Goal: Task Accomplishment & Management: Use online tool/utility

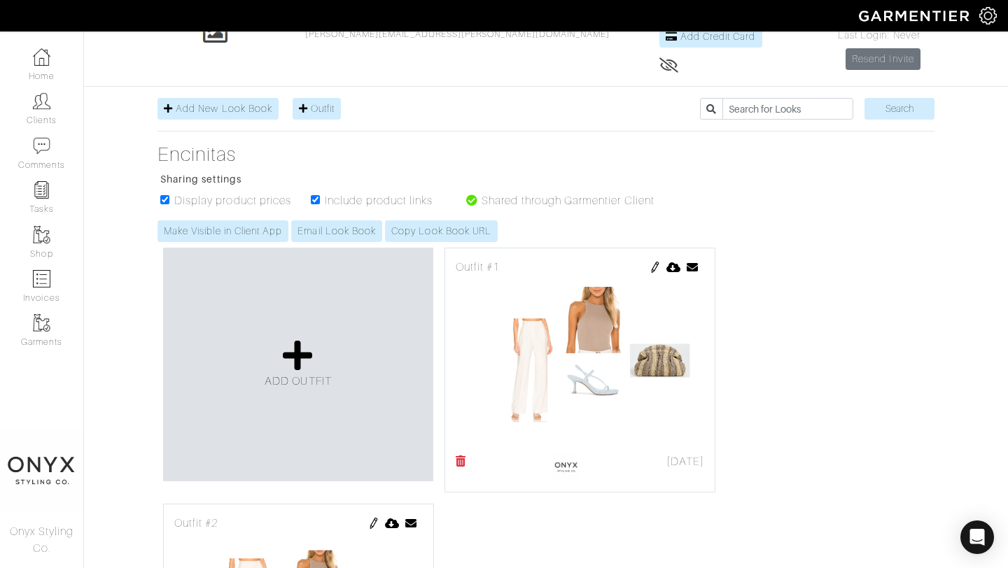
scroll to position [97, 0]
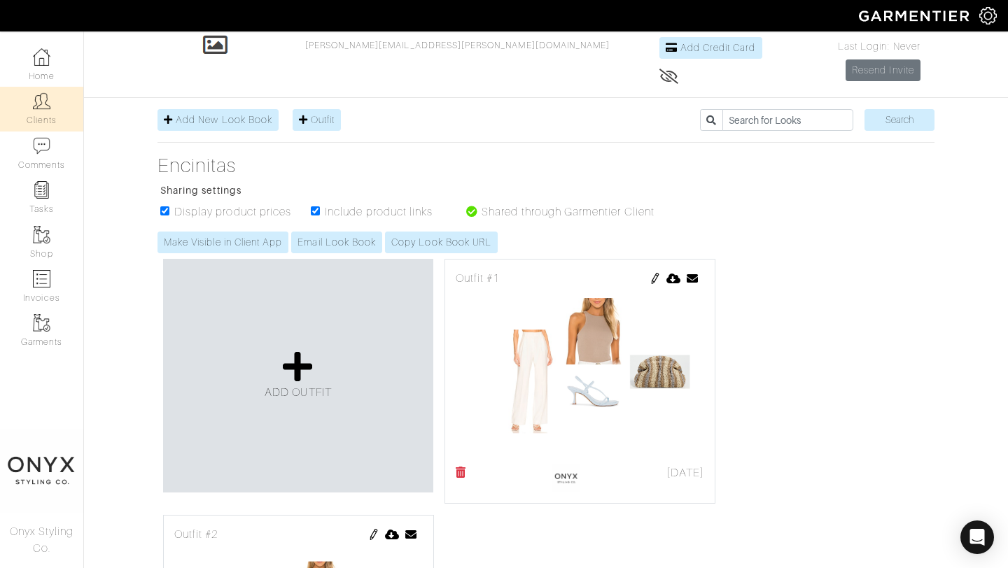
click at [53, 112] on link "Clients" at bounding box center [41, 109] width 83 height 44
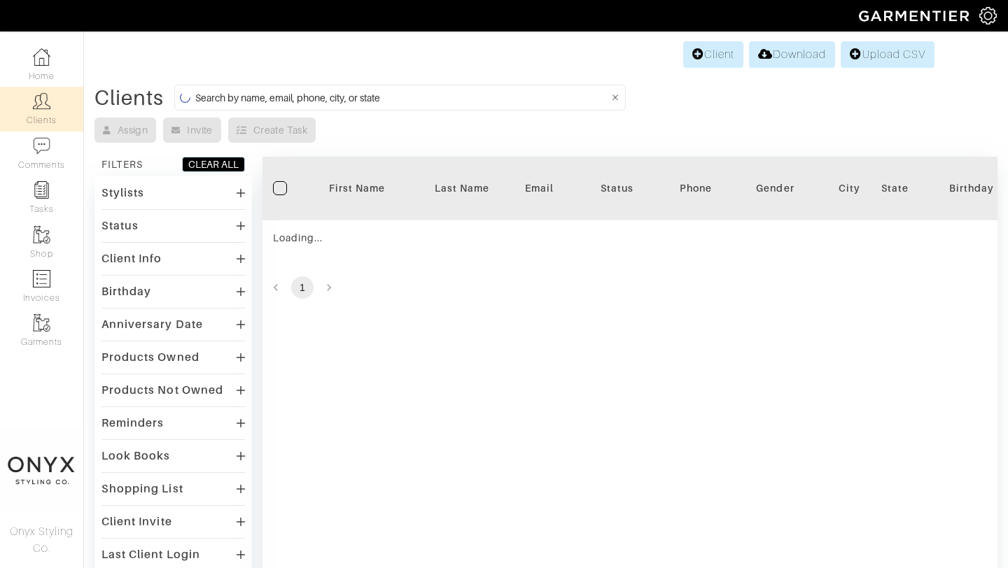
click at [491, 96] on input at bounding box center [402, 97] width 414 height 17
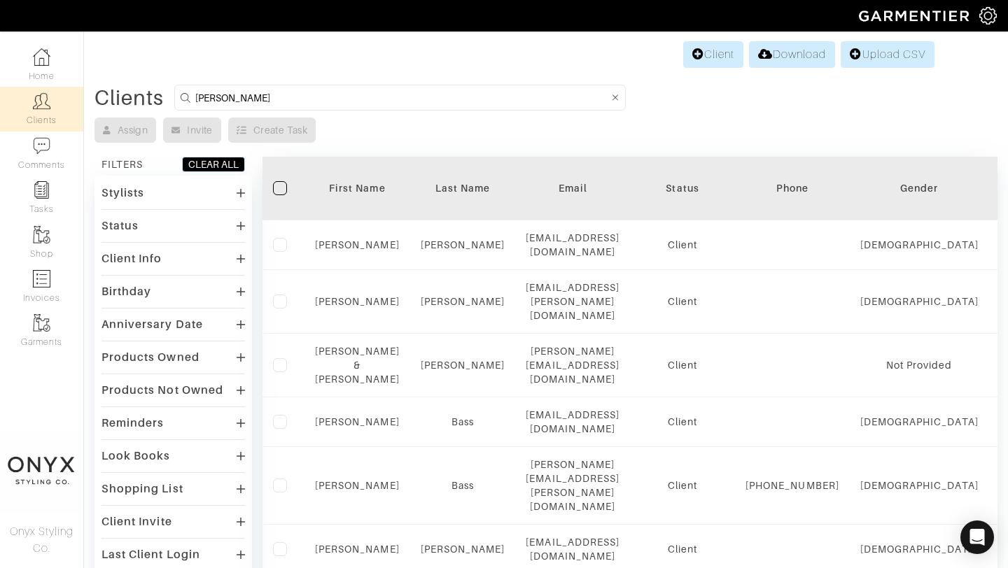
type input "[PERSON_NAME]"
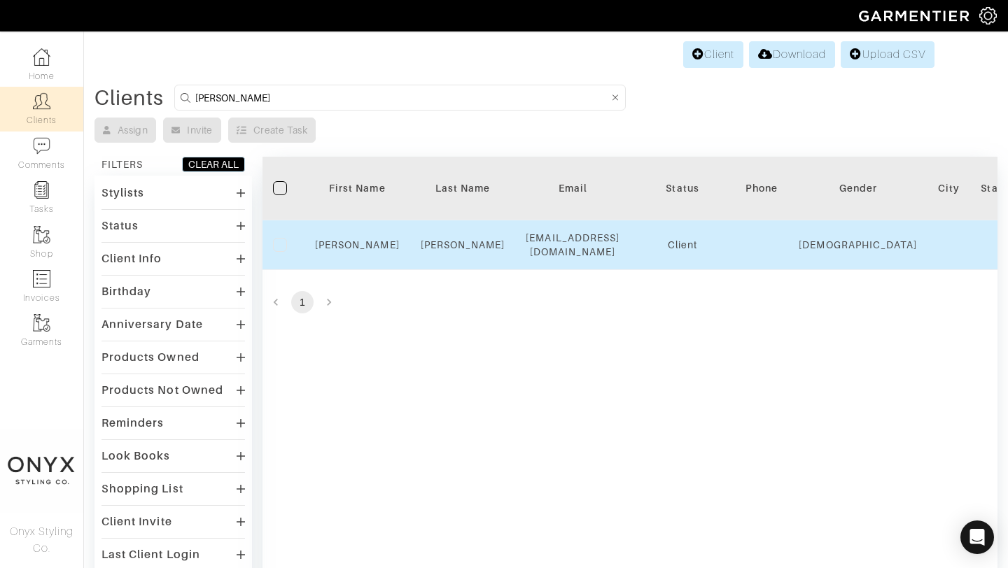
click at [374, 246] on div "Nicole" at bounding box center [357, 245] width 85 height 14
click at [370, 241] on link "[PERSON_NAME]" at bounding box center [357, 244] width 85 height 11
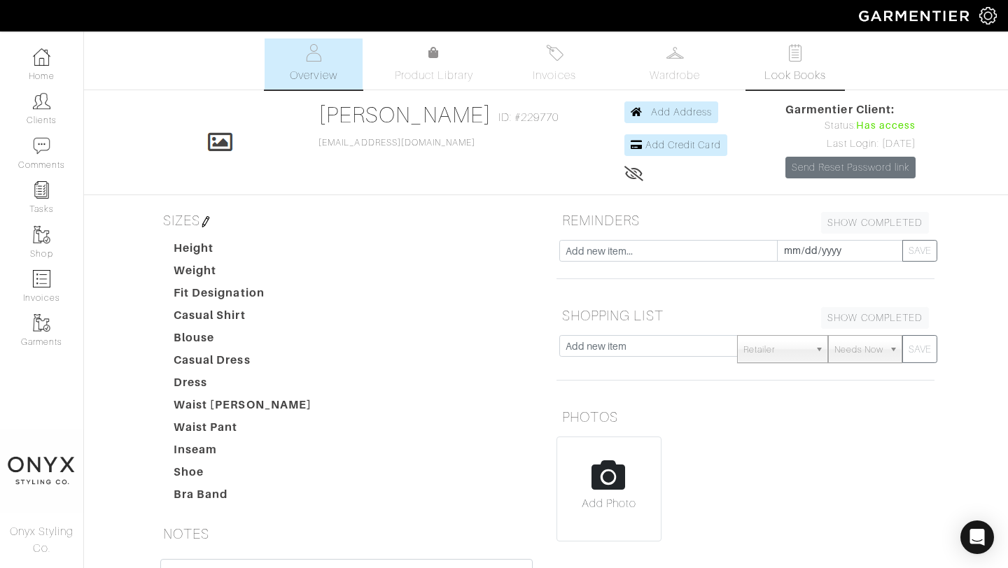
click at [777, 72] on span "Look Books" at bounding box center [795, 75] width 62 height 17
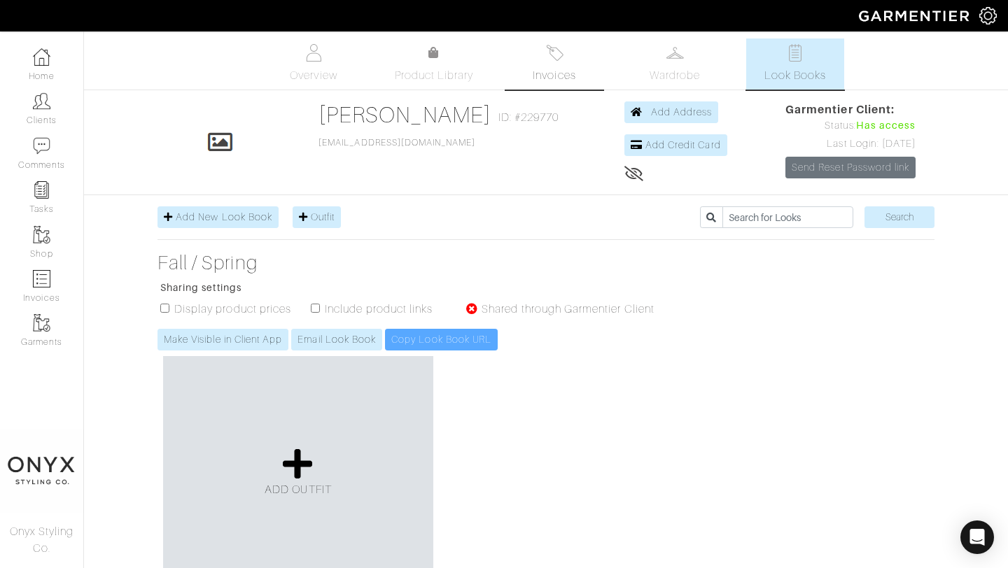
click at [548, 69] on span "Invoices" at bounding box center [554, 75] width 43 height 17
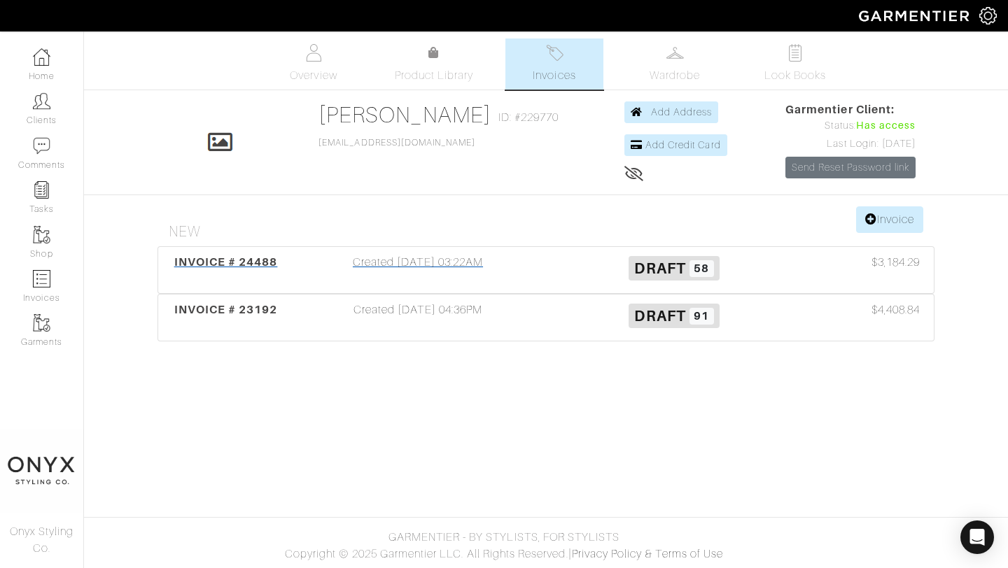
click at [248, 264] on span "INVOICE # 24488" at bounding box center [226, 261] width 104 height 13
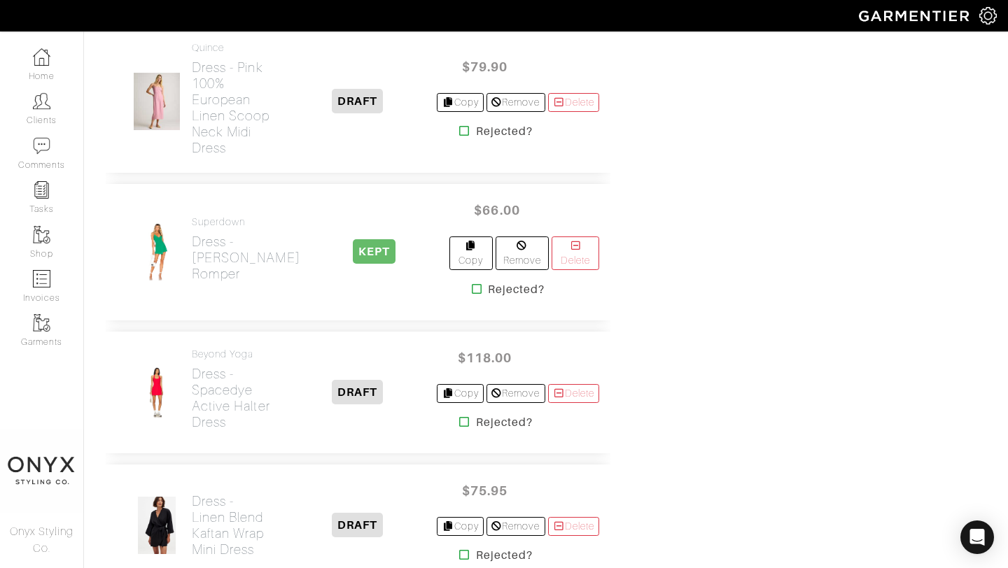
scroll to position [4520, 0]
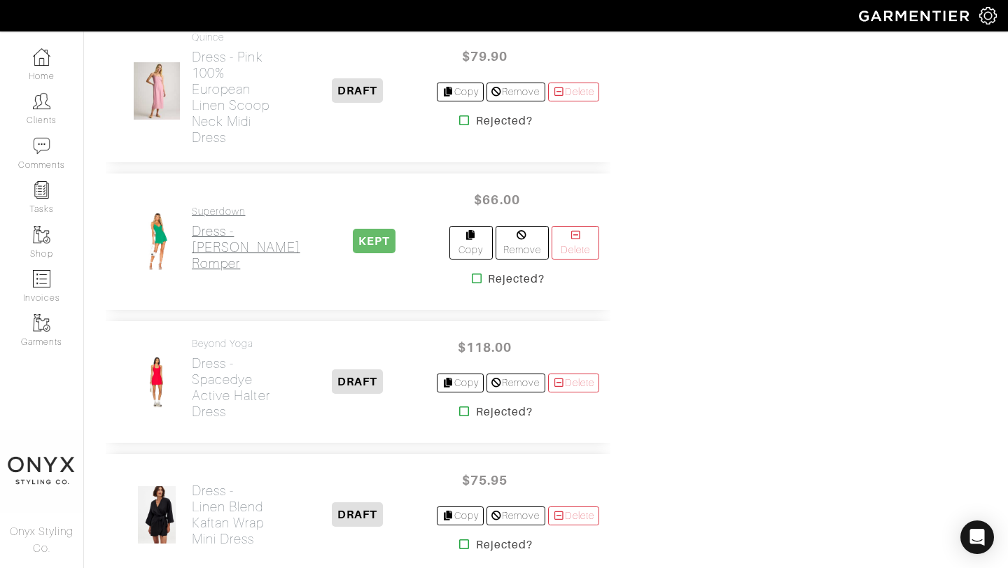
click at [226, 272] on h2 "Dress - Karen Wrap Romper" at bounding box center [246, 247] width 108 height 48
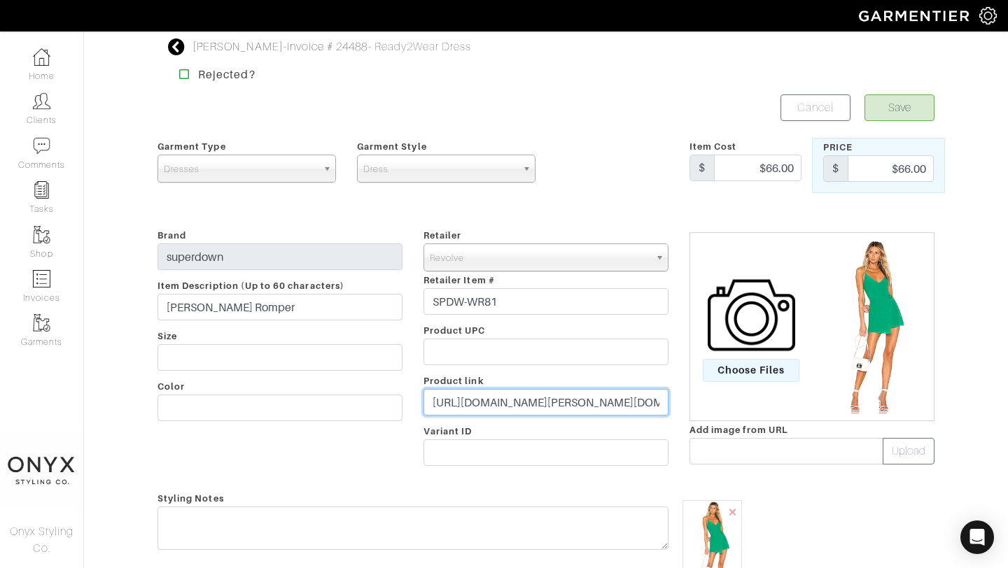
click at [558, 404] on input "https://www.revolve.com/superdown-karen-wrap-romper-in-green/dp/SPDW-WR81/?d=Wo…" at bounding box center [545, 402] width 245 height 27
click at [645, 419] on div "Retailer - 032c 1017 ALYX 9SM 111SKIN 11 by Boris Bidjan Saberi 11 Honore 12 St…" at bounding box center [546, 350] width 266 height 246
click at [631, 400] on input "https://www.revolve.com/superdown-karen-wrap-romper-in-green/dp/SPDW-WR81/?d=Wo…" at bounding box center [545, 402] width 245 height 27
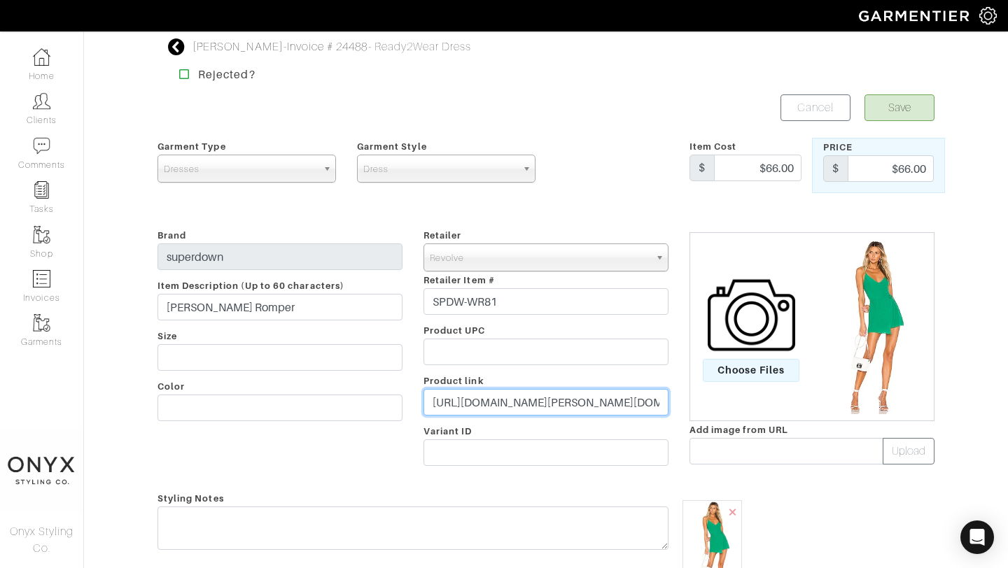
click at [631, 400] on input "https://www.revolve.com/superdown-karen-wrap-romper-in-green/dp/SPDW-WR81/?d=Wo…" at bounding box center [545, 402] width 245 height 27
click at [626, 405] on input "https://www.revolve.com/superdown-karen-wrap-romper-in-green/dp/SPDW-WR81/?d=Wo…" at bounding box center [545, 402] width 245 height 27
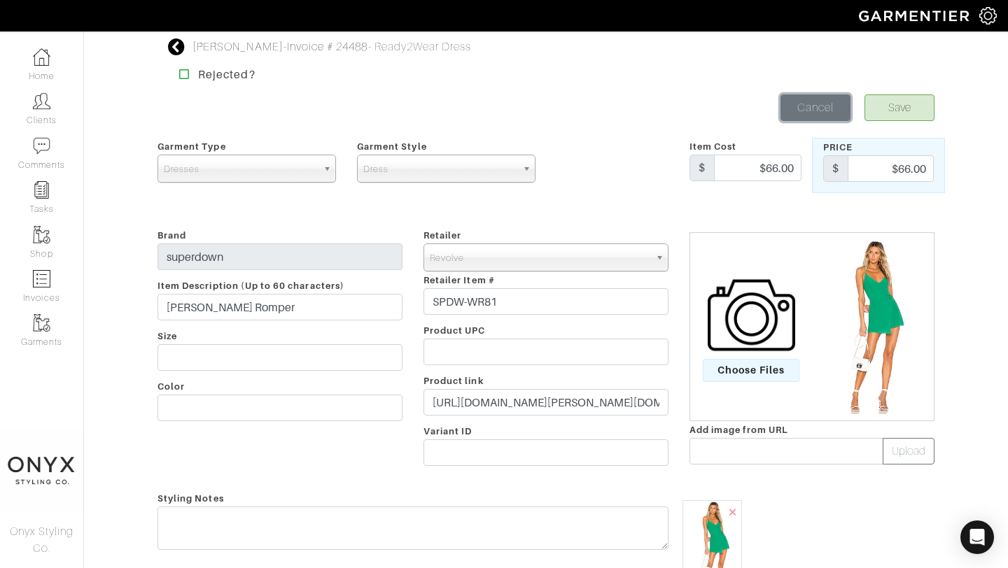
click at [813, 111] on link "Cancel" at bounding box center [815, 107] width 70 height 27
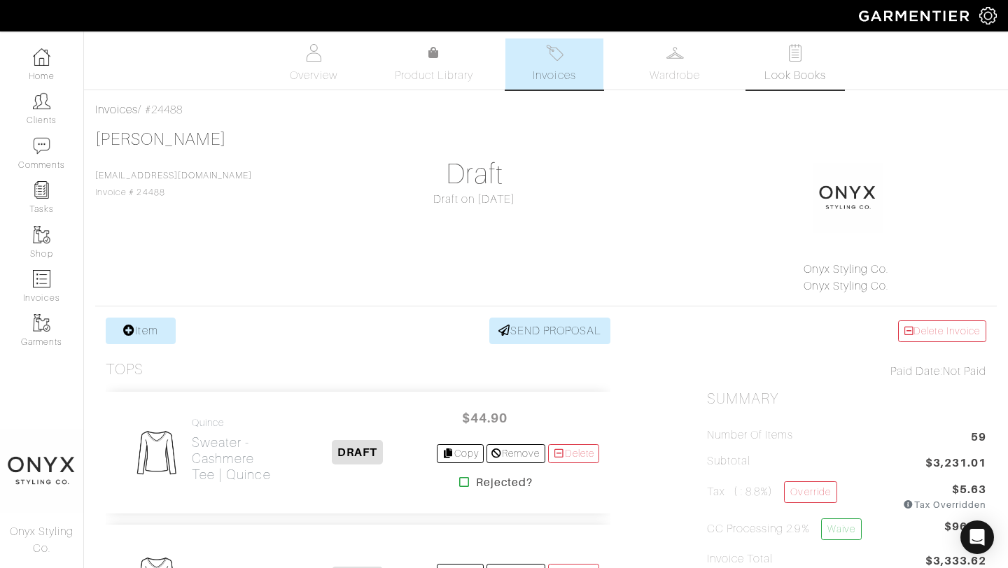
click at [787, 78] on span "Look Books" at bounding box center [795, 75] width 62 height 17
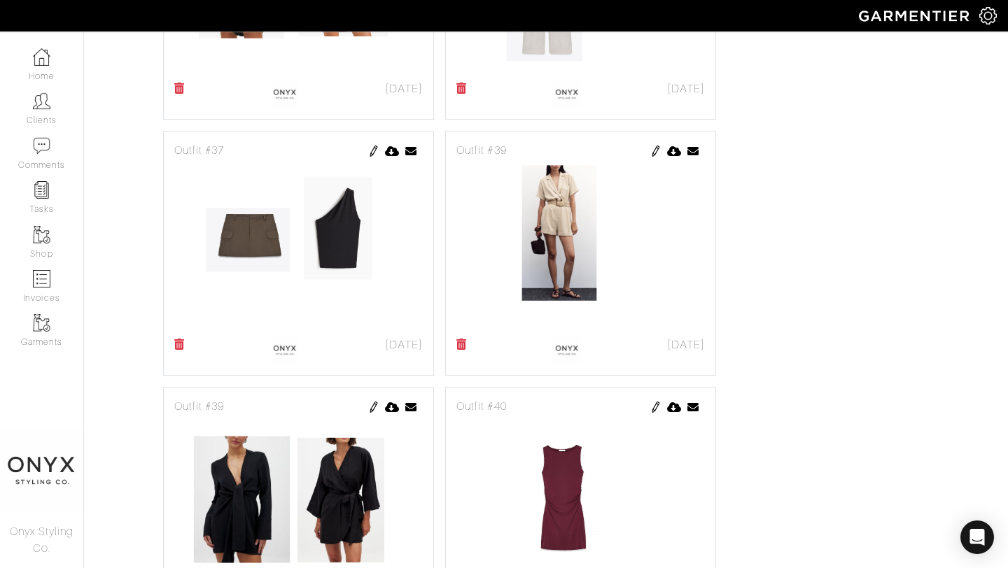
scroll to position [1212, 0]
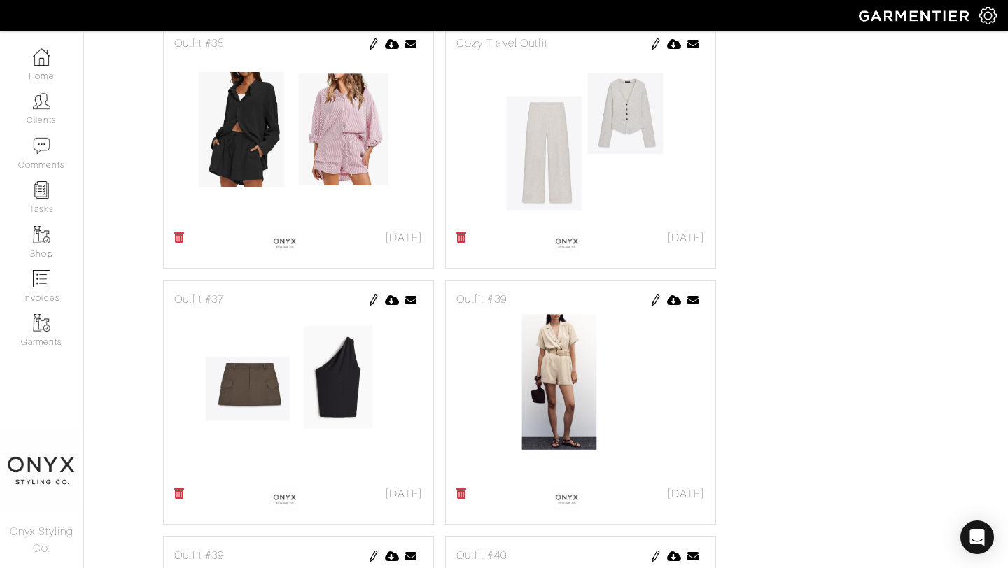
click at [657, 298] on img at bounding box center [655, 300] width 11 height 11
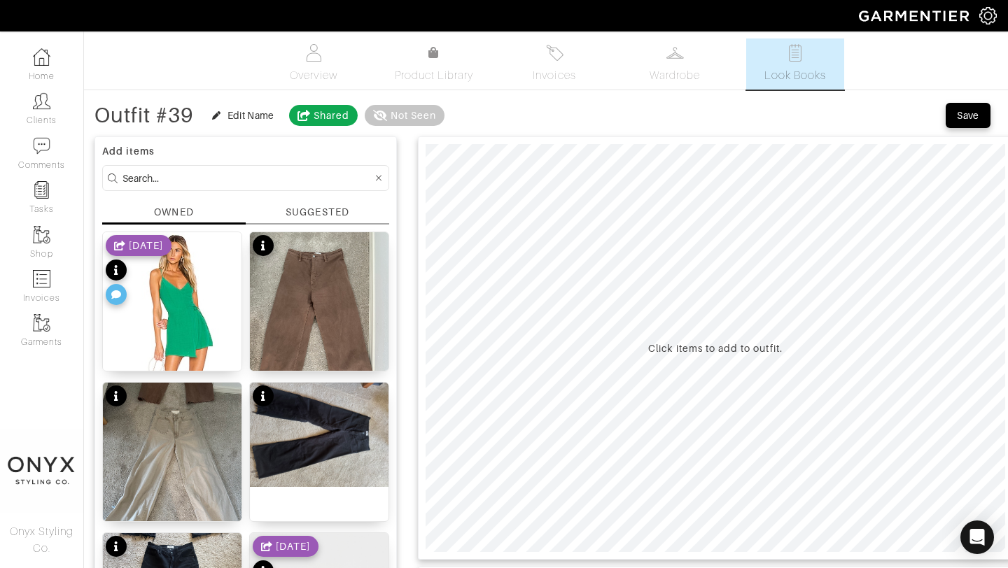
click at [328, 212] on div "SUGGESTED" at bounding box center [317, 212] width 63 height 15
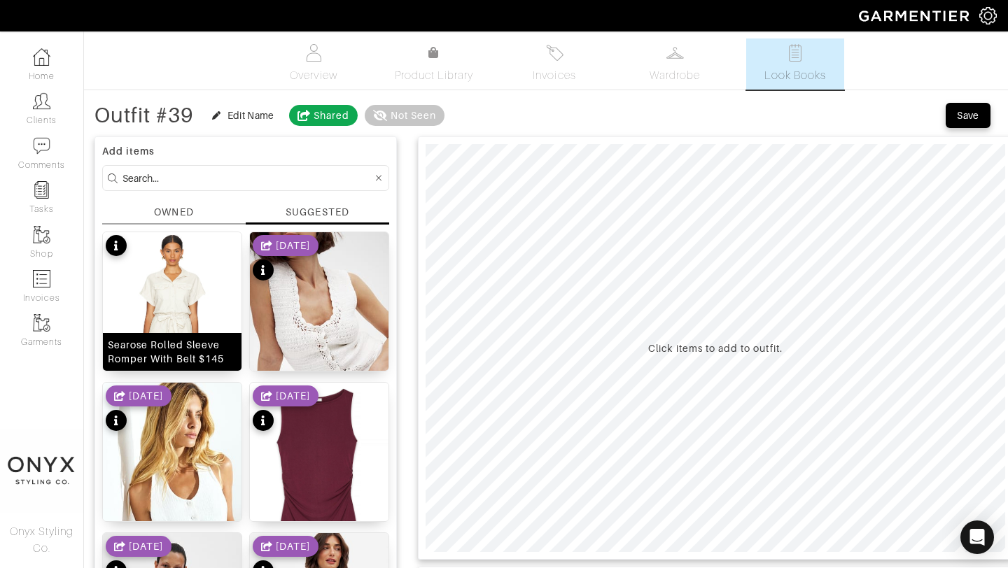
click at [191, 295] on img at bounding box center [172, 350] width 139 height 237
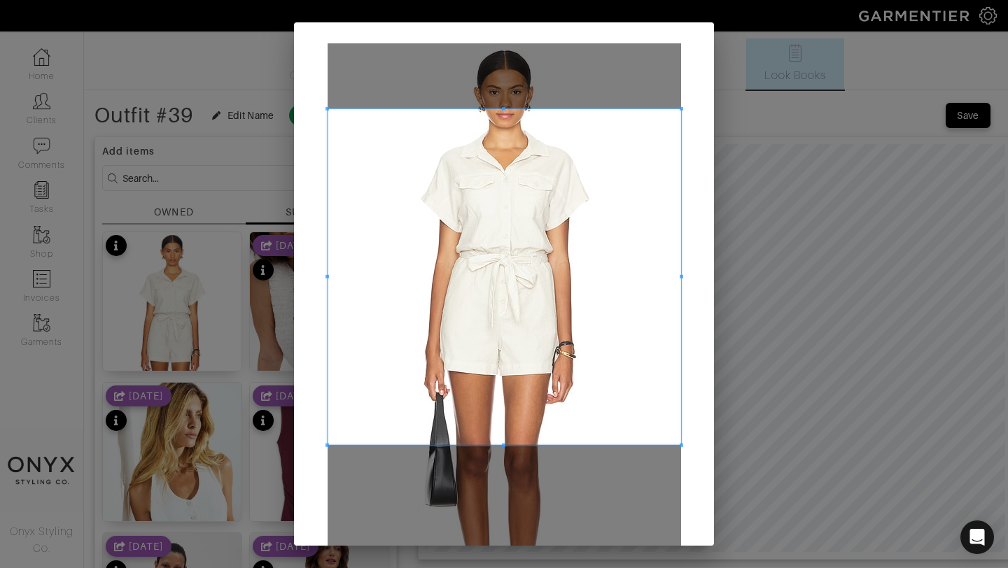
click at [668, 107] on span at bounding box center [504, 108] width 353 height 3
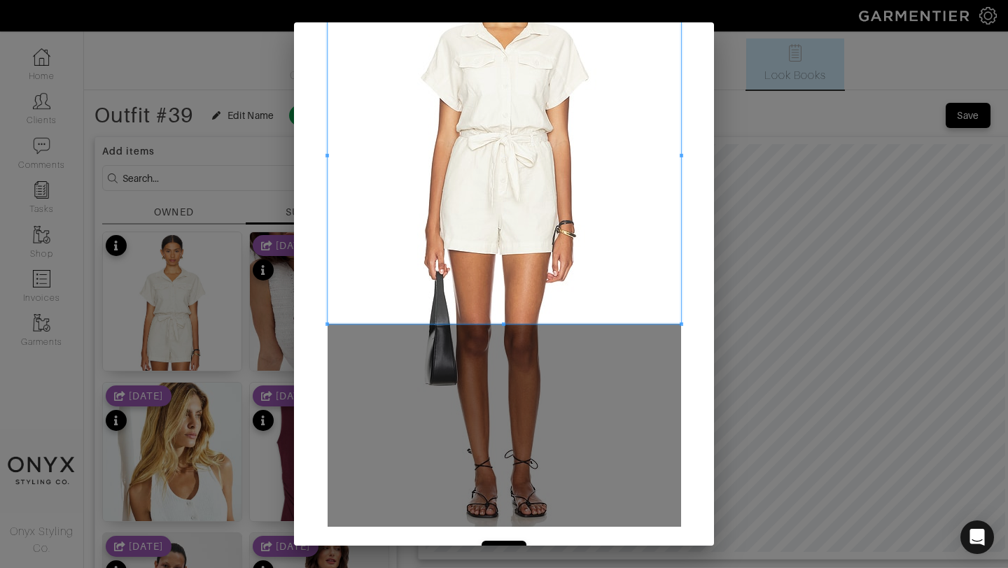
scroll to position [162, 0]
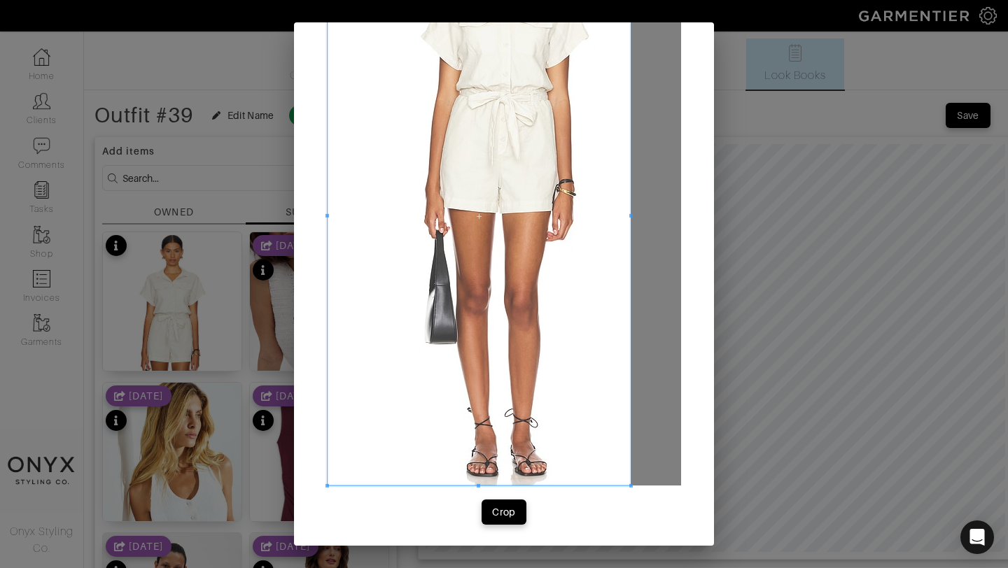
click at [631, 488] on span at bounding box center [630, 485] width 3 height 3
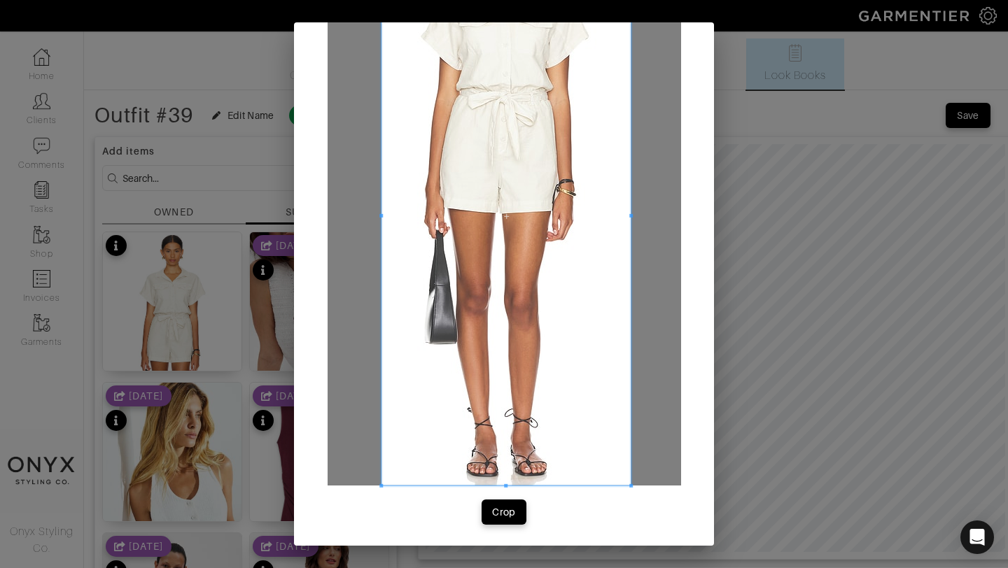
click at [381, 226] on span at bounding box center [380, 216] width 3 height 539
click at [509, 505] on div "Crop" at bounding box center [504, 512] width 24 height 14
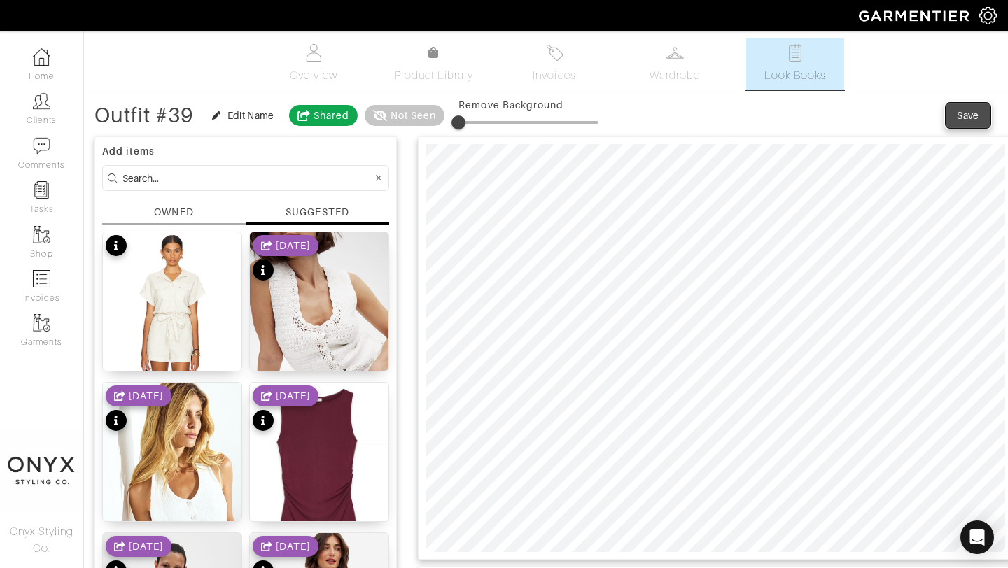
click at [985, 109] on button "Save" at bounding box center [968, 115] width 45 height 25
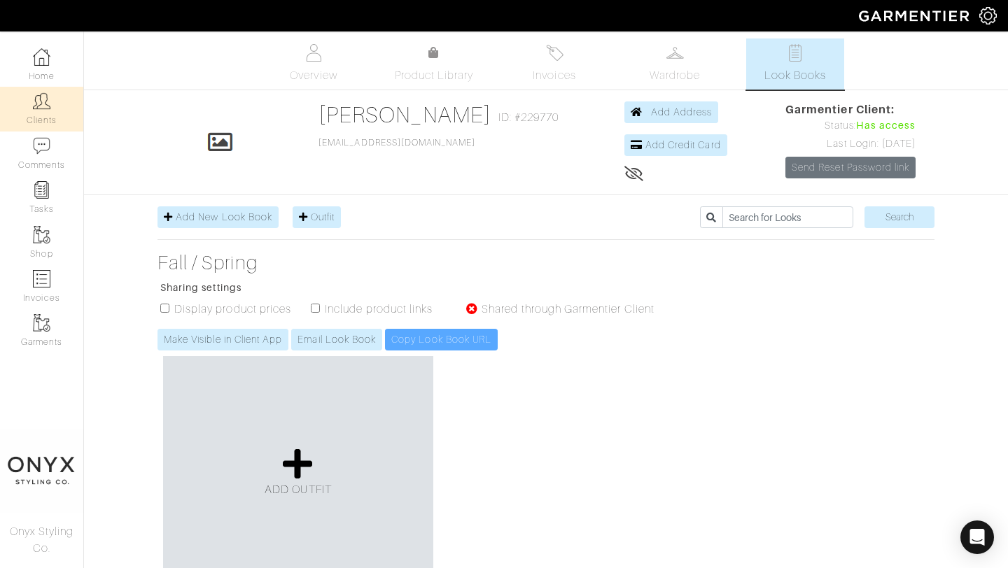
click at [36, 115] on link "Clients" at bounding box center [41, 109] width 83 height 44
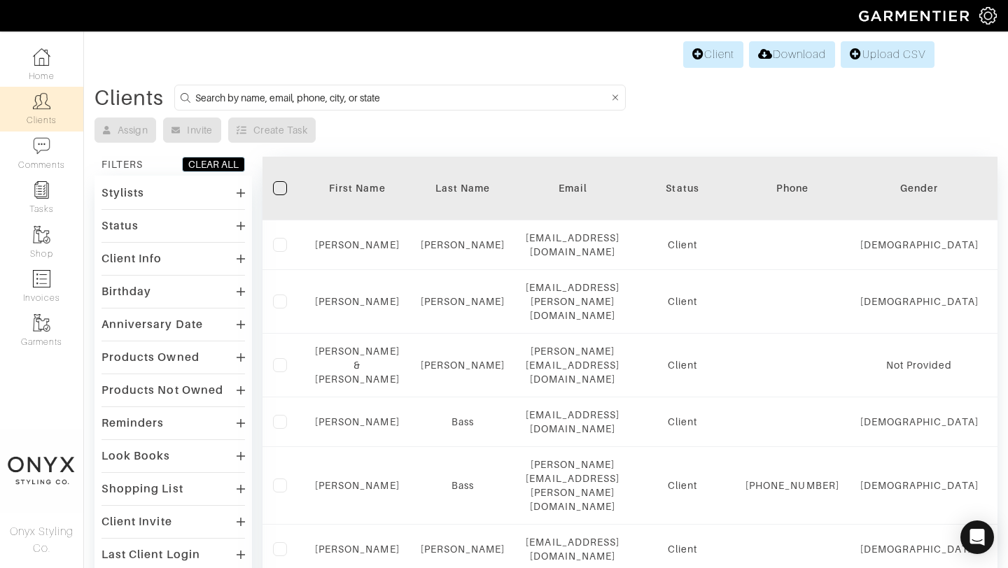
click at [403, 100] on input at bounding box center [402, 97] width 414 height 17
type input "anna"
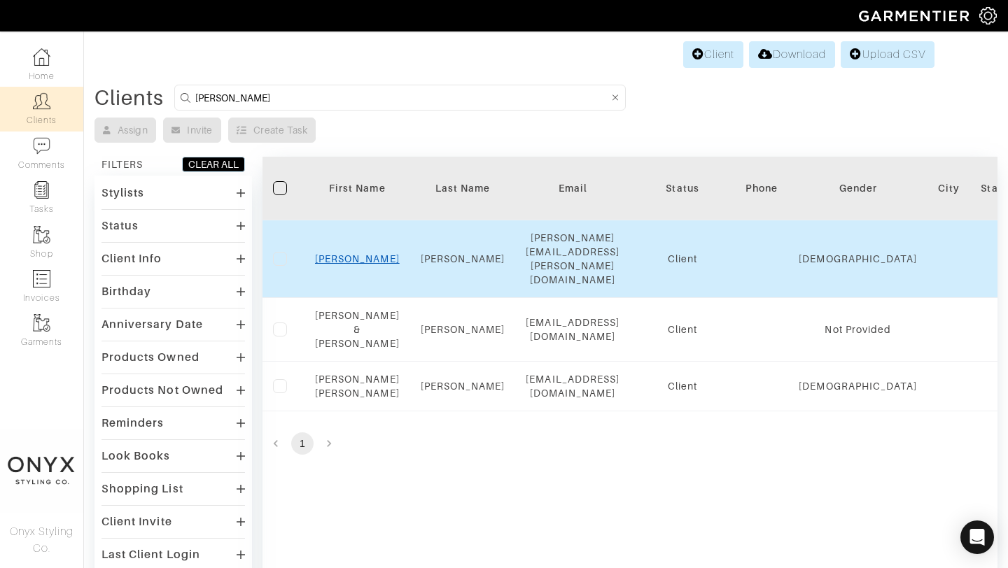
click at [358, 253] on link "Anna" at bounding box center [357, 258] width 85 height 11
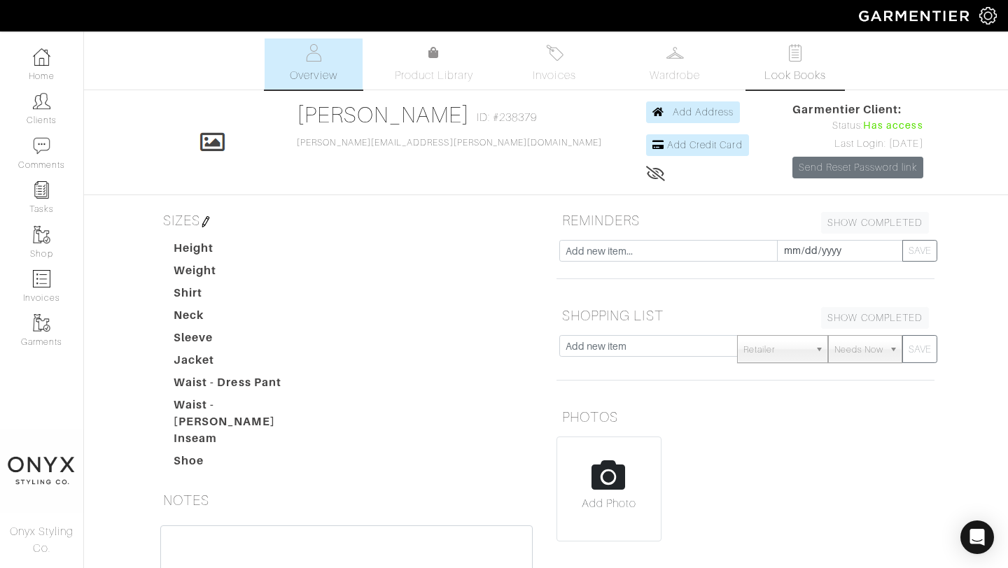
click at [780, 60] on link "Look Books" at bounding box center [795, 63] width 98 height 51
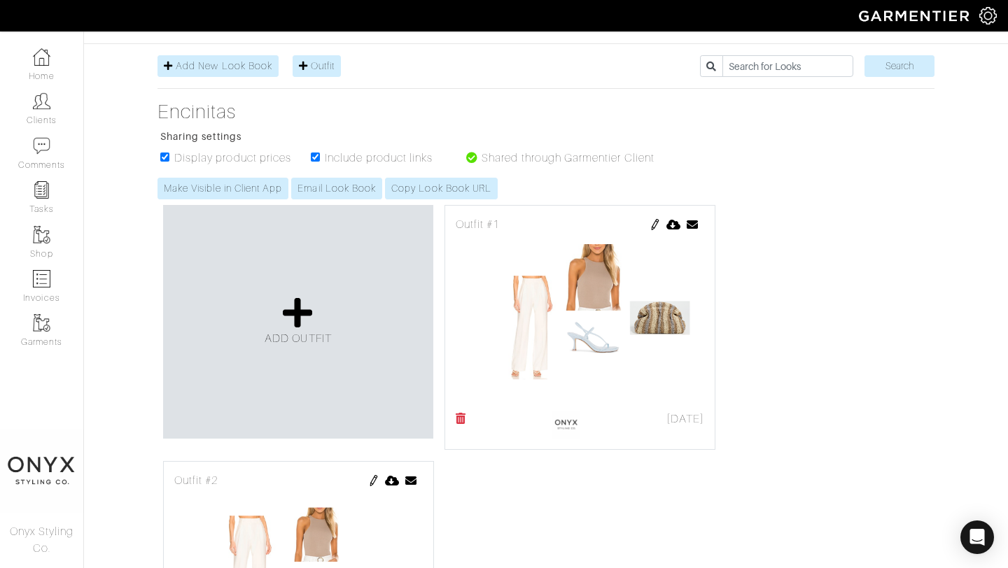
scroll to position [152, 0]
click at [652, 222] on img at bounding box center [655, 223] width 11 height 11
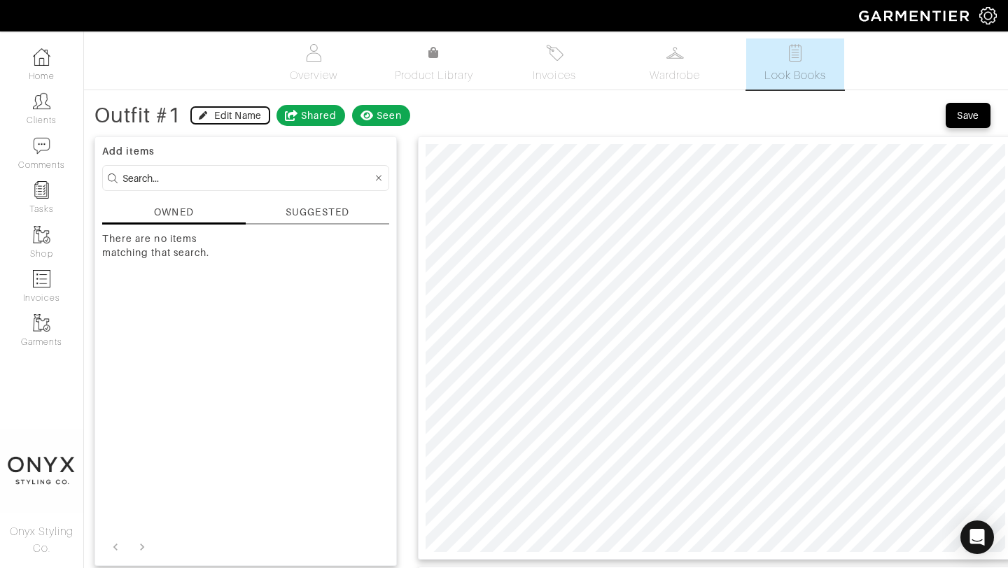
click at [236, 114] on div "Edit Name" at bounding box center [237, 115] width 47 height 14
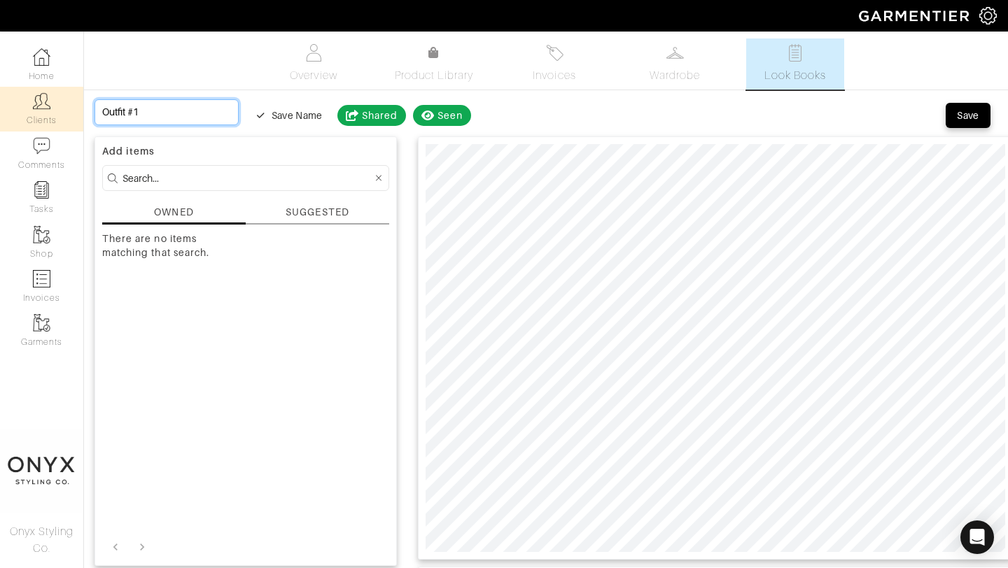
drag, startPoint x: 186, startPoint y: 107, endPoint x: 59, endPoint y: 108, distance: 127.4
type input "L"
type input "La"
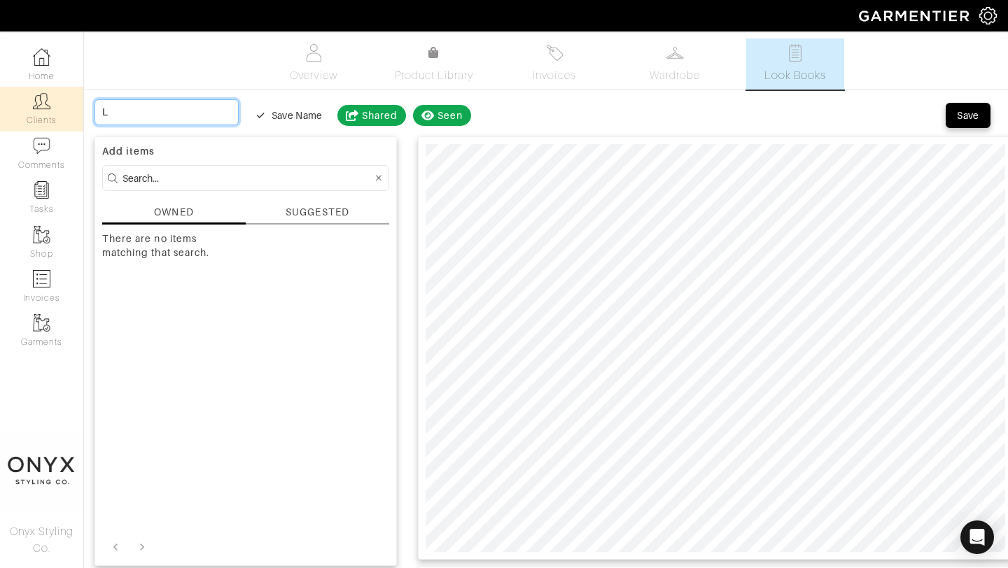
type input "La"
type input "Lan"
type input "[PERSON_NAME]"
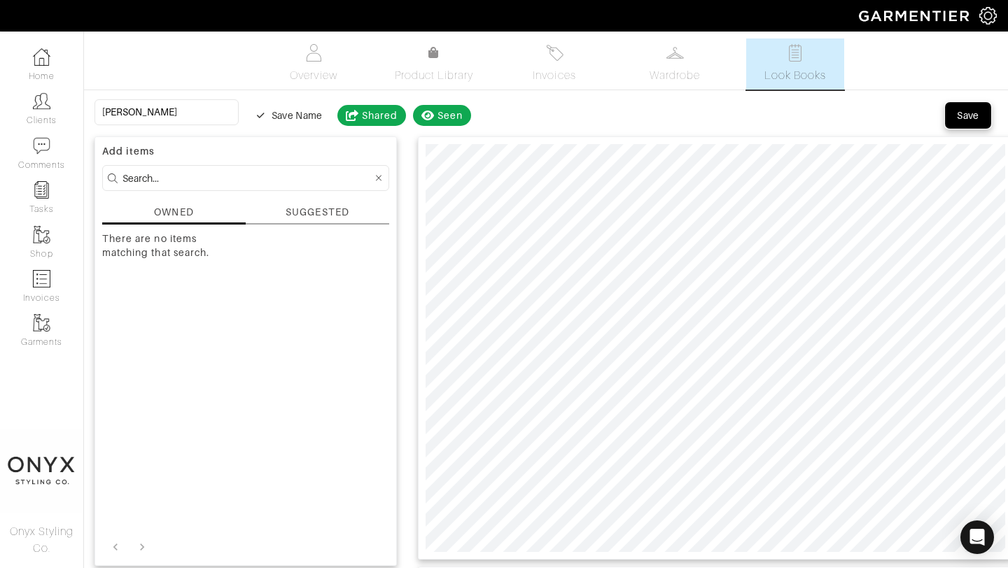
click at [955, 119] on span "Save" at bounding box center [967, 115] width 29 height 14
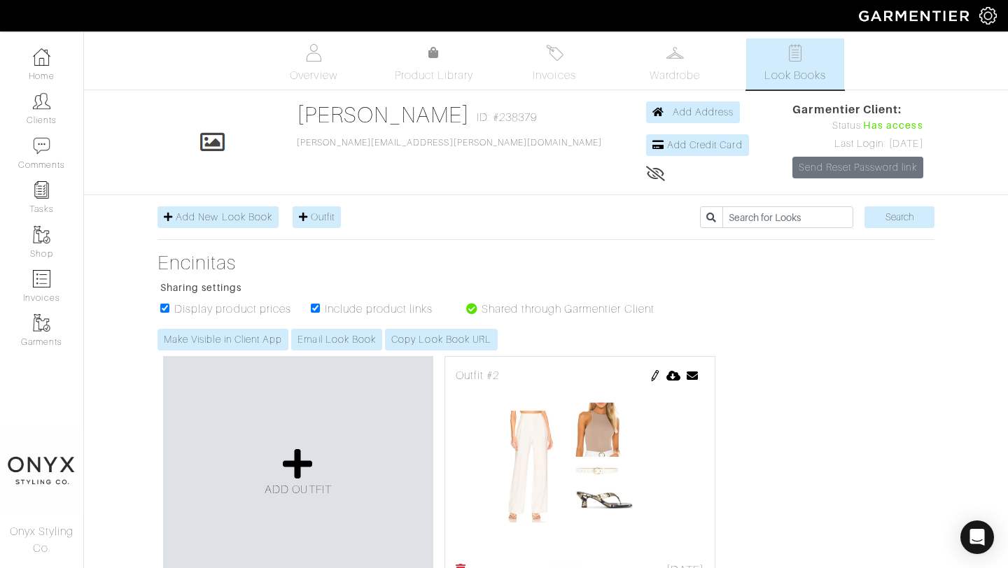
scroll to position [213, 0]
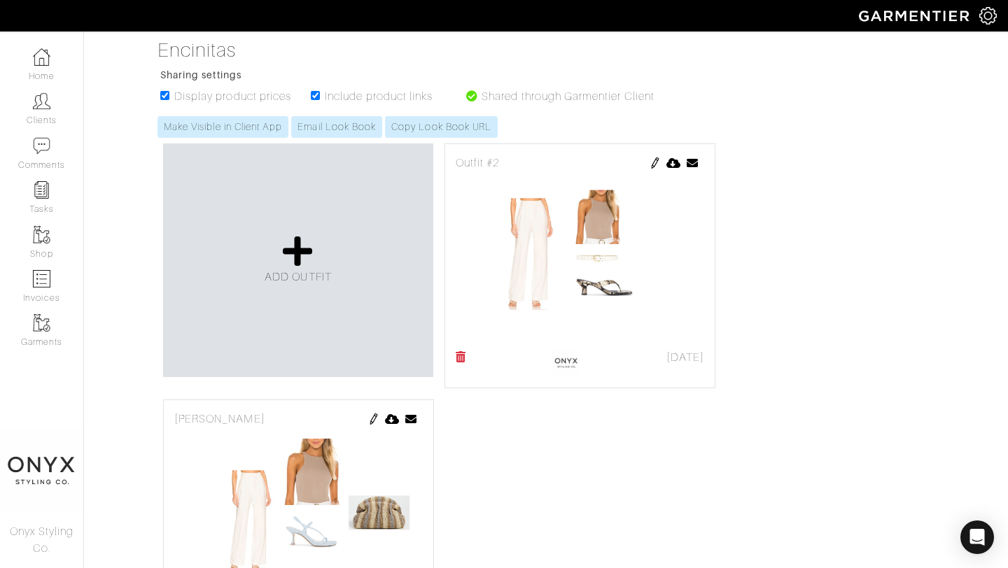
click at [654, 165] on img at bounding box center [655, 162] width 11 height 11
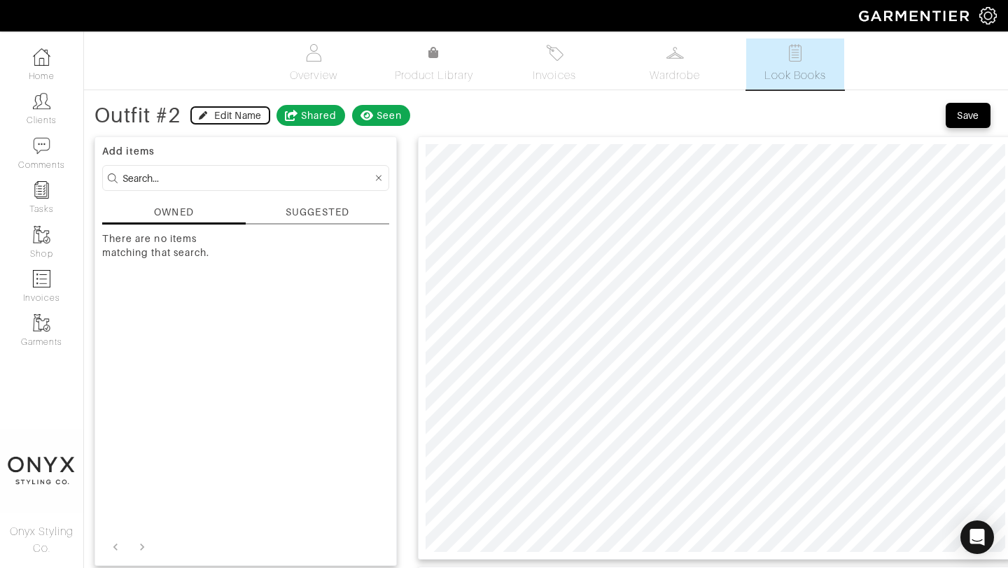
click at [254, 115] on div "Edit Name" at bounding box center [237, 115] width 47 height 14
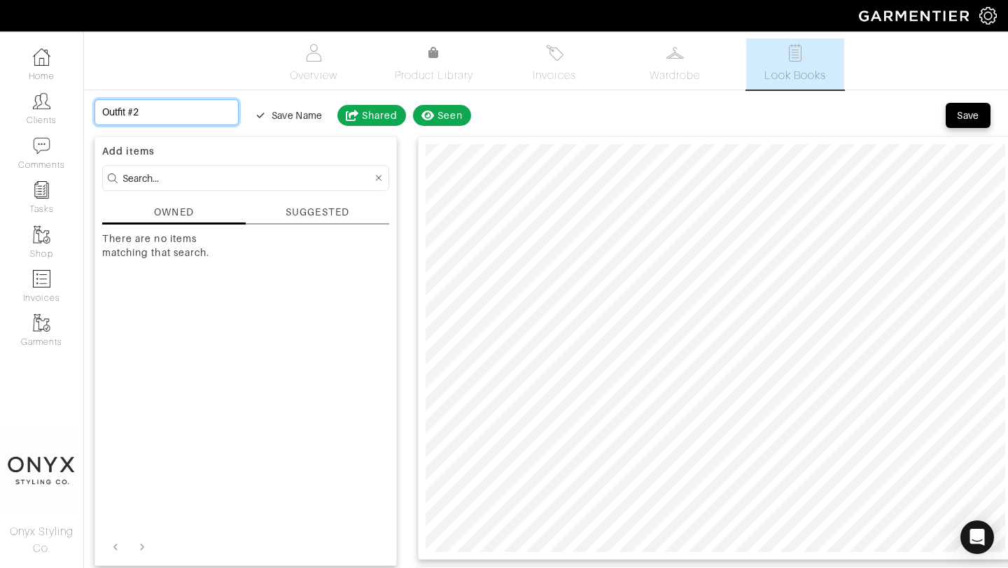
drag, startPoint x: 176, startPoint y: 118, endPoint x: 94, endPoint y: 114, distance: 81.3
click at [94, 114] on input "Outfit #2" at bounding box center [166, 112] width 144 height 26
type input "L"
type input "La"
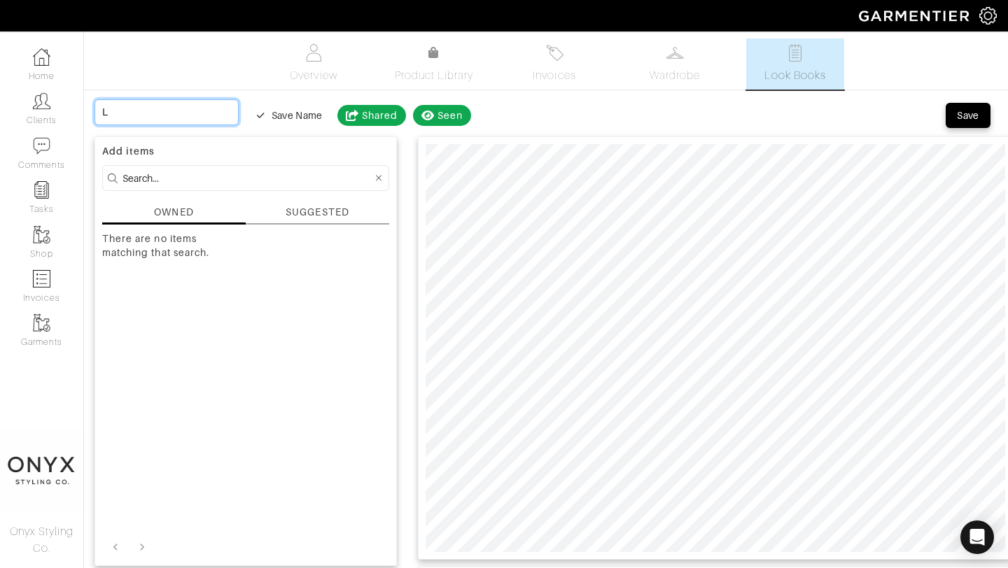
type input "La"
type input "Lan"
type input "[PERSON_NAME]"
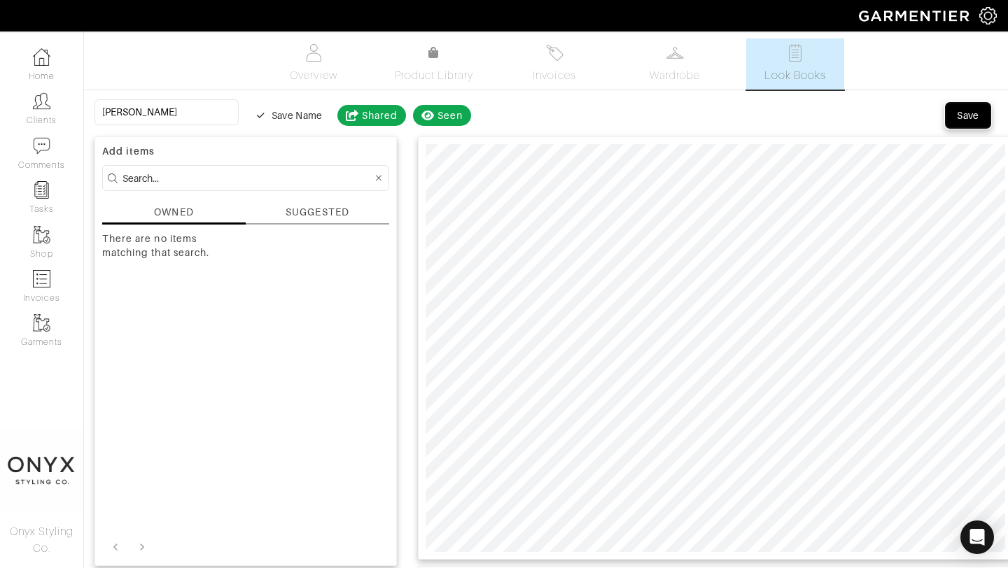
click at [970, 119] on div "Save" at bounding box center [968, 115] width 22 height 14
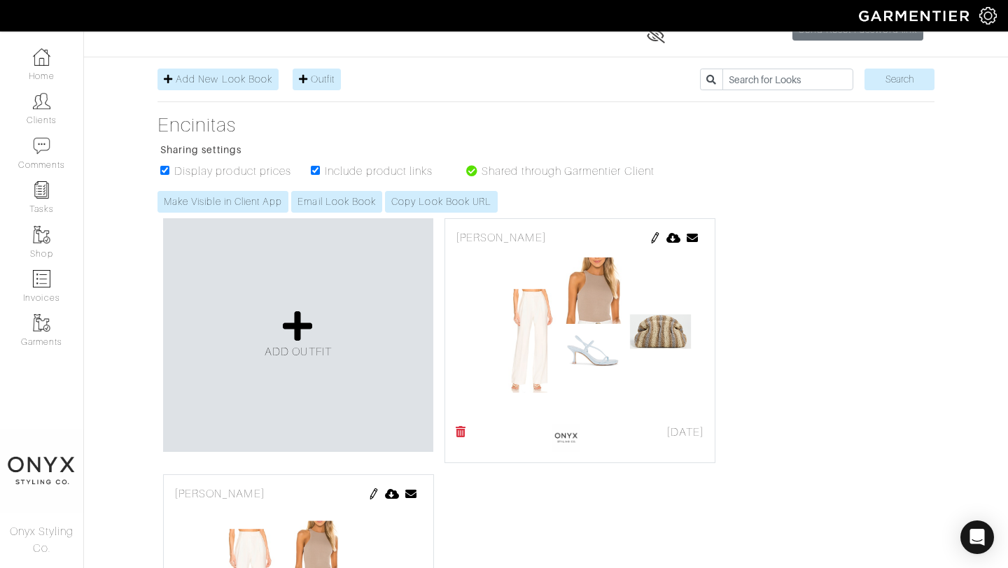
scroll to position [207, 0]
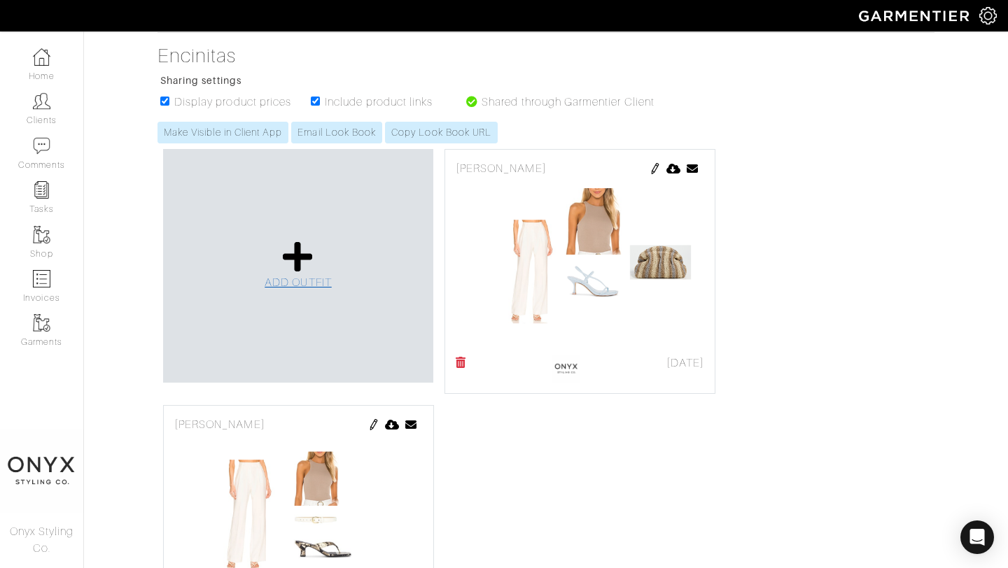
click at [300, 256] on icon at bounding box center [298, 257] width 30 height 34
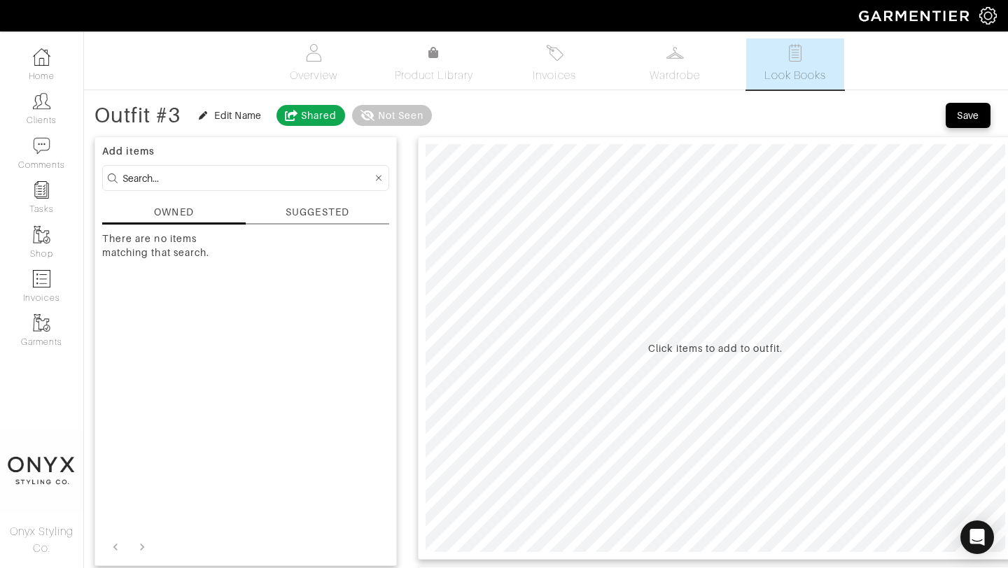
click at [330, 211] on div "SUGGESTED" at bounding box center [317, 212] width 63 height 15
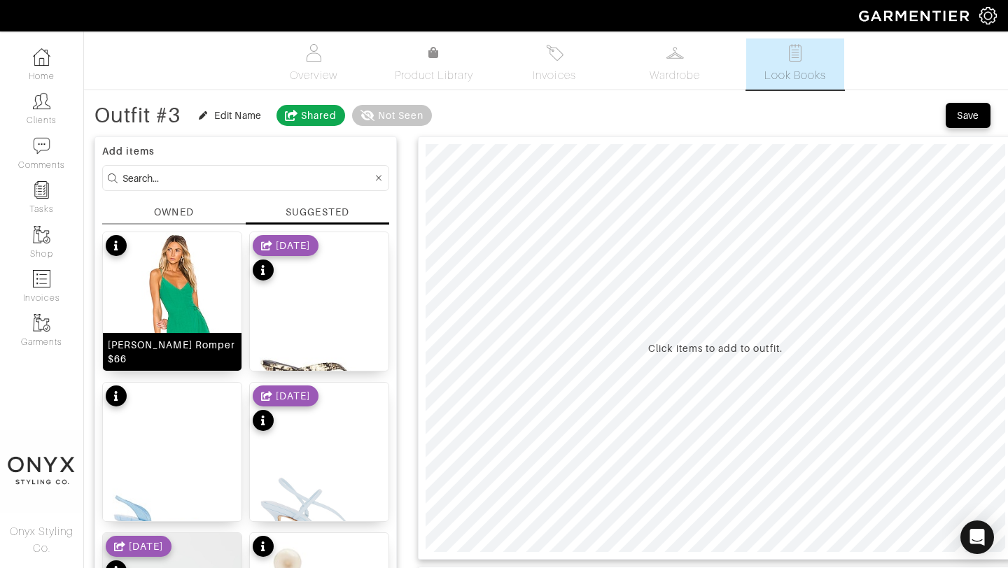
click at [202, 296] on img at bounding box center [172, 347] width 139 height 231
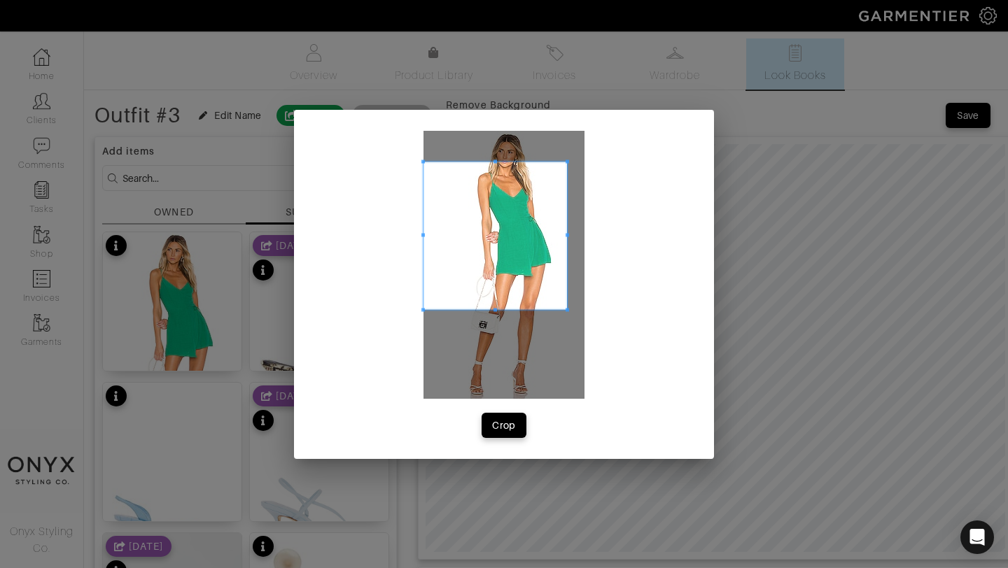
click at [567, 162] on span at bounding box center [567, 161] width 3 height 3
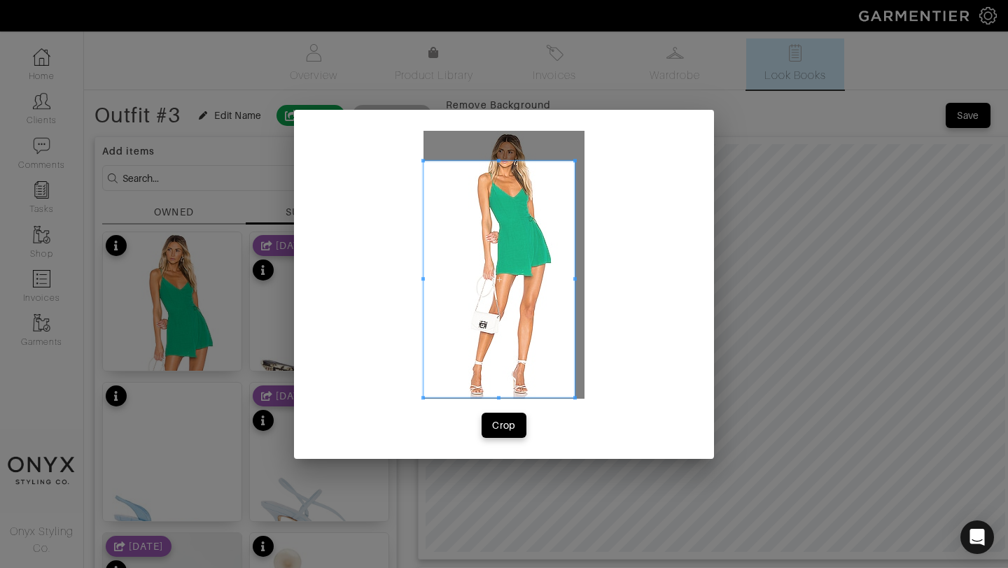
click at [575, 398] on span at bounding box center [574, 397] width 3 height 3
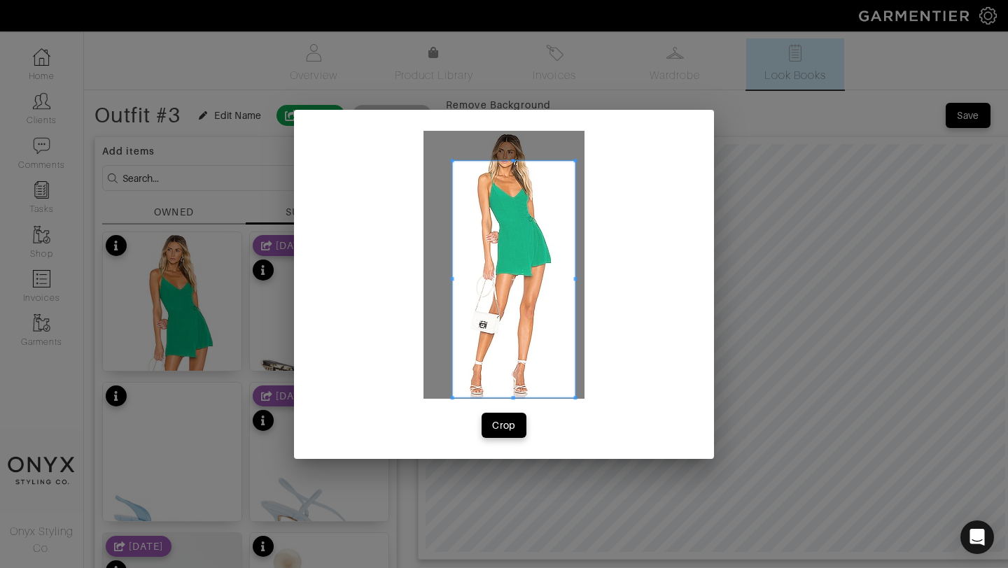
click at [453, 287] on span at bounding box center [452, 279] width 3 height 237
click at [508, 426] on div "Crop" at bounding box center [504, 426] width 24 height 14
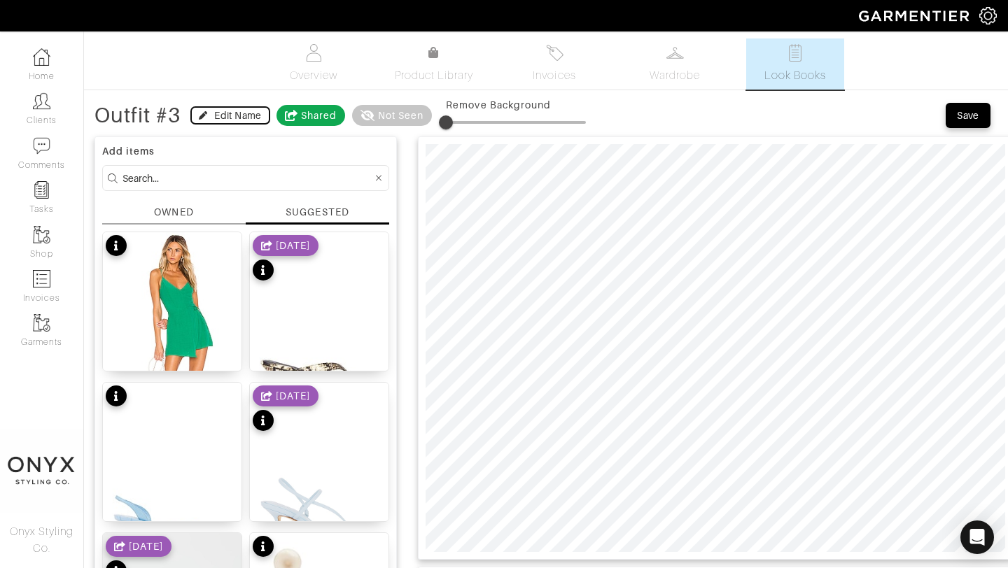
click at [225, 115] on div "Edit Name" at bounding box center [237, 115] width 47 height 14
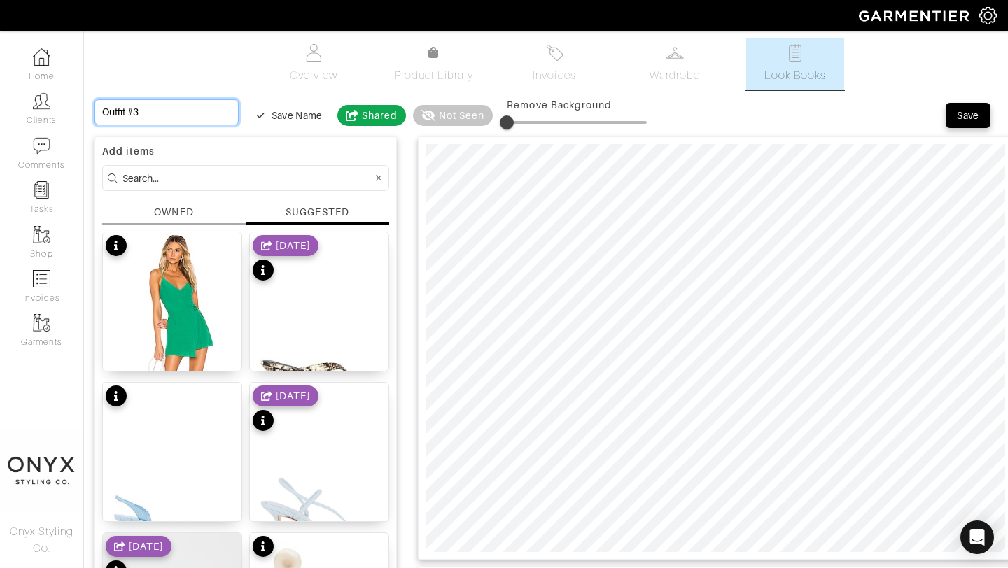
drag, startPoint x: 170, startPoint y: 114, endPoint x: 90, endPoint y: 115, distance: 80.5
type input "S"
type input "SA"
type input "SAG"
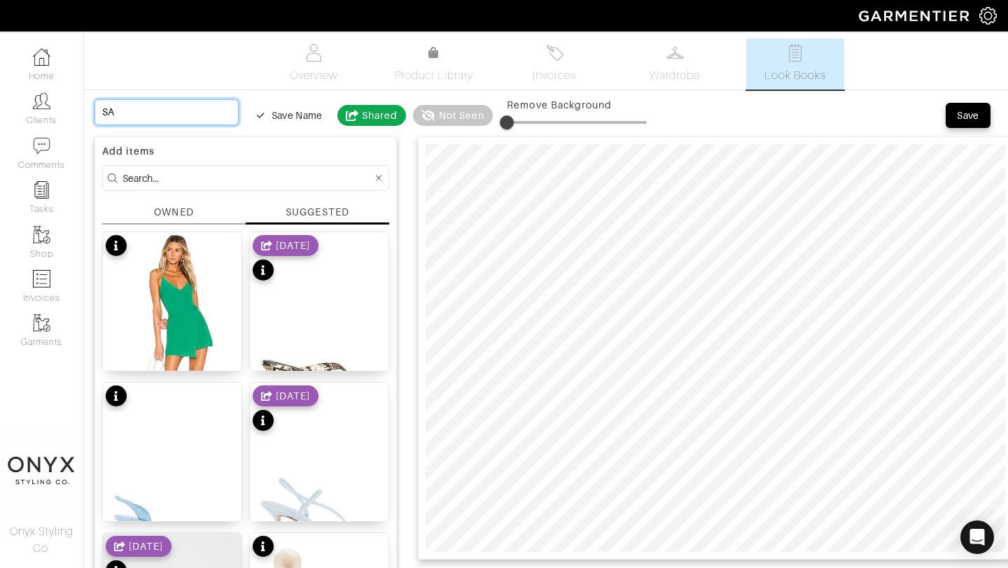
type input "SAG"
type input "SAGO"
type input "SAG"
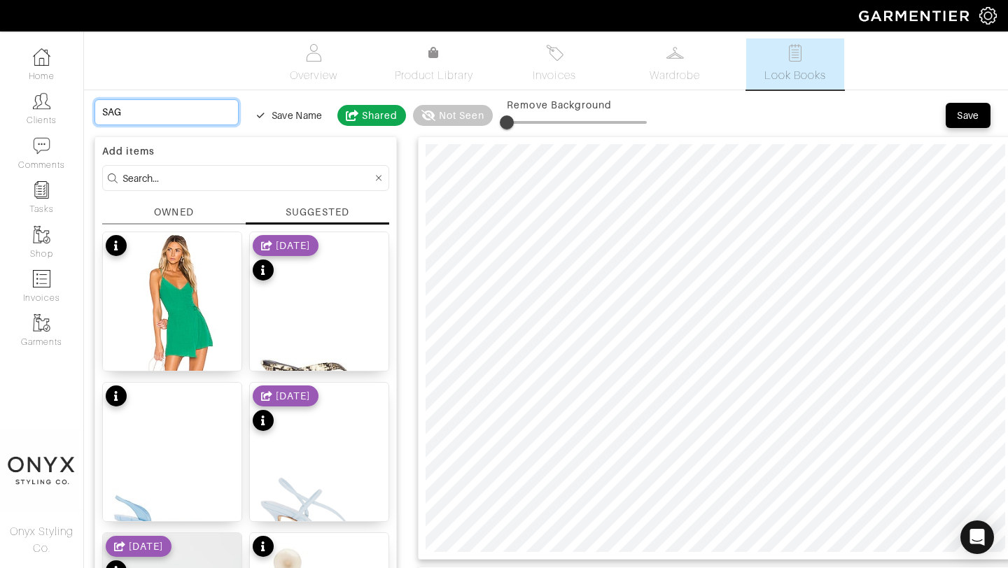
type input "SA"
type input "S"
type input "Sa"
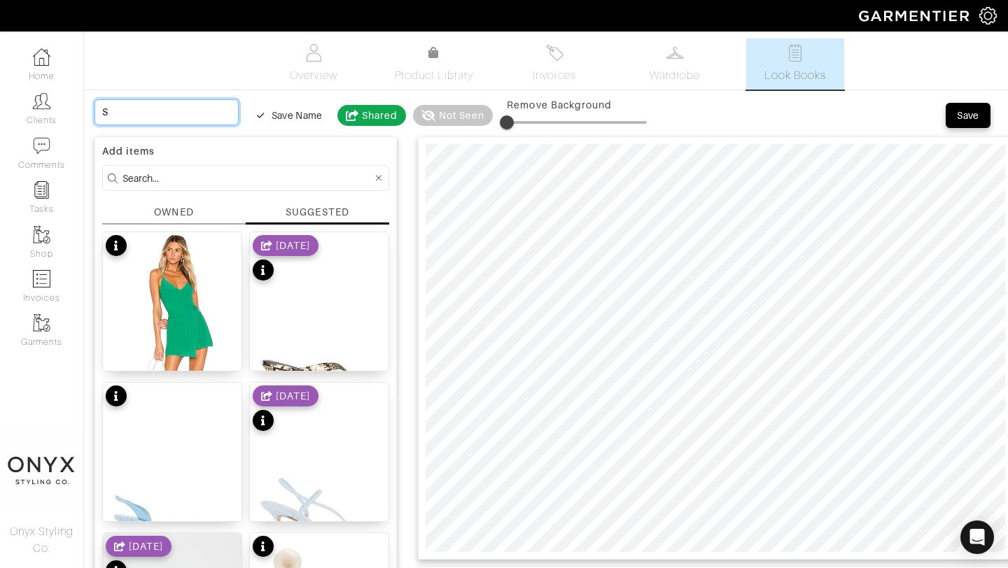
type input "Sa"
type input "Sag"
type input "Sago"
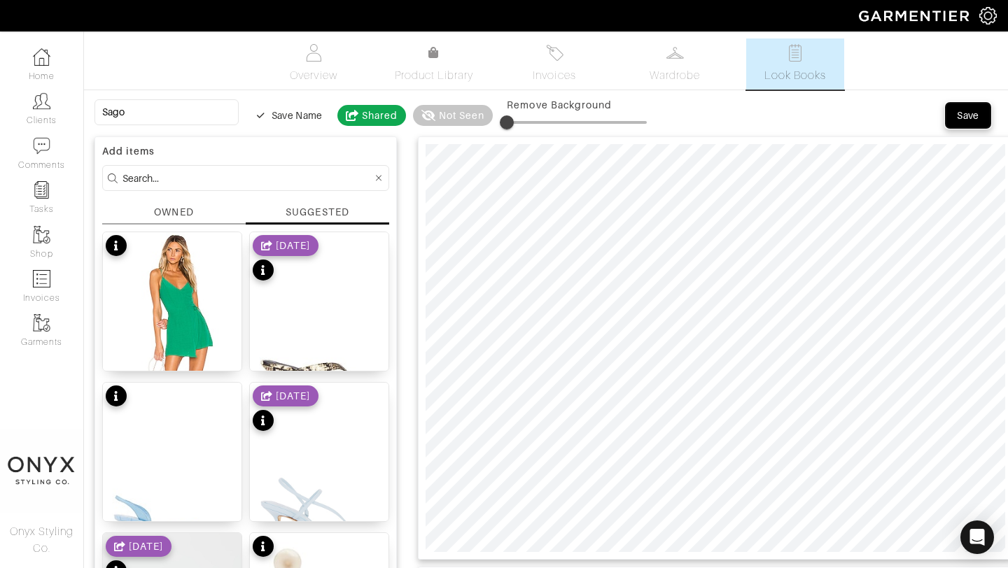
click at [966, 115] on div "Save" at bounding box center [968, 115] width 22 height 14
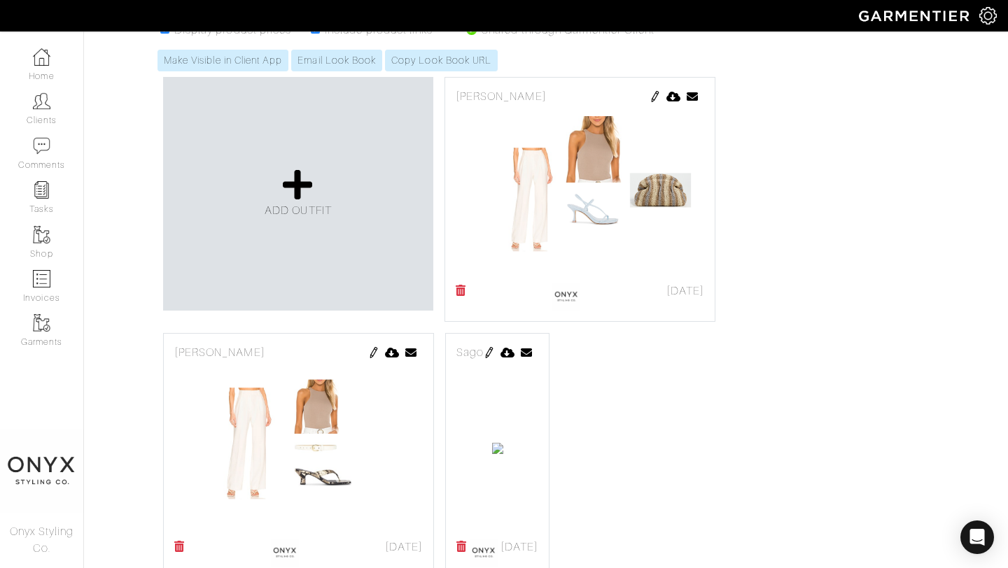
scroll to position [273, 0]
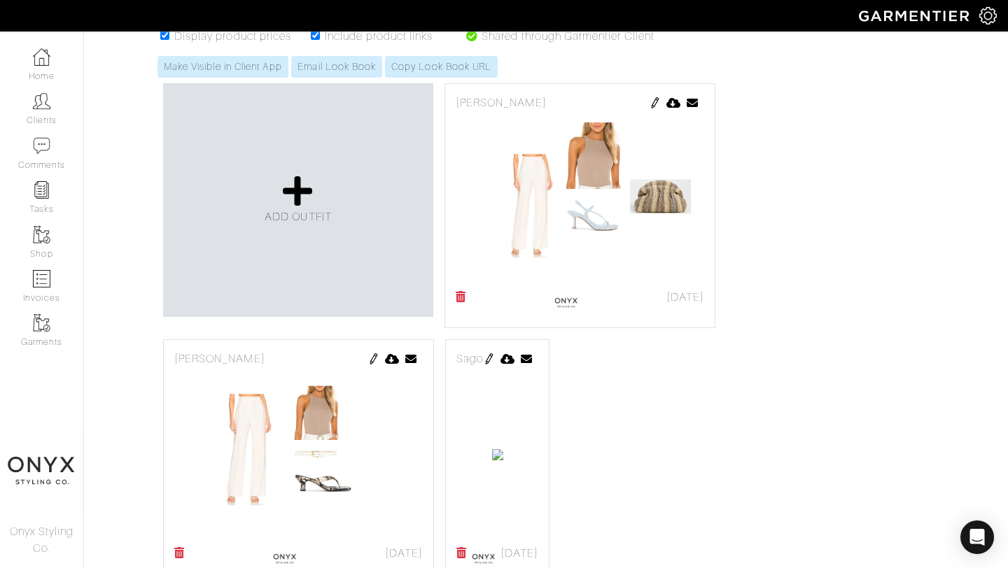
click at [495, 360] on img at bounding box center [489, 358] width 11 height 11
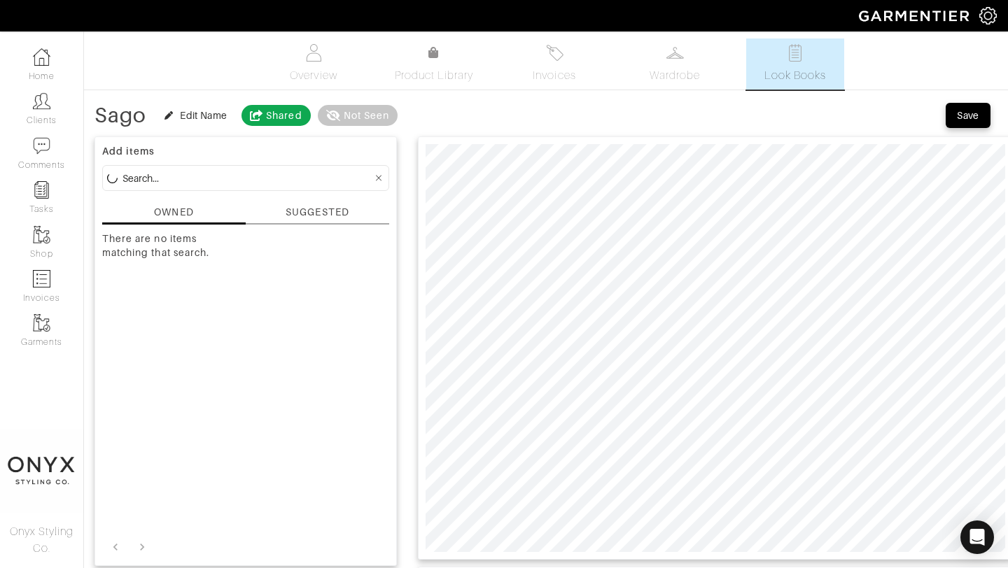
click at [319, 212] on div "SUGGESTED" at bounding box center [317, 212] width 63 height 15
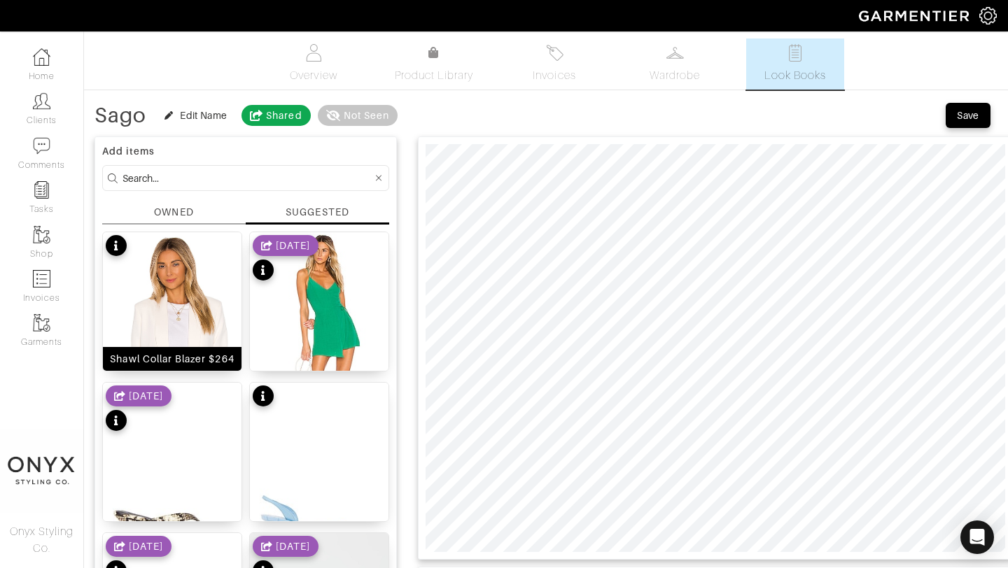
click at [188, 292] on img at bounding box center [172, 350] width 139 height 237
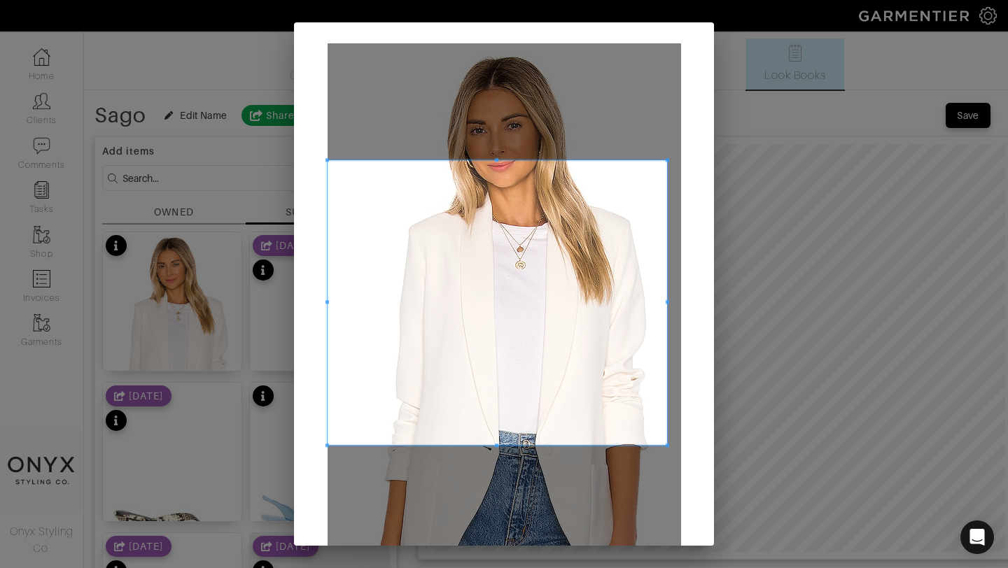
click at [667, 160] on span at bounding box center [667, 159] width 3 height 3
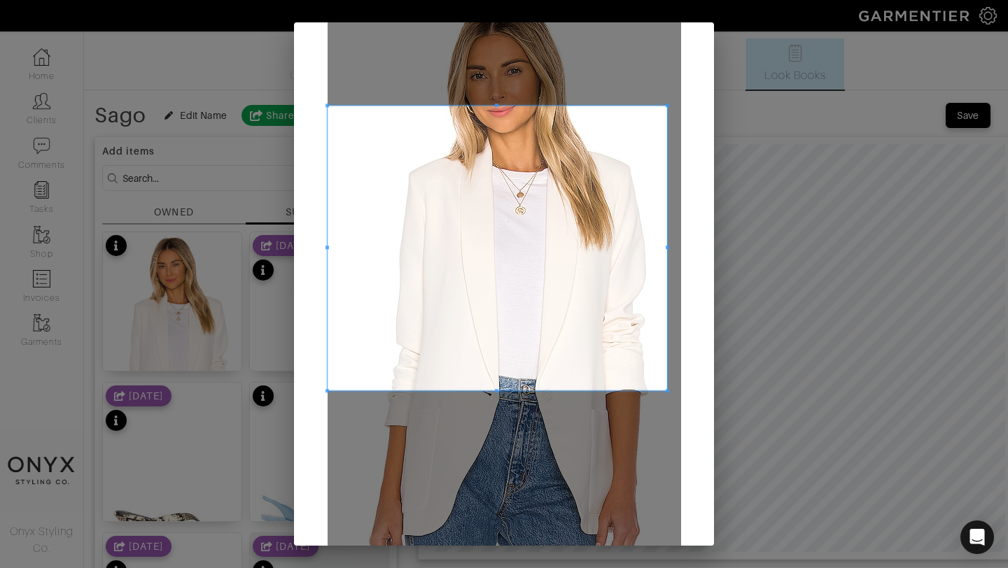
scroll to position [76, 0]
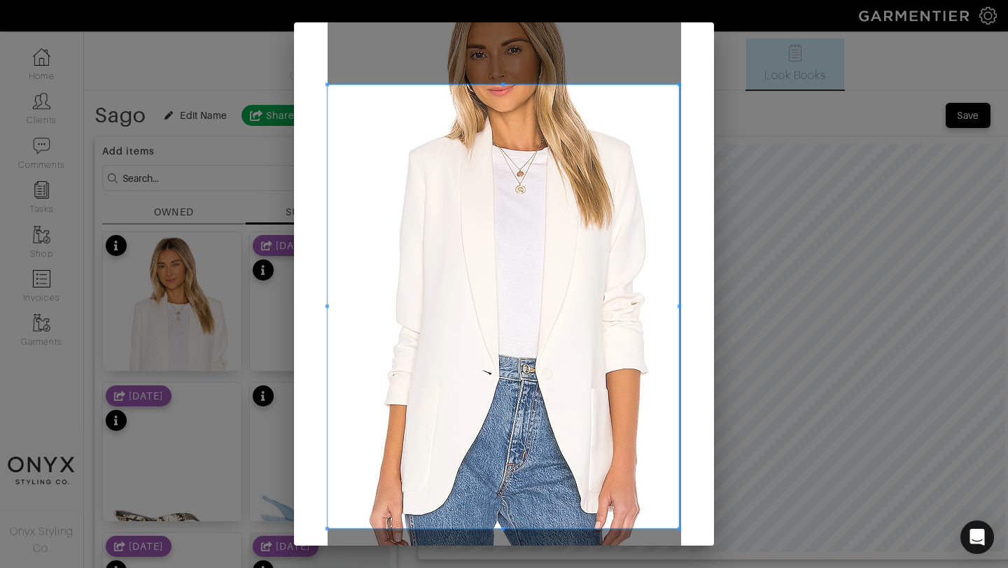
click at [678, 528] on span at bounding box center [679, 528] width 3 height 3
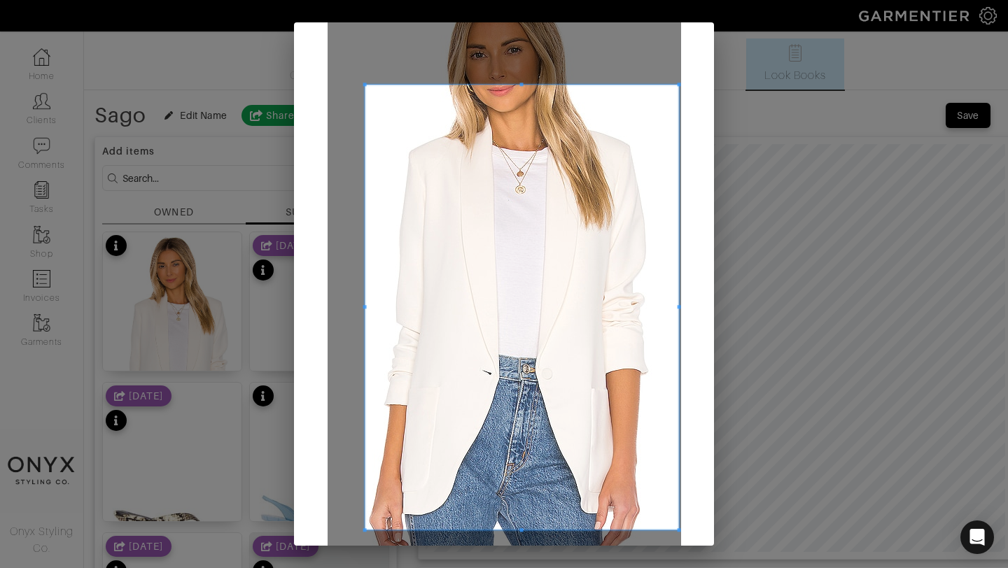
click at [363, 322] on span at bounding box center [364, 307] width 3 height 445
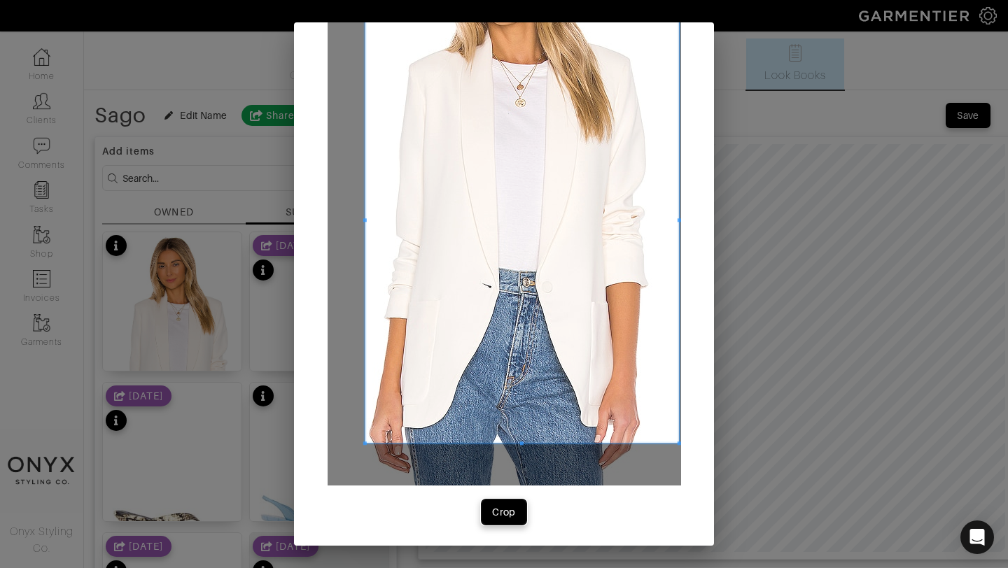
click at [511, 507] on div "Crop" at bounding box center [504, 512] width 24 height 14
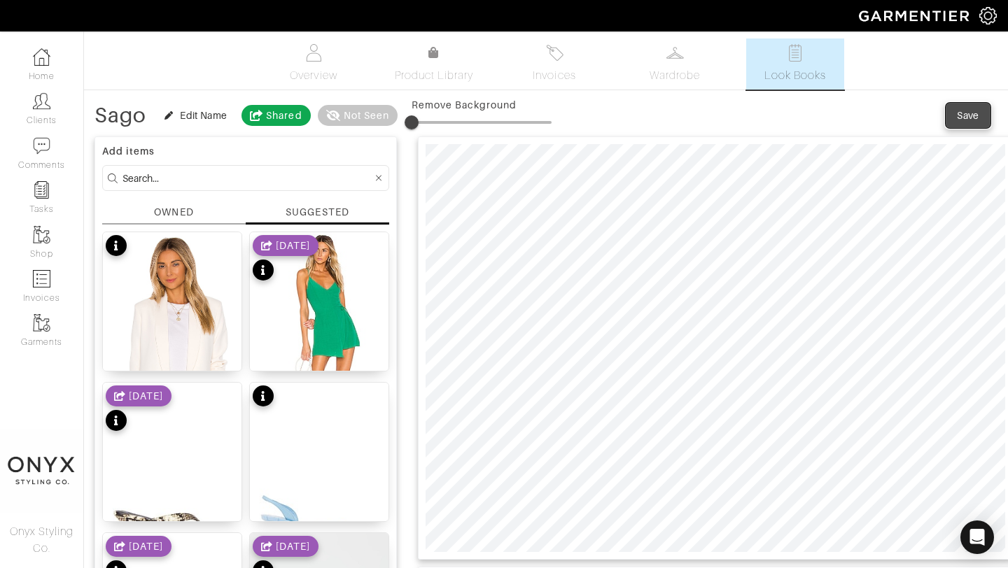
click at [967, 117] on div "Save" at bounding box center [968, 115] width 22 height 14
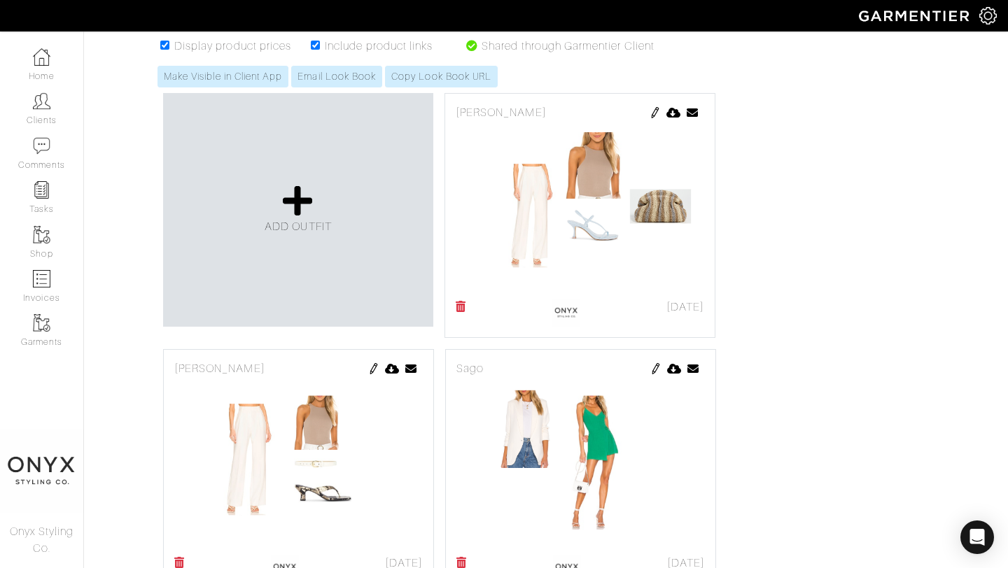
scroll to position [276, 0]
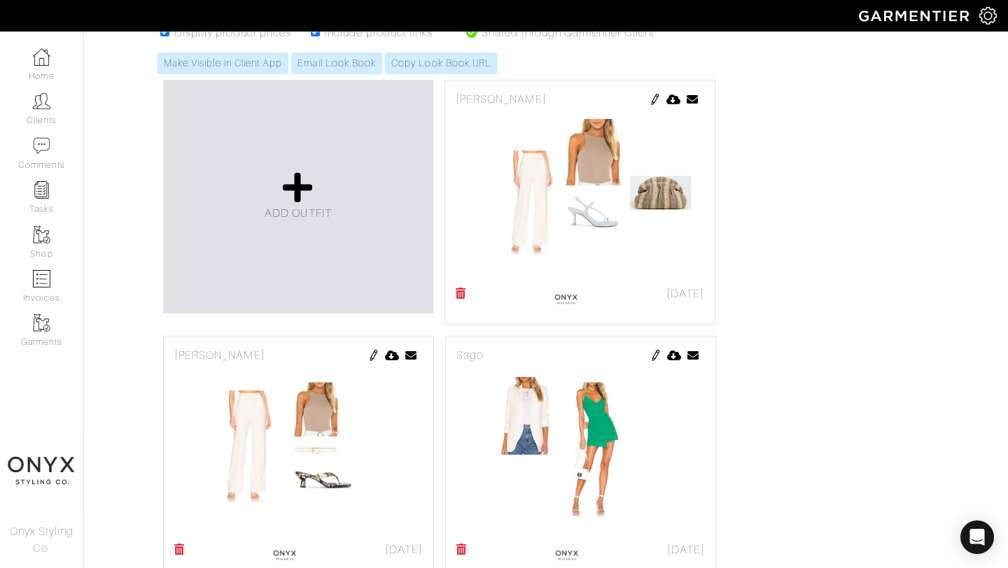
click at [657, 353] on img at bounding box center [655, 355] width 11 height 11
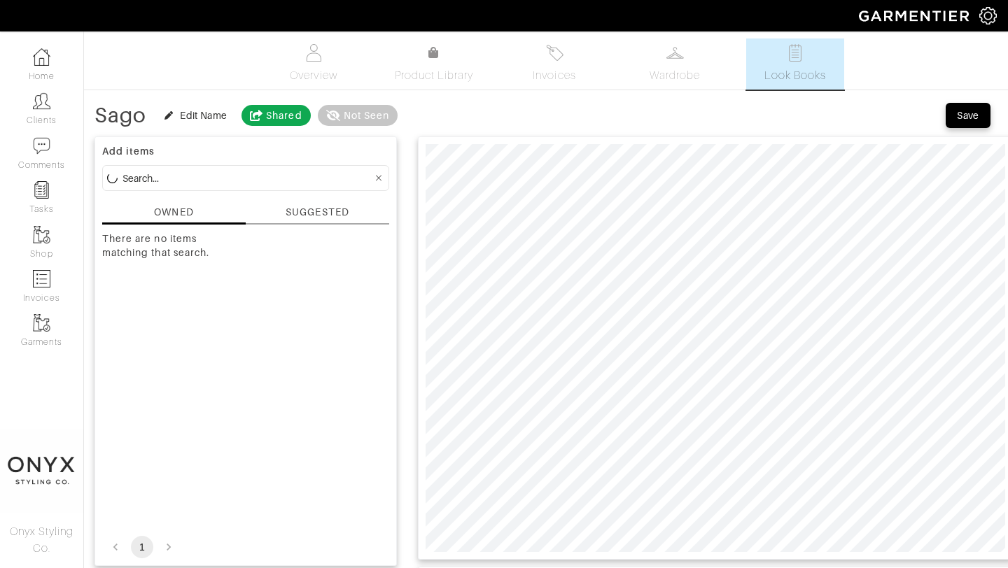
click at [328, 210] on div "SUGGESTED" at bounding box center [317, 212] width 63 height 15
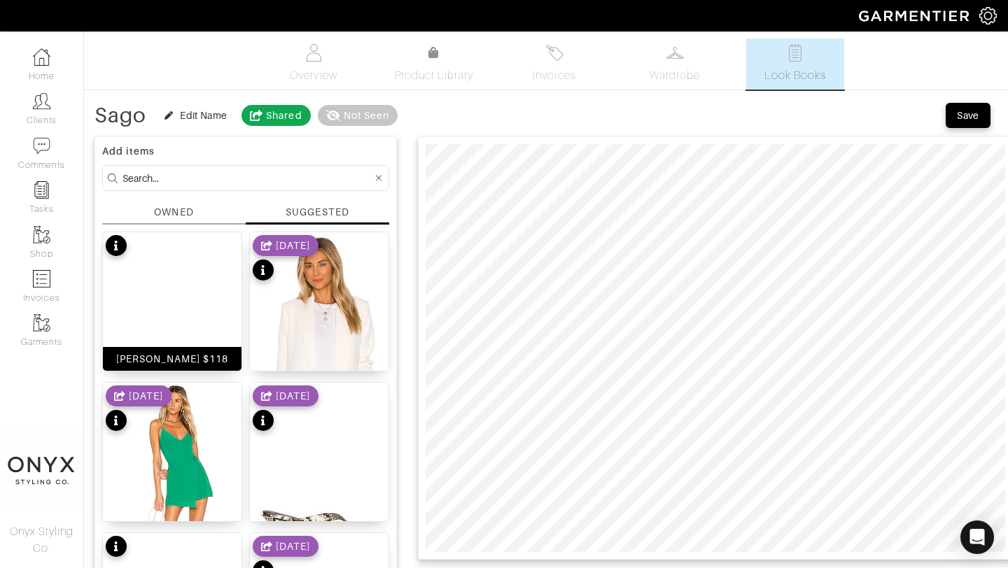
click at [192, 304] on img at bounding box center [172, 347] width 139 height 231
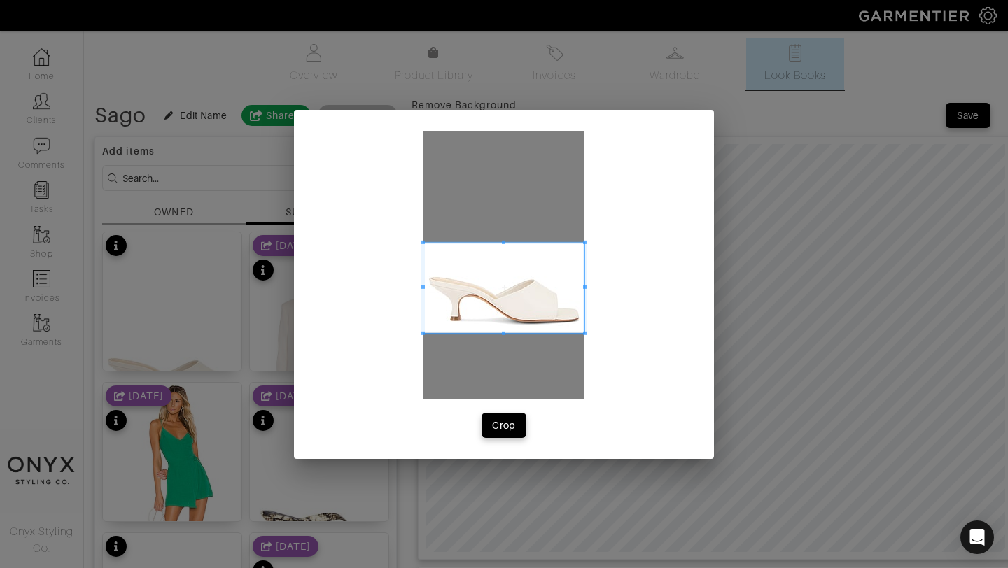
click at [556, 284] on span at bounding box center [503, 287] width 161 height 90
click at [505, 264] on span at bounding box center [503, 261] width 3 height 3
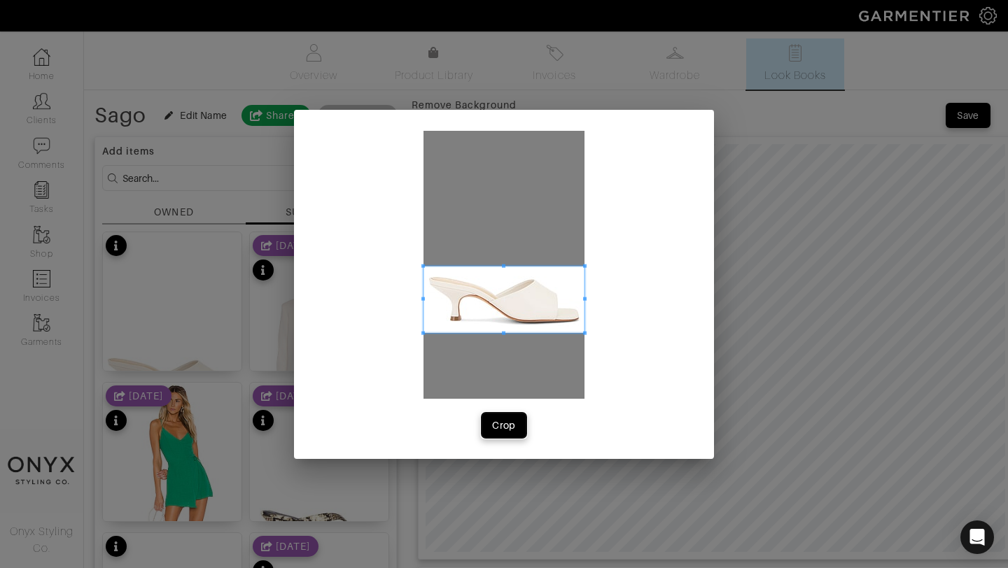
click at [513, 422] on div "Crop" at bounding box center [504, 426] width 24 height 14
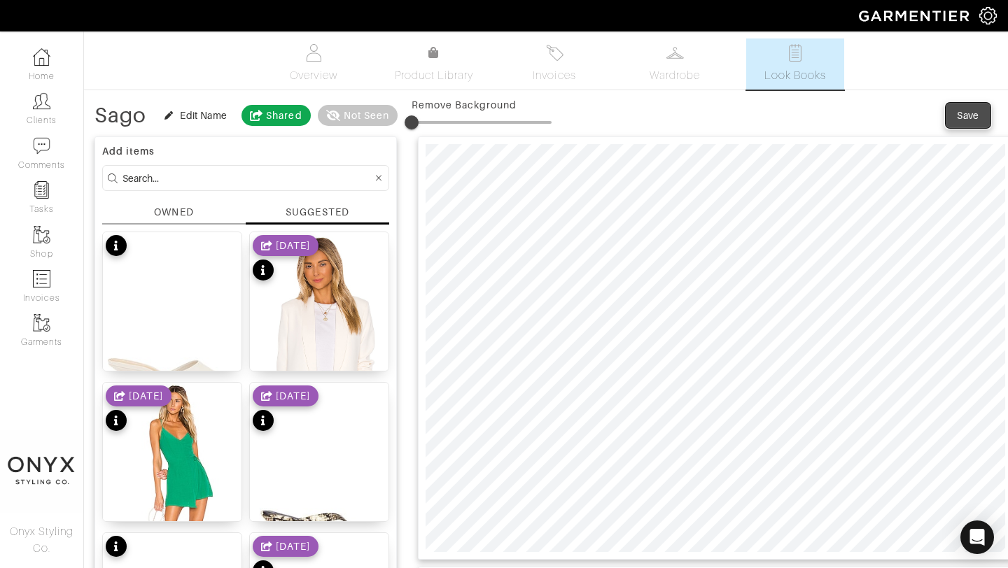
click at [972, 115] on div "Save" at bounding box center [968, 115] width 22 height 14
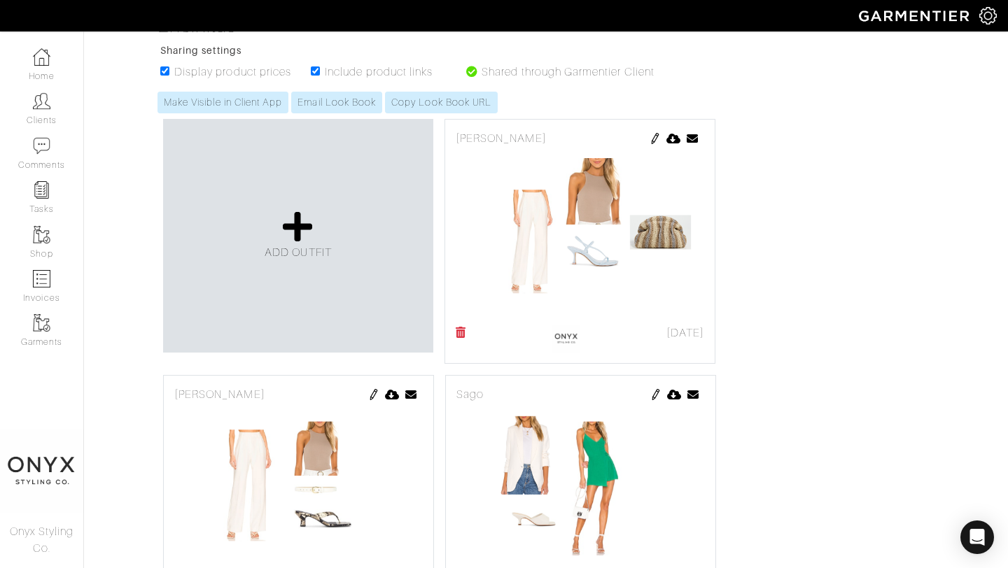
scroll to position [244, 0]
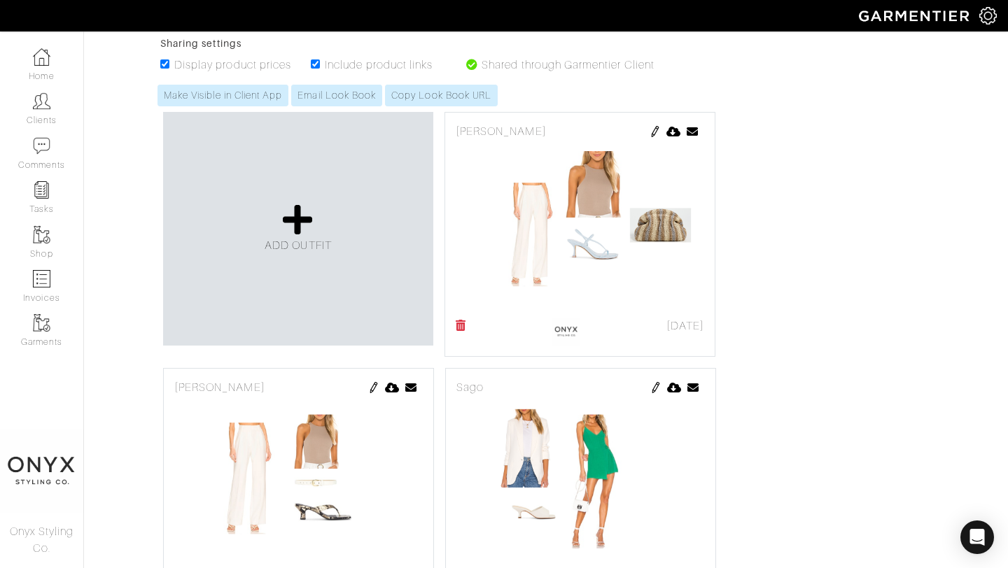
click at [655, 128] on img at bounding box center [655, 131] width 11 height 11
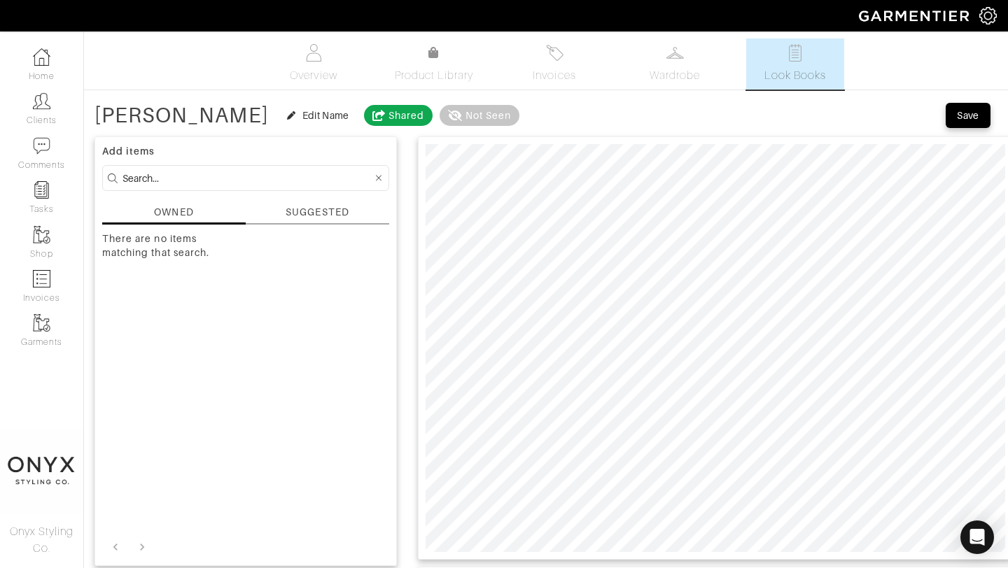
click at [324, 209] on div "SUGGESTED" at bounding box center [317, 212] width 63 height 15
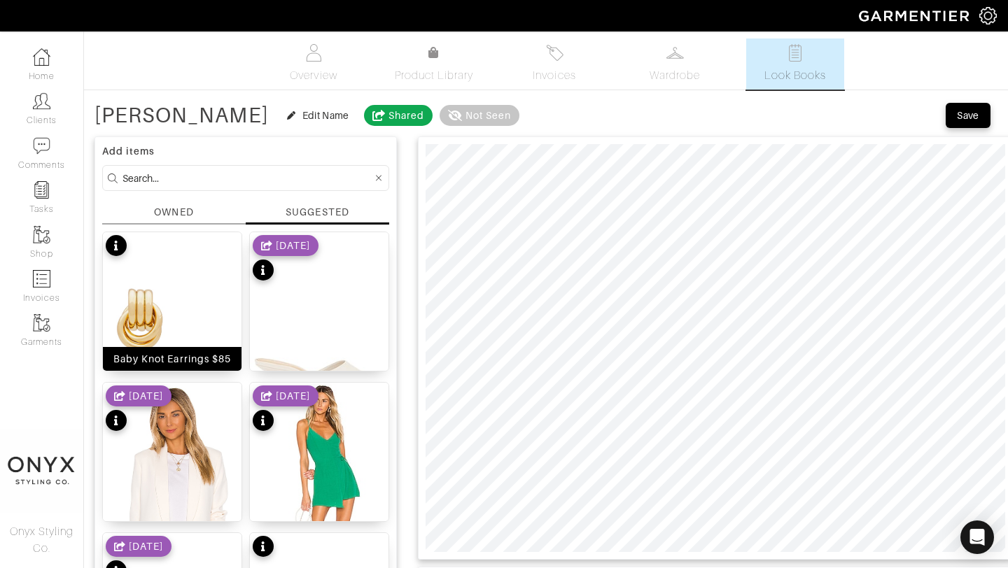
click at [204, 307] on img at bounding box center [172, 350] width 139 height 237
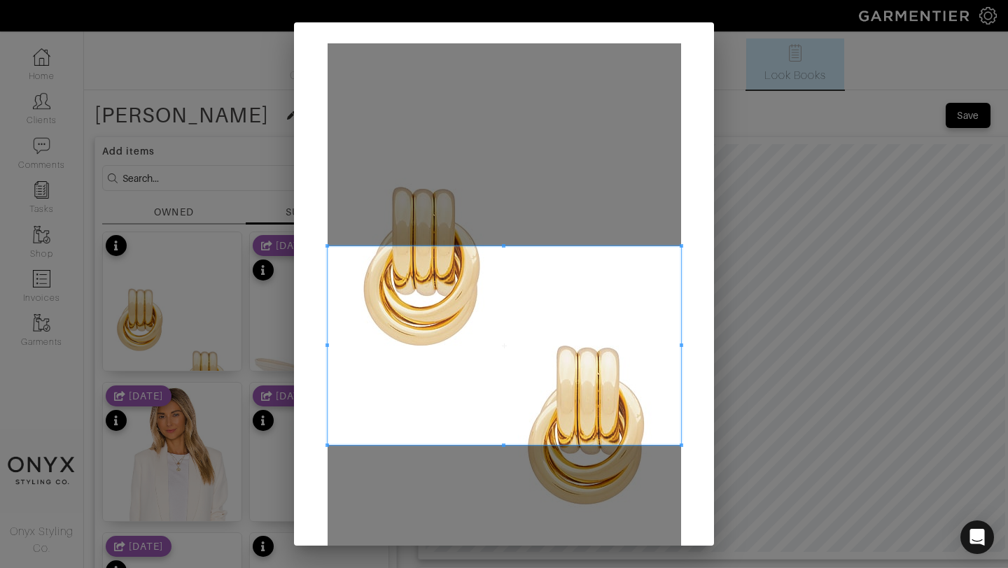
click at [681, 244] on div "Crop" at bounding box center [504, 365] width 420 height 686
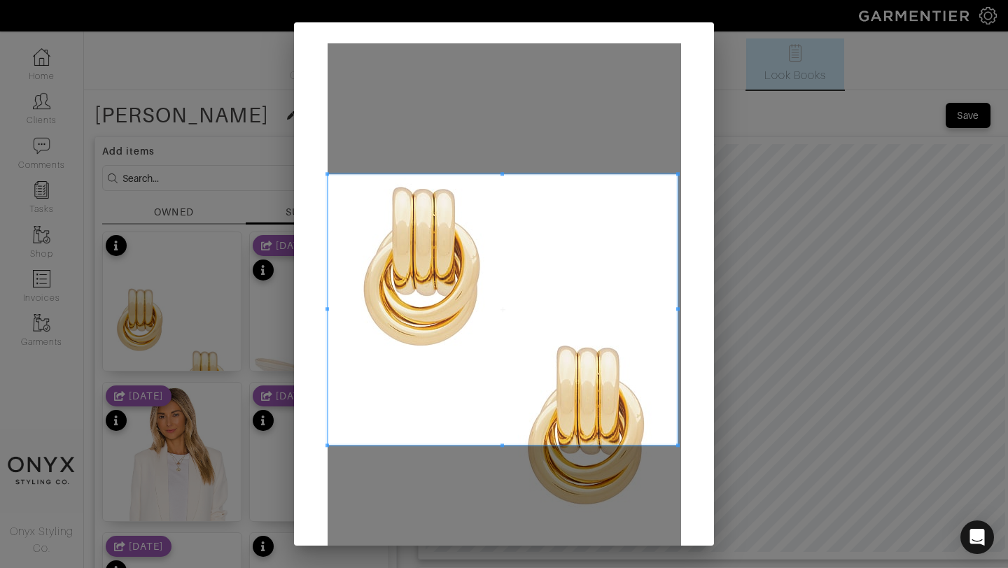
click at [676, 174] on span at bounding box center [677, 173] width 3 height 3
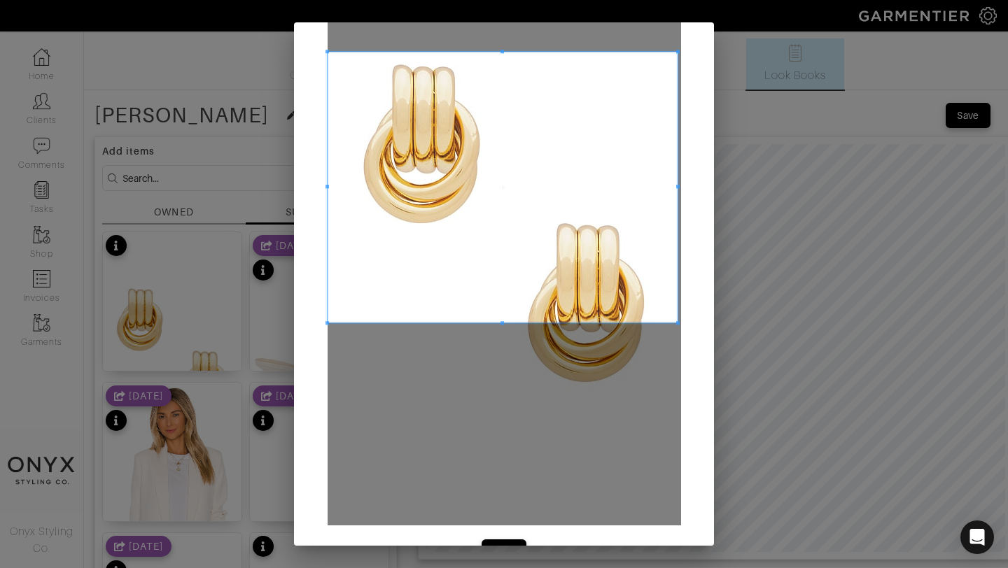
scroll to position [156, 0]
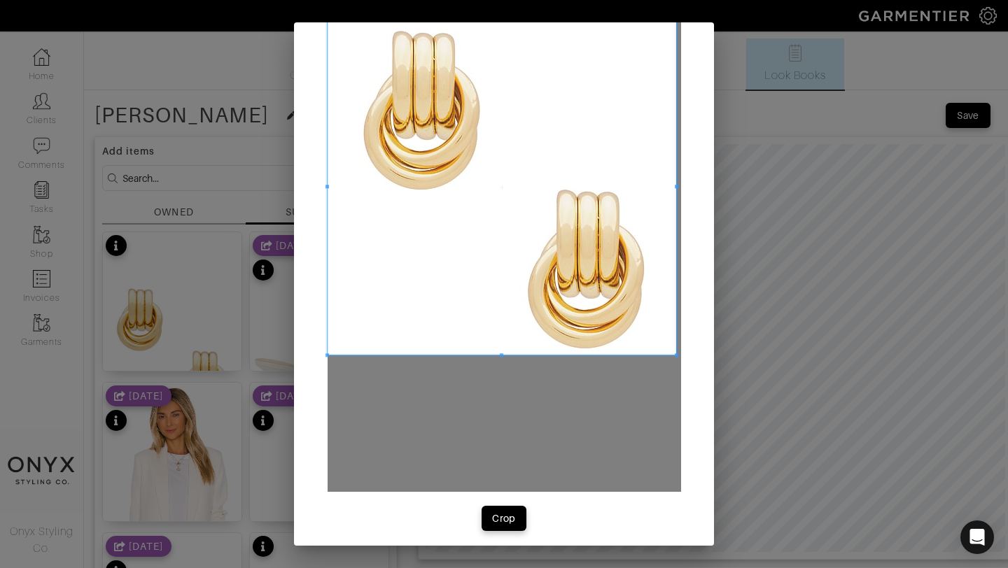
click at [677, 354] on span at bounding box center [676, 355] width 3 height 3
click at [504, 519] on div "Crop" at bounding box center [504, 519] width 24 height 14
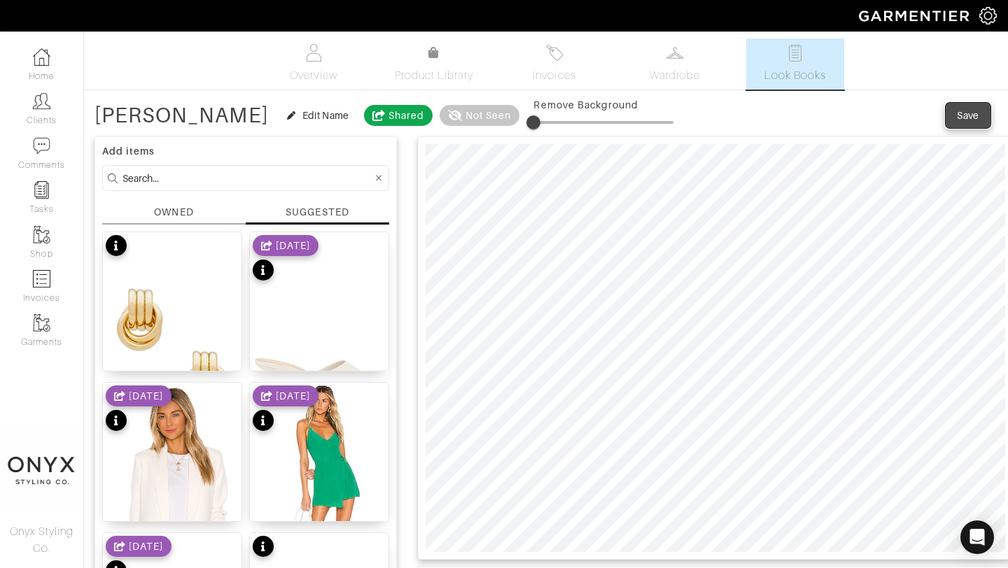
click at [974, 118] on div "Save" at bounding box center [968, 115] width 22 height 14
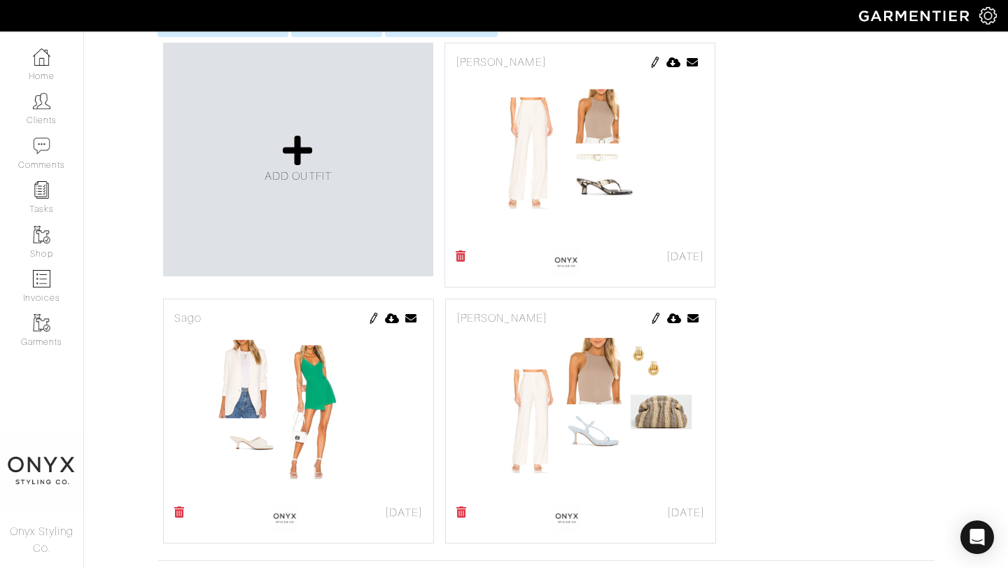
scroll to position [315, 0]
click at [653, 62] on img at bounding box center [655, 60] width 11 height 11
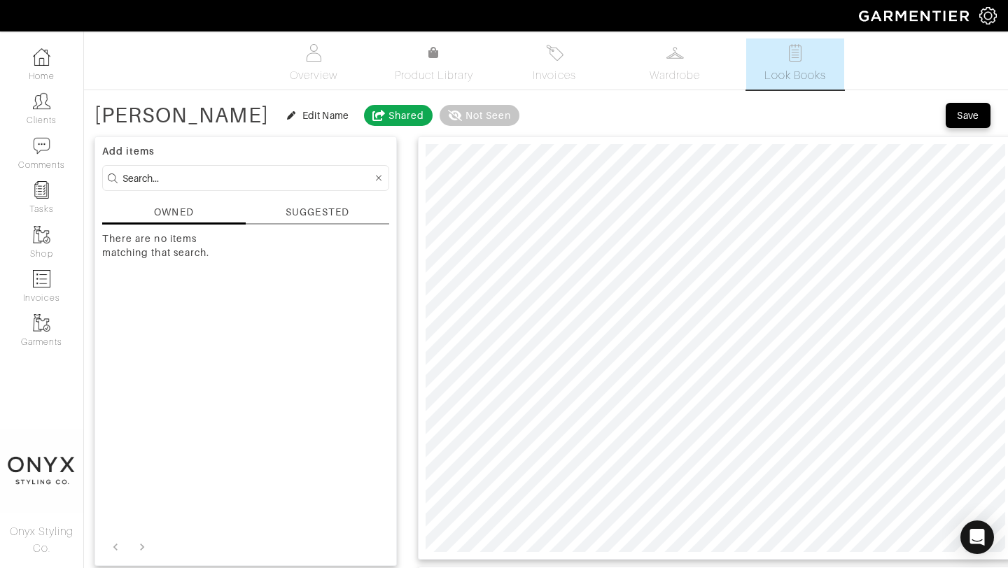
click at [332, 214] on div "SUGGESTED" at bounding box center [317, 212] width 63 height 15
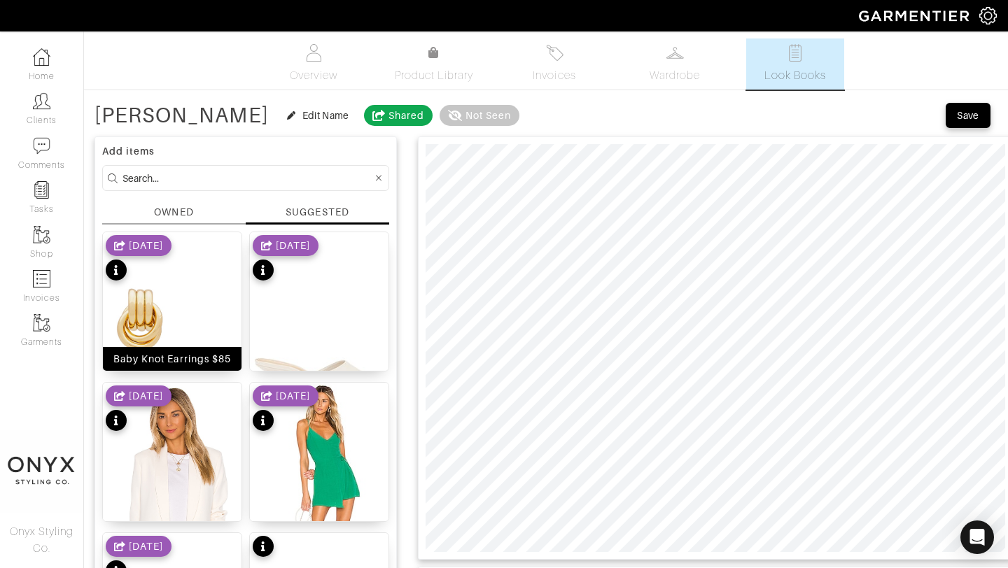
click at [183, 306] on img at bounding box center [172, 350] width 139 height 237
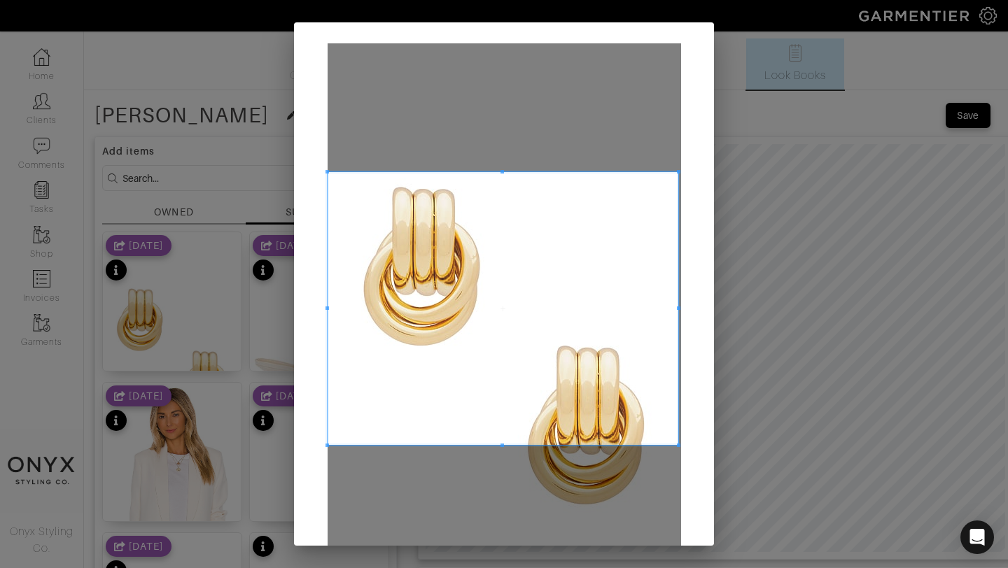
click at [678, 171] on span at bounding box center [678, 171] width 3 height 3
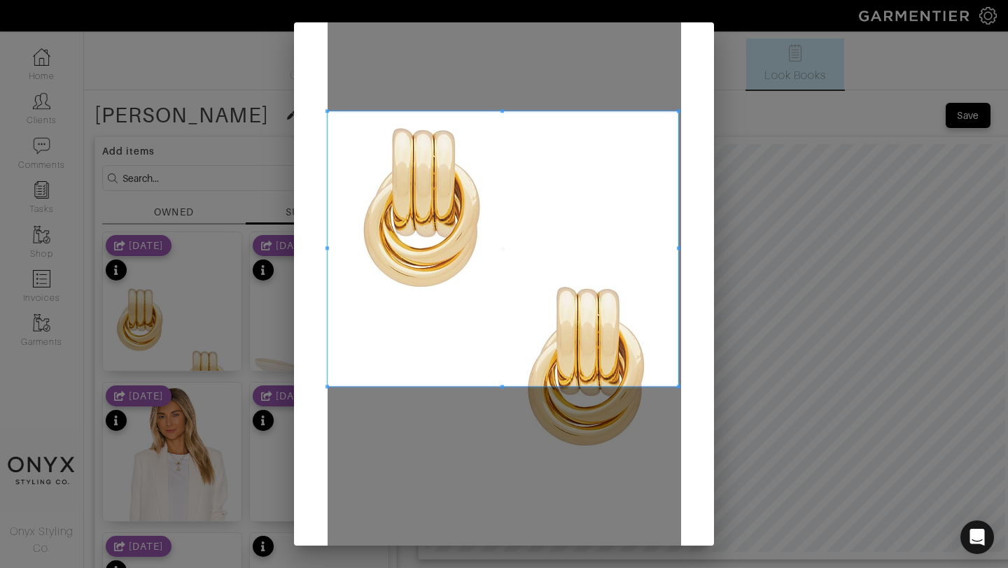
scroll to position [85, 0]
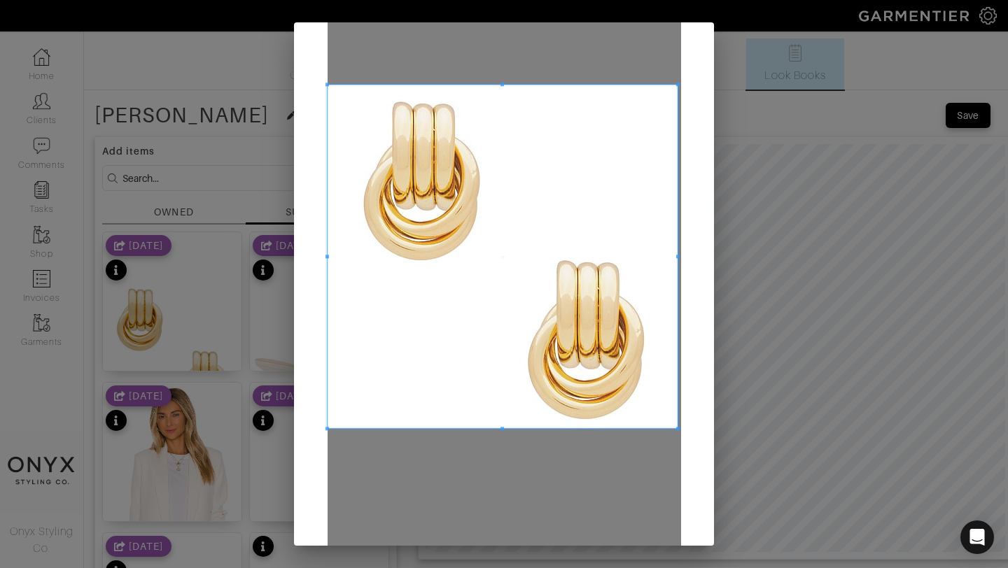
click at [676, 429] on span at bounding box center [677, 428] width 3 height 3
click at [339, 279] on span at bounding box center [336, 257] width 3 height 344
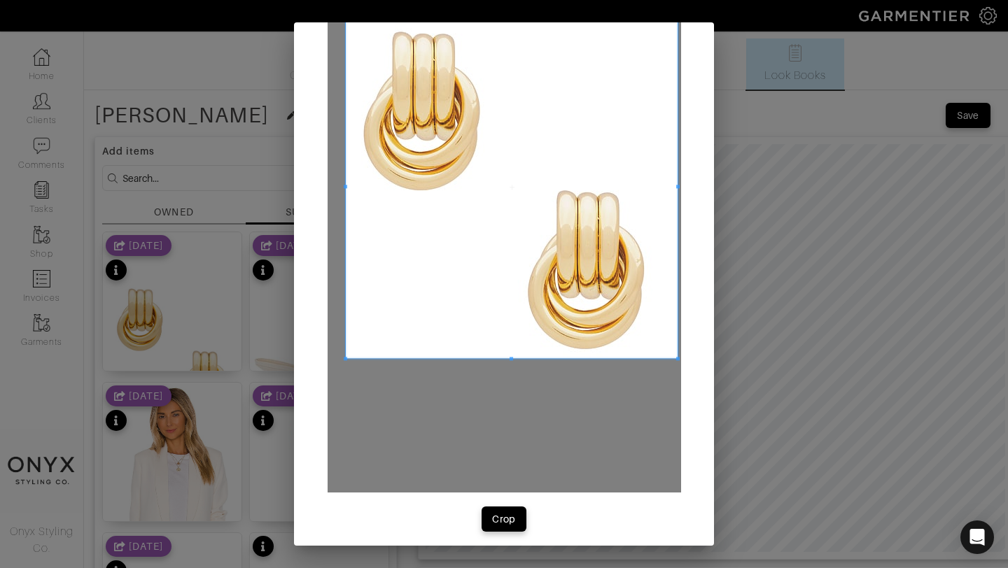
scroll to position [162, 0]
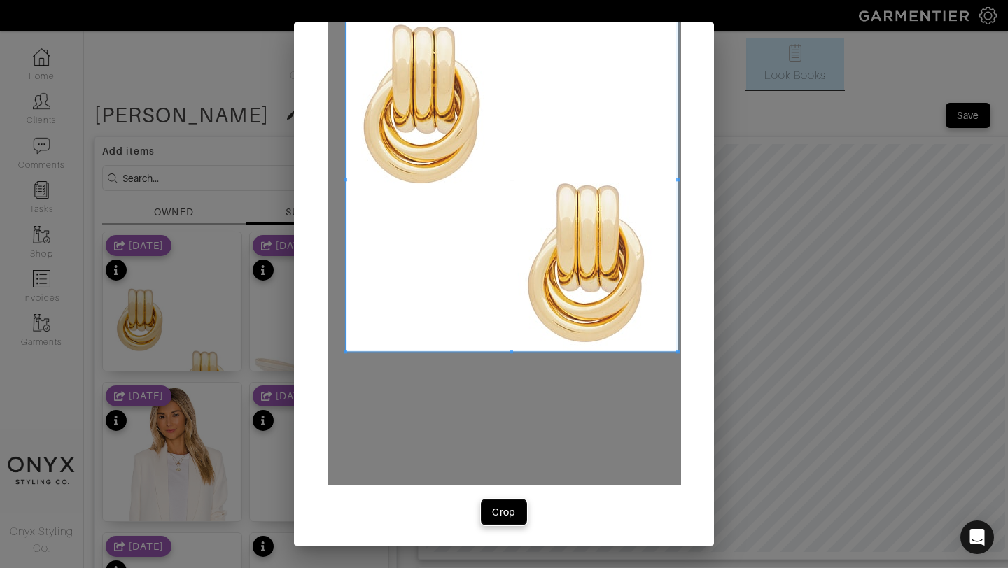
click at [501, 505] on div "Crop" at bounding box center [504, 512] width 24 height 14
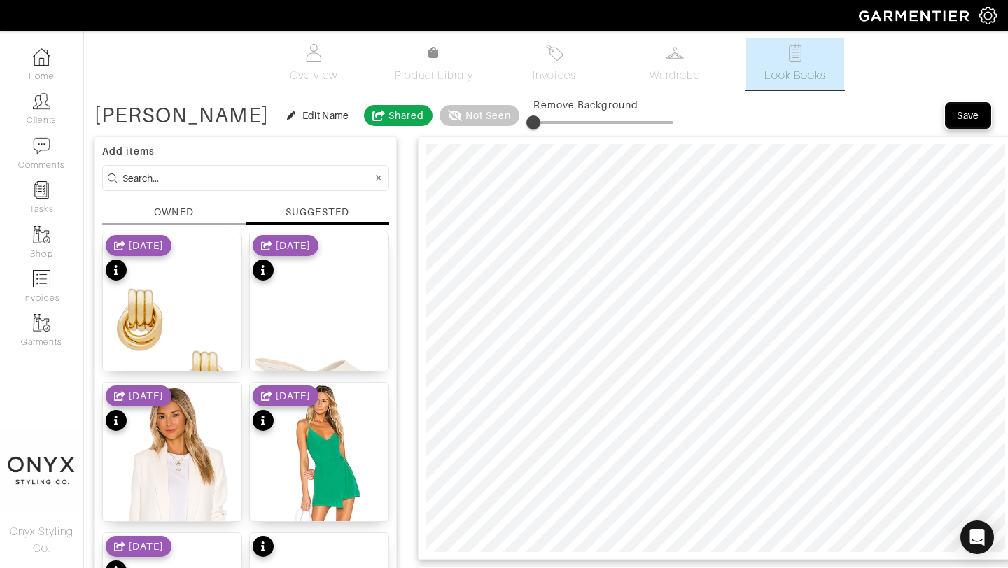
click at [965, 111] on div "Save" at bounding box center [968, 115] width 22 height 14
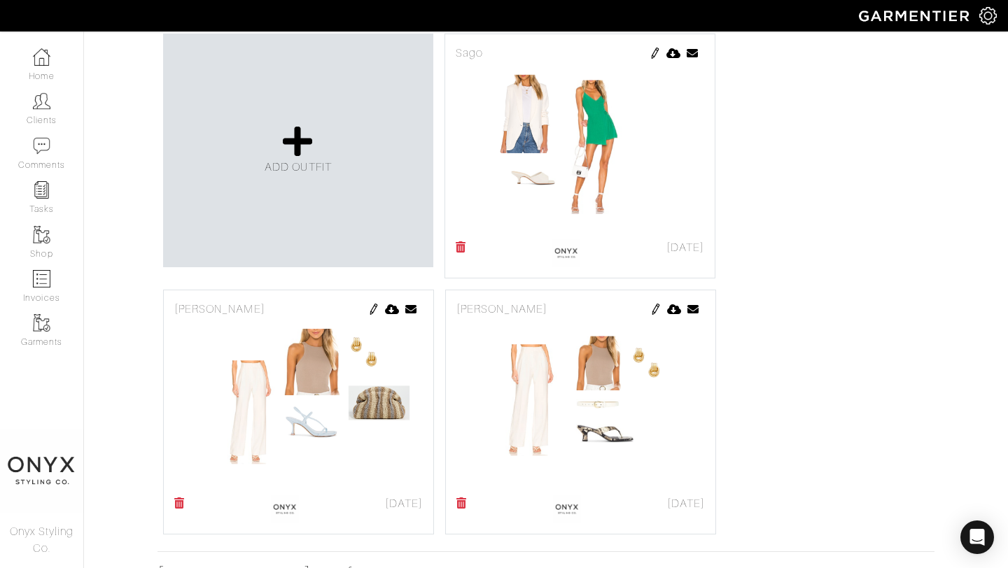
scroll to position [388, 0]
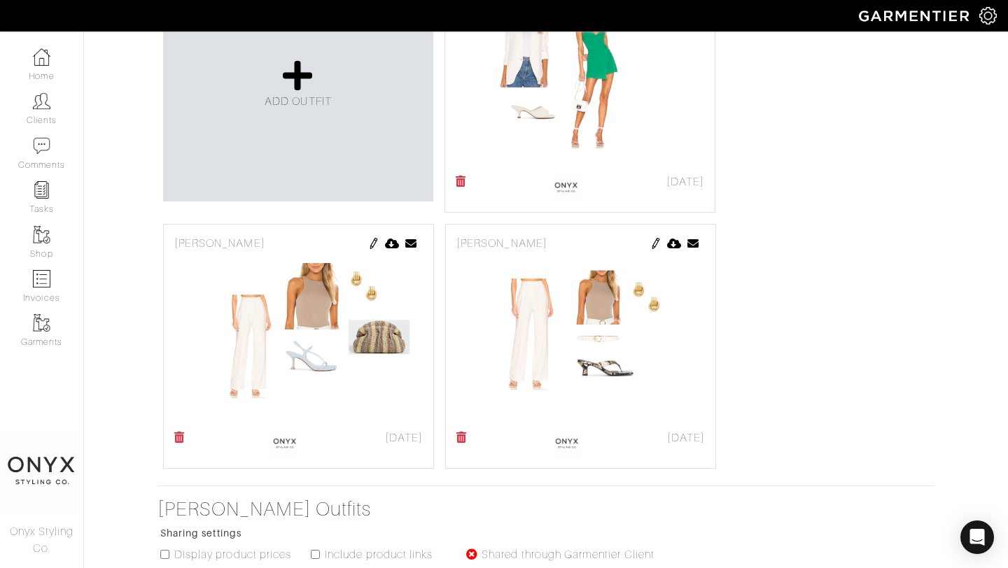
click at [372, 239] on img at bounding box center [373, 243] width 11 height 11
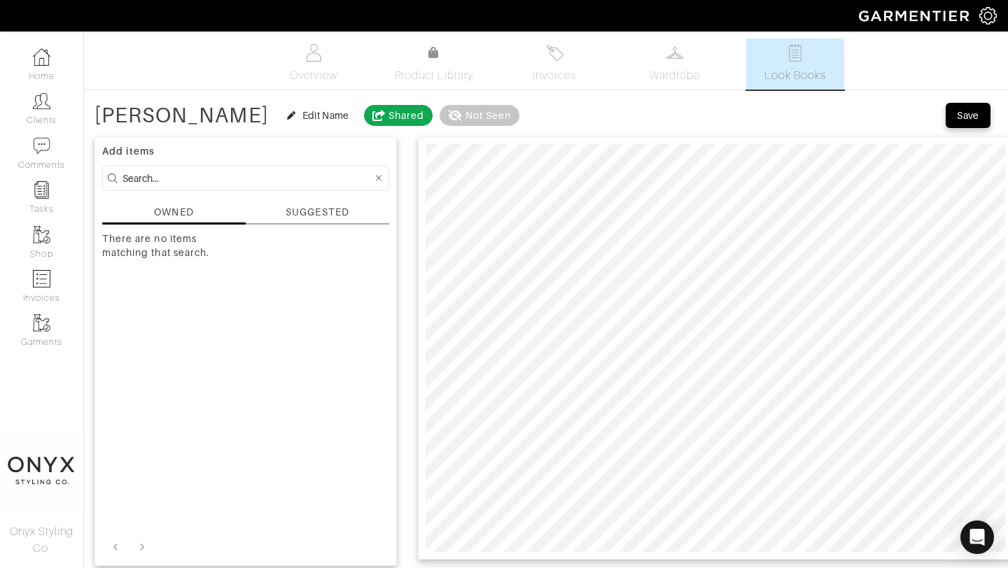
click at [328, 213] on div "SUGGESTED" at bounding box center [317, 212] width 63 height 15
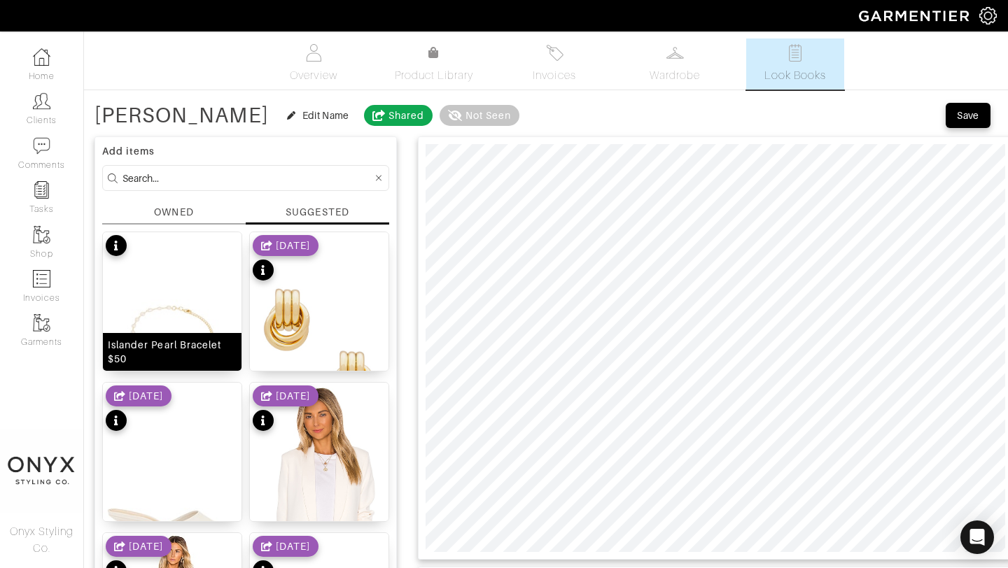
click at [204, 293] on img at bounding box center [172, 347] width 139 height 231
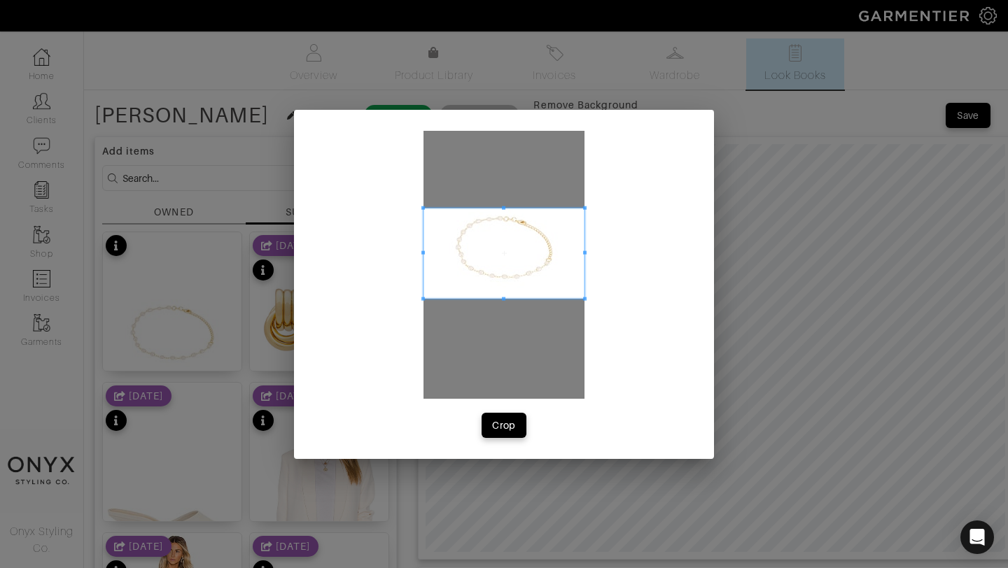
click at [563, 238] on span at bounding box center [503, 253] width 161 height 90
click at [579, 290] on span at bounding box center [580, 291] width 3 height 3
click at [439, 256] on span at bounding box center [436, 249] width 3 height 82
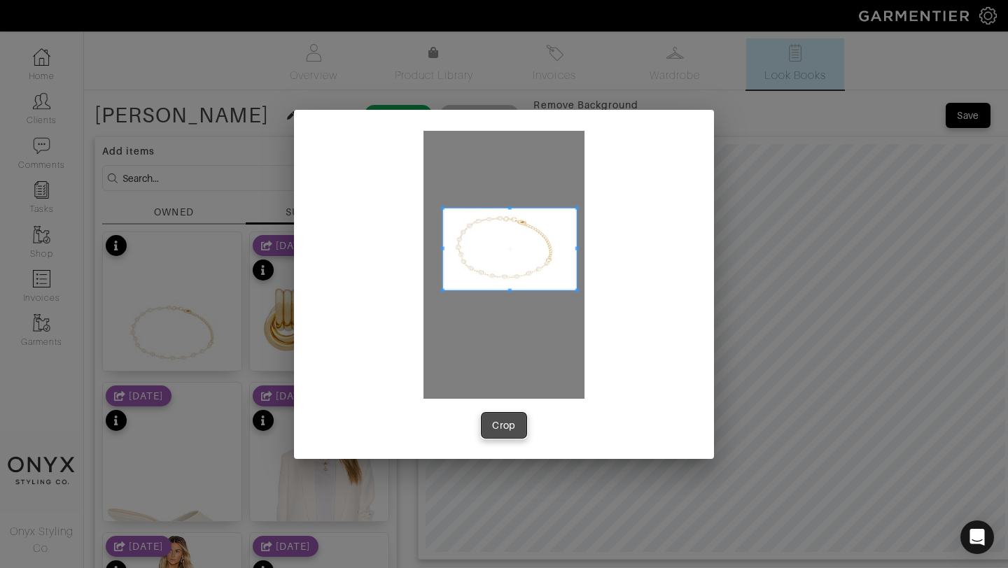
click at [513, 419] on div "Crop" at bounding box center [504, 426] width 24 height 14
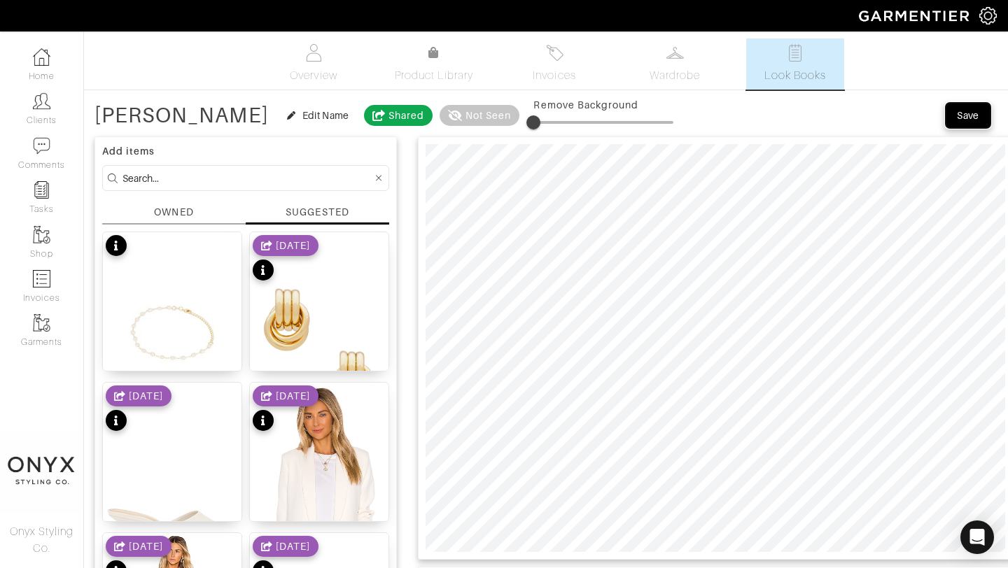
click at [975, 112] on div "Save" at bounding box center [968, 115] width 22 height 14
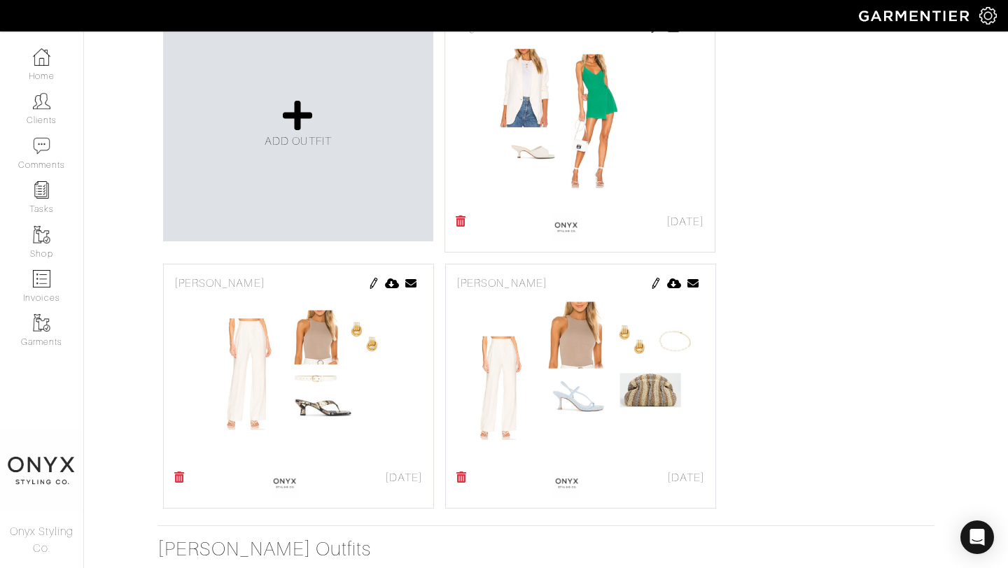
scroll to position [349, 0]
click at [374, 280] on img at bounding box center [373, 282] width 11 height 11
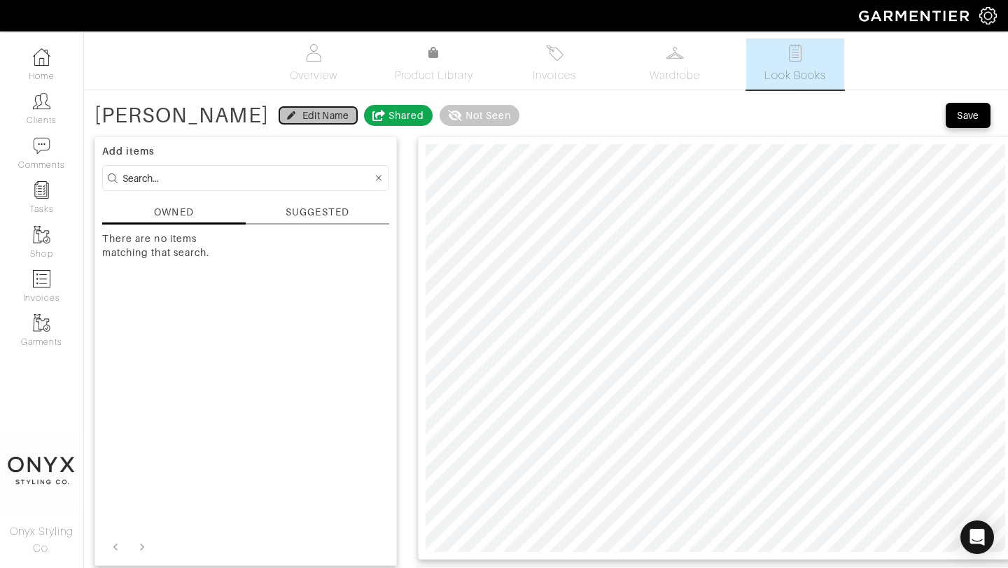
click at [302, 116] on div "Edit Name" at bounding box center [325, 115] width 47 height 14
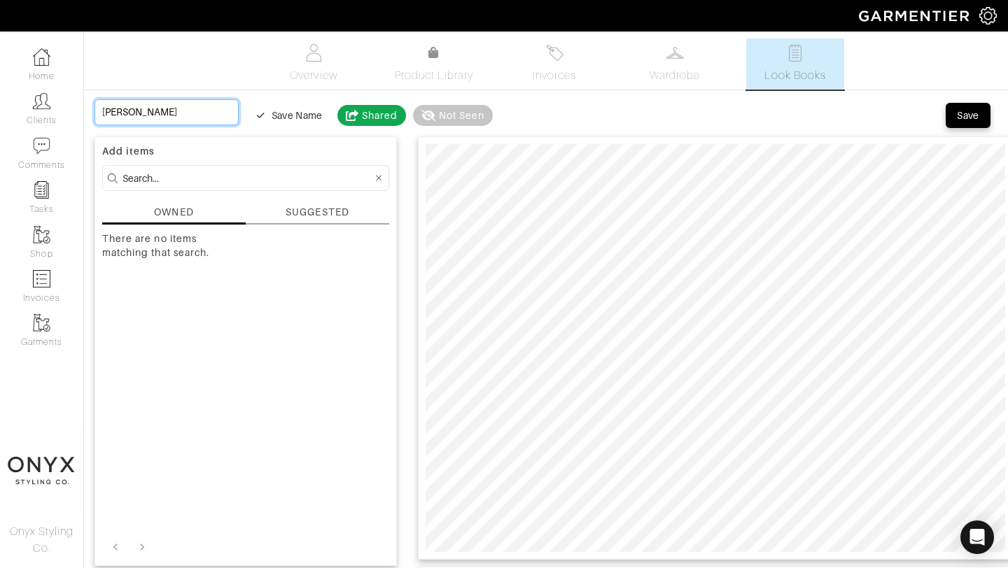
click at [178, 108] on input "[PERSON_NAME]" at bounding box center [166, 112] width 144 height 26
type input "[PERSON_NAME]"
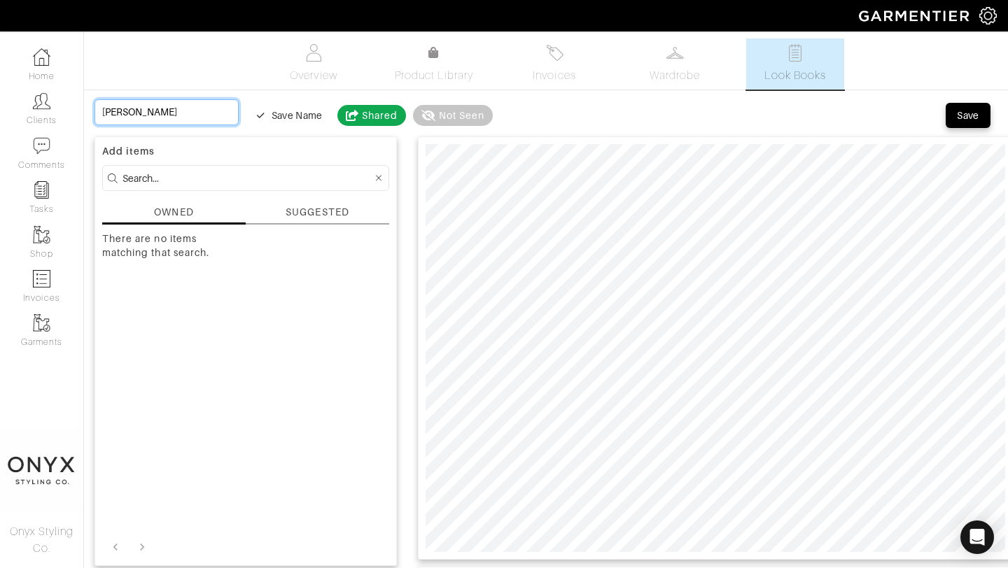
type input "[PERSON_NAME]"
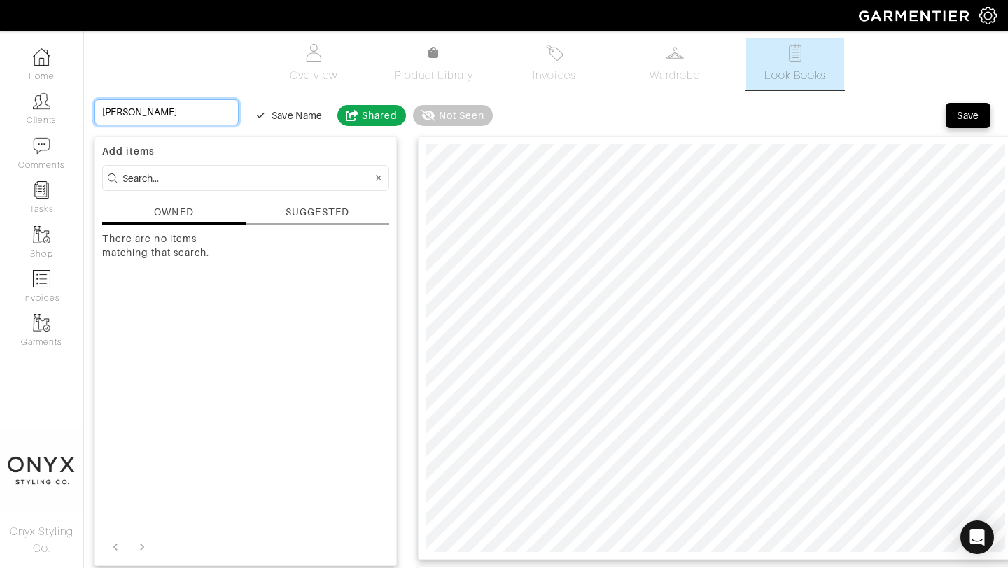
type input "[PERSON_NAME]"
type input "[PERSON_NAME] Option"
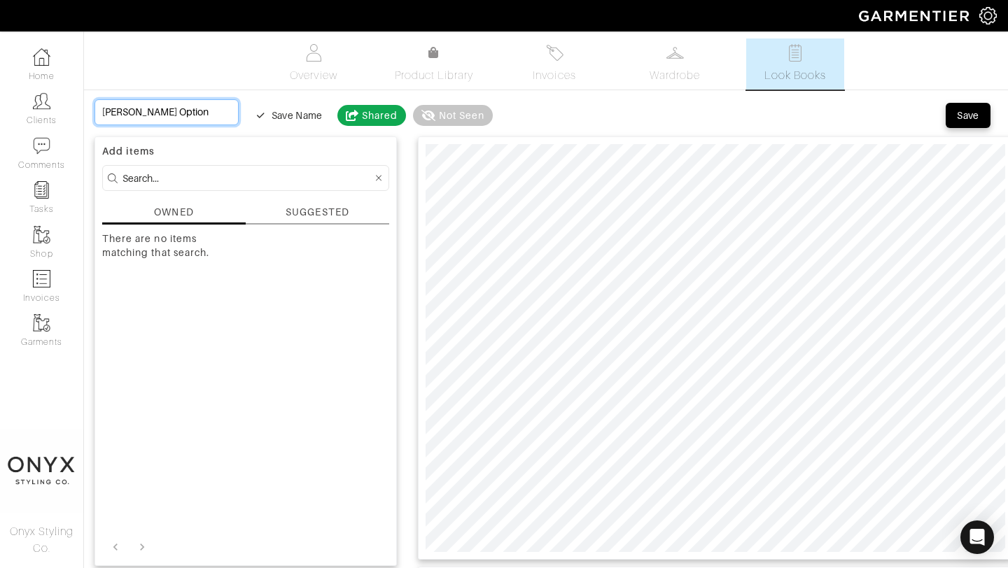
type input "[PERSON_NAME] Option"
type input "[PERSON_NAME] Option #"
type input "[PERSON_NAME] Option #2"
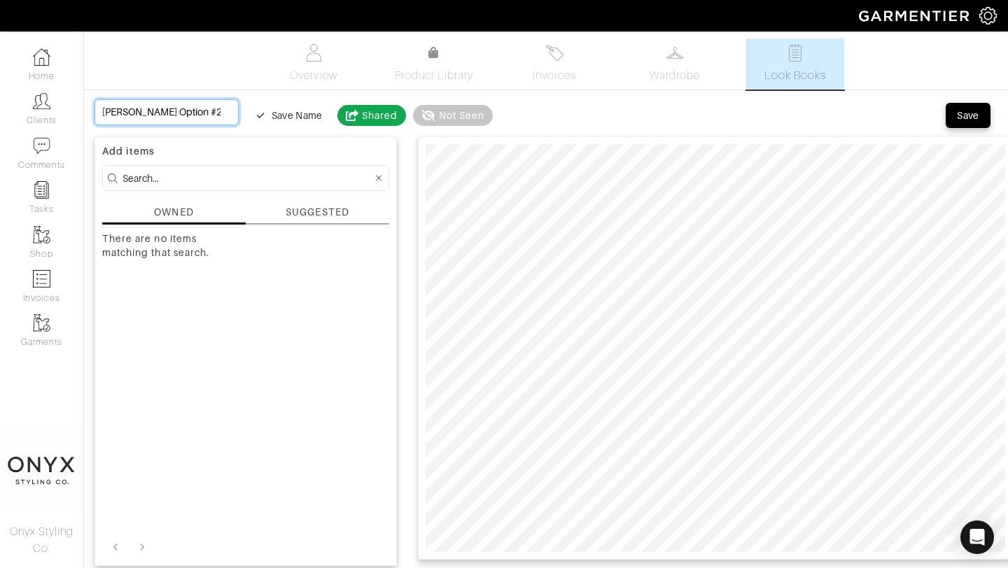
type input "[PERSON_NAME] Option #2"
click at [322, 213] on div "SUGGESTED" at bounding box center [317, 212] width 63 height 15
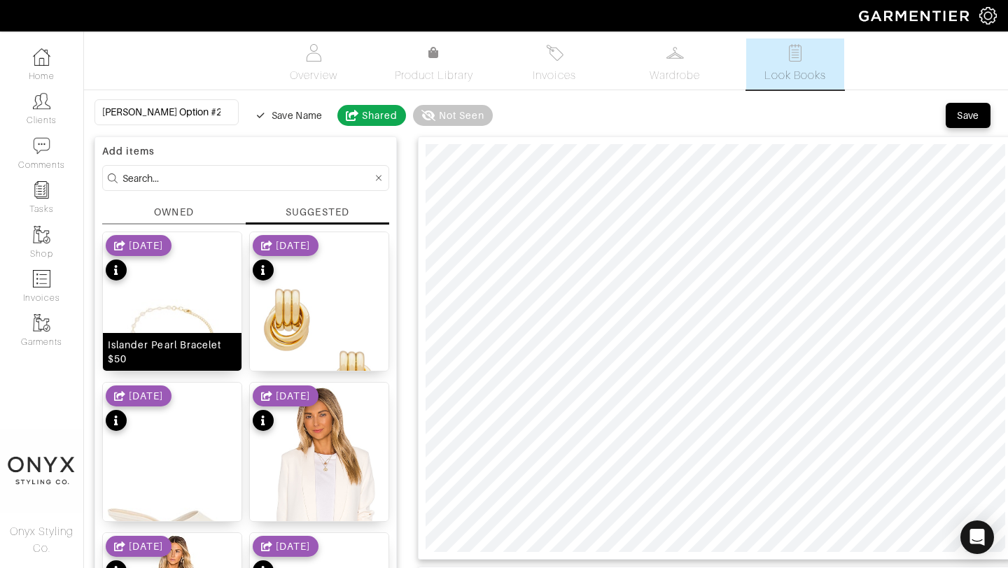
click at [204, 287] on img at bounding box center [172, 347] width 139 height 231
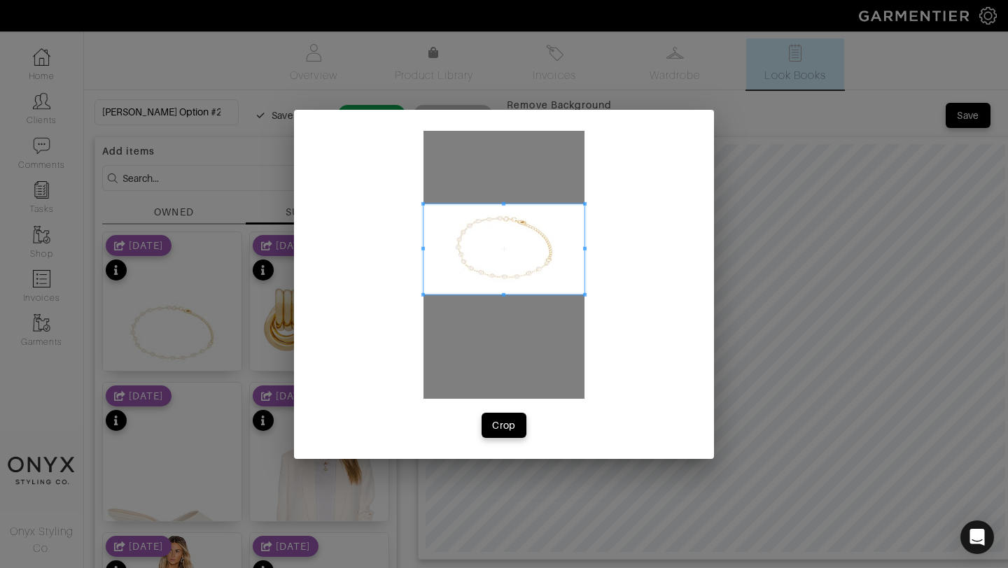
click at [555, 230] on span at bounding box center [503, 249] width 161 height 90
click at [554, 283] on span at bounding box center [555, 284] width 3 height 3
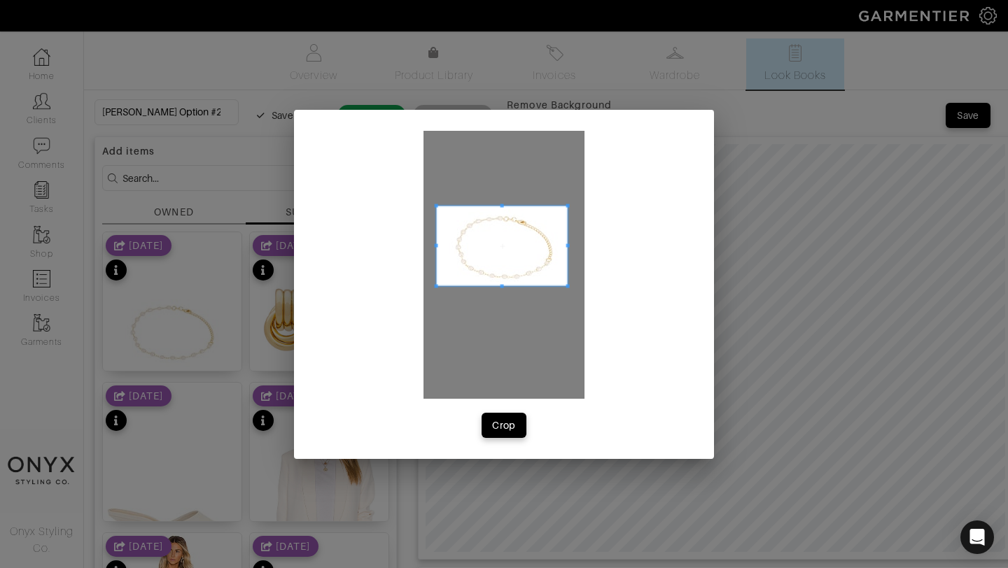
click at [541, 268] on span at bounding box center [502, 246] width 131 height 80
click at [510, 421] on div "Crop" at bounding box center [504, 426] width 24 height 14
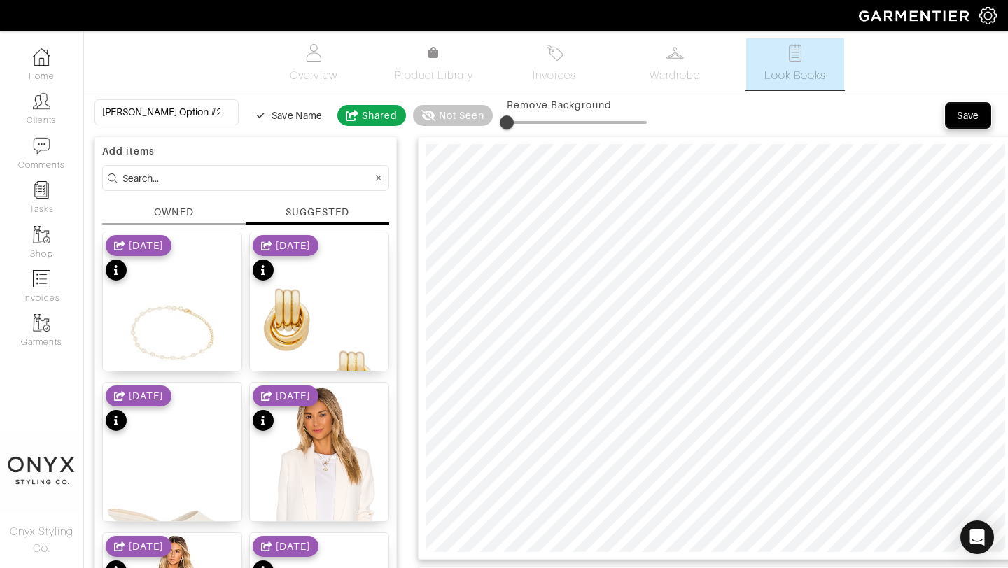
click at [965, 119] on div "Save" at bounding box center [968, 115] width 22 height 14
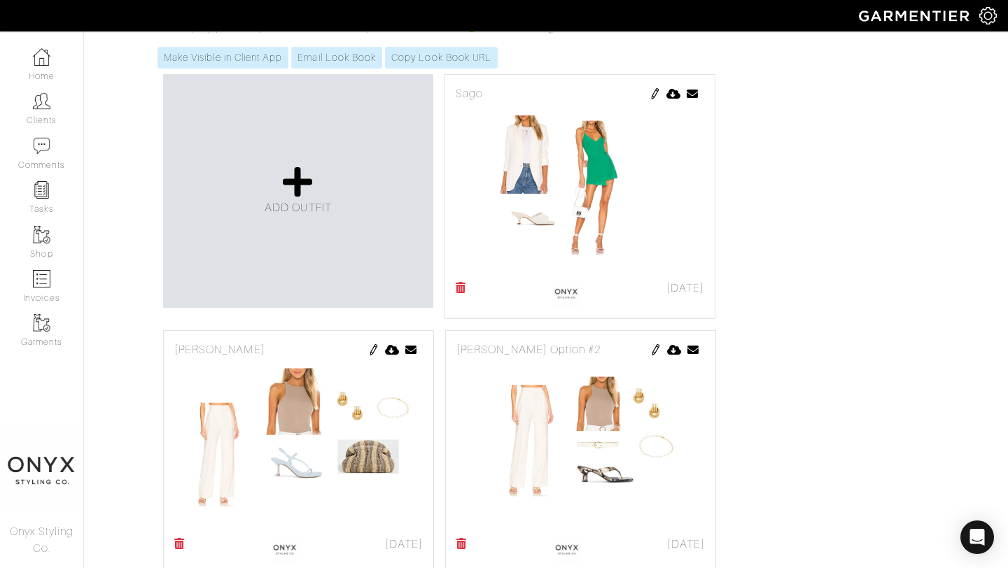
scroll to position [268, 0]
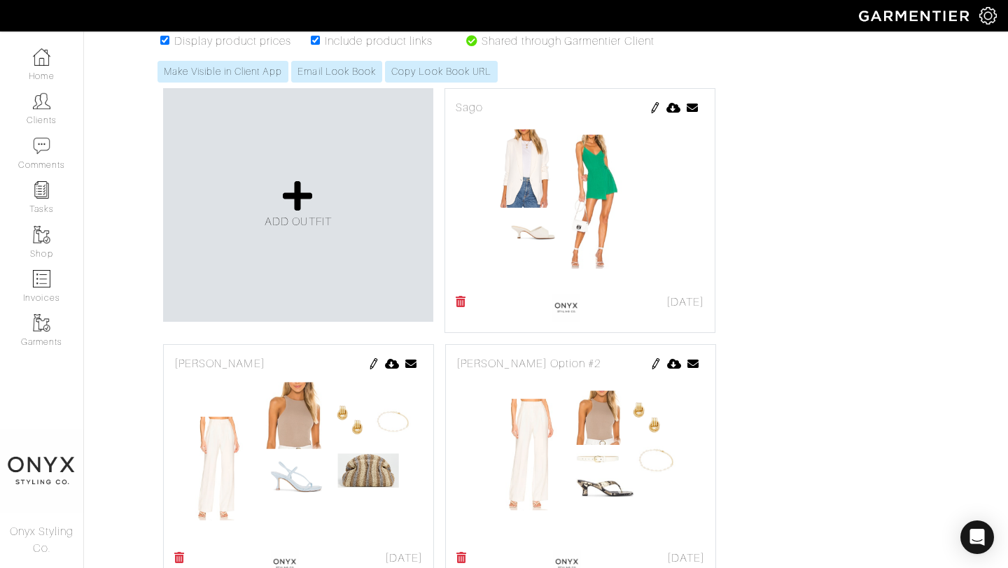
click at [654, 109] on img at bounding box center [655, 107] width 11 height 11
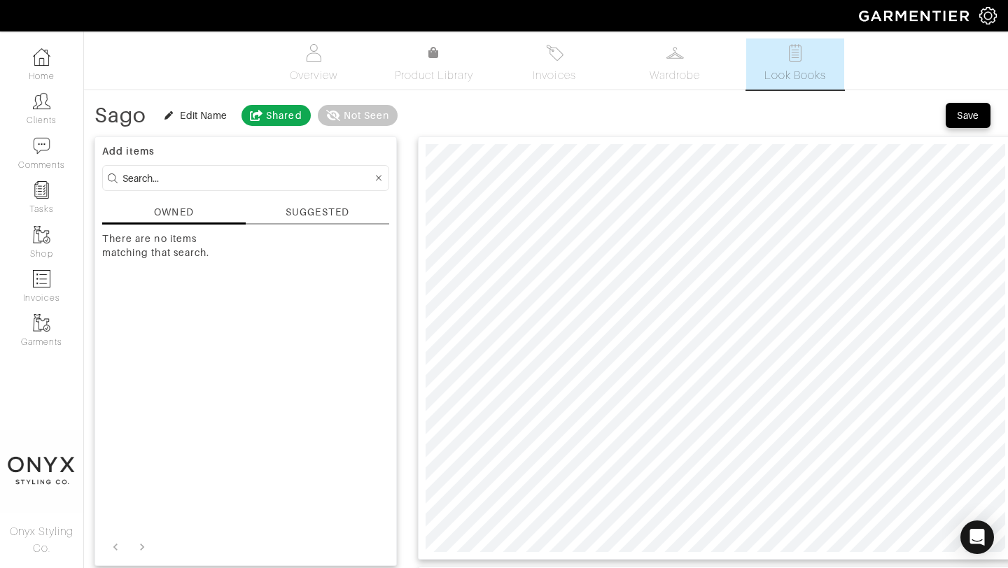
click at [310, 213] on div "SUGGESTED" at bounding box center [317, 212] width 63 height 15
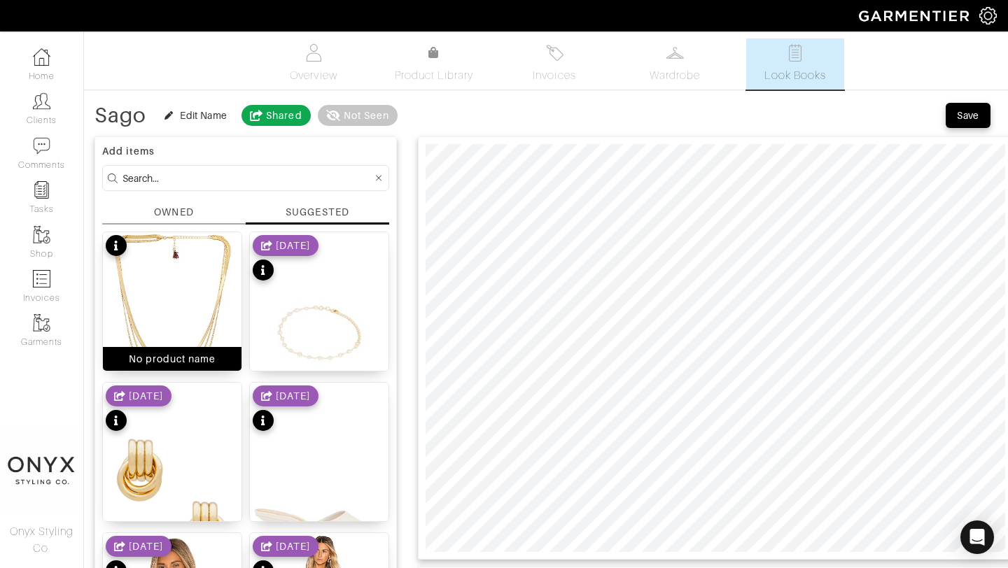
click at [192, 281] on img at bounding box center [172, 336] width 139 height 208
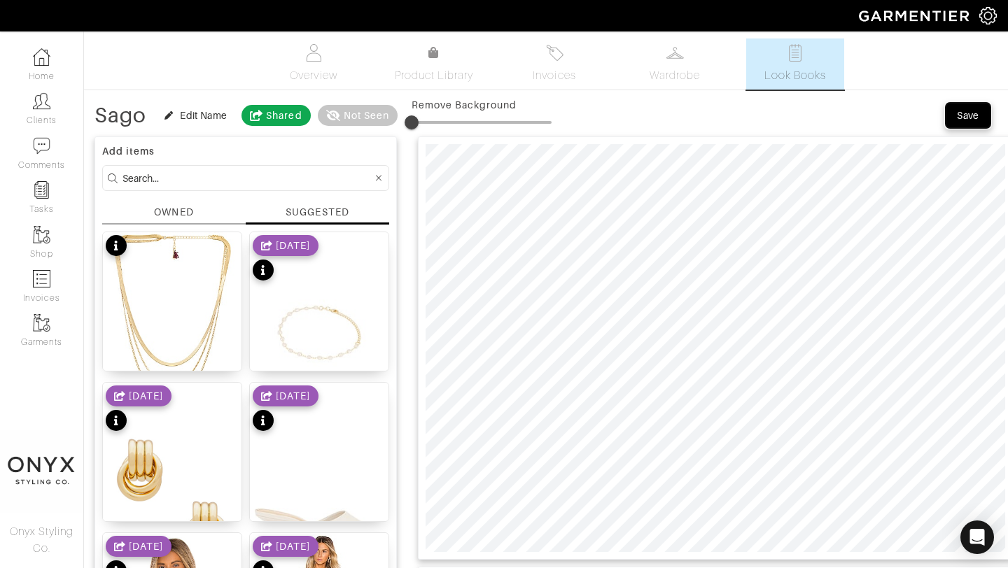
click at [966, 114] on div "Save" at bounding box center [968, 115] width 22 height 14
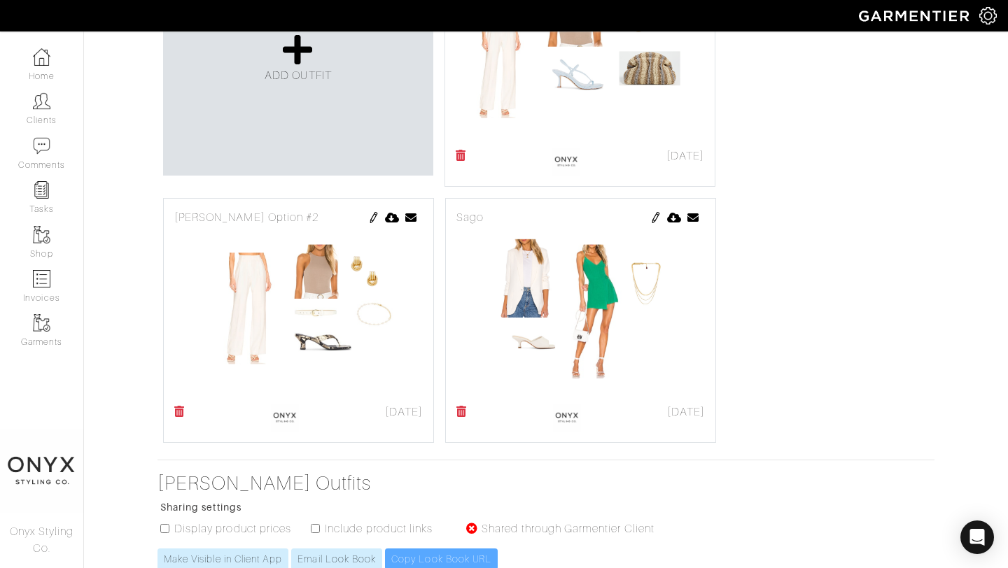
scroll to position [363, 0]
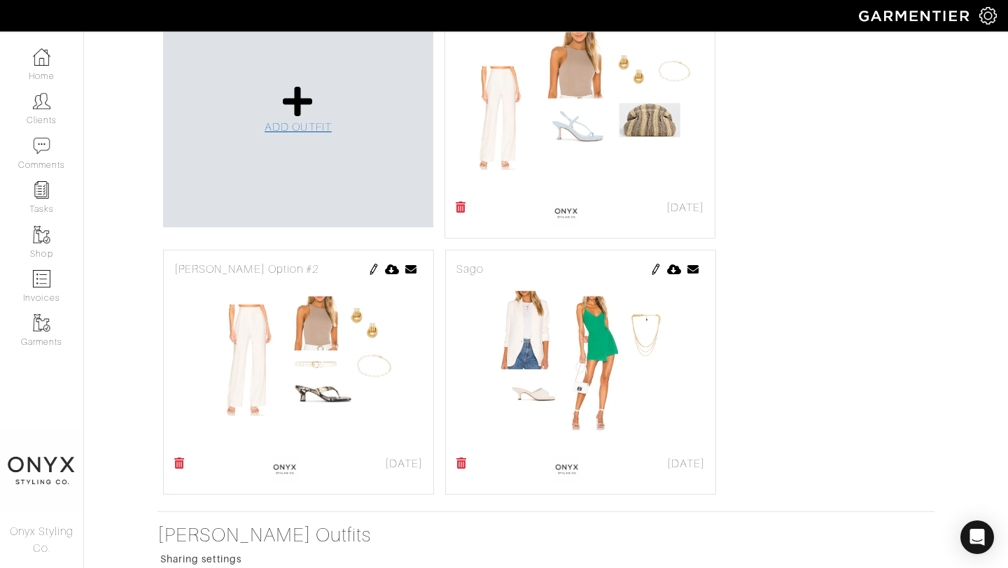
click at [314, 127] on span "ADD OUTFIT" at bounding box center [298, 127] width 67 height 13
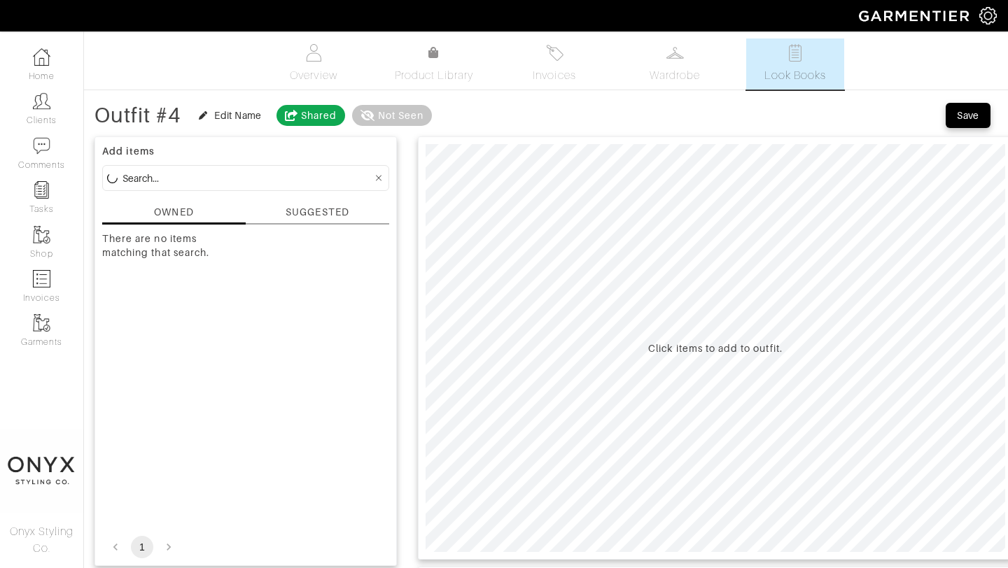
click at [320, 210] on div "SUGGESTED" at bounding box center [317, 212] width 63 height 15
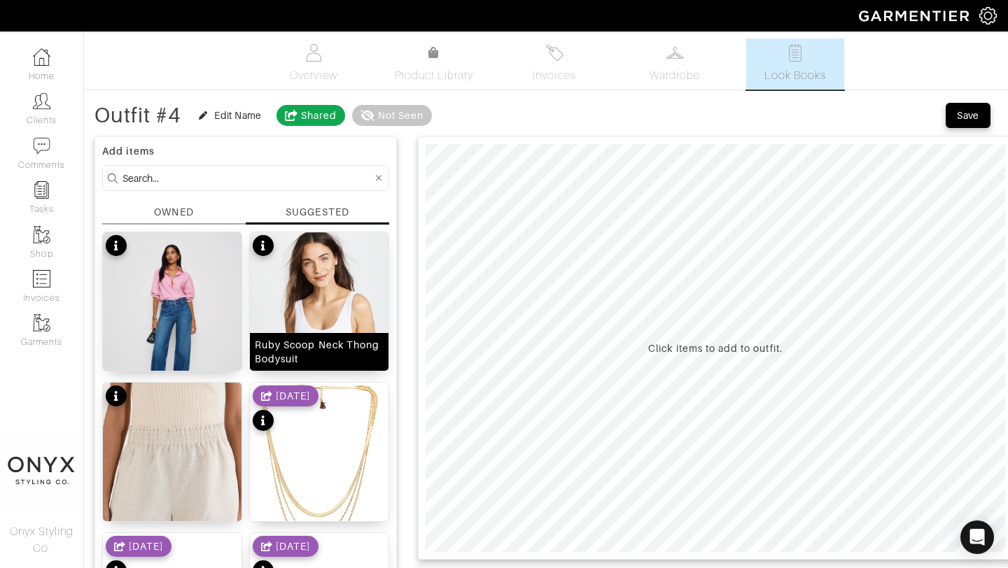
click at [325, 303] on img at bounding box center [319, 355] width 139 height 246
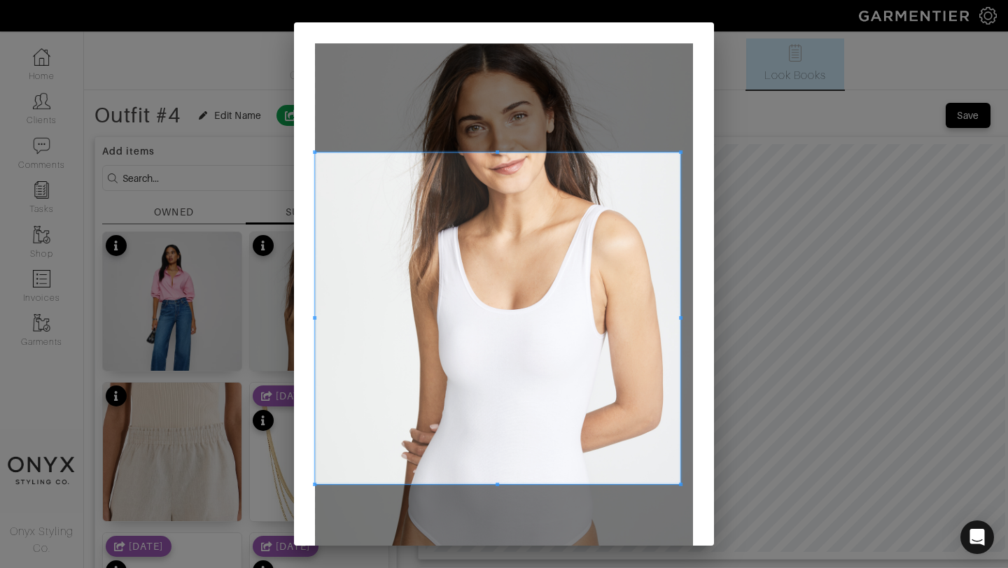
click at [679, 151] on span at bounding box center [680, 151] width 3 height 3
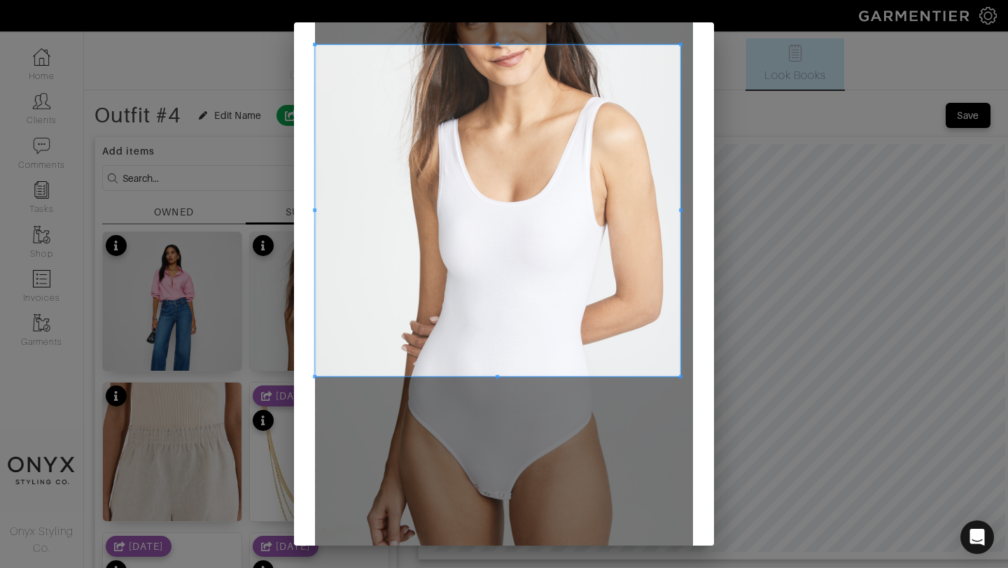
scroll to position [227, 0]
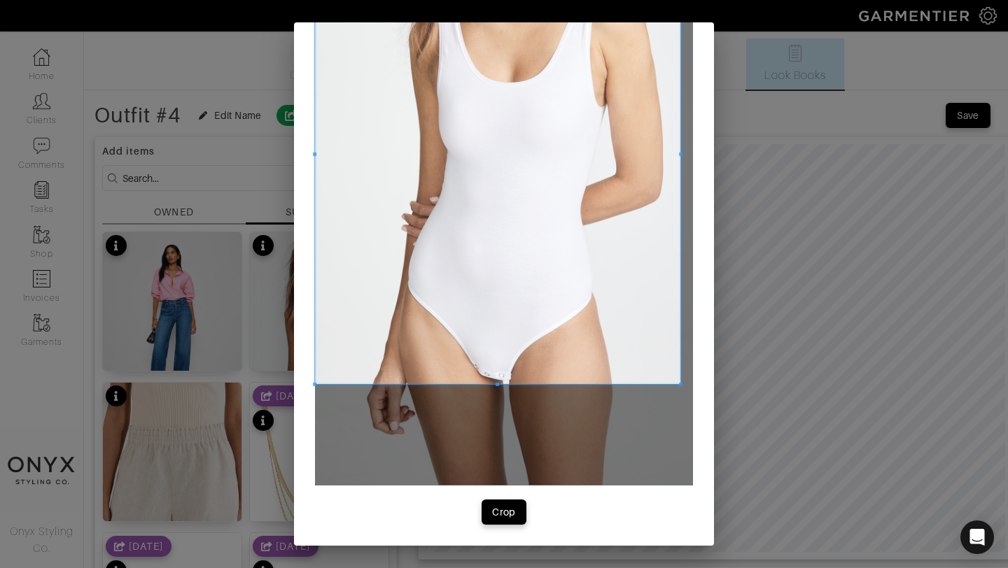
click at [680, 386] on span at bounding box center [680, 384] width 3 height 3
click at [316, 187] on span at bounding box center [497, 159] width 365 height 468
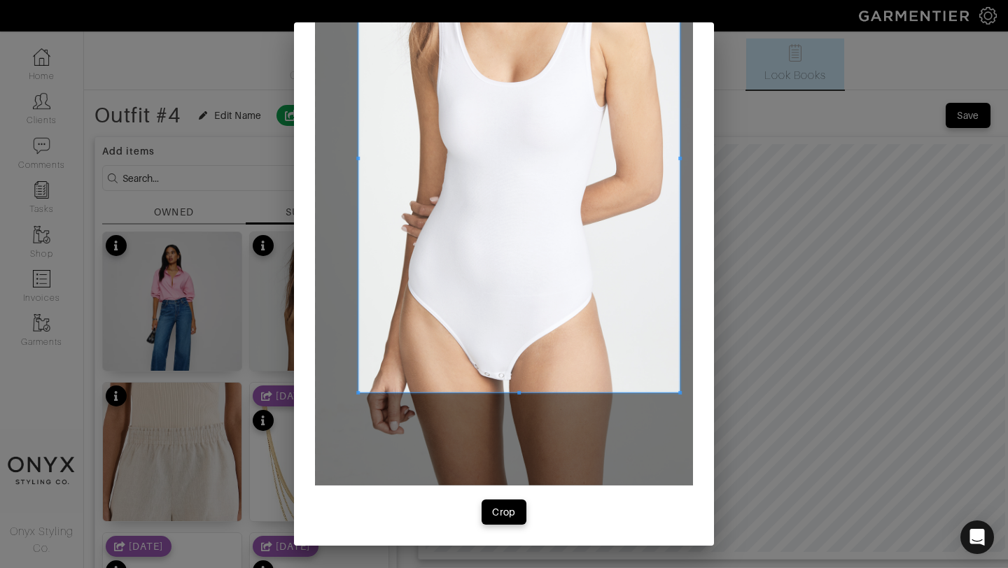
click at [358, 193] on span at bounding box center [357, 159] width 3 height 468
click at [505, 507] on div "Crop" at bounding box center [504, 512] width 24 height 14
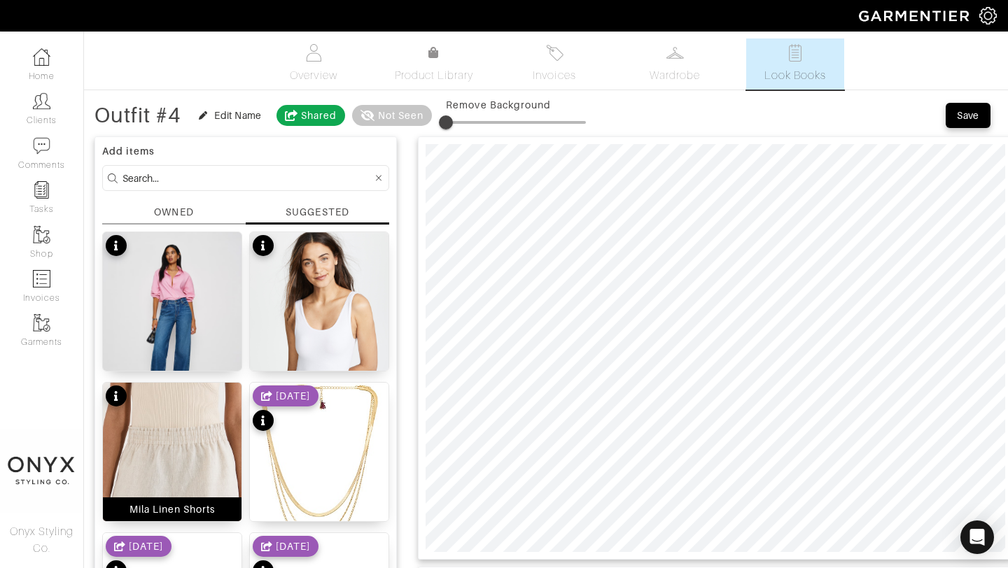
click at [219, 459] on img at bounding box center [172, 506] width 139 height 246
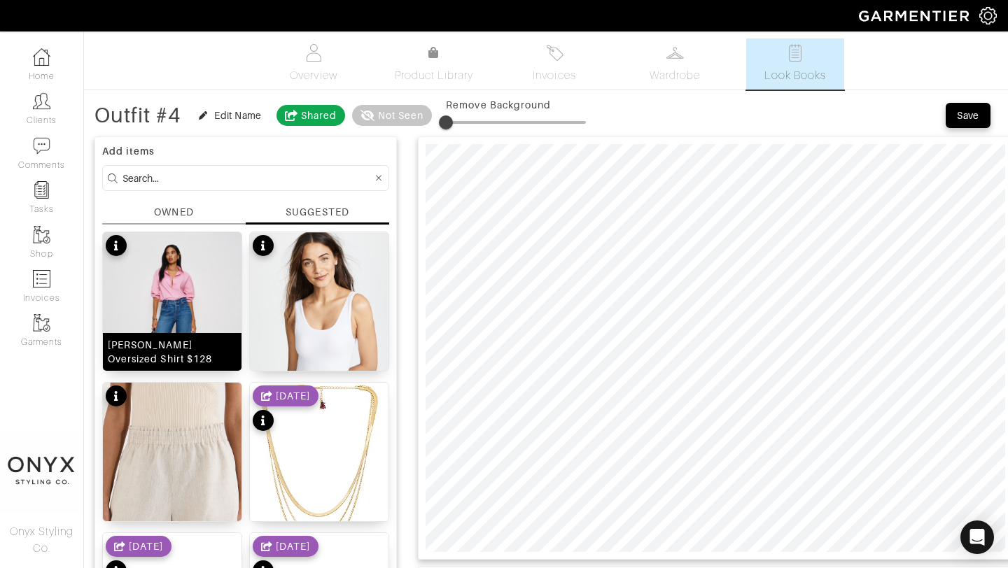
click at [188, 303] on img at bounding box center [172, 324] width 139 height 185
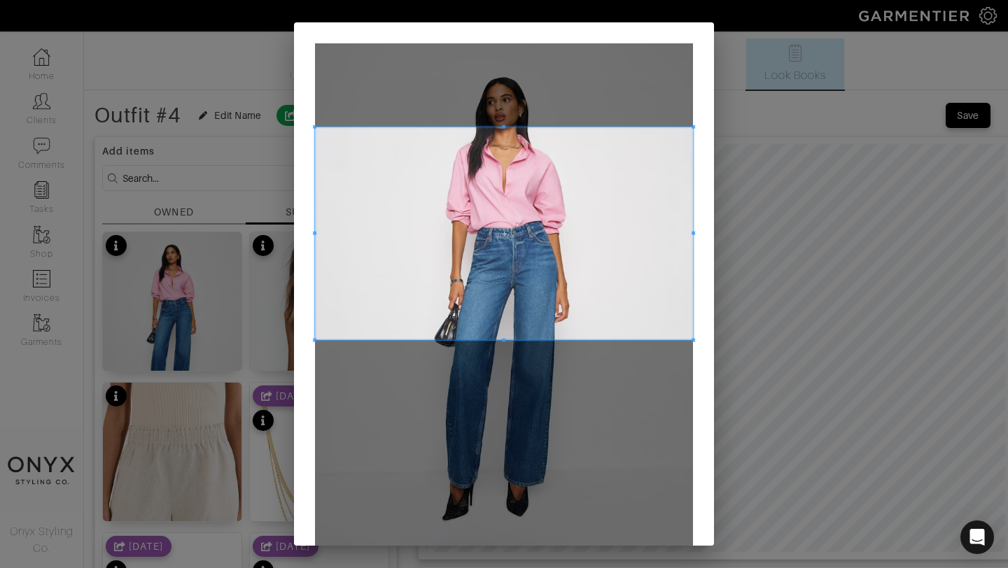
click at [619, 171] on span at bounding box center [504, 233] width 378 height 213
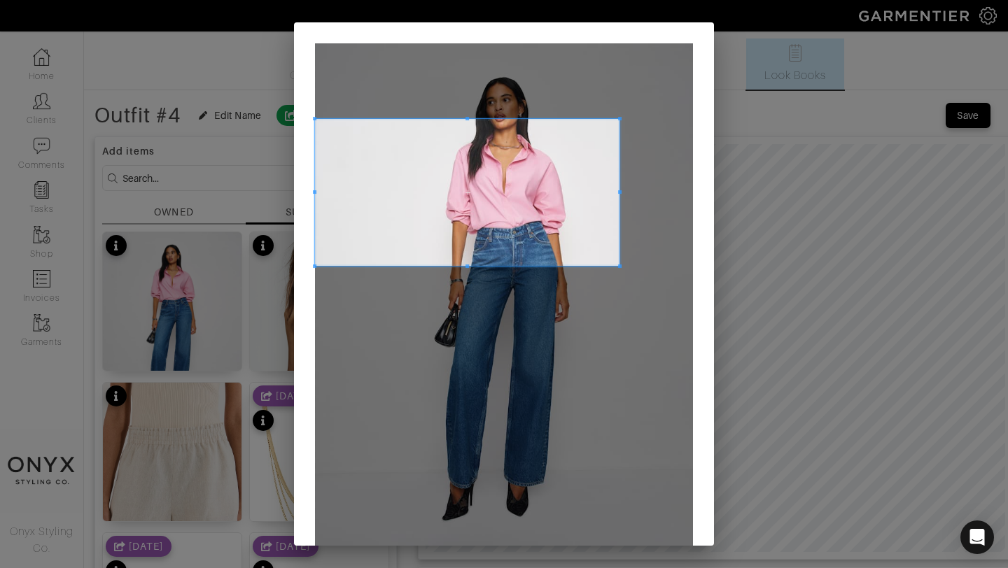
click at [619, 265] on span at bounding box center [619, 266] width 3 height 3
click at [314, 264] on span at bounding box center [314, 192] width 3 height 147
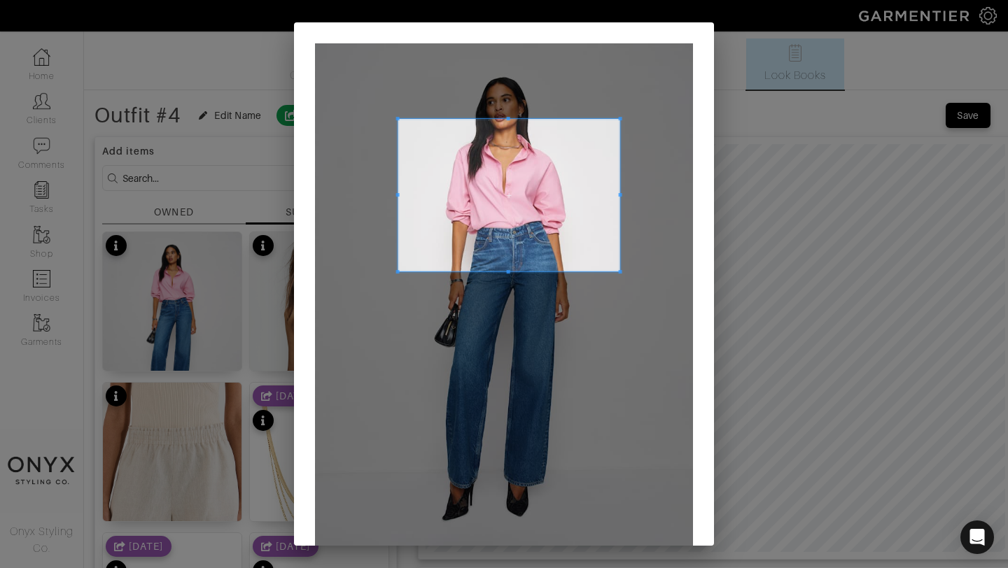
click at [397, 271] on span at bounding box center [397, 271] width 3 height 3
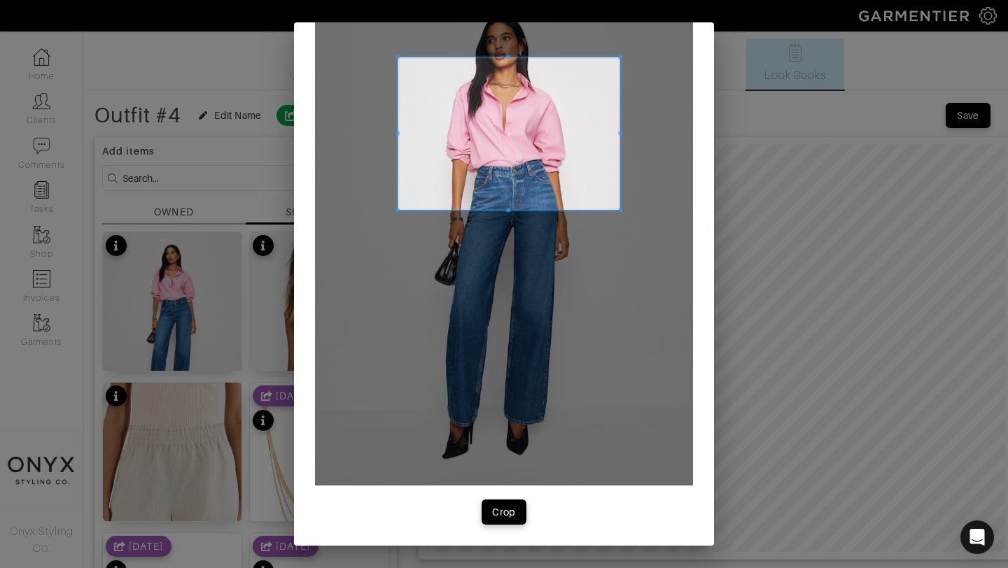
click at [395, 109] on div at bounding box center [504, 234] width 378 height 504
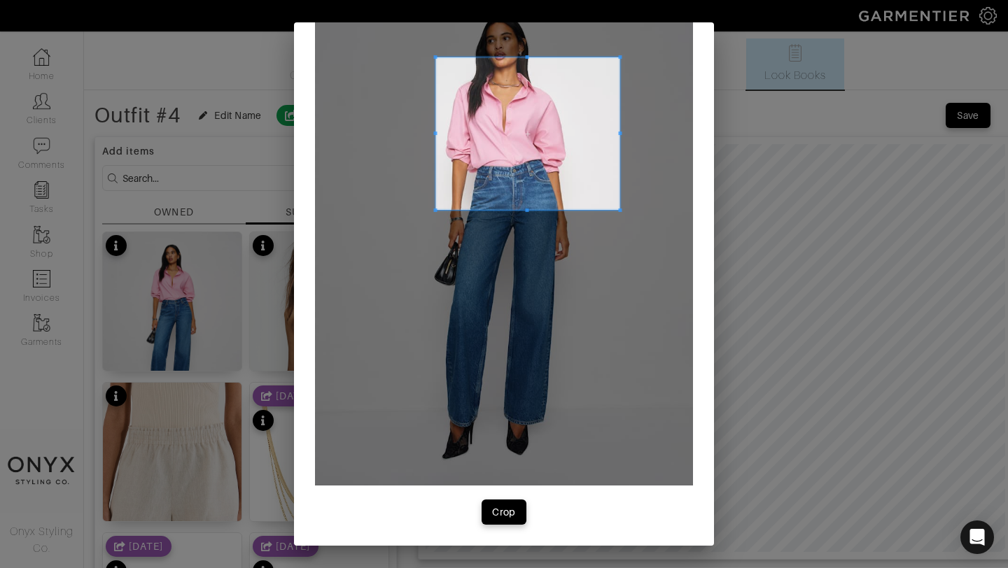
click at [435, 111] on span at bounding box center [434, 133] width 3 height 153
click at [476, 122] on span at bounding box center [521, 133] width 184 height 153
click at [521, 189] on span at bounding box center [518, 133] width 184 height 153
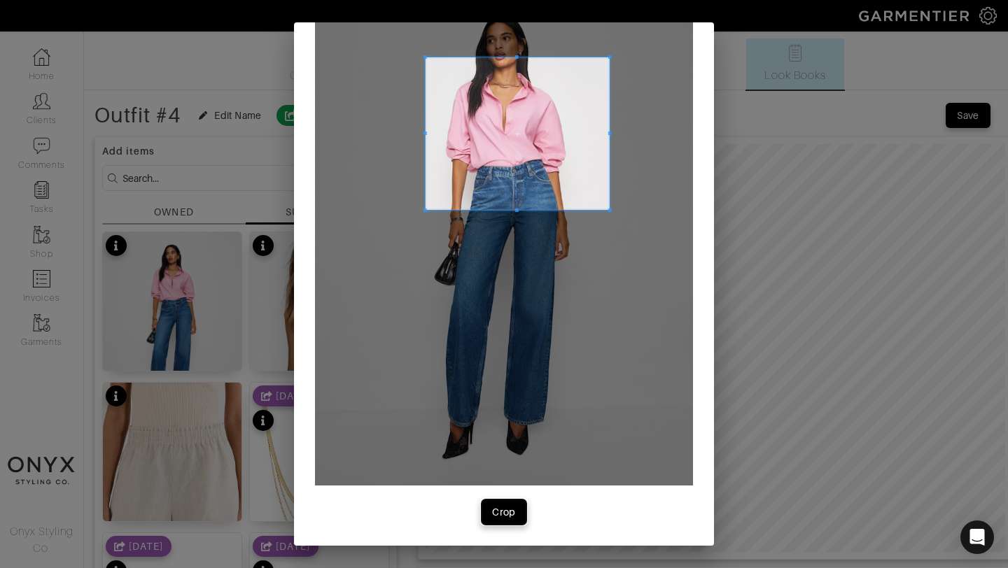
click at [511, 517] on div "Crop" at bounding box center [504, 512] width 24 height 14
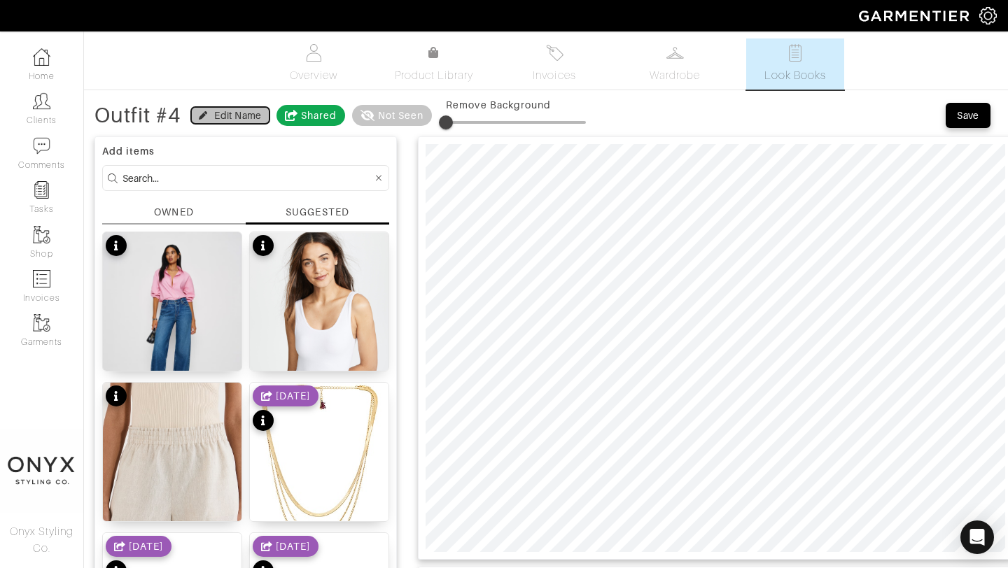
click at [239, 115] on div "Edit Name" at bounding box center [237, 115] width 47 height 14
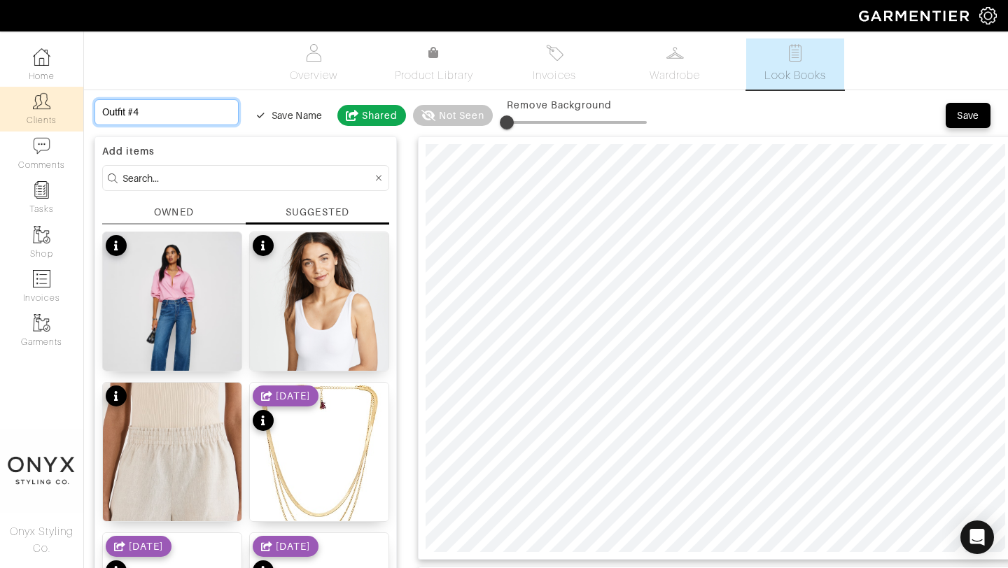
drag, startPoint x: 203, startPoint y: 107, endPoint x: 74, endPoint y: 120, distance: 129.4
drag, startPoint x: 178, startPoint y: 114, endPoint x: 105, endPoint y: 115, distance: 73.5
click at [105, 115] on input "Outfit #4" at bounding box center [166, 112] width 144 height 26
type input "C"
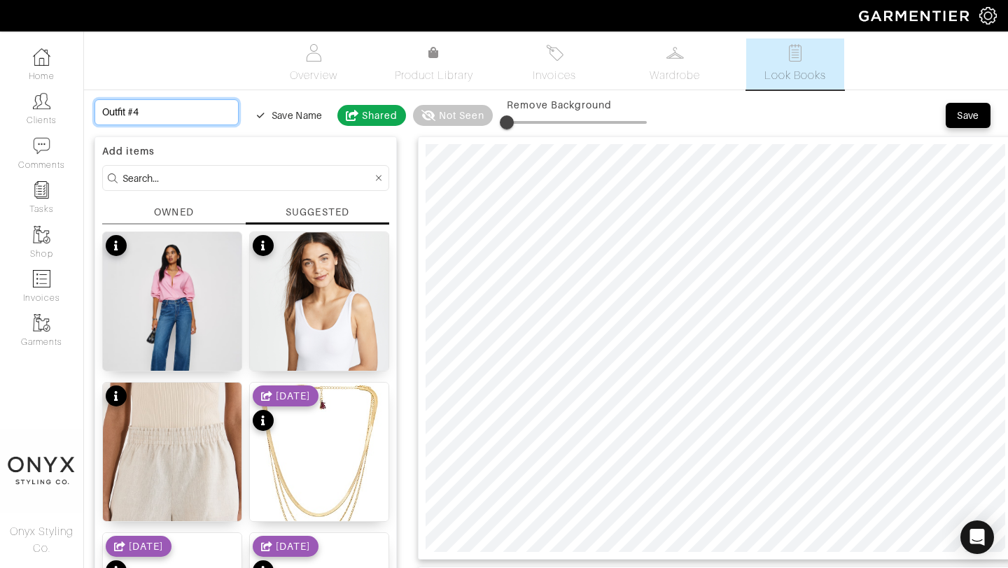
type input "C"
type input "Ca"
type input "Cas"
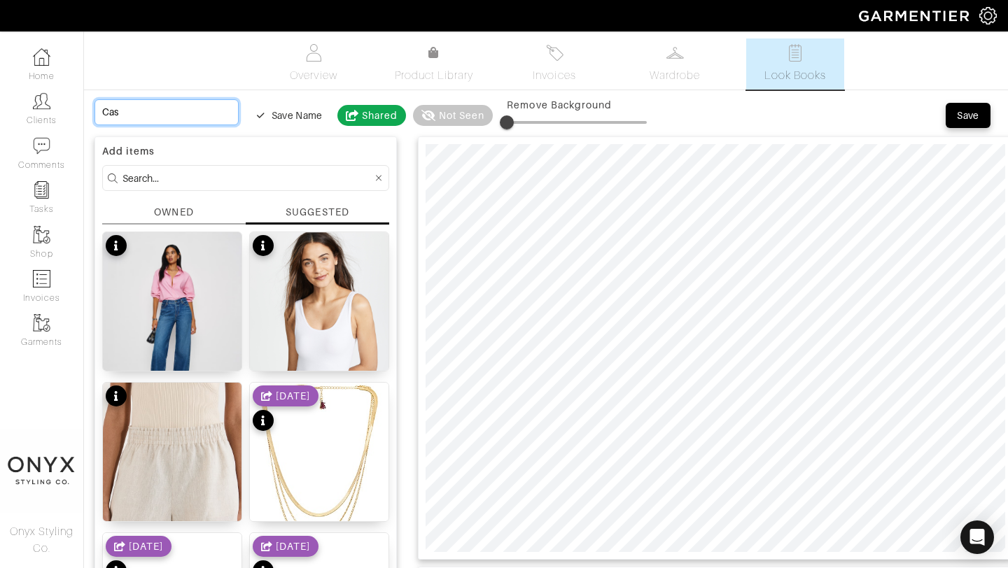
type input "Casu"
type input "Casua"
type input "Casual"
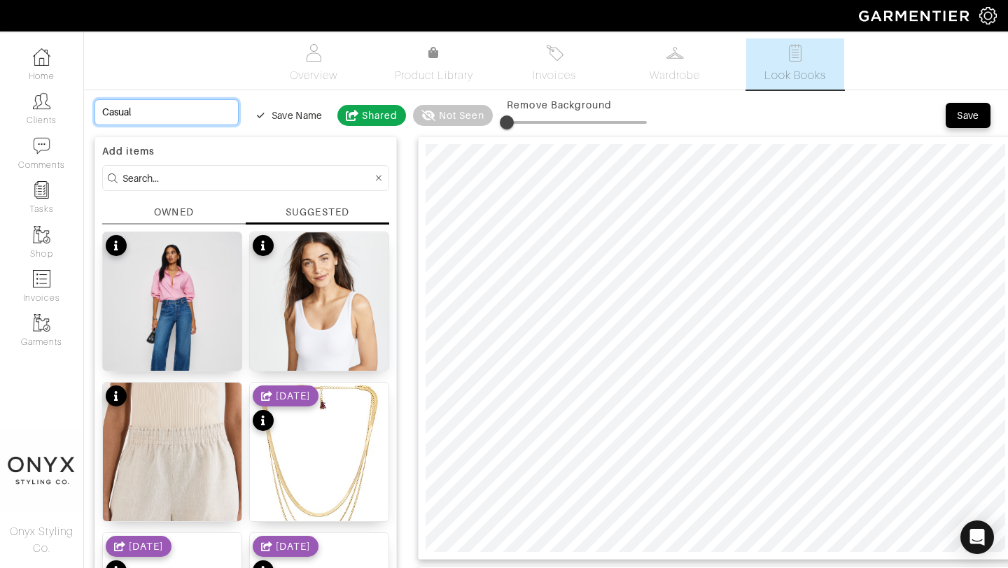
type input "Casual"
type input "Casual D"
type input "Casual Da"
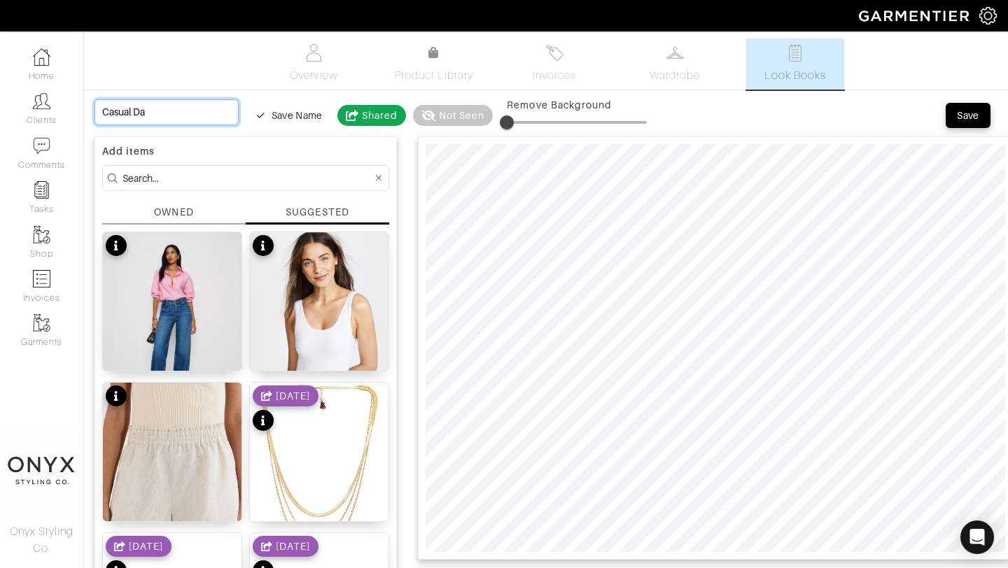
type input "Casual Day"
type input "Casual Dayt"
type input "Casual Dayti"
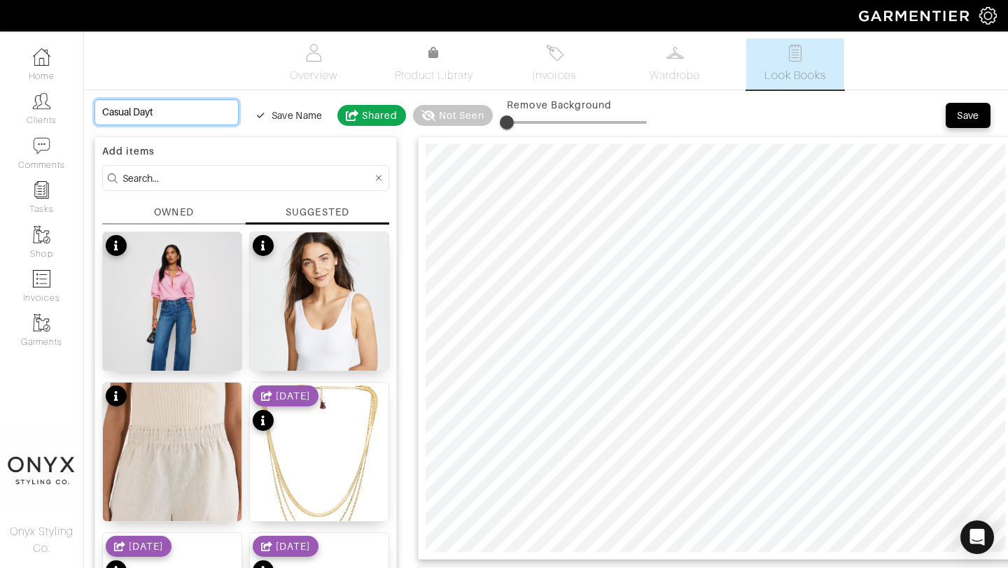
type input "Casual Dayti"
type input "Casual Daytim"
type input "Casual Daytime"
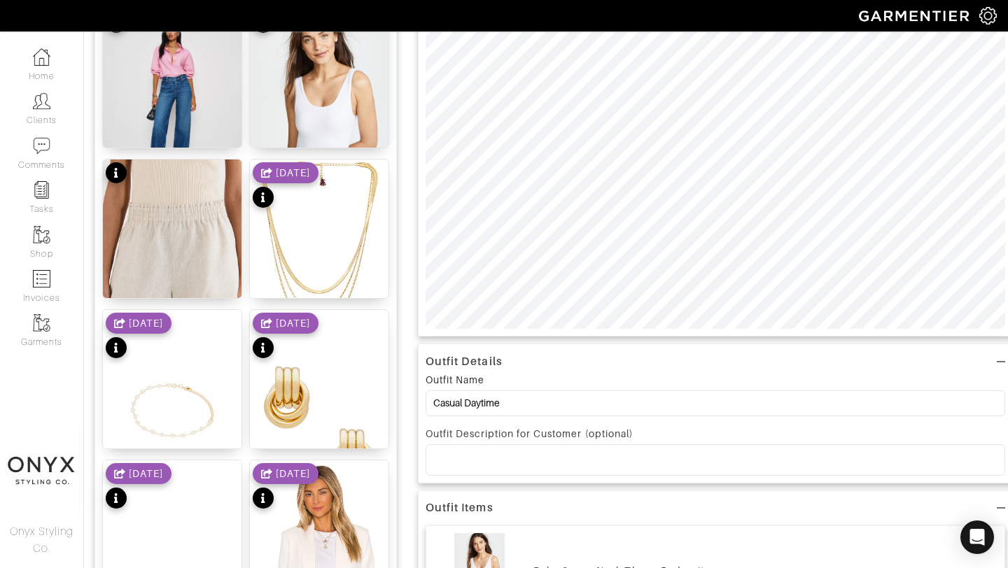
scroll to position [227, 0]
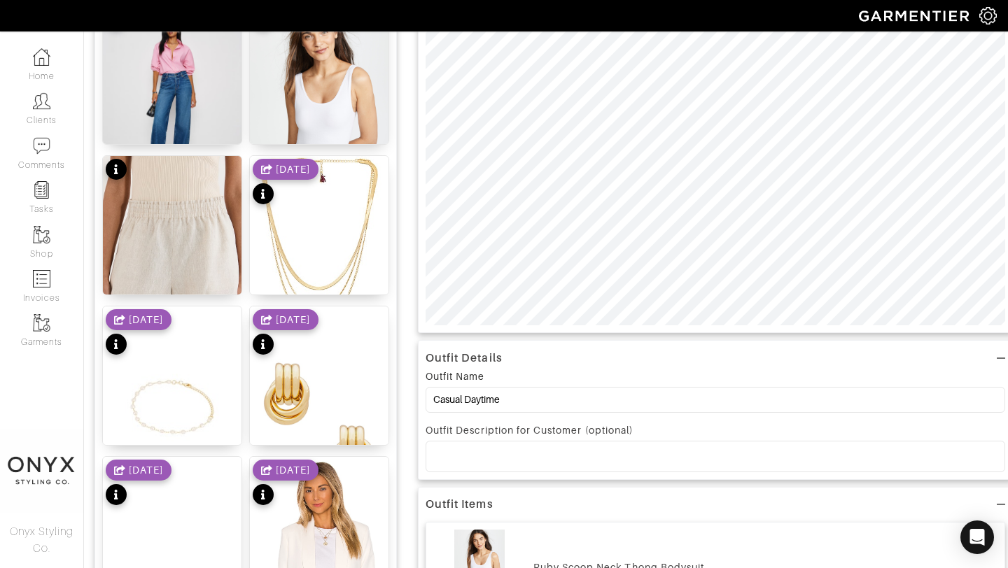
type input "Casual Daytime"
click at [727, 453] on p at bounding box center [715, 456] width 557 height 13
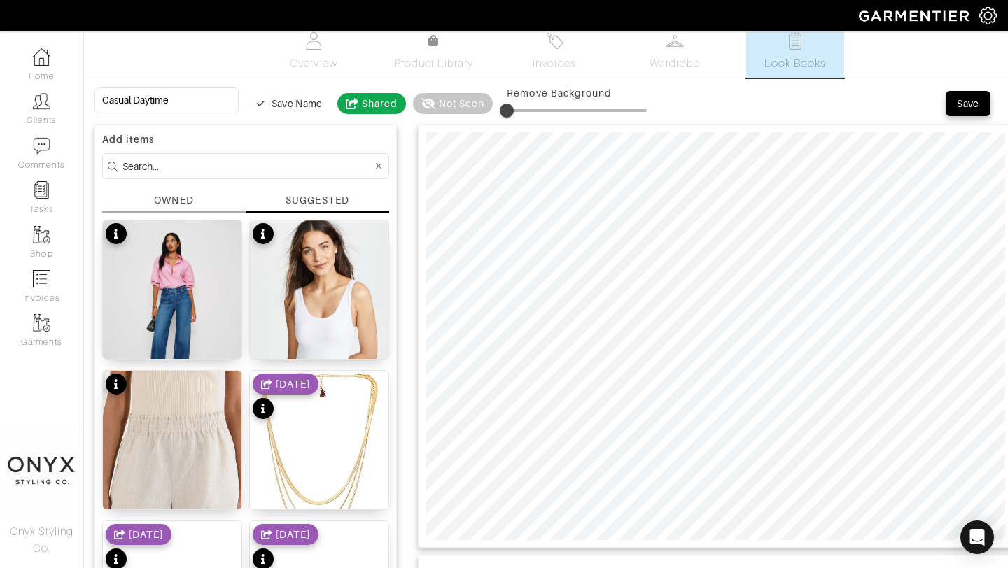
scroll to position [0, 0]
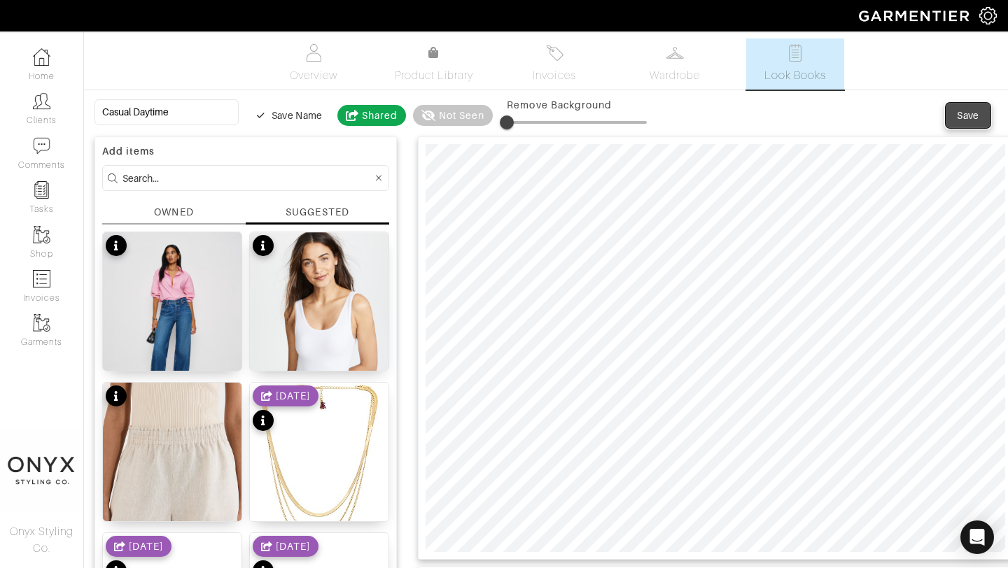
click at [966, 123] on button "Save" at bounding box center [968, 115] width 45 height 25
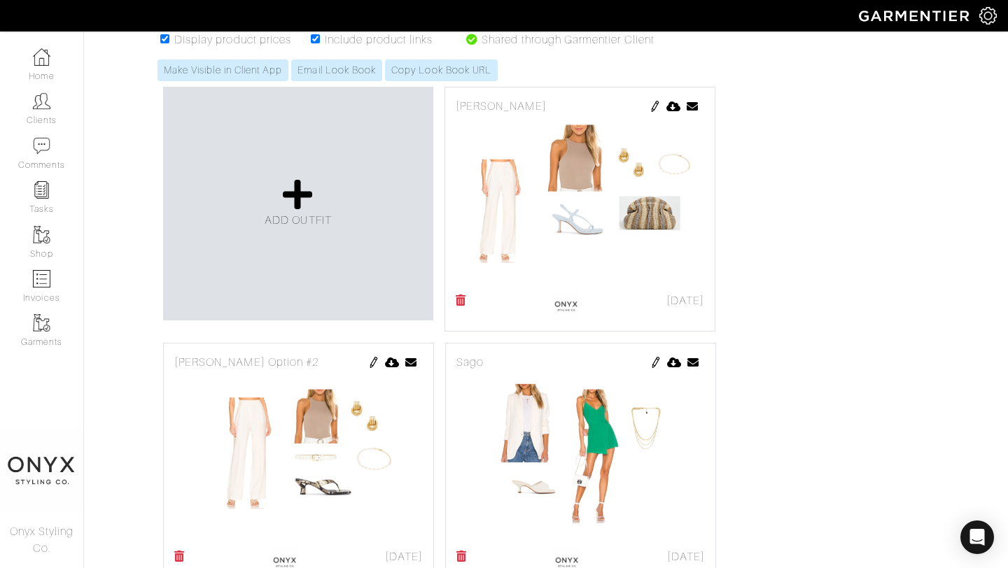
scroll to position [306, 0]
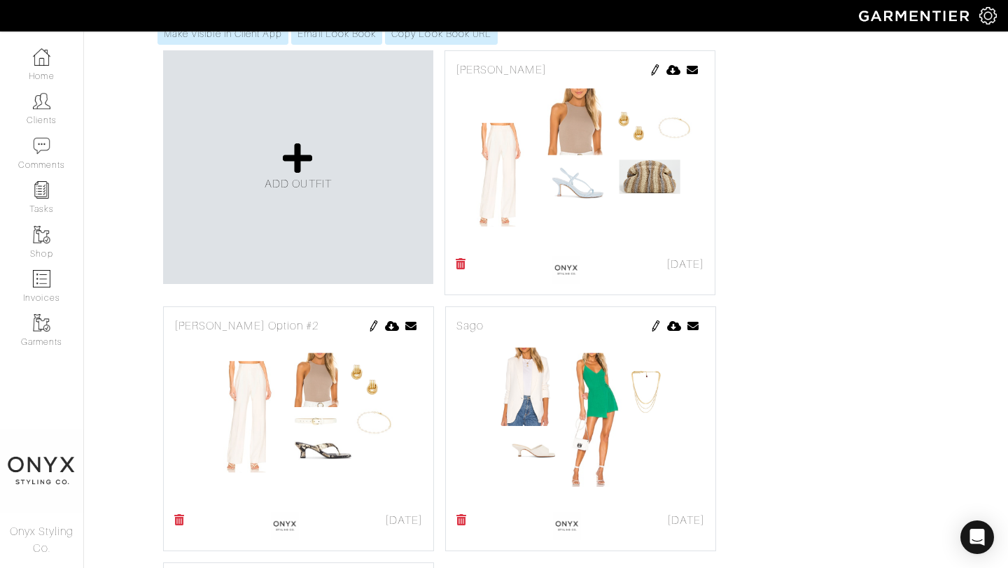
click at [374, 326] on img at bounding box center [373, 326] width 11 height 11
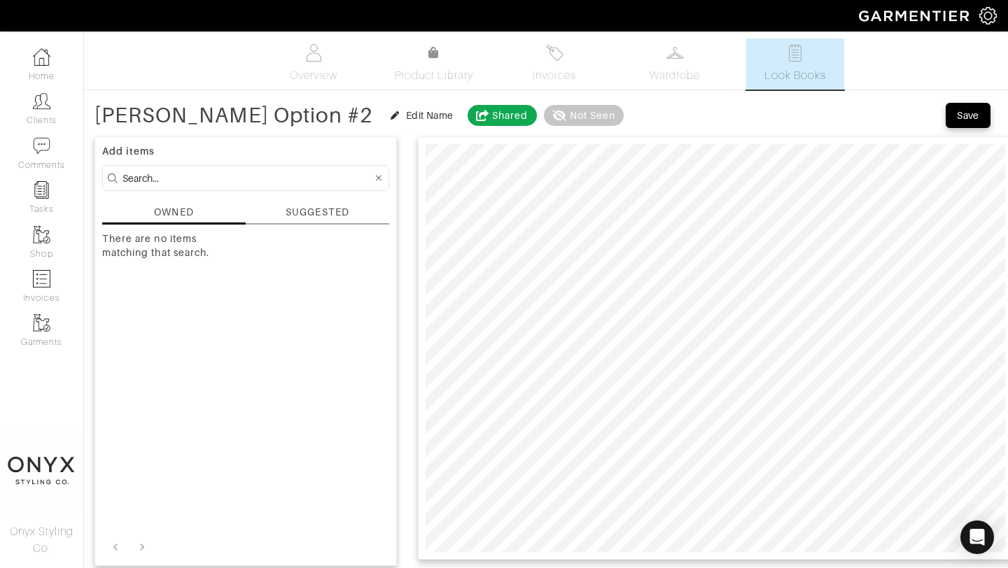
click at [331, 210] on div "SUGGESTED" at bounding box center [317, 212] width 63 height 15
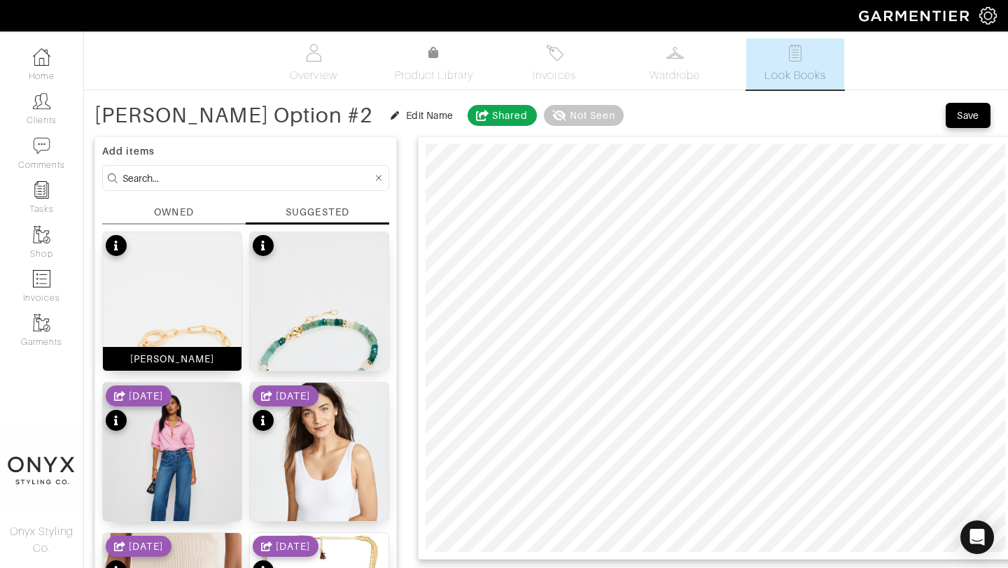
click at [184, 300] on img at bounding box center [172, 355] width 139 height 246
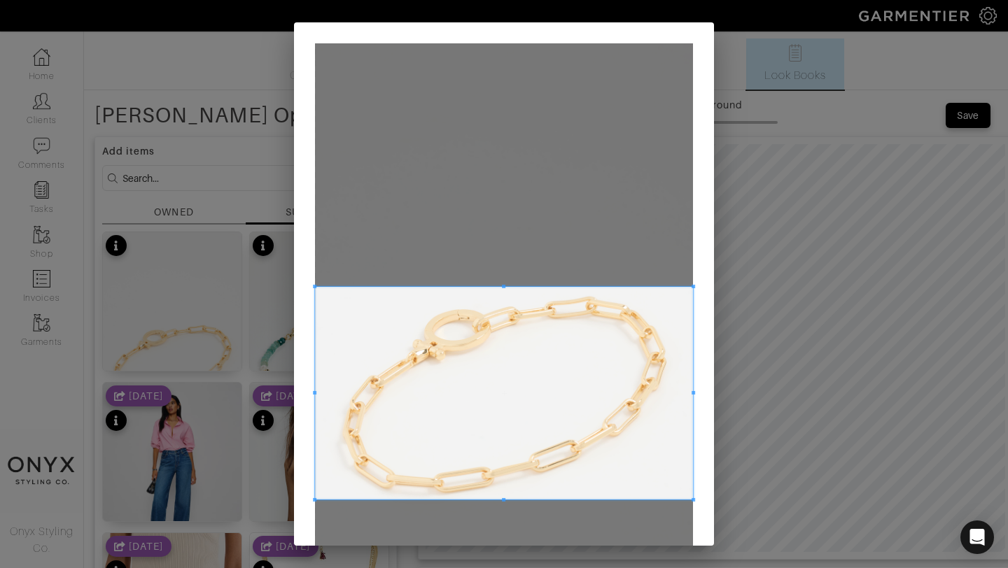
click at [618, 333] on span at bounding box center [504, 393] width 378 height 213
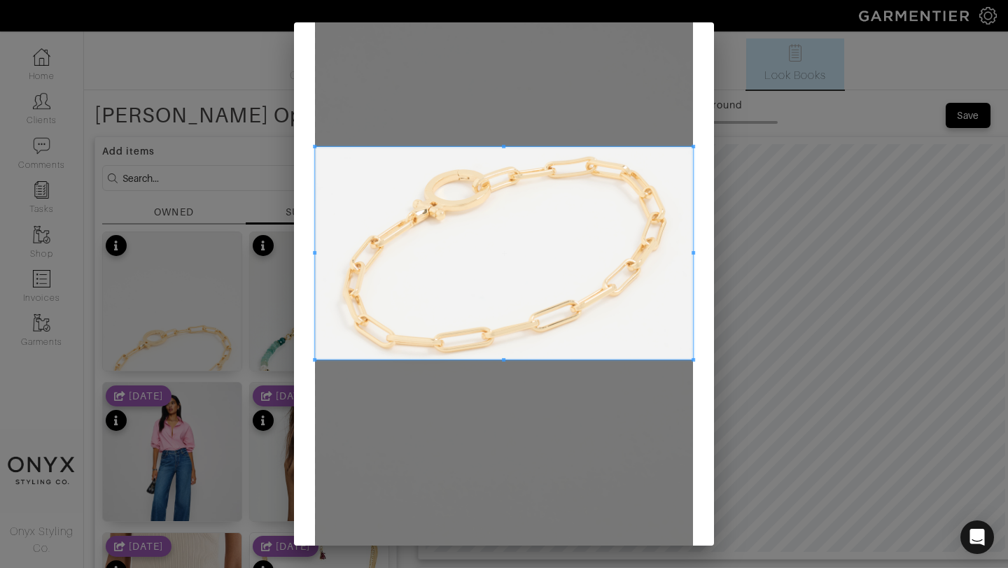
scroll to position [206, 0]
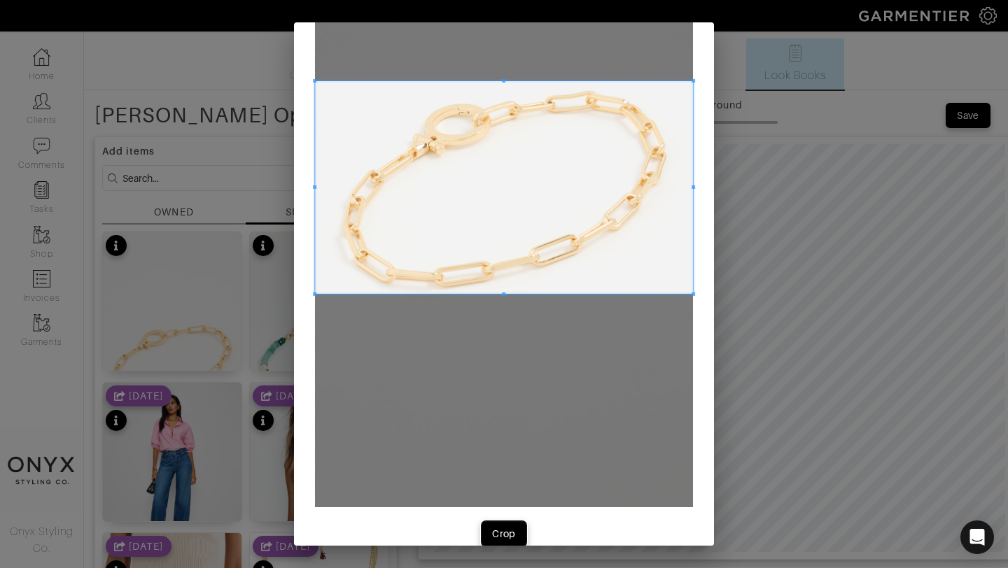
click at [516, 534] on span "Crop" at bounding box center [503, 534] width 29 height 14
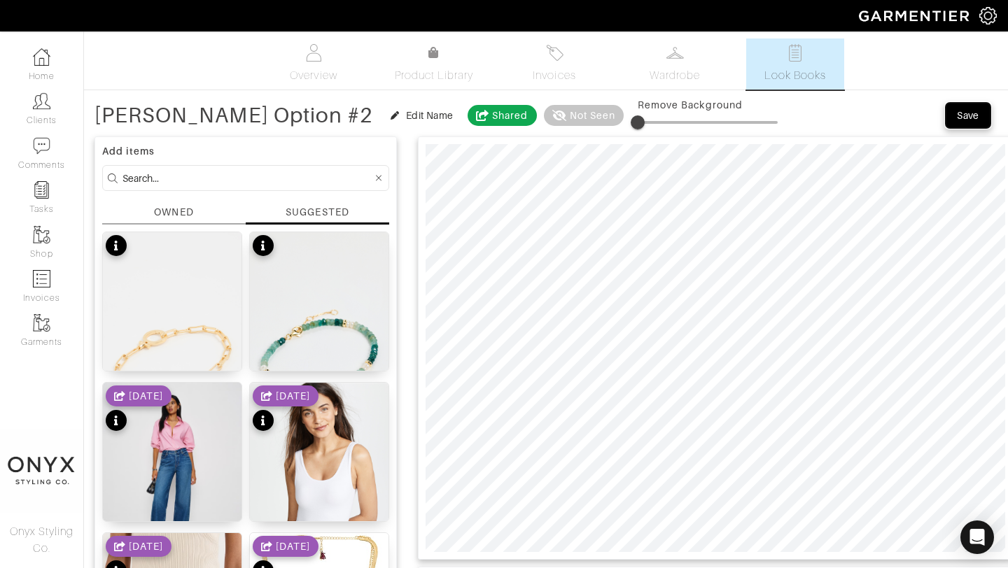
click at [981, 106] on button "Save" at bounding box center [968, 115] width 45 height 25
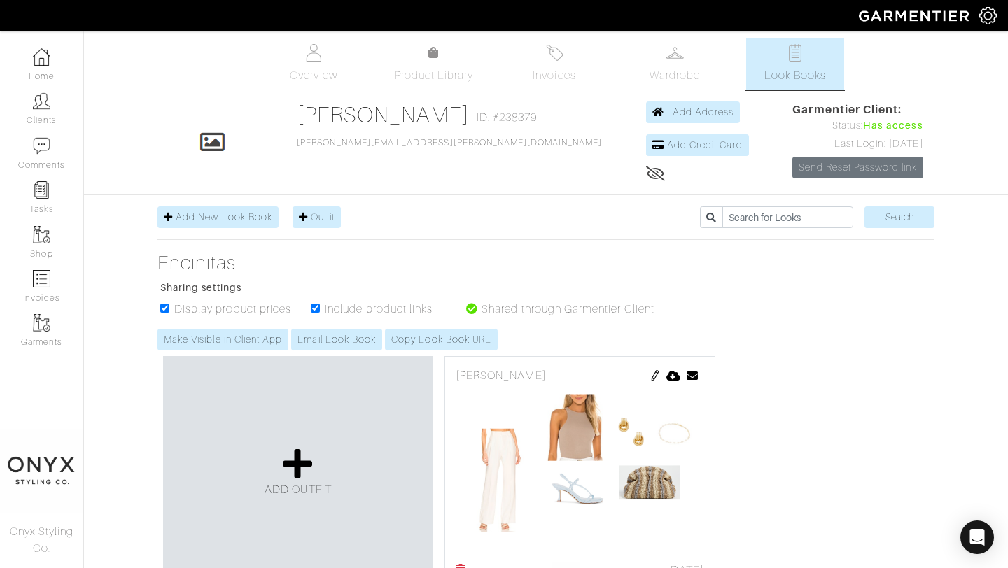
scroll to position [34, 0]
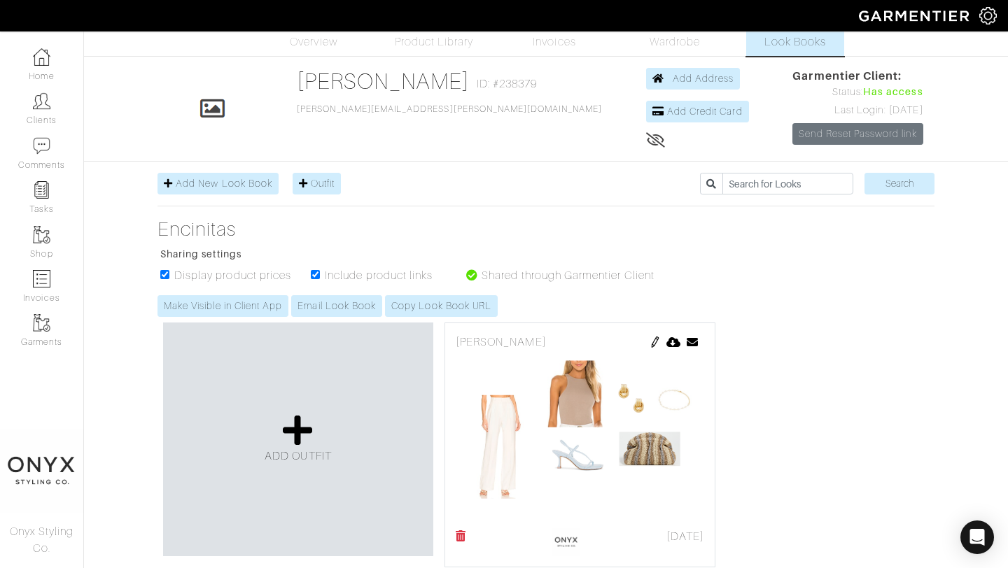
click at [657, 339] on img at bounding box center [655, 342] width 11 height 11
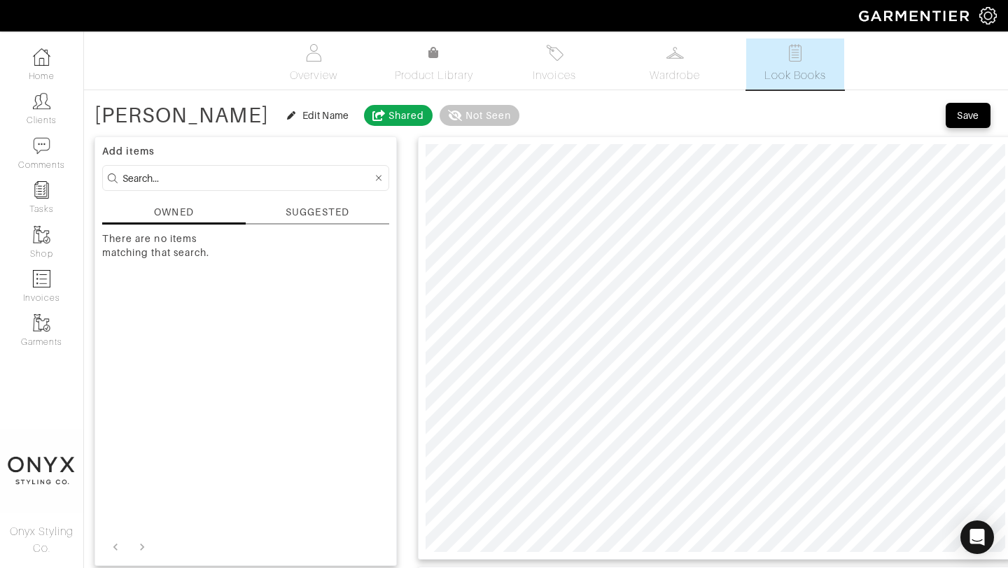
click at [320, 210] on div "SUGGESTED" at bounding box center [317, 212] width 63 height 15
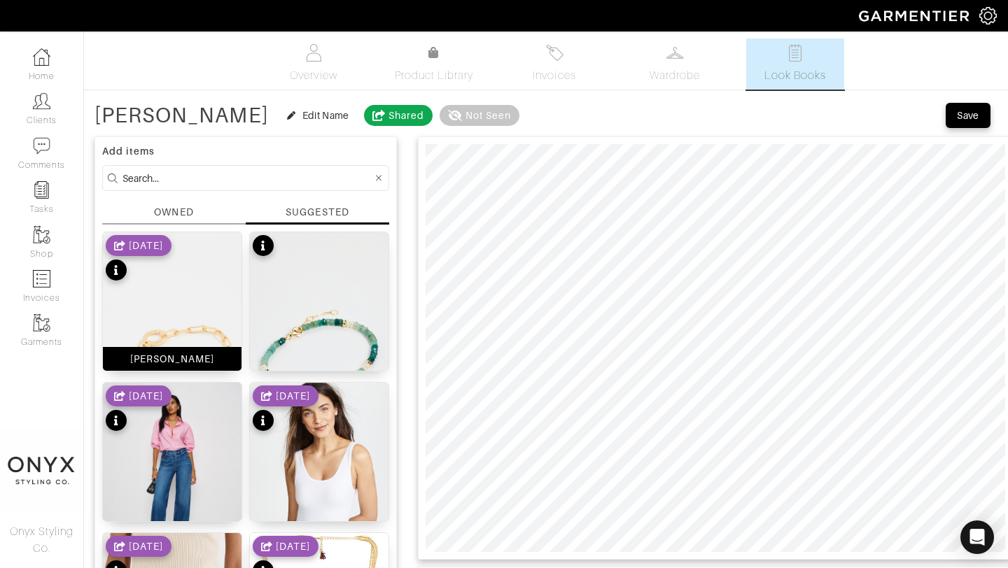
click at [191, 279] on img at bounding box center [172, 355] width 139 height 246
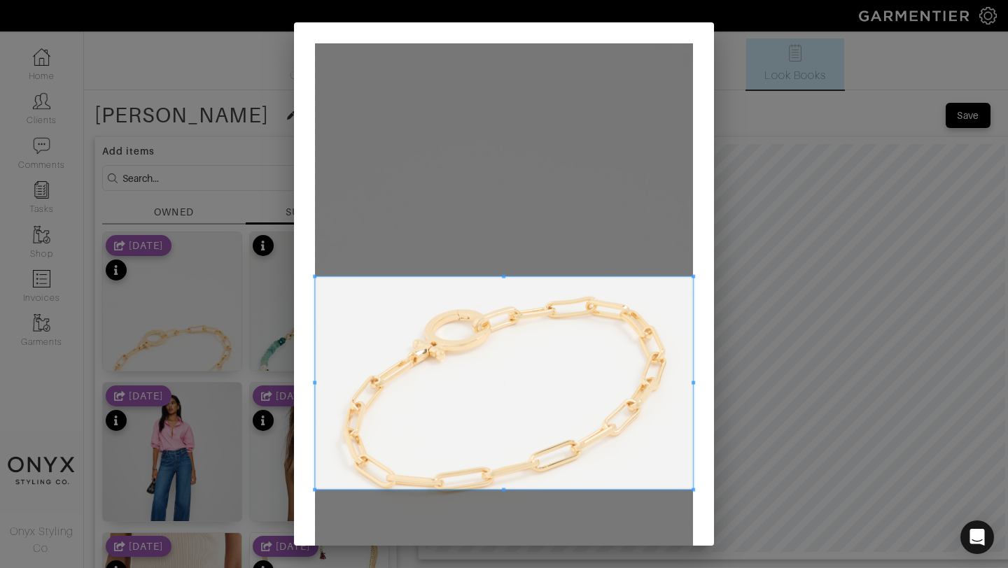
click at [526, 299] on span at bounding box center [504, 383] width 378 height 213
click at [692, 496] on span at bounding box center [693, 496] width 3 height 3
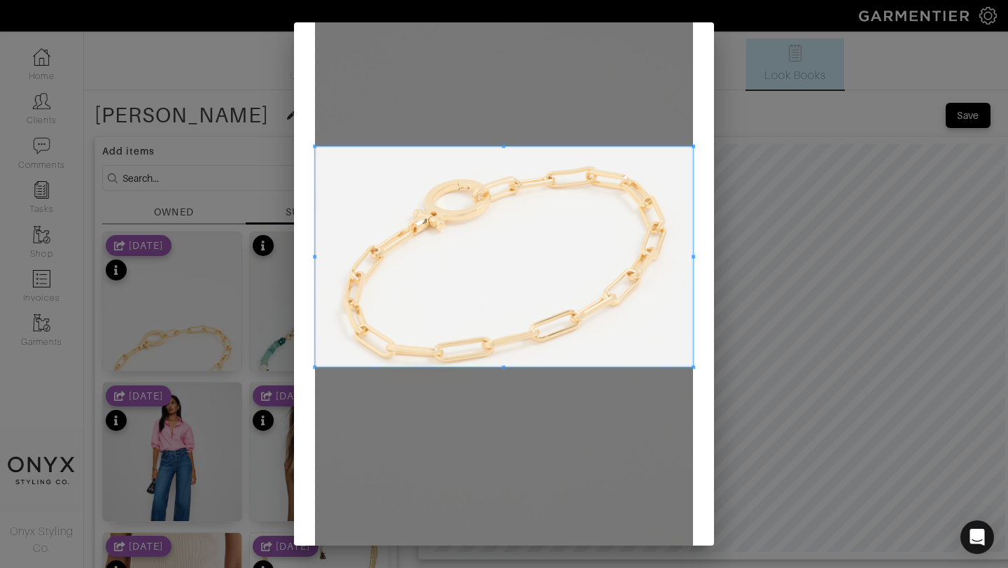
scroll to position [223, 0]
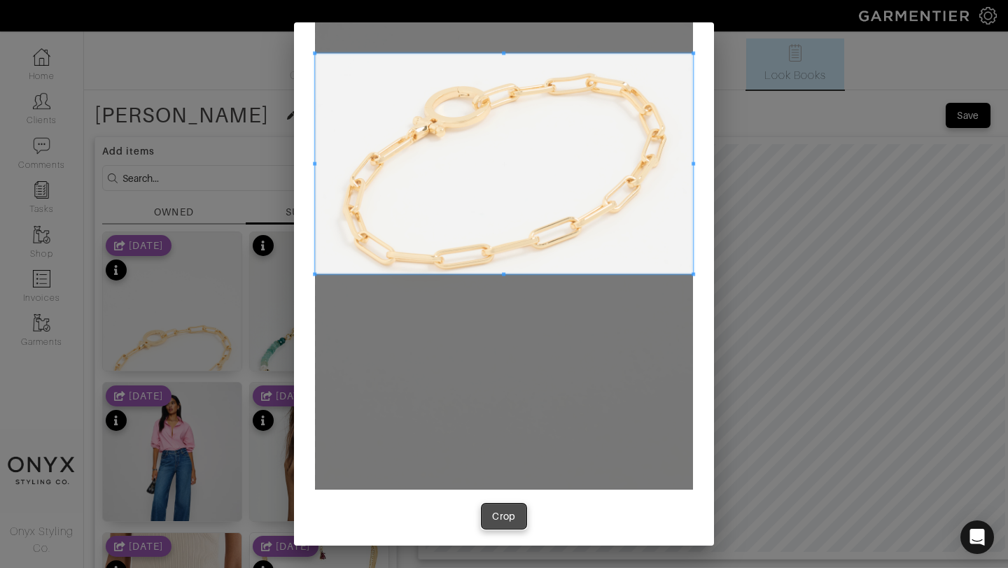
click at [508, 514] on div "Crop" at bounding box center [504, 517] width 24 height 14
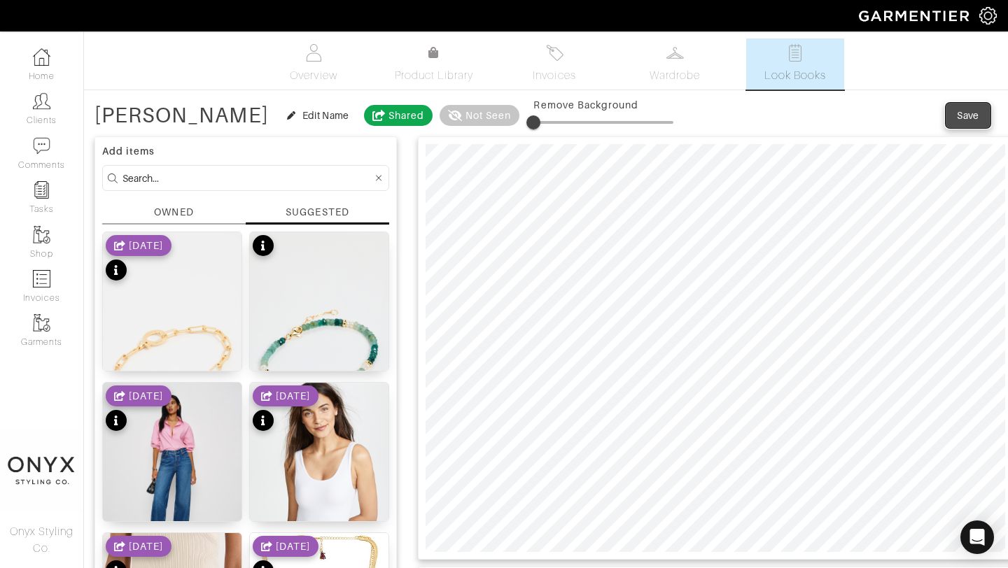
click at [969, 111] on div "Save" at bounding box center [968, 115] width 22 height 14
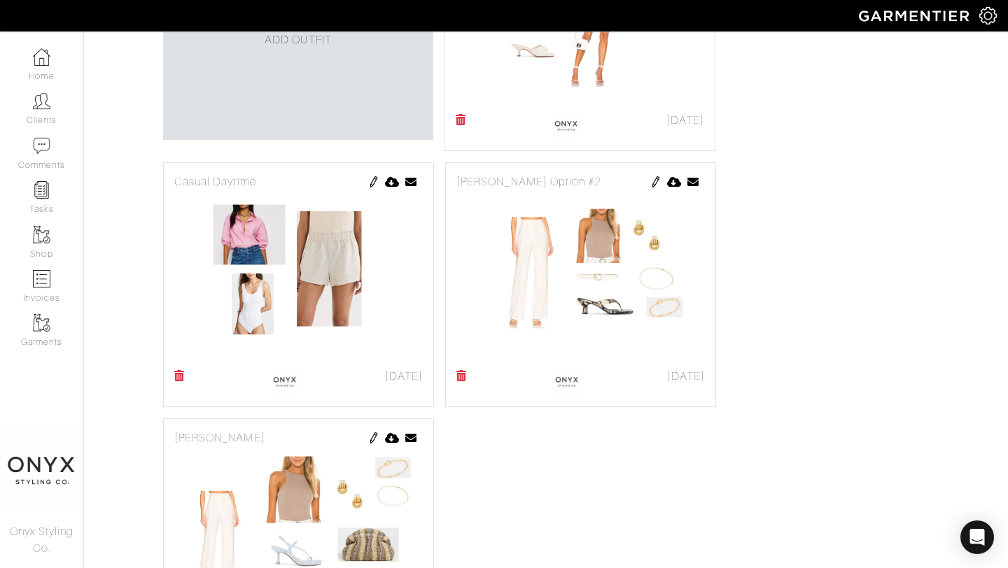
scroll to position [458, 0]
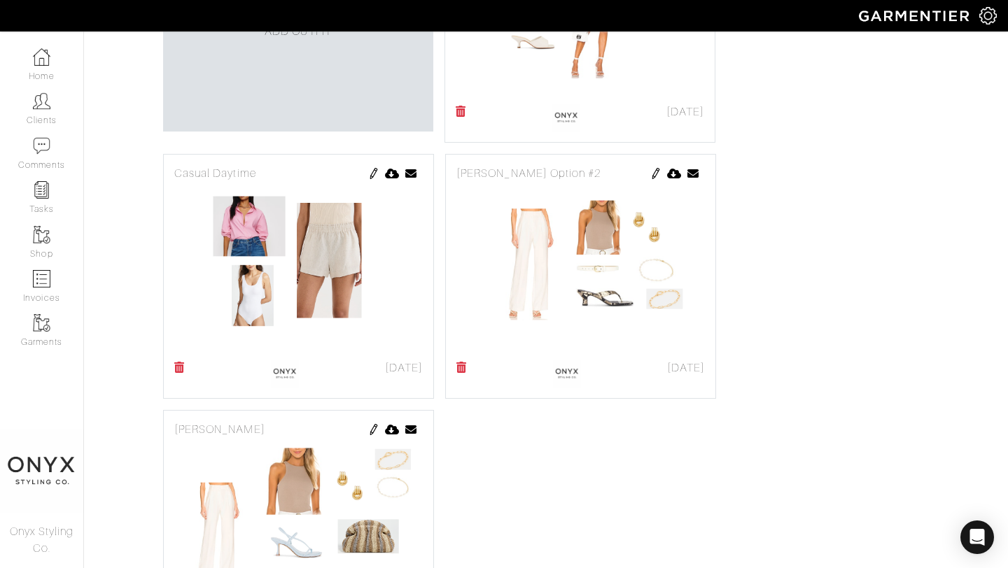
click at [372, 169] on img at bounding box center [373, 173] width 11 height 11
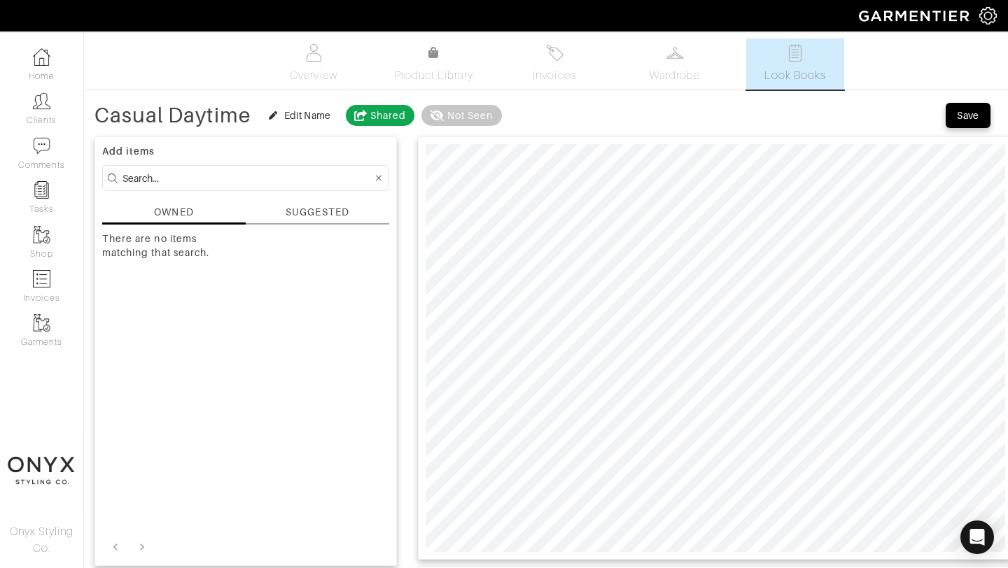
click at [328, 214] on div "SUGGESTED" at bounding box center [317, 212] width 63 height 15
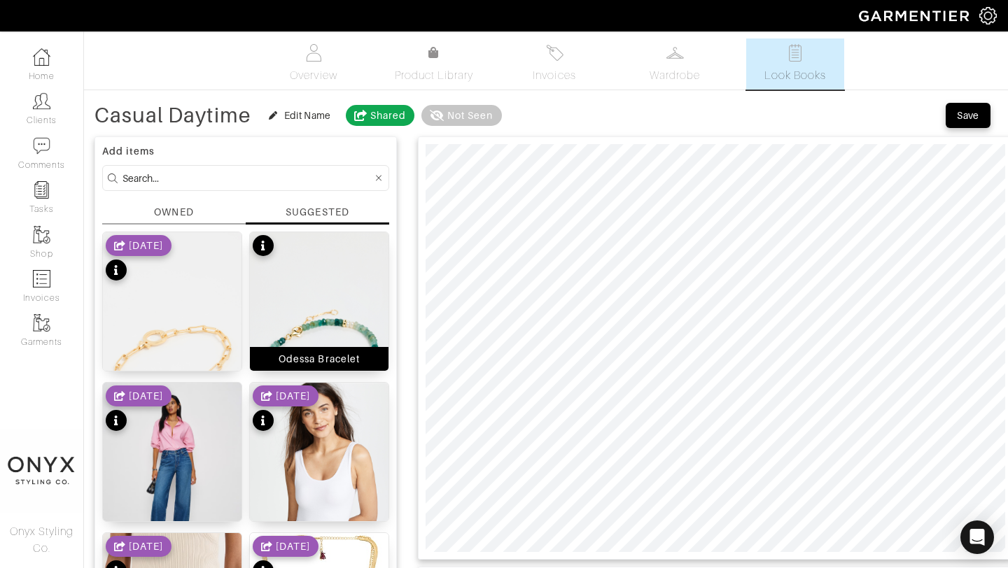
click at [312, 307] on img at bounding box center [319, 355] width 139 height 246
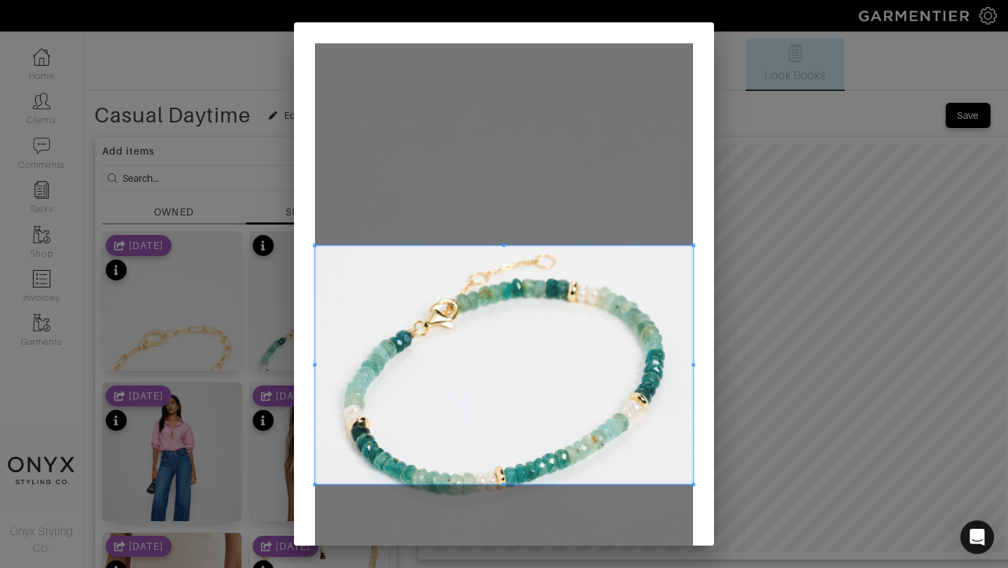
click at [685, 246] on span at bounding box center [504, 245] width 378 height 3
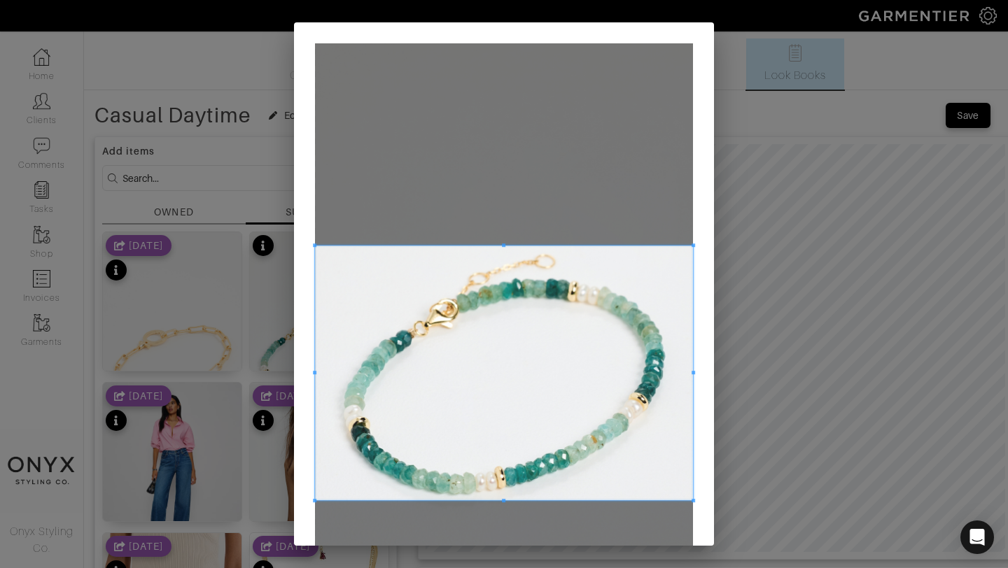
click at [676, 501] on span at bounding box center [504, 500] width 378 height 3
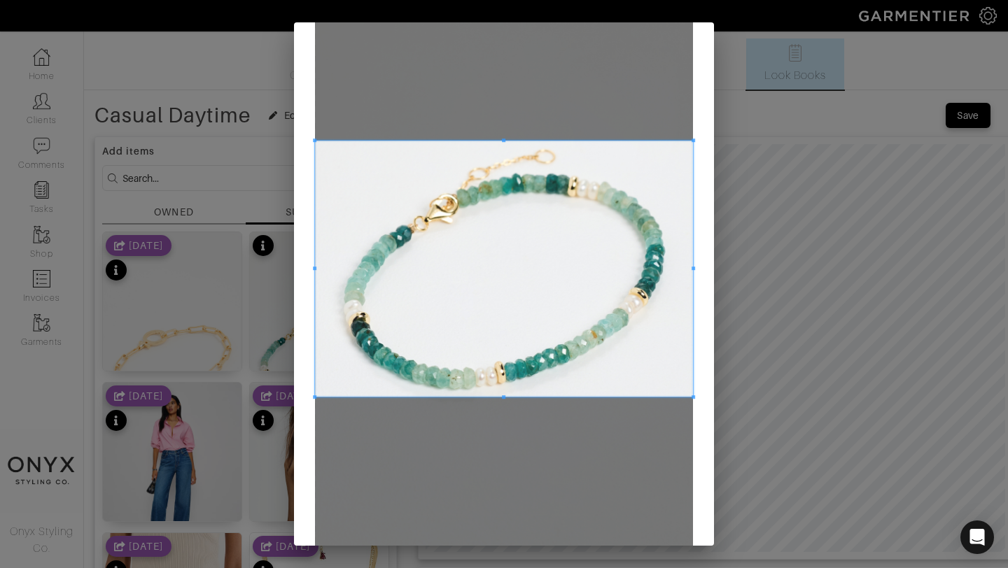
scroll to position [227, 0]
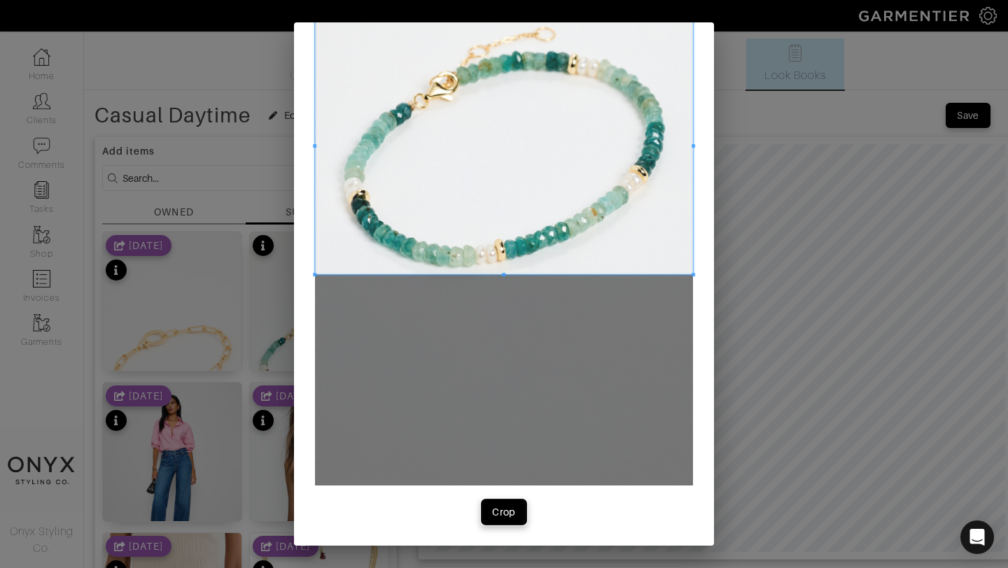
click at [499, 514] on div "Crop" at bounding box center [504, 512] width 24 height 14
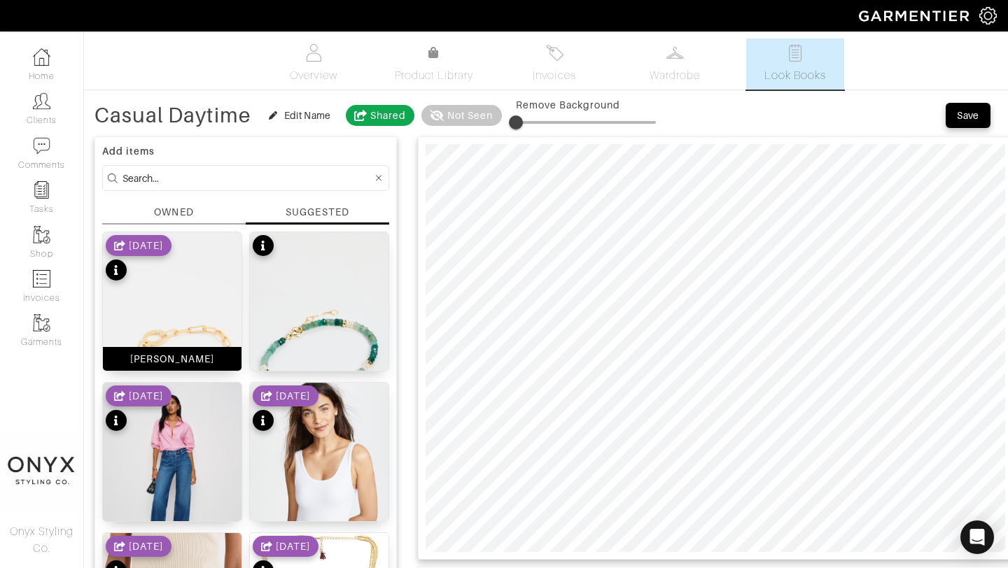
click at [175, 297] on img at bounding box center [172, 355] width 139 height 246
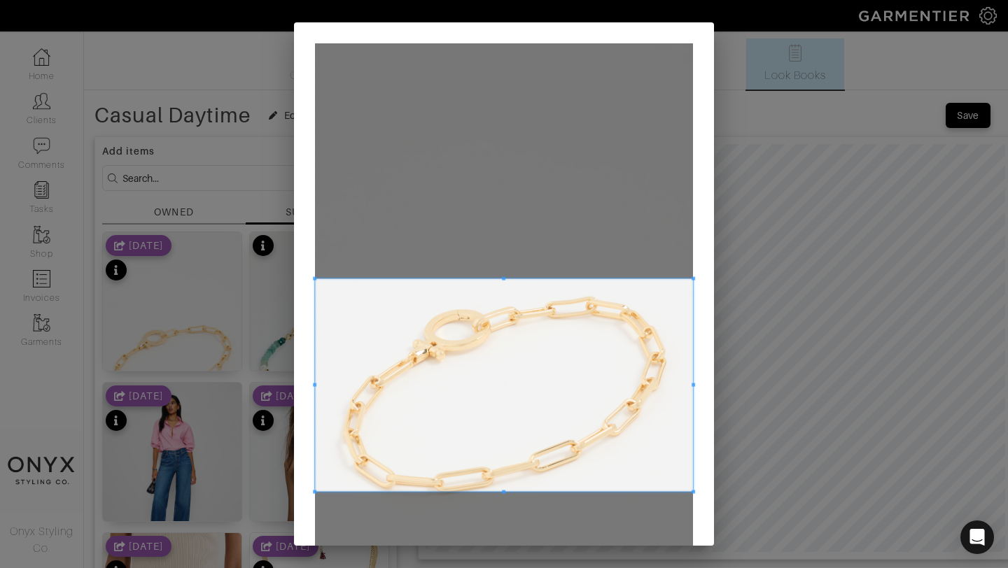
click at [586, 374] on span at bounding box center [504, 385] width 378 height 213
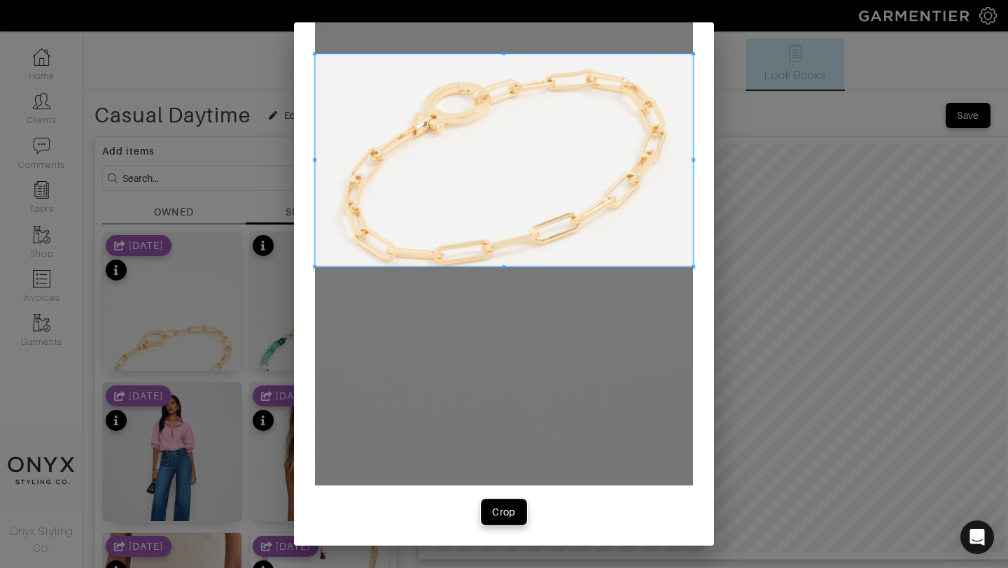
click at [510, 503] on button "Crop" at bounding box center [504, 512] width 45 height 25
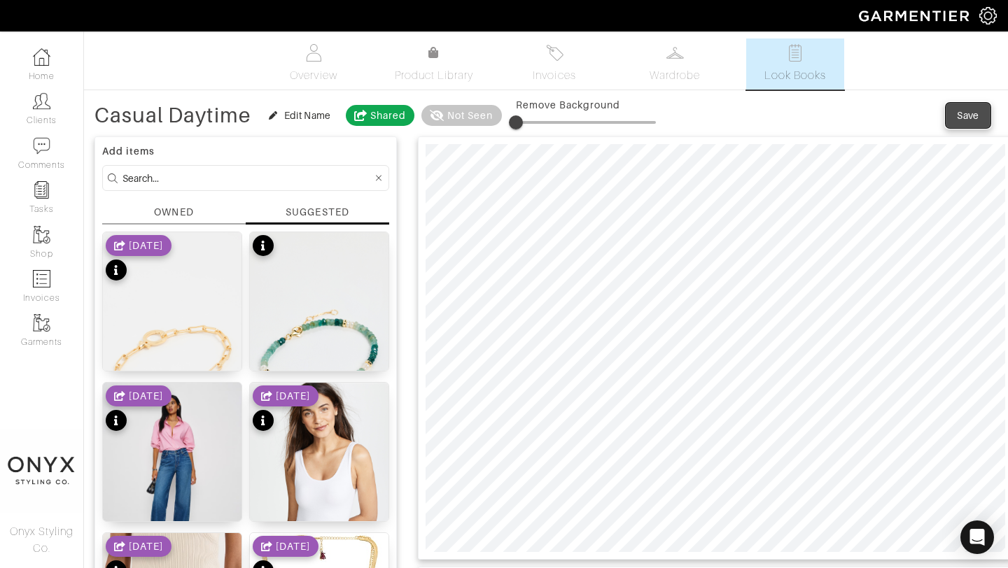
click at [969, 113] on div "Save" at bounding box center [968, 115] width 22 height 14
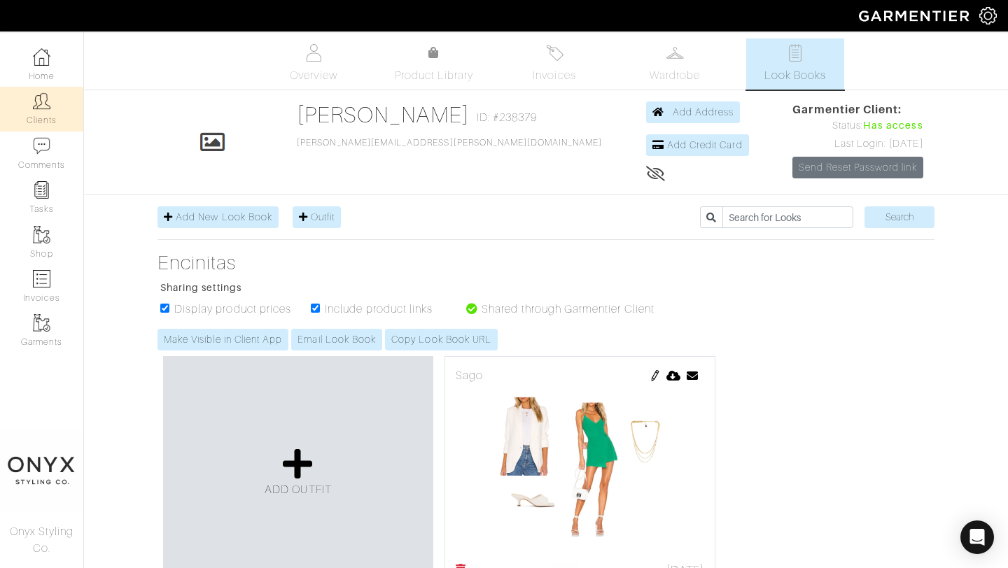
click at [50, 106] on img at bounding box center [41, 100] width 17 height 17
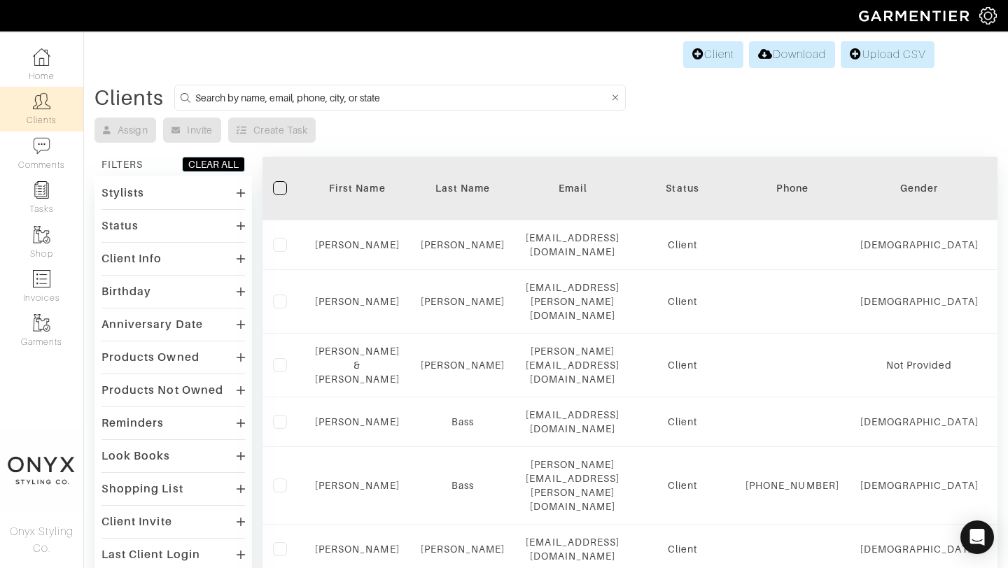
click at [477, 90] on input at bounding box center [402, 97] width 414 height 17
type input "nicole"
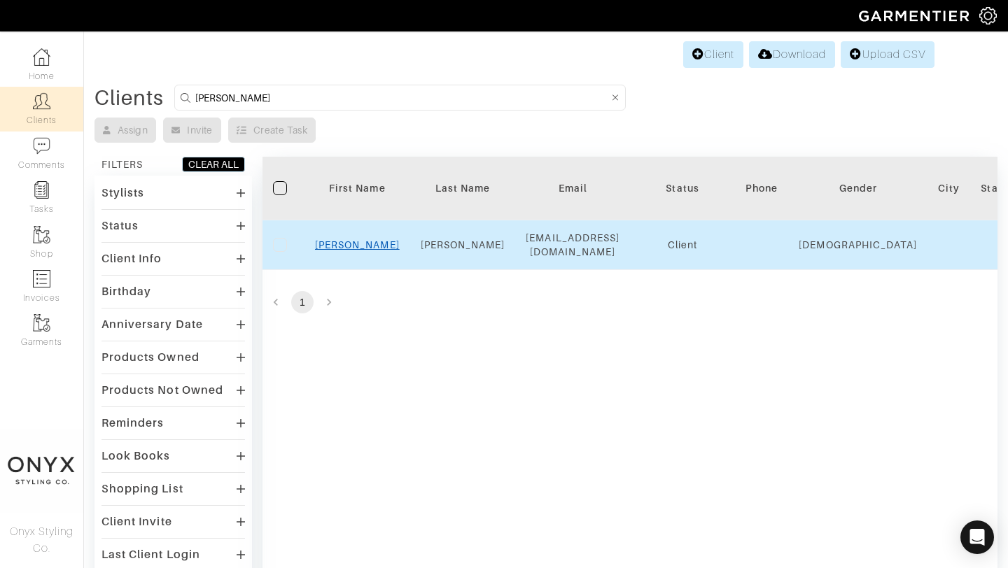
click at [363, 239] on link "[PERSON_NAME]" at bounding box center [357, 244] width 85 height 11
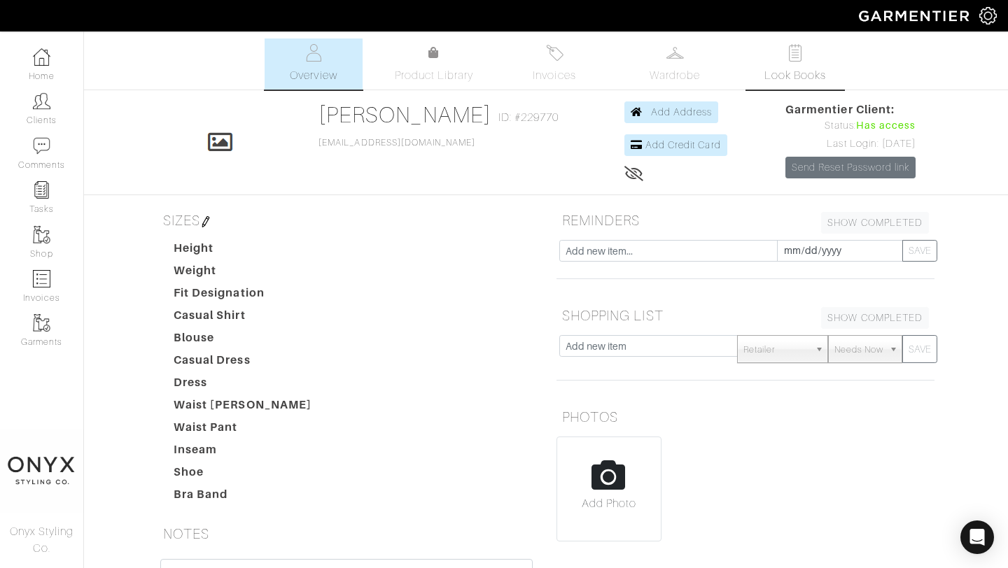
click at [792, 66] on link "Look Books" at bounding box center [795, 63] width 98 height 51
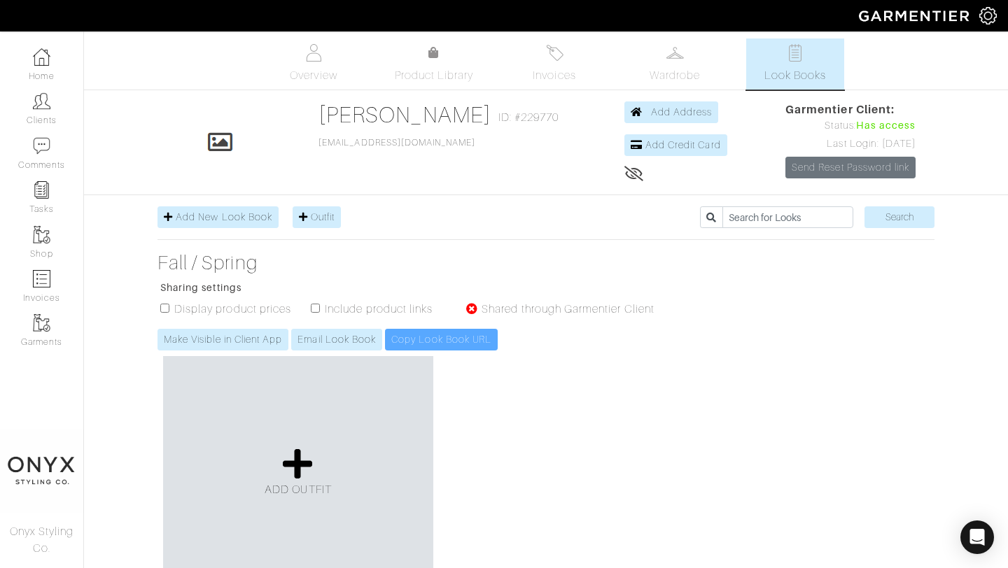
click at [686, 71] on span "Wardrobe" at bounding box center [675, 75] width 50 height 17
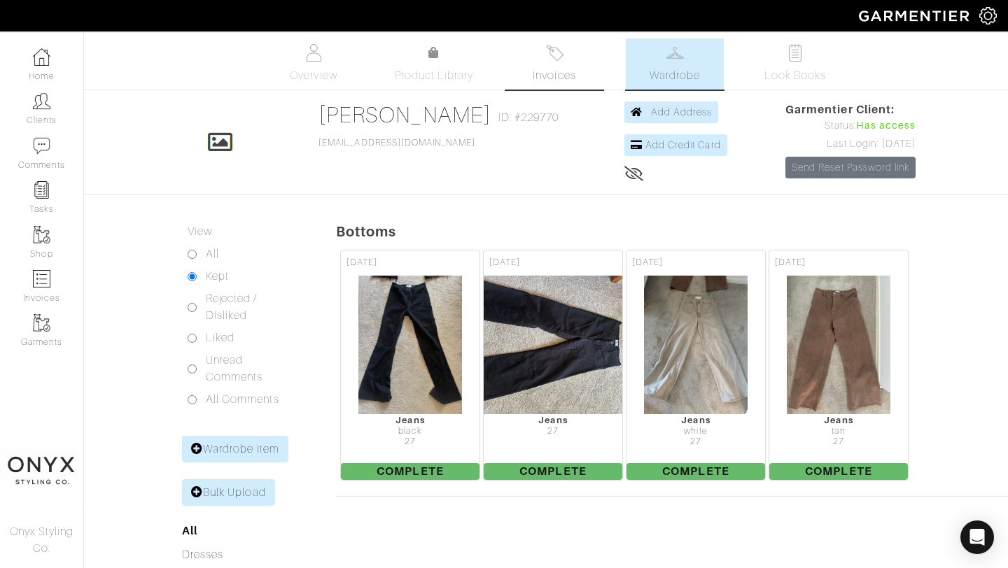
click at [552, 68] on span "Invoices" at bounding box center [554, 75] width 43 height 17
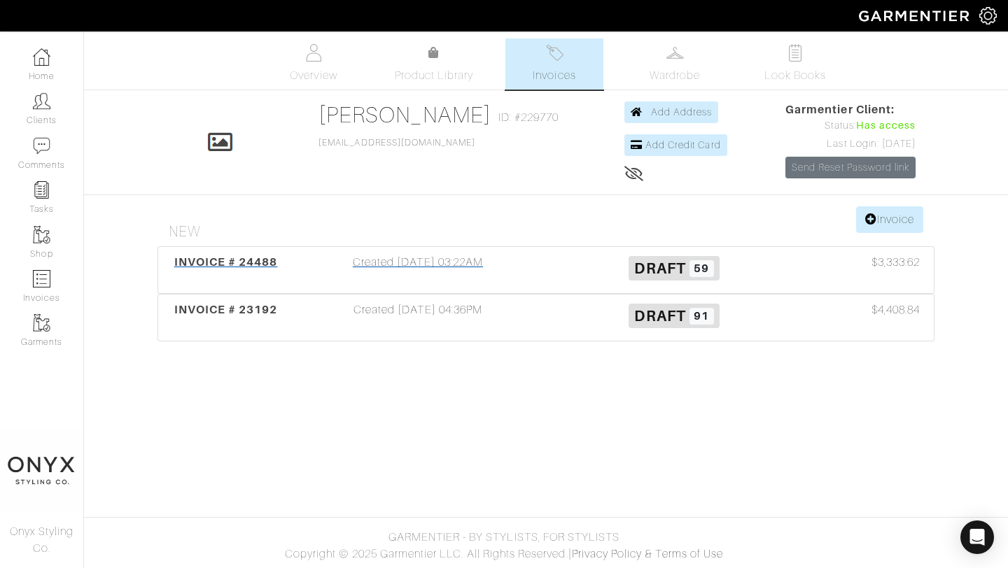
click at [246, 260] on span "INVOICE # 24488" at bounding box center [226, 261] width 104 height 13
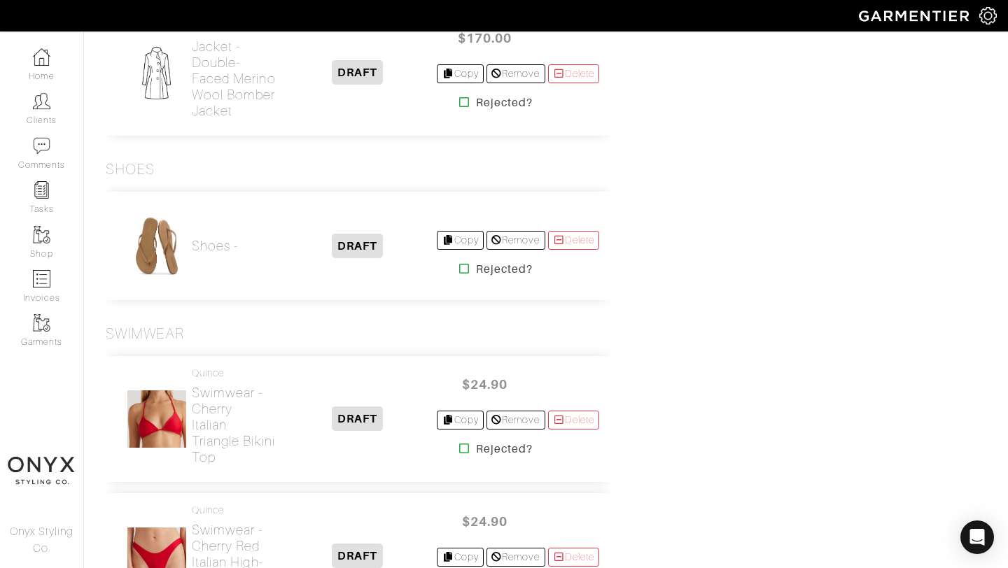
scroll to position [7304, 0]
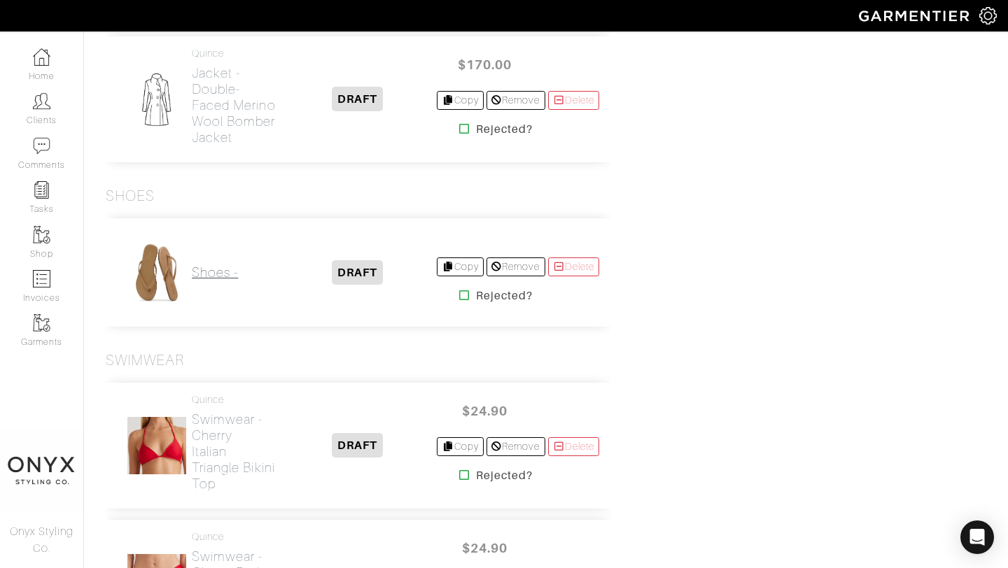
click at [225, 281] on h2 "Shoes -" at bounding box center [215, 273] width 46 height 16
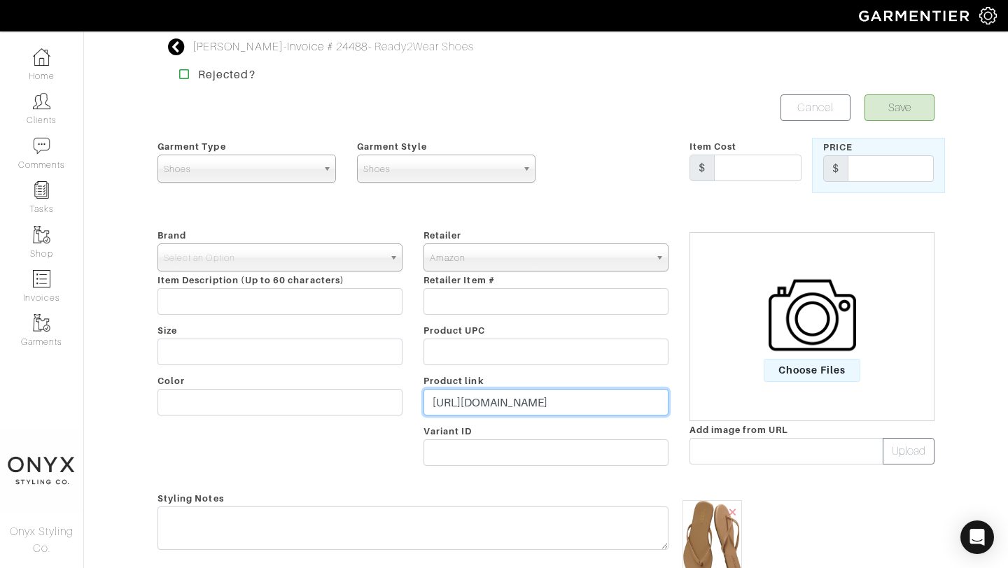
click at [463, 402] on input "https://www.amazon.com/Project-Cloud-Flip-flops-Women/dp/B0D2F94DPF/ref=sr_1_1_…" at bounding box center [545, 402] width 245 height 27
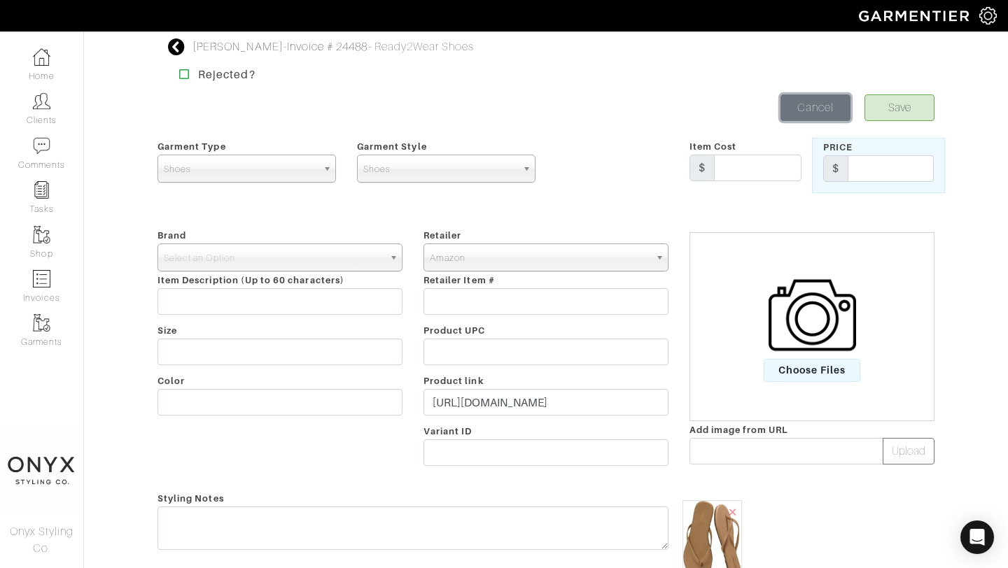
click at [815, 106] on link "Cancel" at bounding box center [815, 107] width 70 height 27
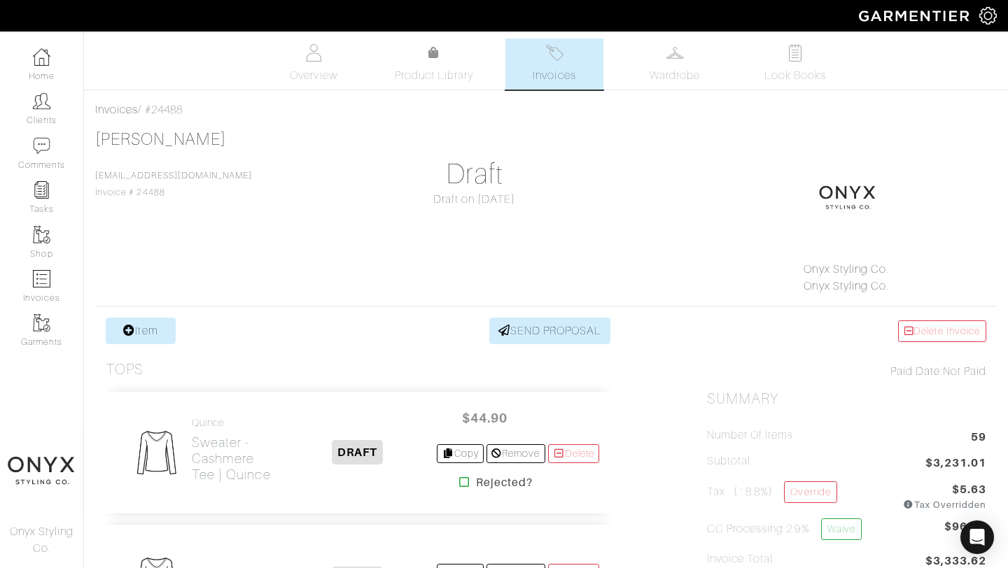
click at [47, 114] on link "Clients" at bounding box center [41, 109] width 83 height 44
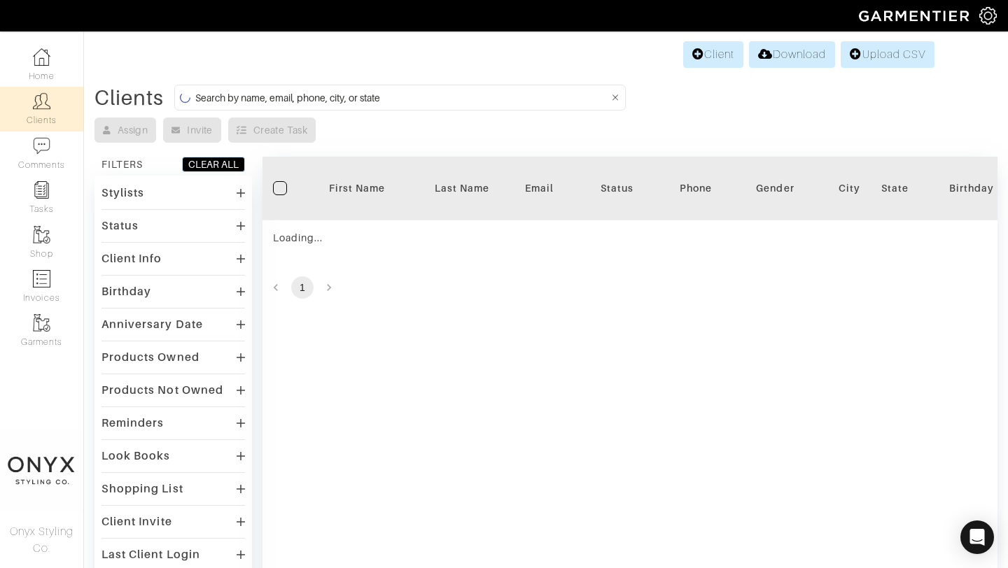
click at [296, 91] on input at bounding box center [402, 97] width 414 height 17
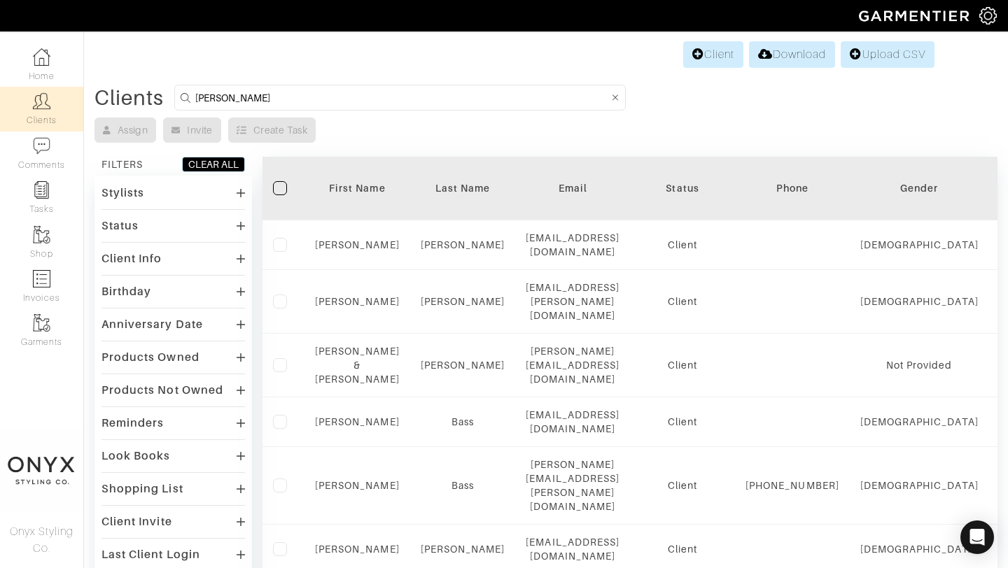
type input "anna"
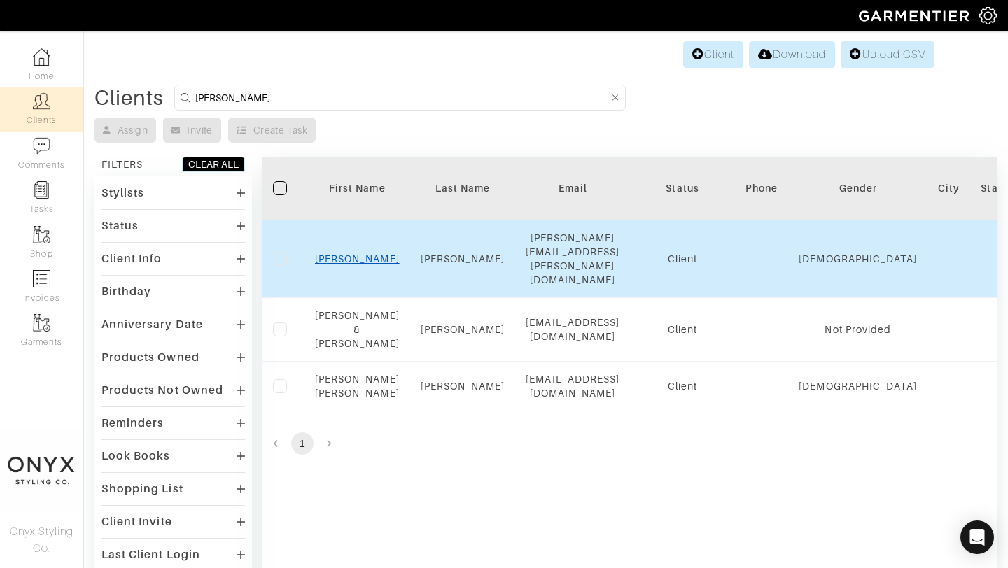
click at [359, 253] on link "Anna" at bounding box center [357, 258] width 85 height 11
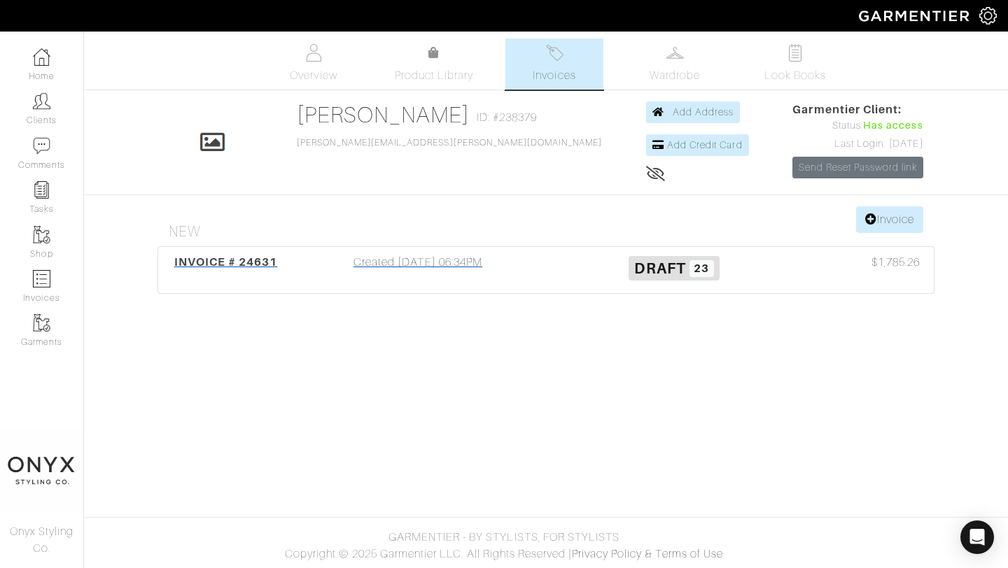
click at [245, 265] on span "INVOICE # 24631" at bounding box center [226, 261] width 104 height 13
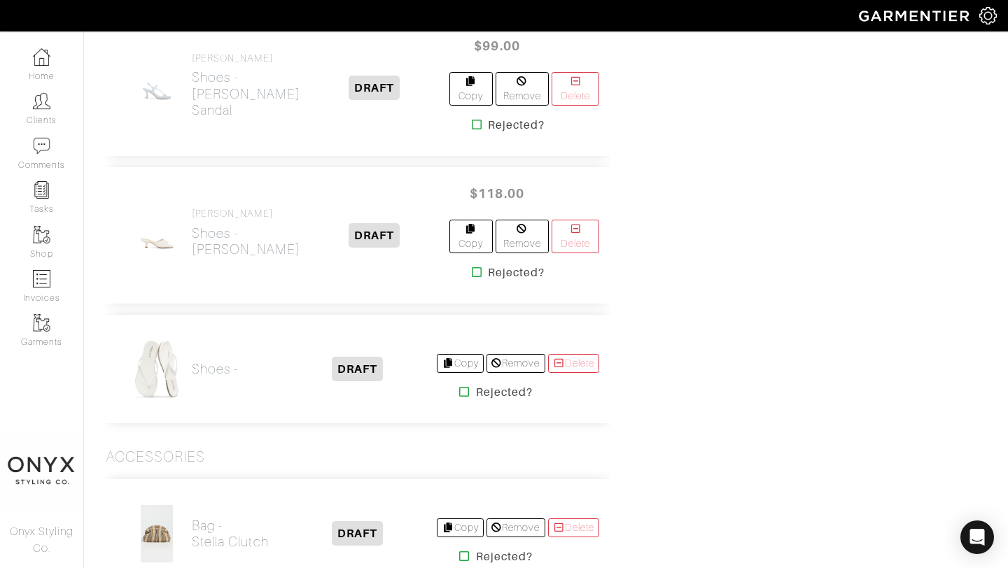
scroll to position [2040, 0]
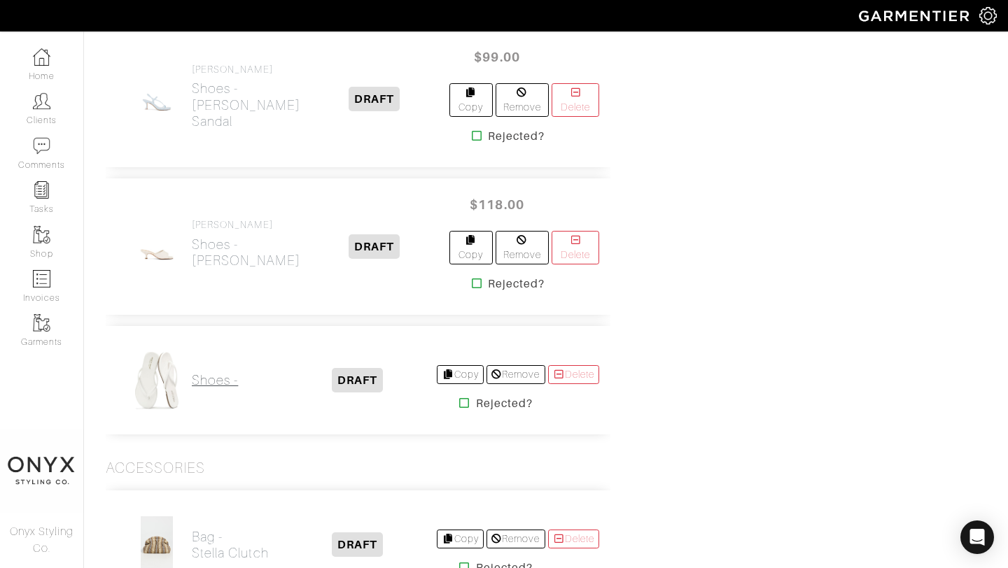
click at [223, 372] on h2 "Shoes -" at bounding box center [215, 380] width 46 height 16
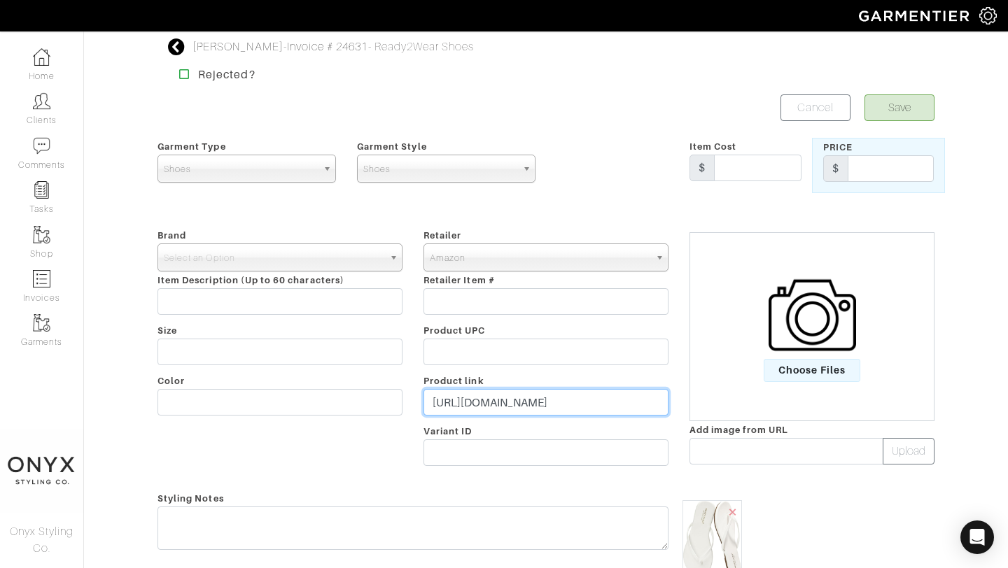
click at [513, 405] on input "https://www.amazon.com/dp/B0D2F58RQ5/ref=twister_B0D2F2KS5S?_encoding=UTF8&th=1…" at bounding box center [545, 402] width 245 height 27
paste input "https://a.co/d/93bJ4eb"
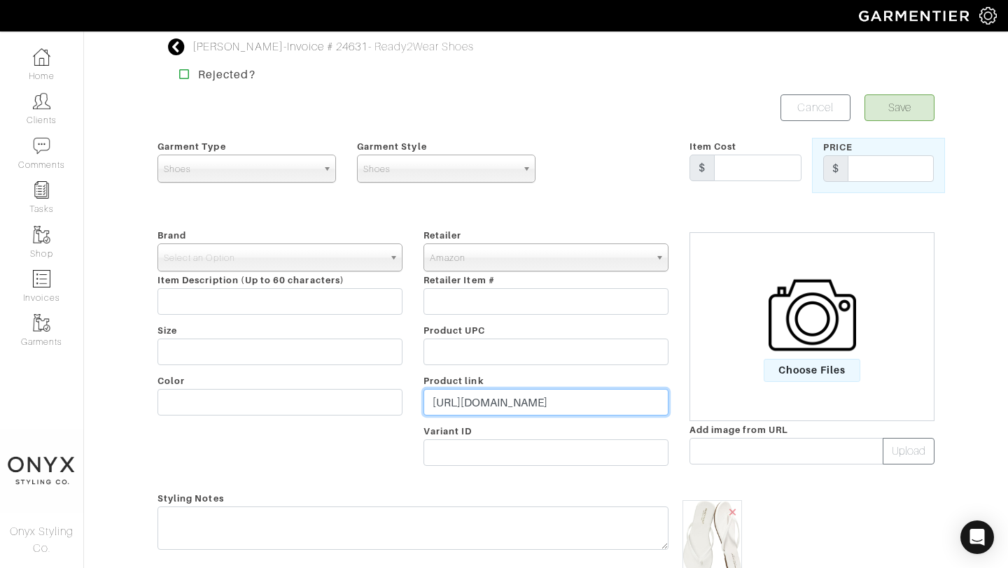
type input "https://a.co/d/93bJ4eb"
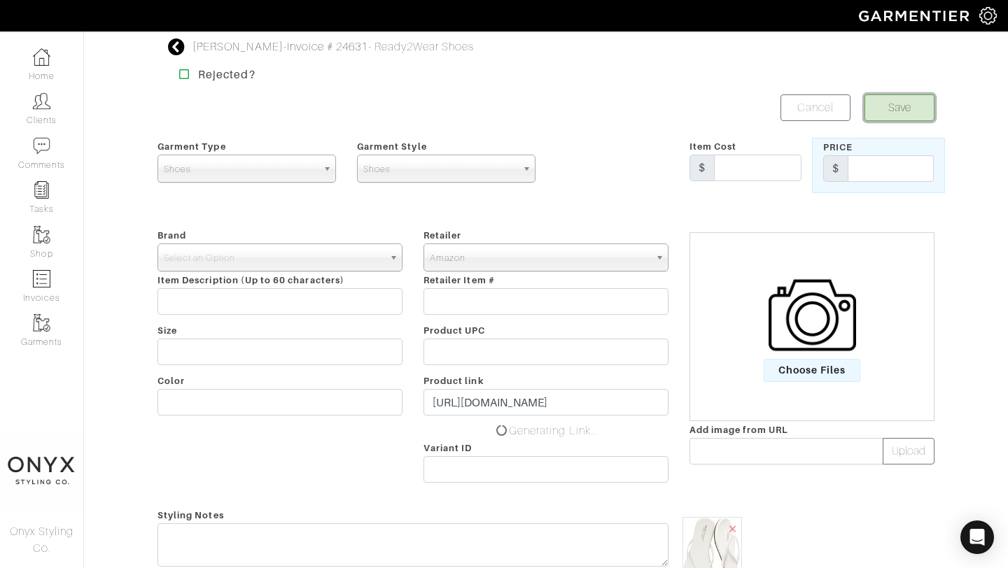
click at [901, 114] on button "Save" at bounding box center [899, 107] width 70 height 27
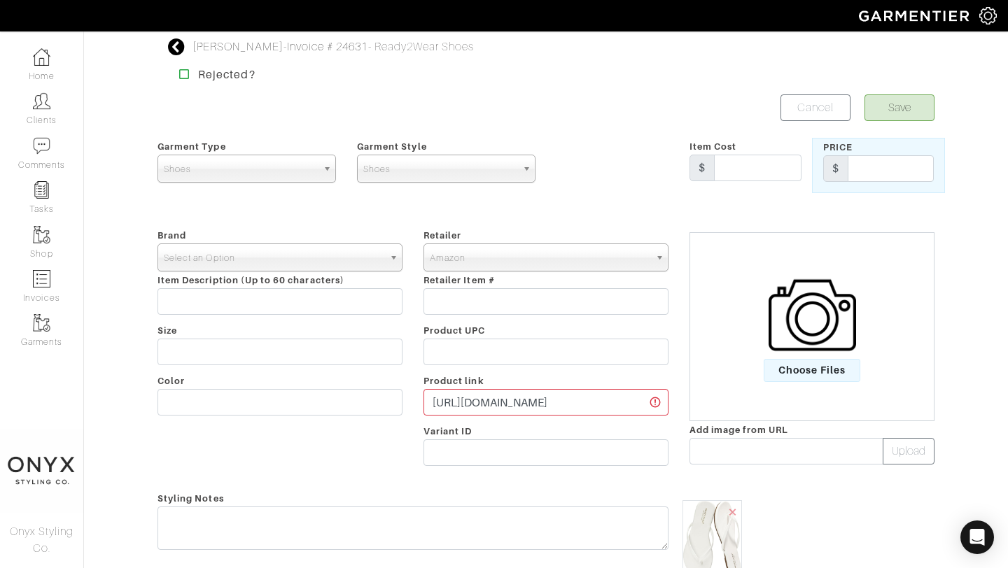
click at [391, 258] on b at bounding box center [395, 257] width 13 height 27
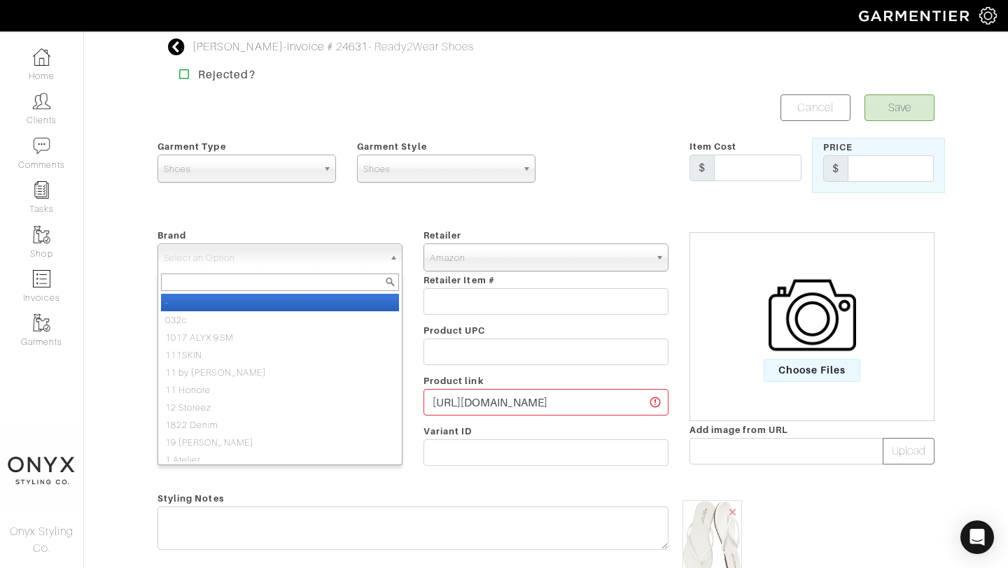
click at [367, 302] on li "-" at bounding box center [280, 302] width 238 height 17
select select "-"
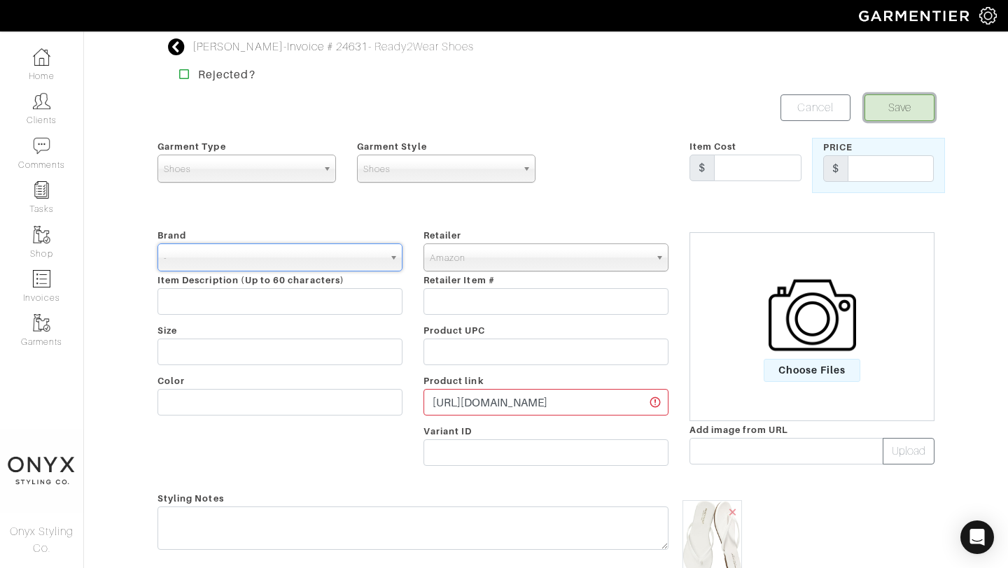
click at [916, 101] on button "Save" at bounding box center [899, 107] width 70 height 27
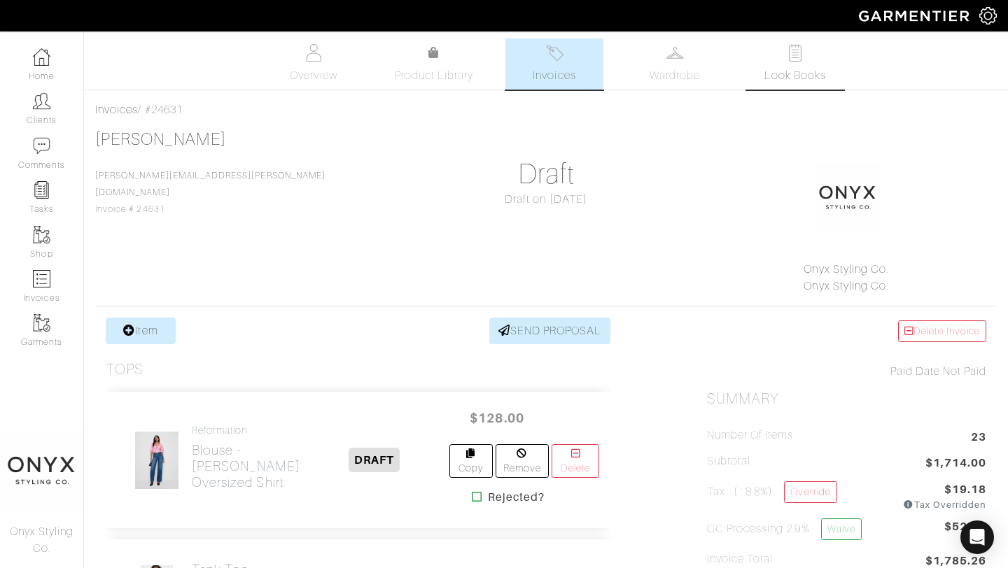
drag, startPoint x: 0, startPoint y: 0, endPoint x: 803, endPoint y: 76, distance: 806.4
click at [803, 76] on span "Look Books" at bounding box center [795, 75] width 62 height 17
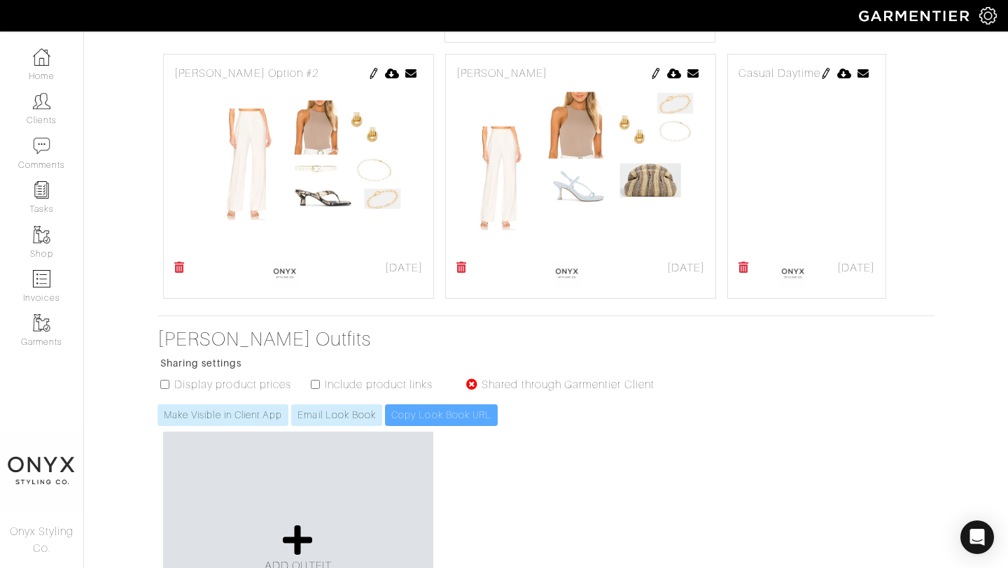
scroll to position [650, 0]
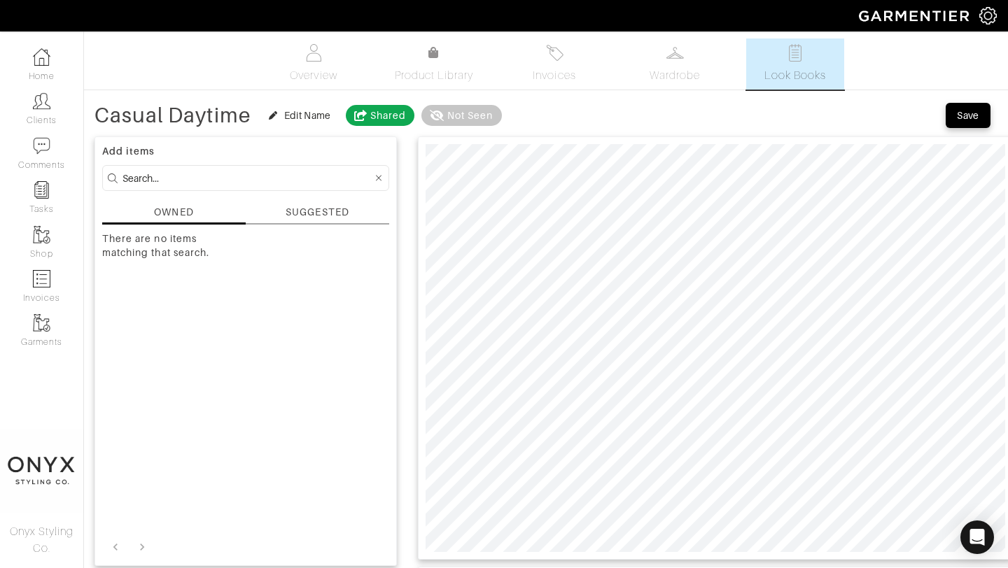
click at [324, 202] on div "Add items OWNED SUGGESTED There are no items matching that search." at bounding box center [245, 351] width 302 height 430
click at [324, 207] on div "SUGGESTED" at bounding box center [317, 212] width 63 height 15
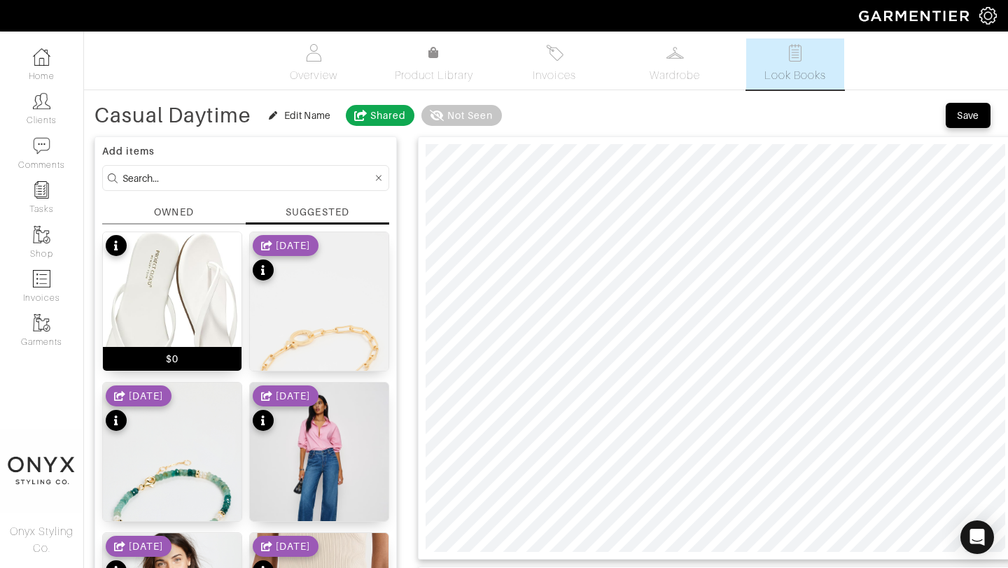
click at [197, 271] on img at bounding box center [172, 324] width 139 height 185
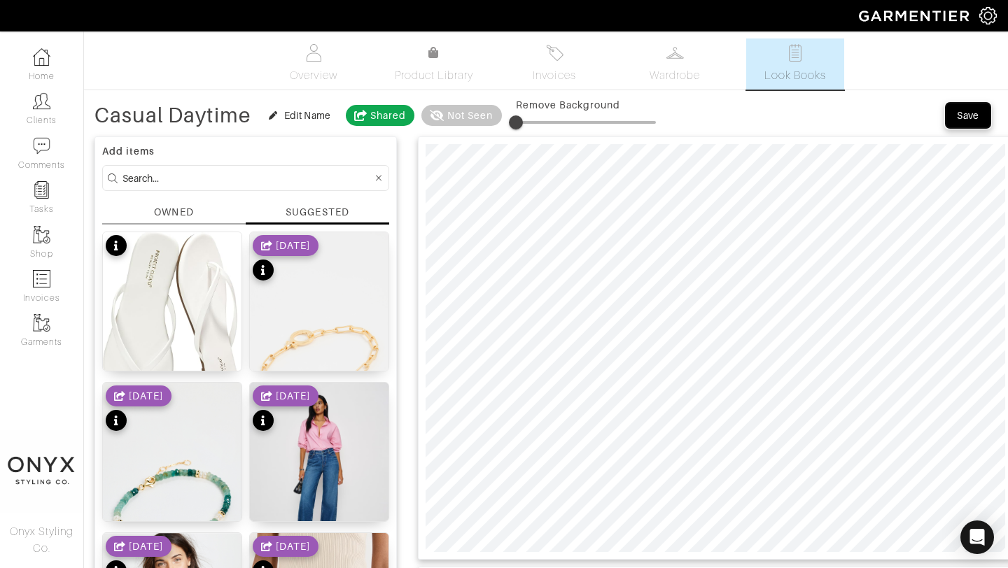
click at [971, 113] on div "Save" at bounding box center [968, 115] width 22 height 14
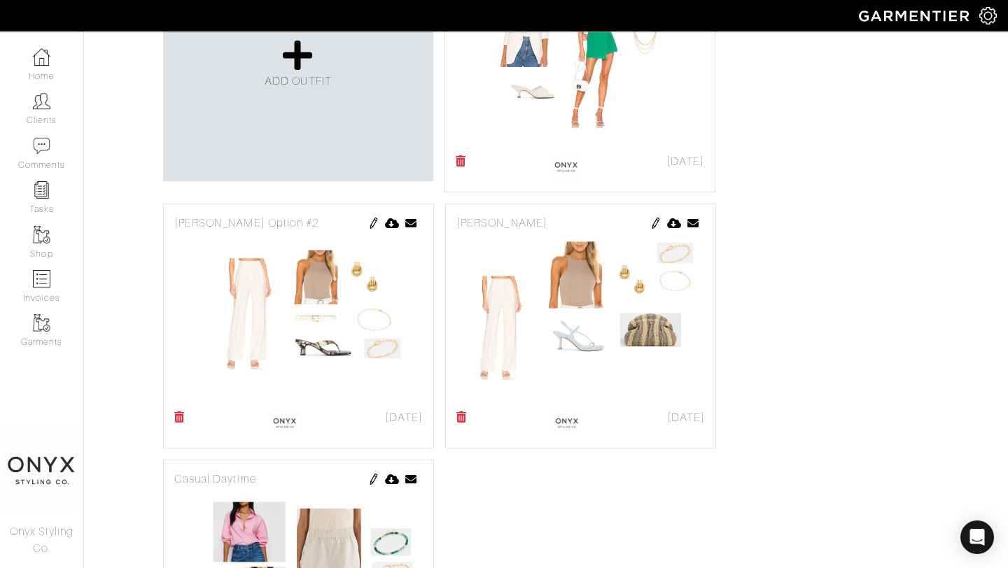
scroll to position [357, 0]
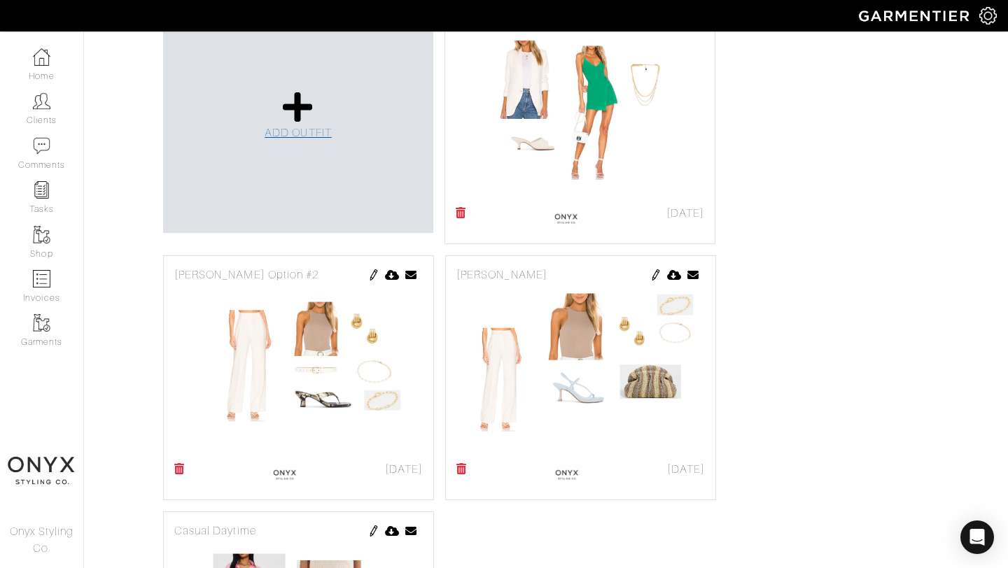
click at [293, 124] on link "ADD OUTFIT" at bounding box center [298, 115] width 67 height 51
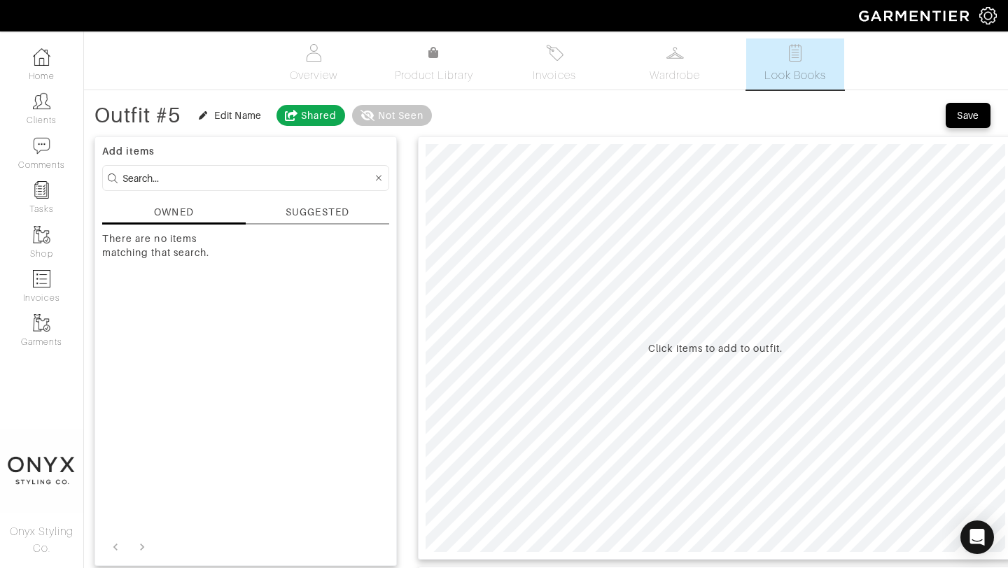
click at [323, 211] on div "SUGGESTED" at bounding box center [317, 212] width 63 height 15
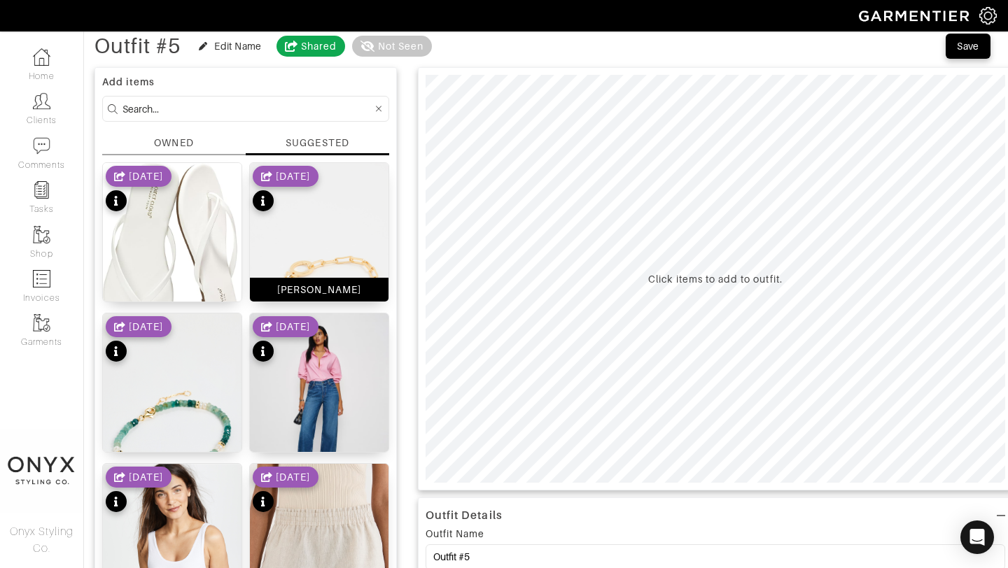
scroll to position [42, 0]
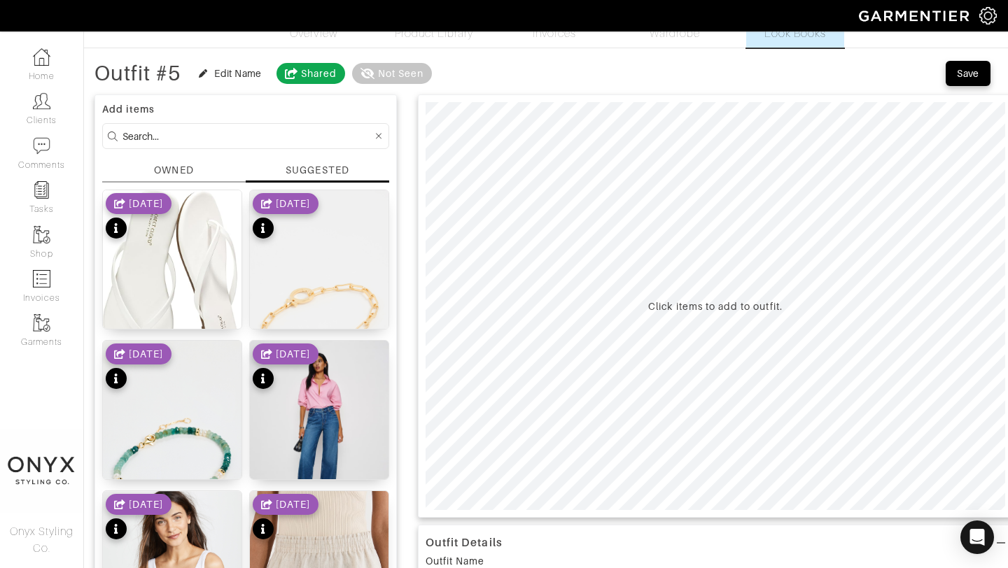
click at [178, 172] on div "OWNED" at bounding box center [173, 170] width 39 height 15
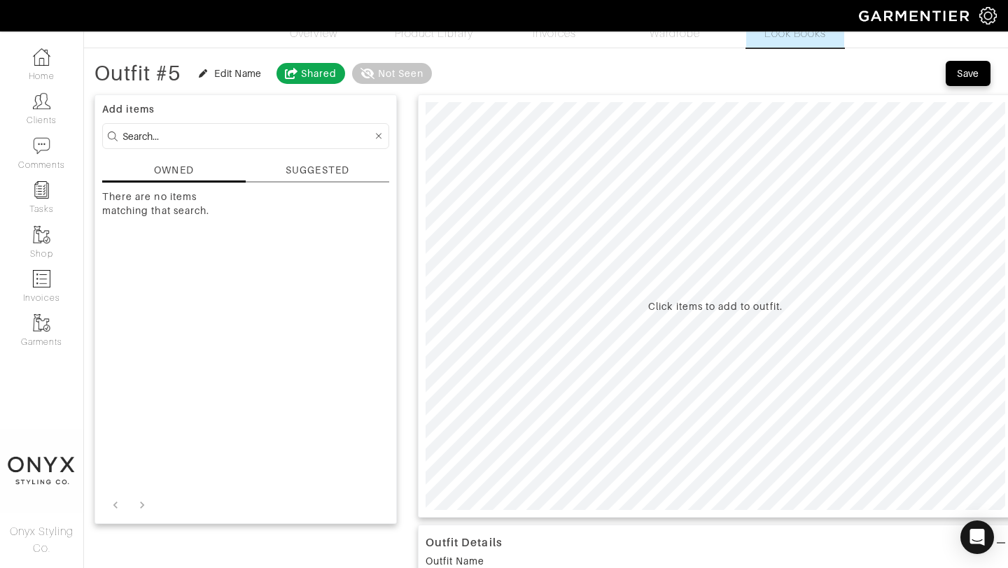
click at [309, 165] on div "SUGGESTED" at bounding box center [317, 170] width 63 height 15
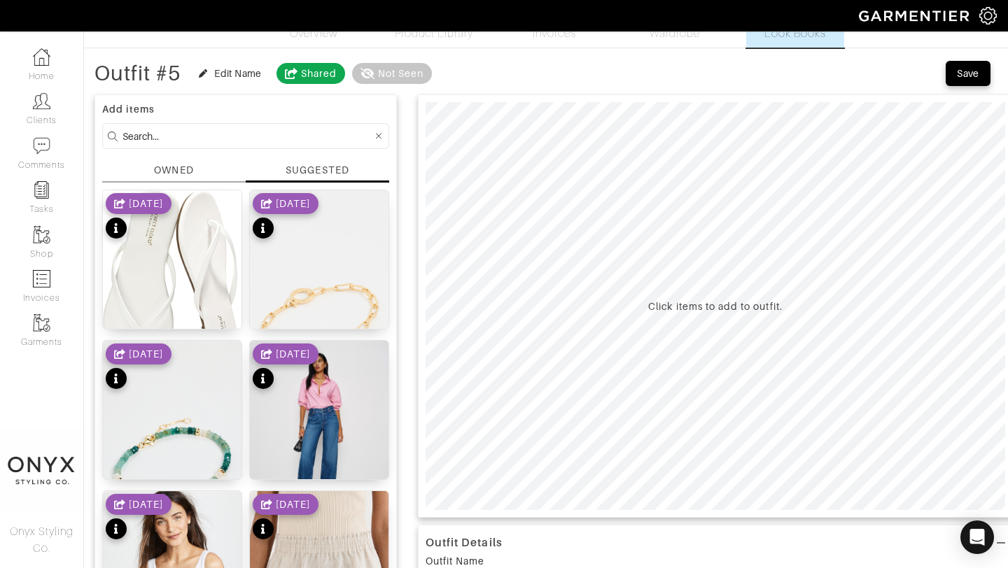
scroll to position [0, 0]
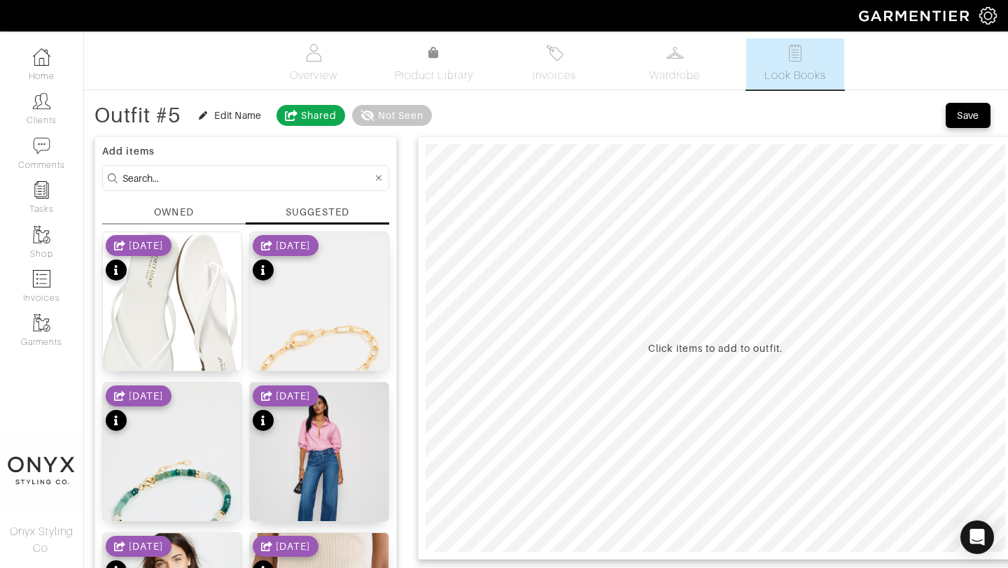
click at [805, 83] on span "Look Books" at bounding box center [795, 75] width 62 height 17
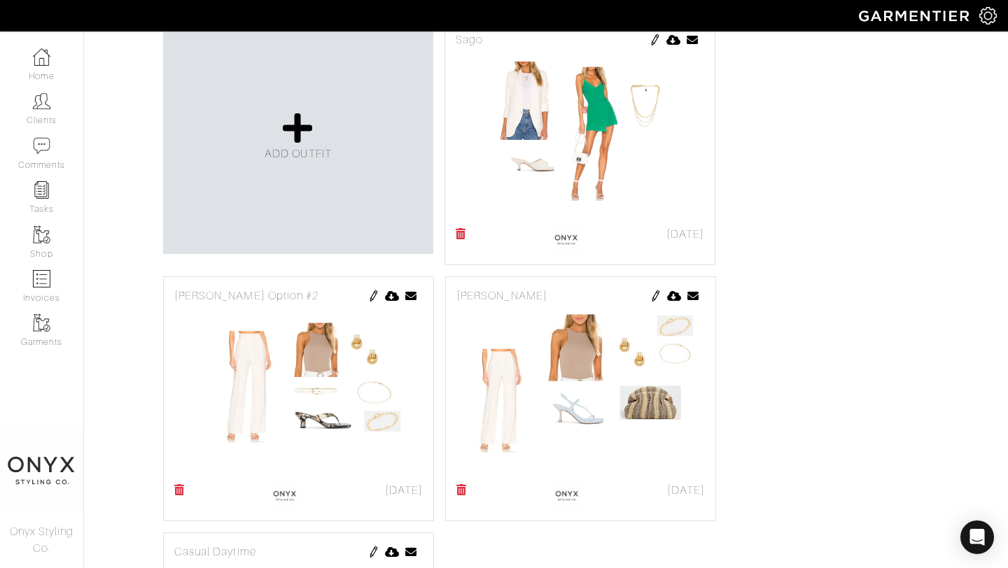
scroll to position [330, 0]
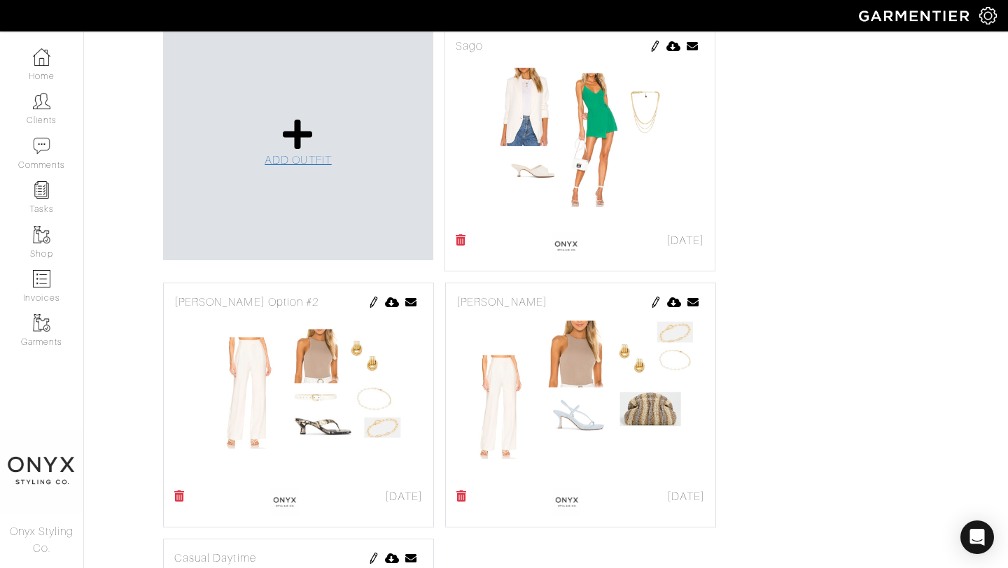
click at [297, 148] on icon at bounding box center [298, 135] width 30 height 34
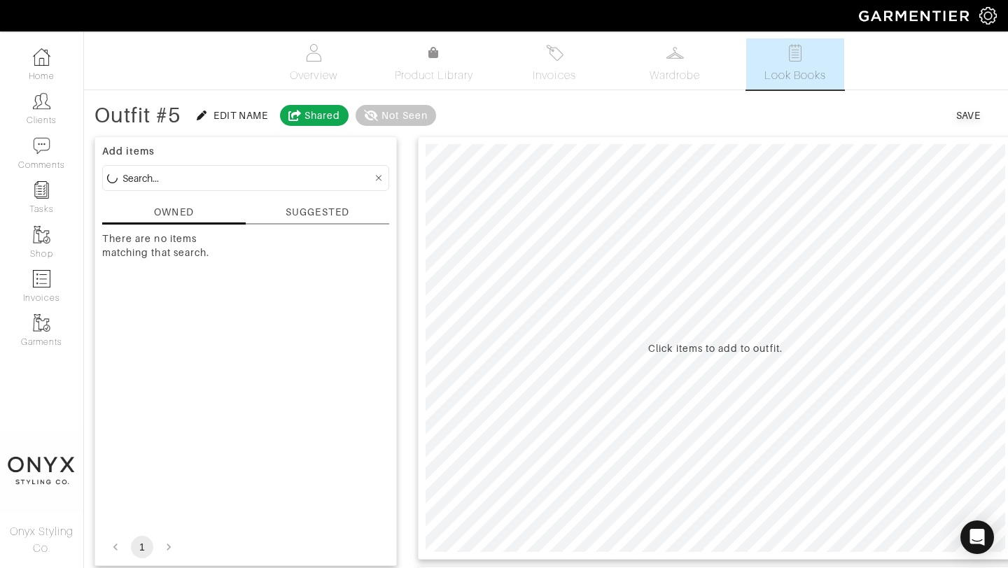
click at [330, 213] on div "SUGGESTED" at bounding box center [317, 212] width 63 height 15
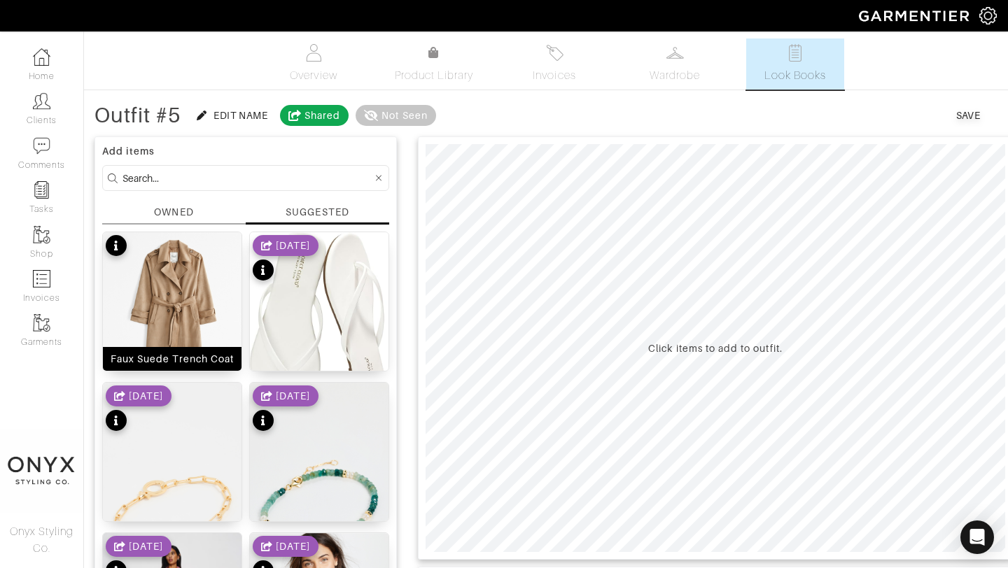
click at [185, 289] on img at bounding box center [172, 319] width 139 height 174
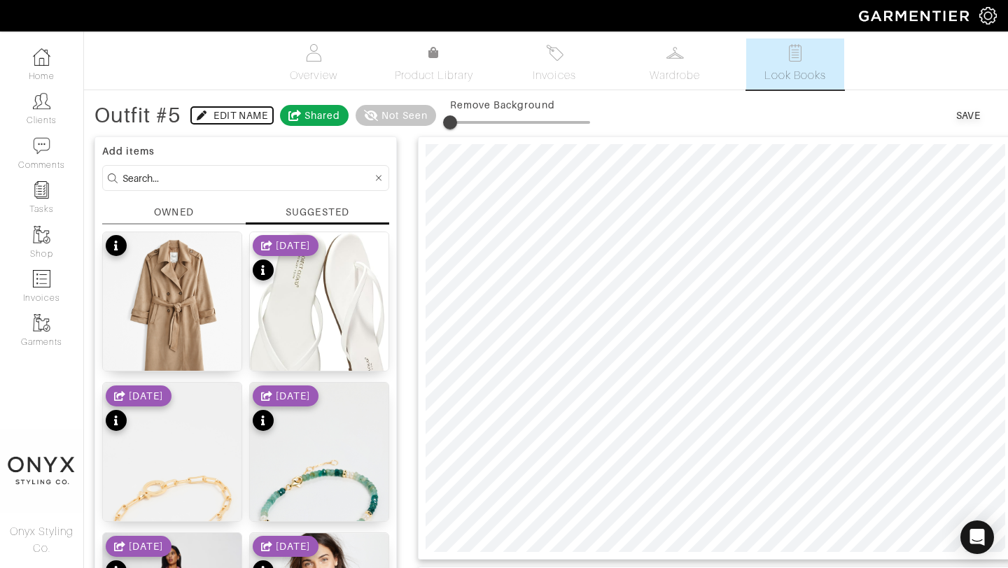
click at [244, 109] on div "Edit Name" at bounding box center [240, 115] width 54 height 14
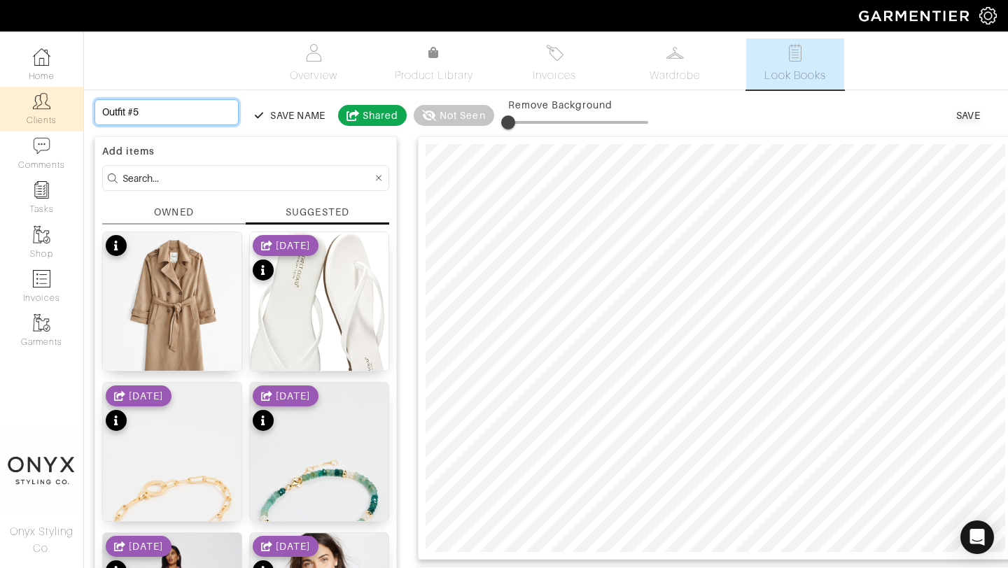
drag, startPoint x: 188, startPoint y: 115, endPoint x: 80, endPoint y: 115, distance: 107.8
type input "P"
type input "Po"
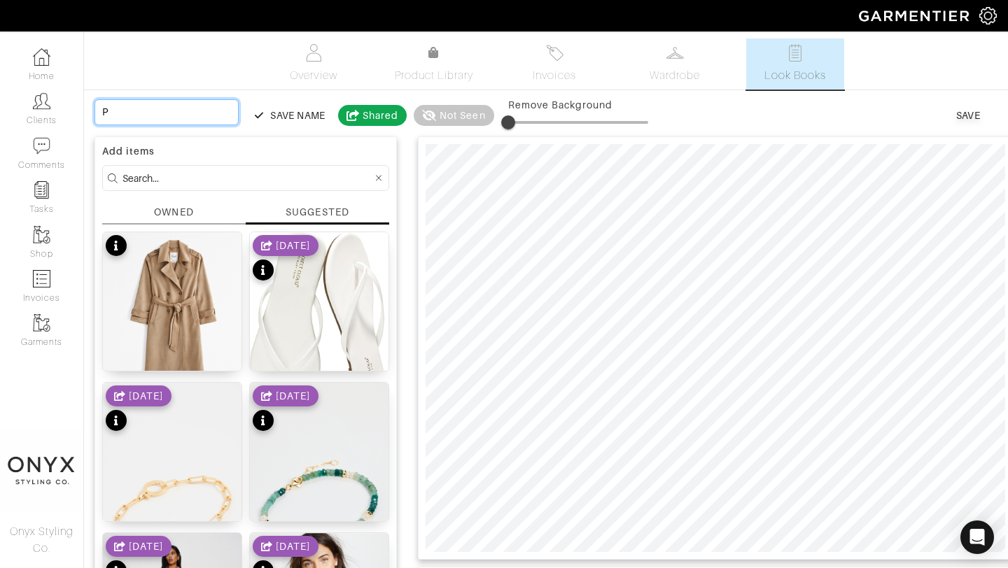
type input "Po"
type input "Pot"
type input "Pote"
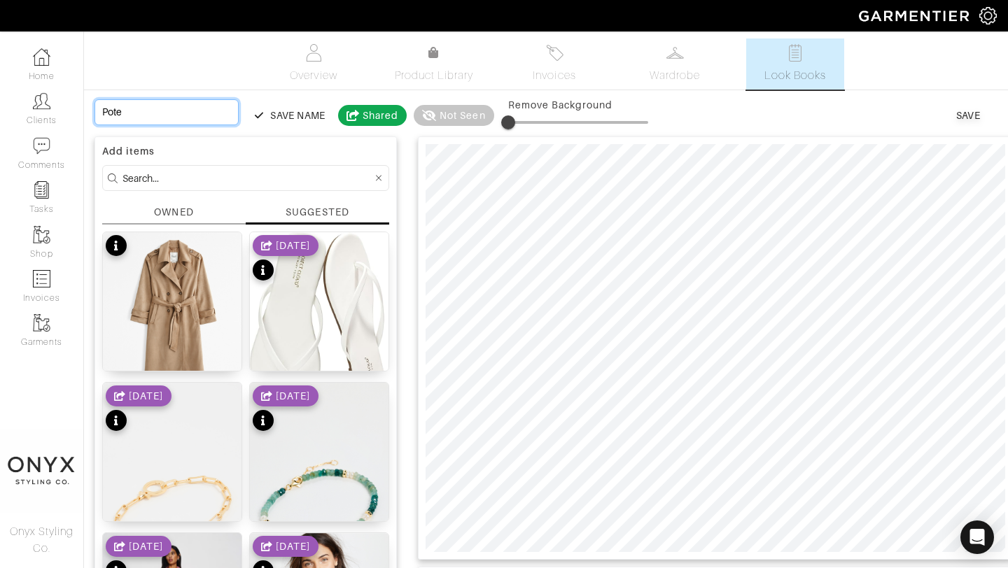
type input "Poten"
type input "Potent"
type input "Potenti"
type input "Potentia"
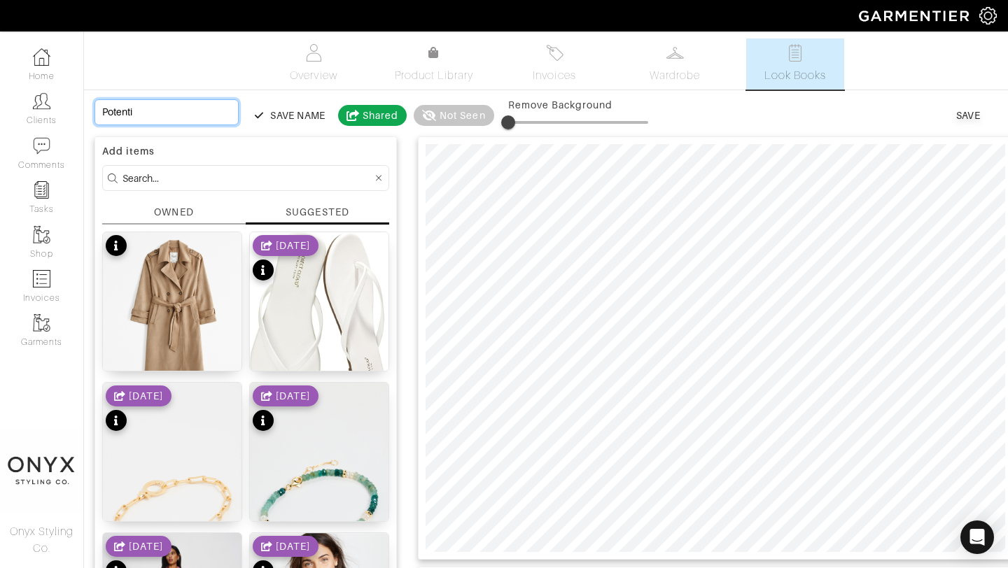
type input "Potentia"
type input "Potential"
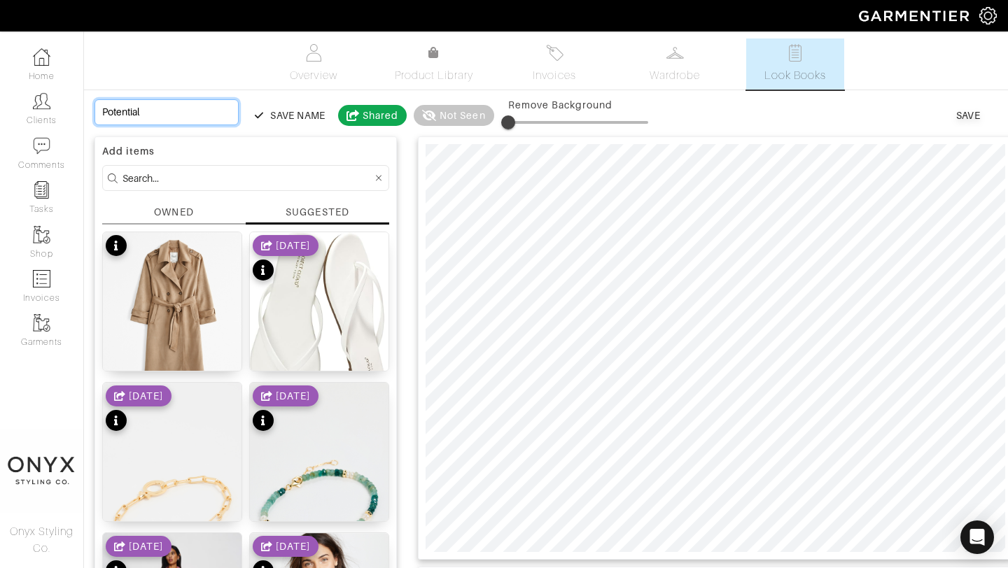
type input "Potential j"
type input "Potential ja"
type input "Potential jac"
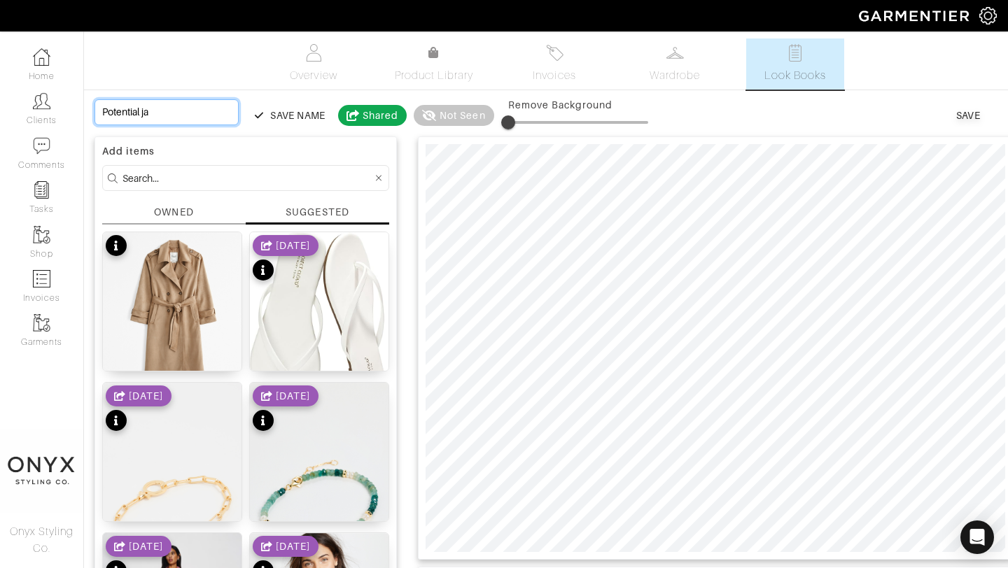
type input "Potential jac"
type input "Potential jack"
type input "Potential jacke"
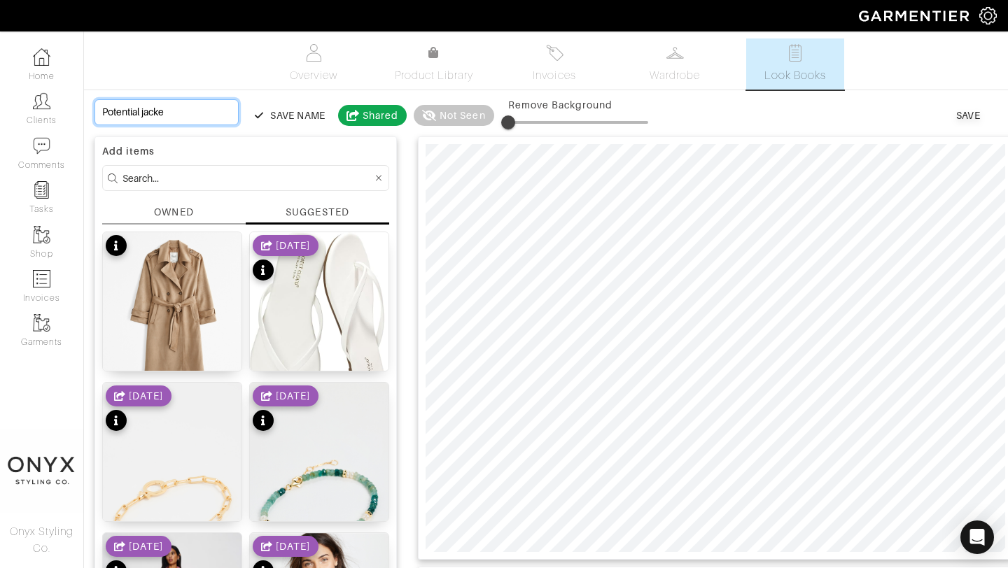
type input "Potential jacket"
type input "Potential jackets"
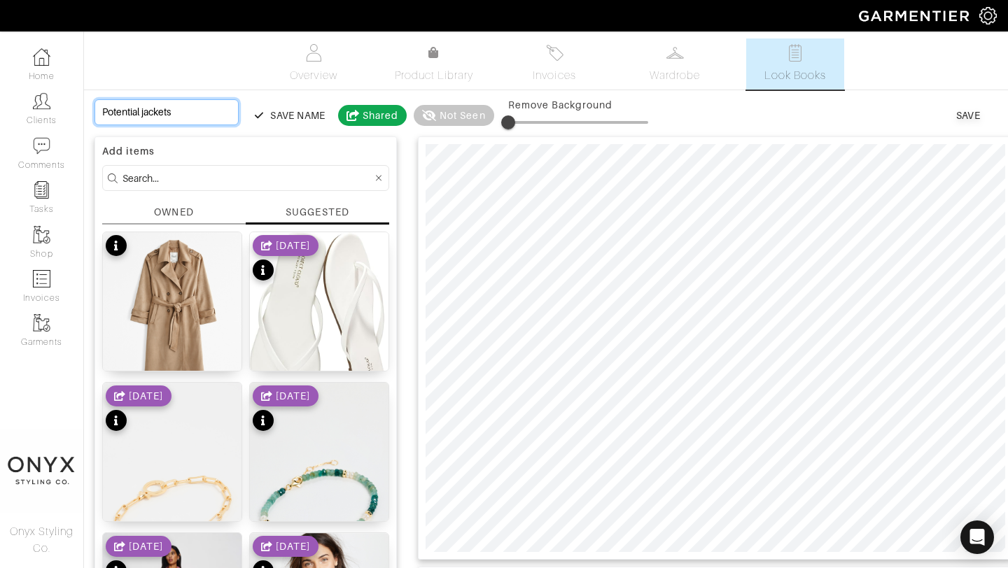
type input "Potential jackets"
type input "Potential jackets f"
type input "Potential jackets fo"
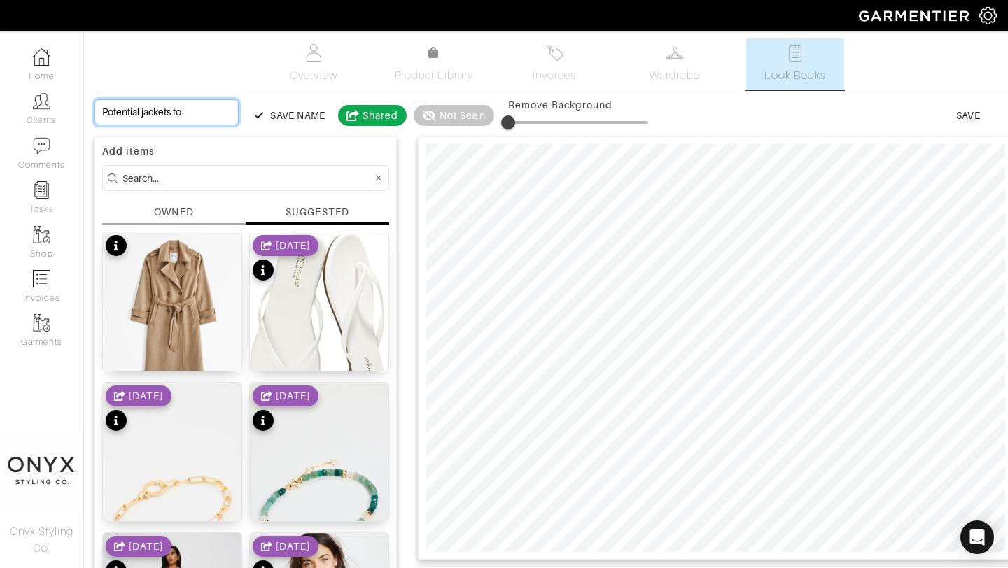
type input "Potential jackets for"
type input "Potential jackets for l"
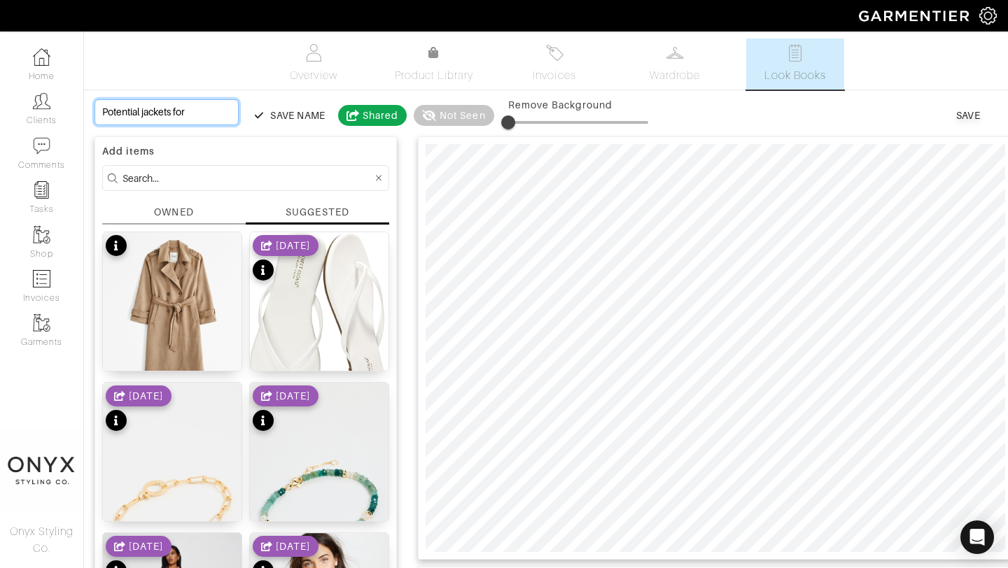
type input "Potential jackets for l"
type input "Potential jackets for"
type input "Potential jackets for L"
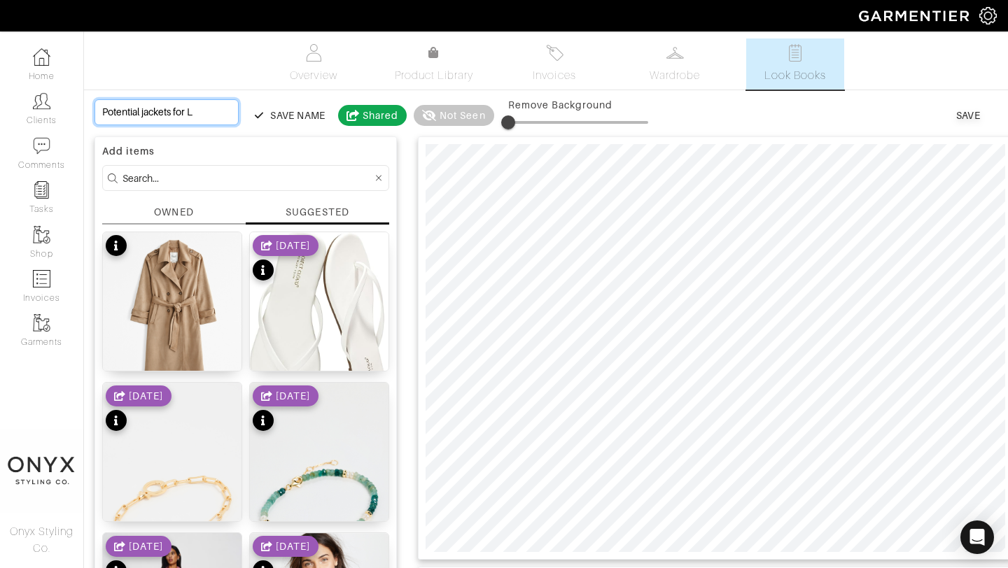
type input "Potential jackets for La"
type input "Potential jackets for Lan"
type input "Potential jackets for Lana"
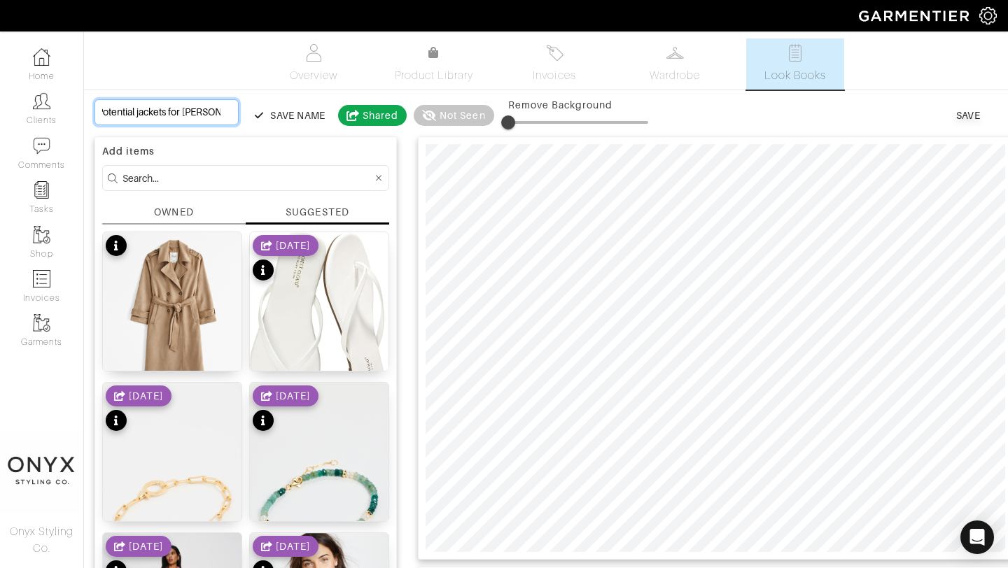
scroll to position [0, 10]
type input "Potential jackets for Lana"
click at [792, 70] on span "Look Books" at bounding box center [795, 75] width 62 height 17
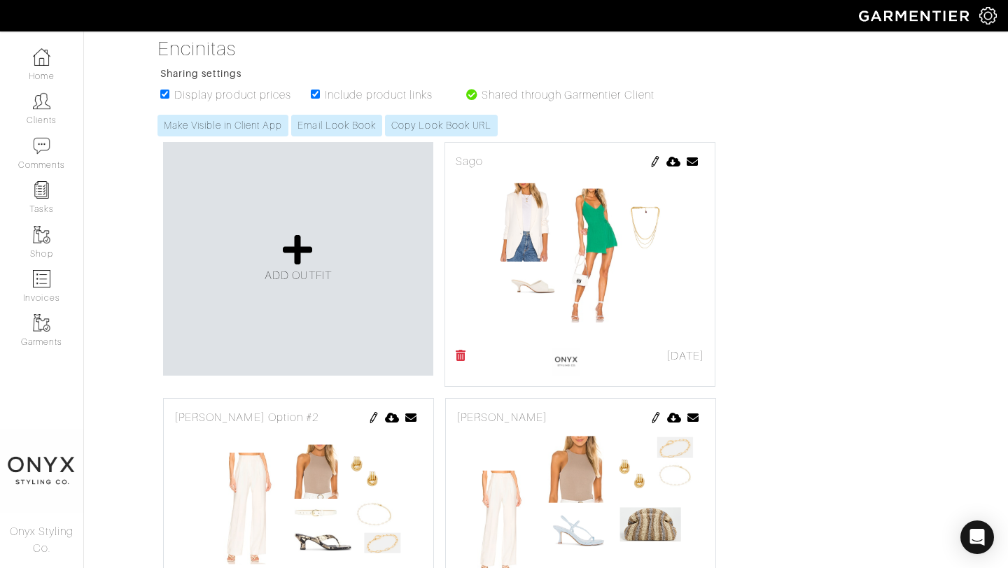
scroll to position [153, 0]
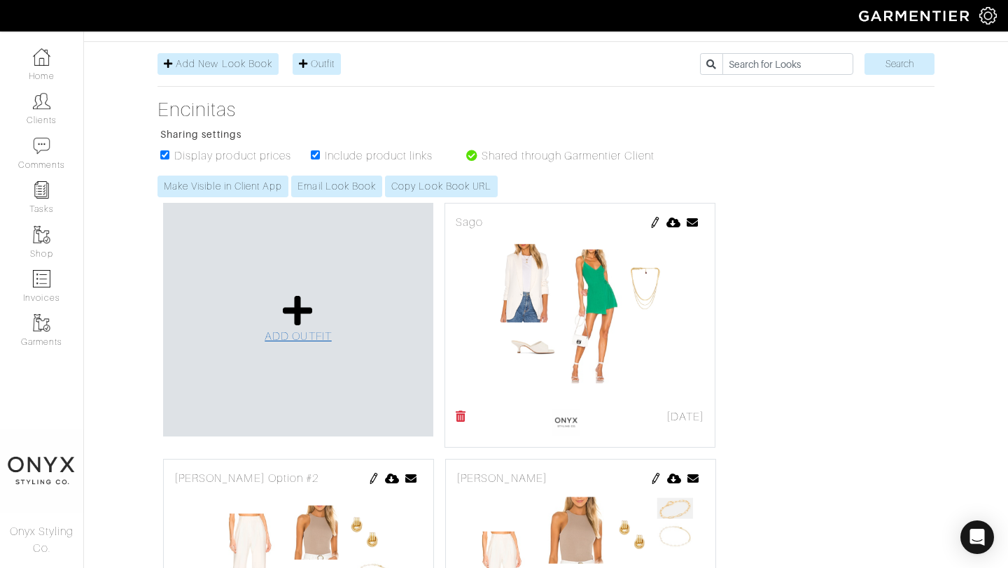
click at [308, 317] on icon at bounding box center [298, 311] width 30 height 34
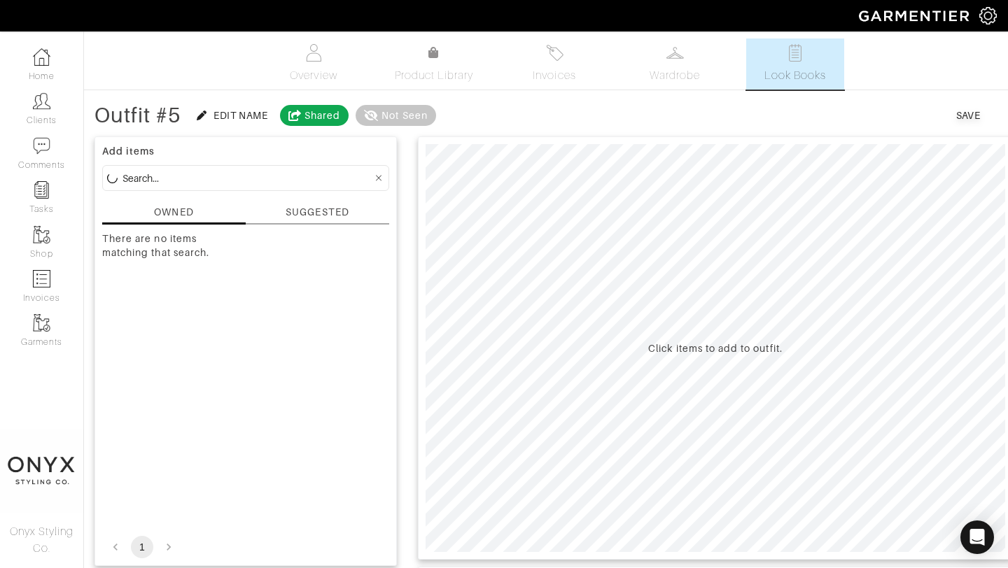
click at [339, 213] on div "SUGGESTED" at bounding box center [317, 212] width 63 height 15
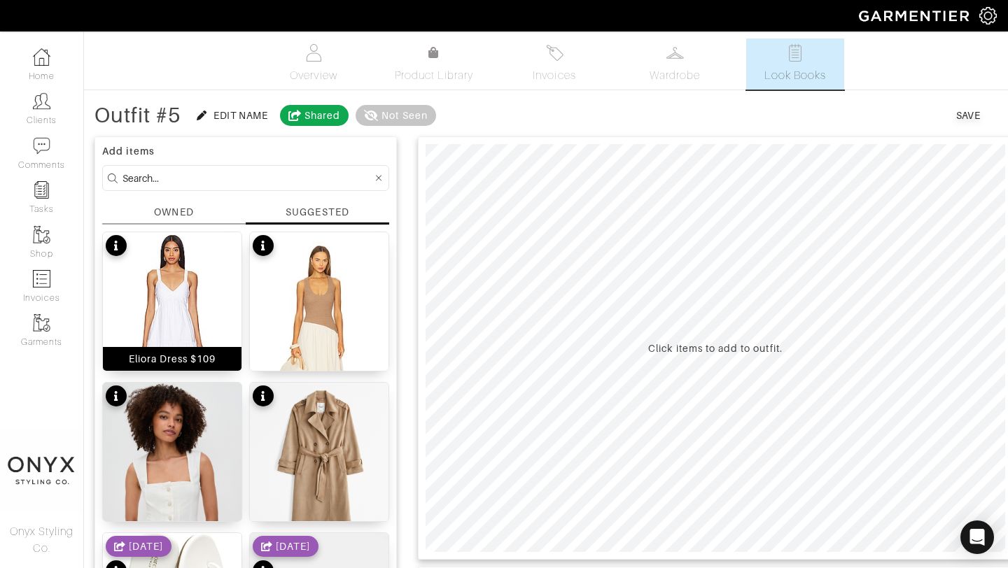
click at [196, 300] on img at bounding box center [172, 347] width 139 height 231
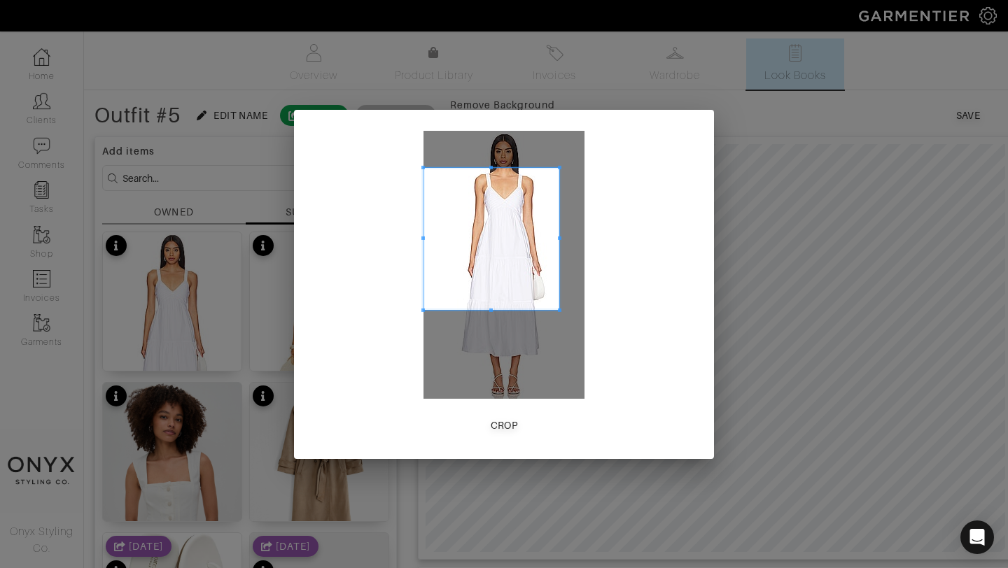
click at [559, 166] on span at bounding box center [559, 166] width 3 height 3
click at [559, 157] on span at bounding box center [560, 158] width 3 height 3
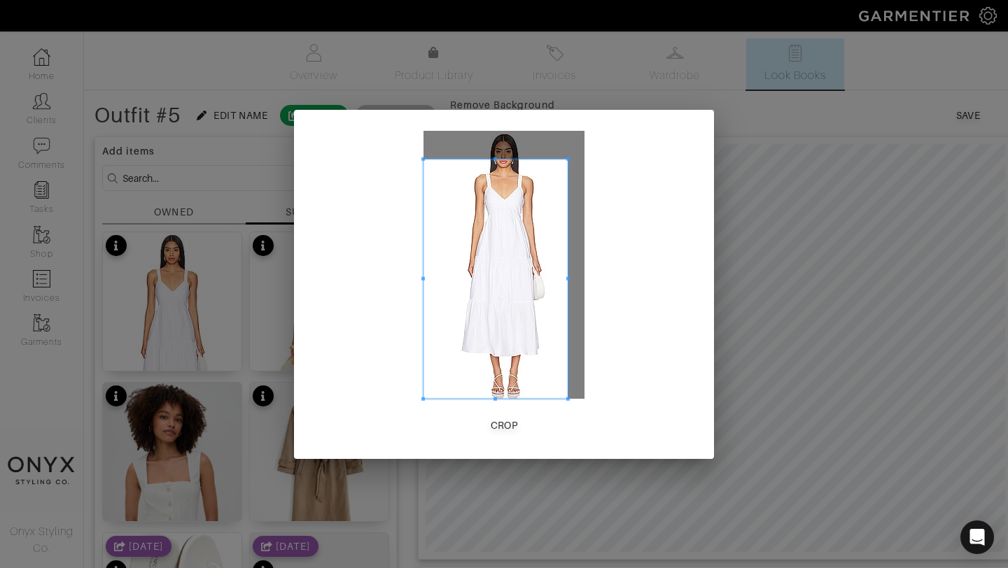
click at [567, 399] on span at bounding box center [567, 398] width 3 height 3
click at [446, 321] on span at bounding box center [443, 278] width 3 height 239
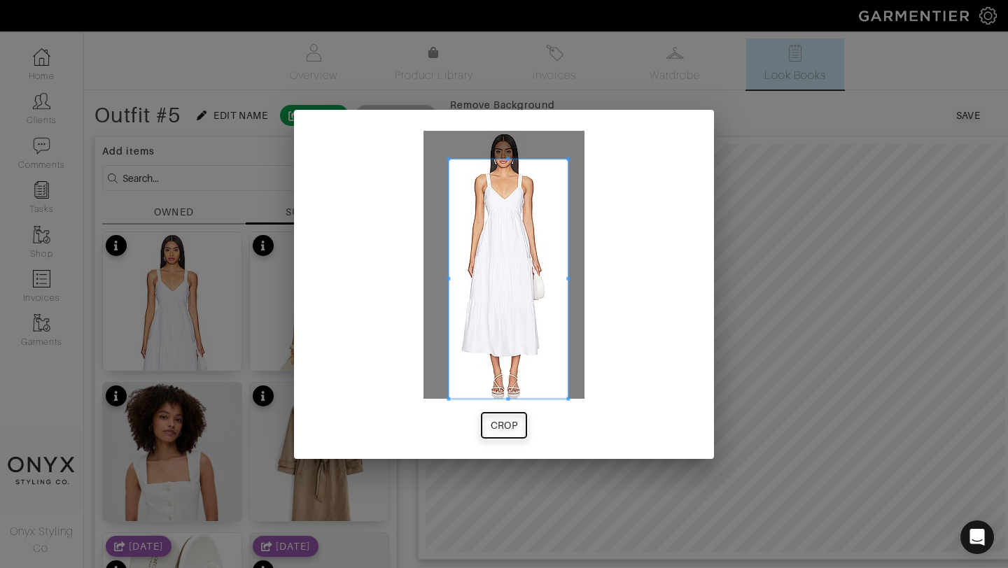
click at [513, 426] on div "Crop" at bounding box center [504, 426] width 27 height 14
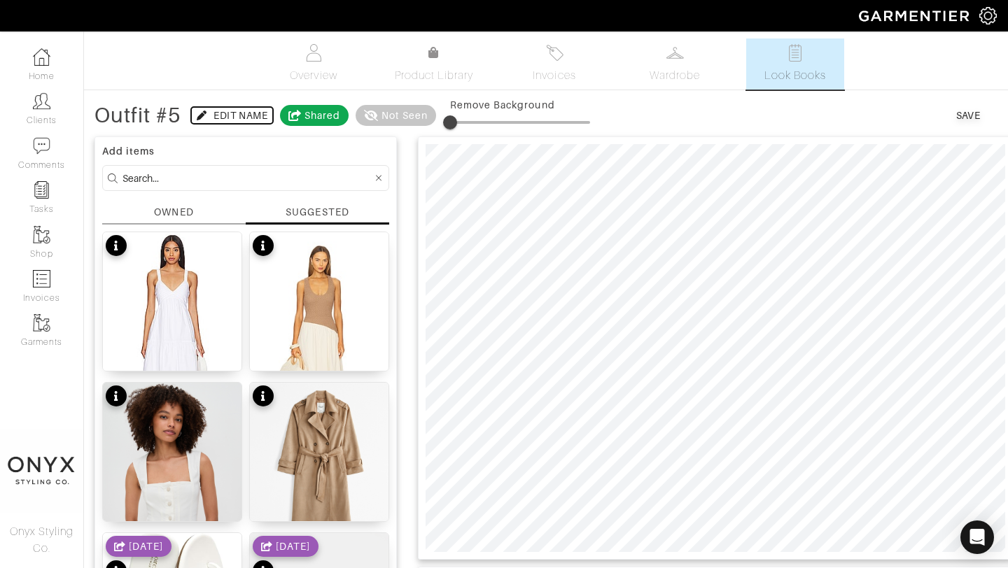
click at [234, 116] on div "Edit Name" at bounding box center [240, 115] width 54 height 14
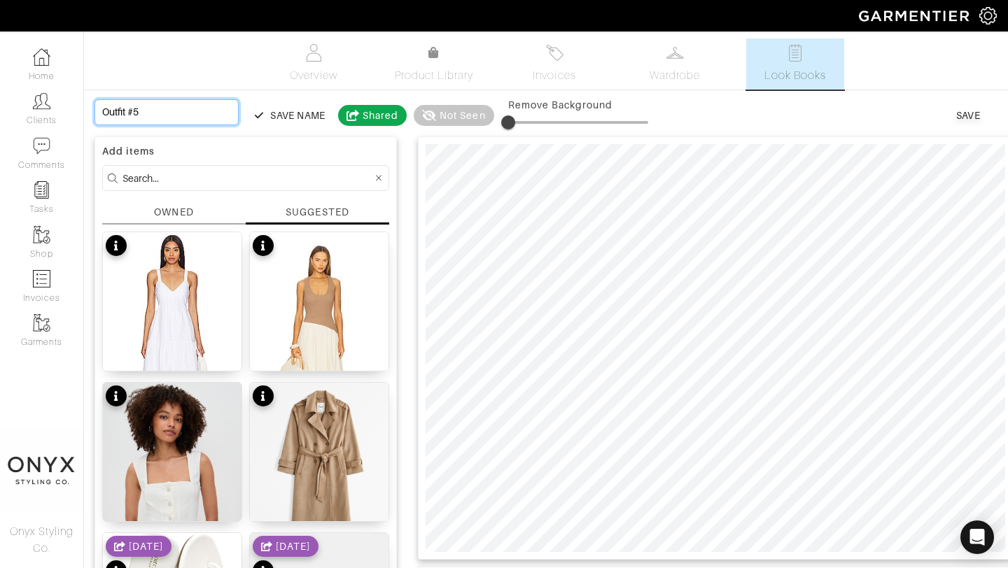
drag, startPoint x: 175, startPoint y: 115, endPoint x: 97, endPoint y: 115, distance: 77.7
click at [97, 115] on input "Outfit #5" at bounding box center [166, 112] width 144 height 26
type input "B"
type input "Br"
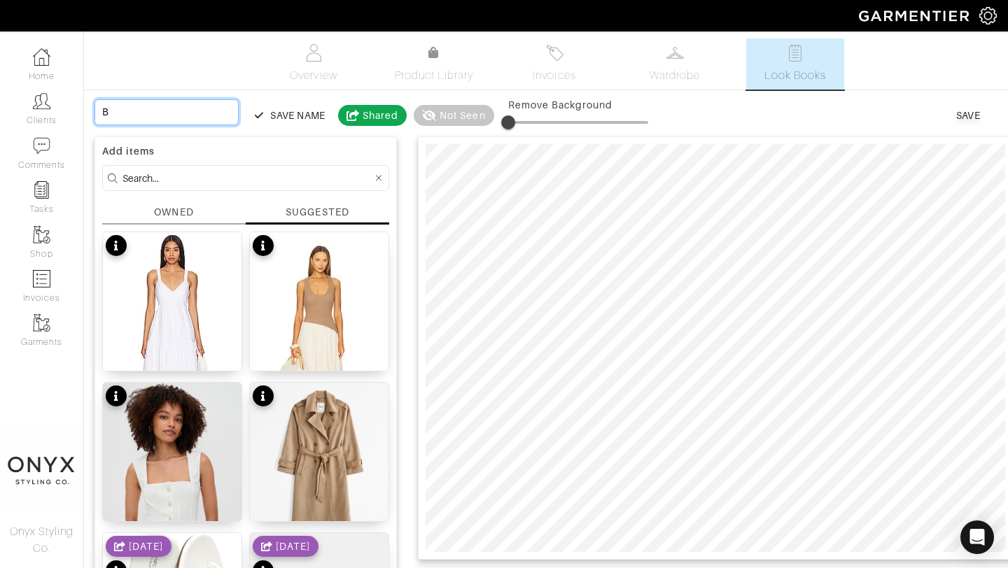
type input "Br"
type input "Bru"
type input "Brun"
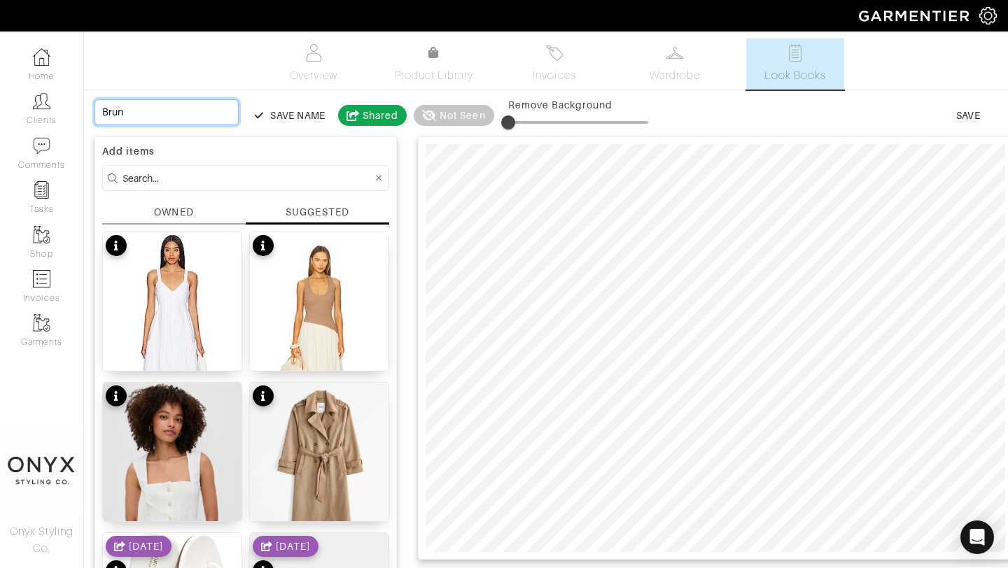
type input "Brunc"
type input "Brunch"
click at [962, 114] on div "Save" at bounding box center [968, 115] width 24 height 14
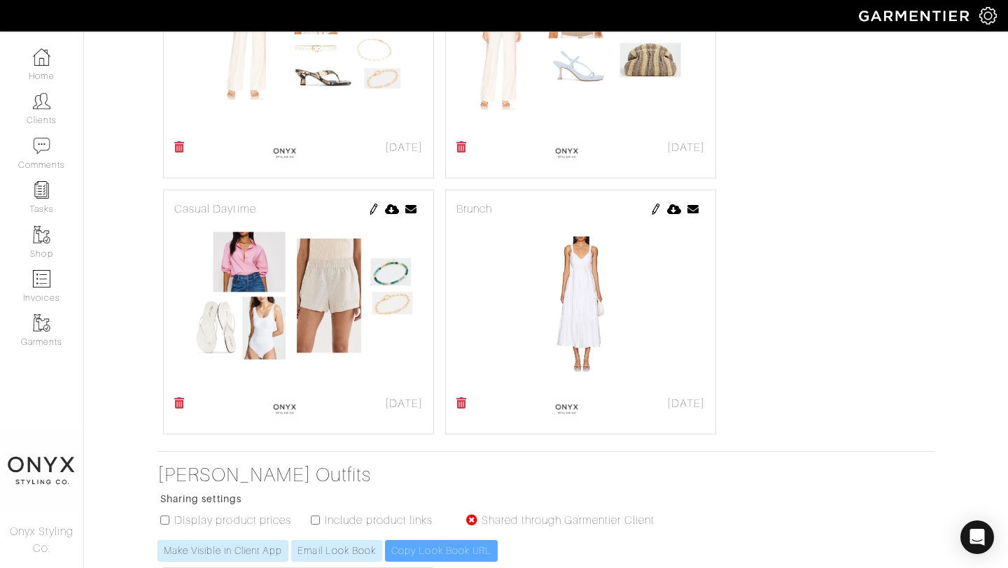
scroll to position [717, 0]
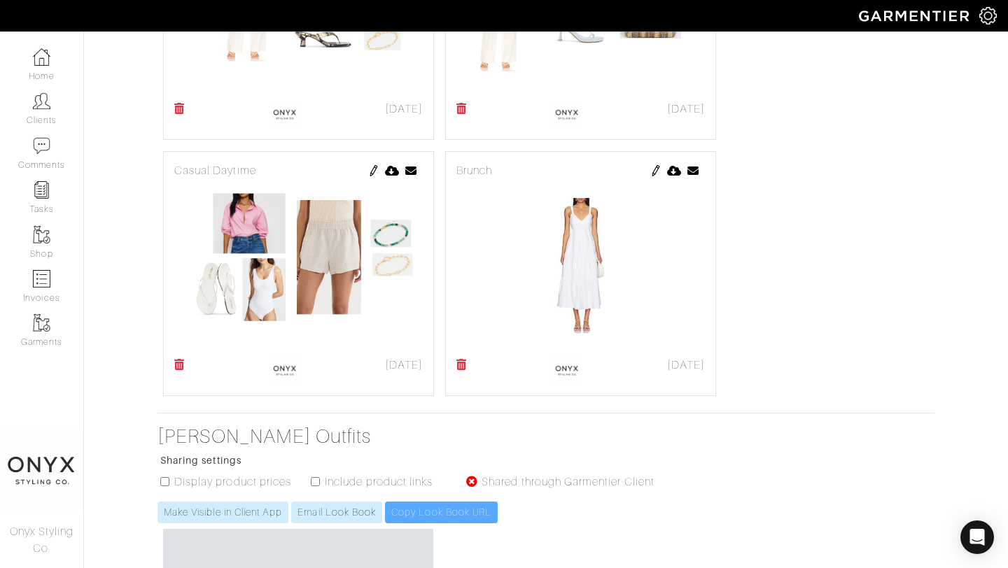
click at [651, 171] on img at bounding box center [655, 170] width 11 height 11
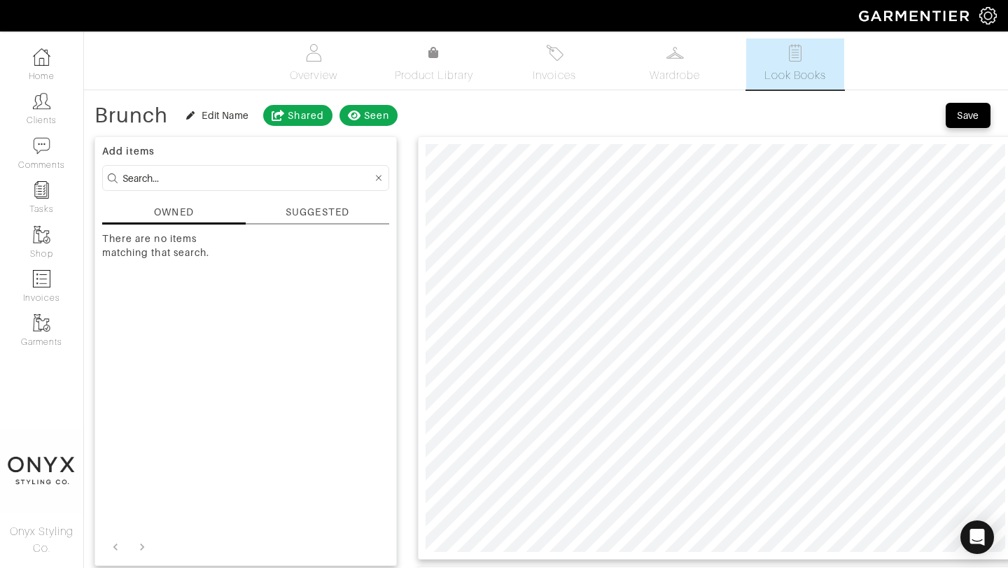
click at [318, 213] on div "SUGGESTED" at bounding box center [317, 212] width 63 height 15
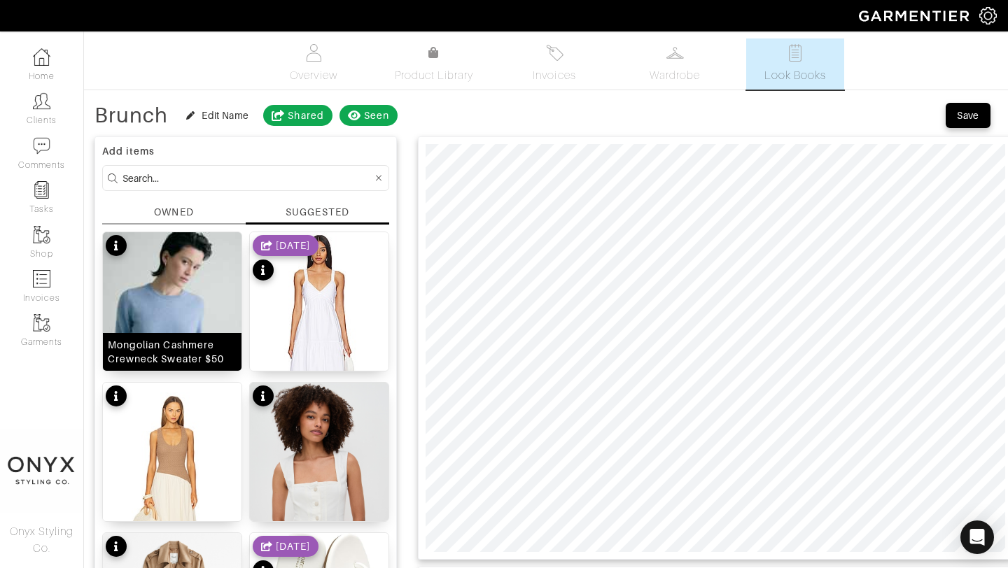
scroll to position [29, 0]
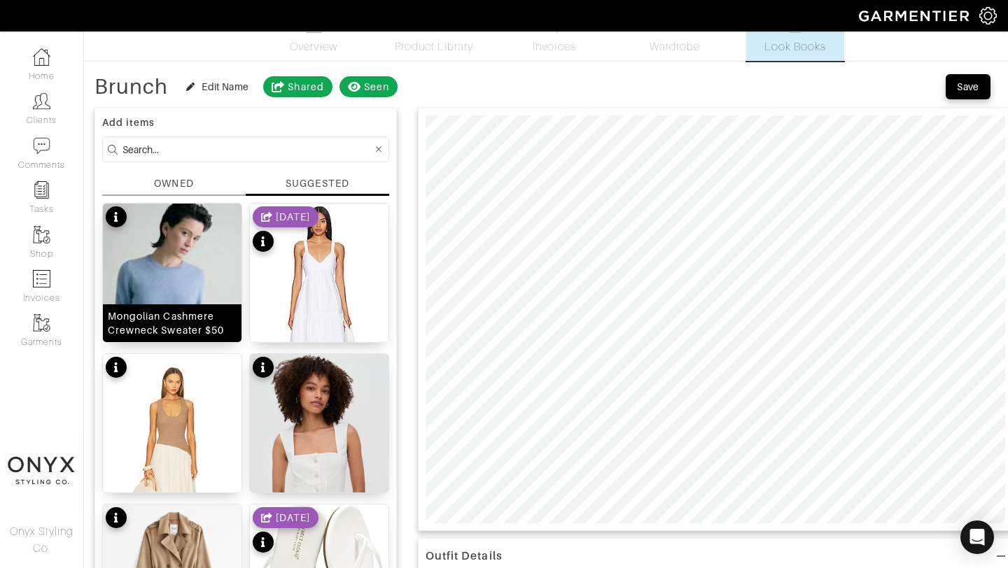
click at [175, 270] on img at bounding box center [172, 291] width 139 height 174
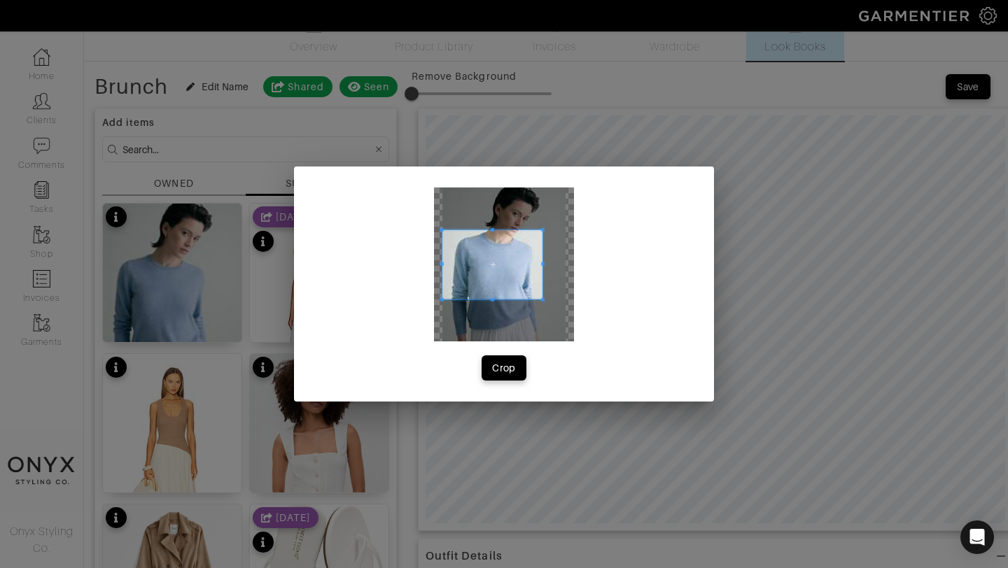
click at [541, 230] on span at bounding box center [542, 229] width 3 height 3
click at [543, 342] on span at bounding box center [544, 340] width 3 height 3
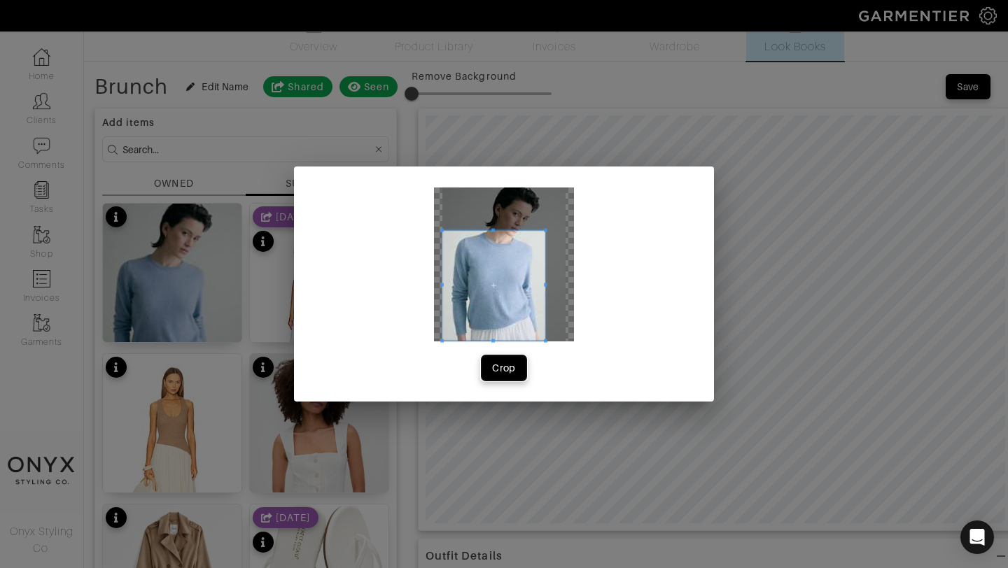
click at [511, 370] on div "Crop" at bounding box center [504, 368] width 24 height 14
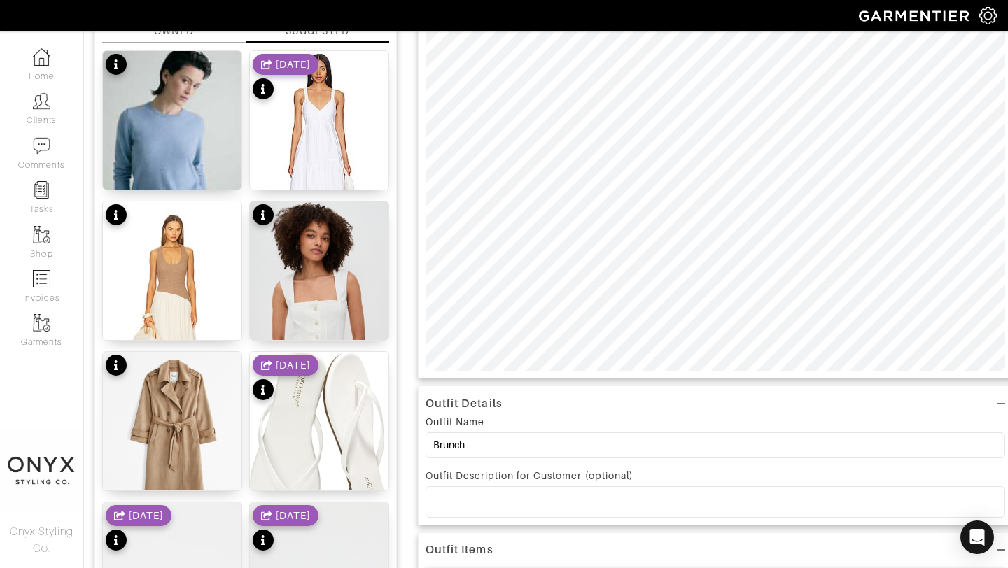
scroll to position [189, 0]
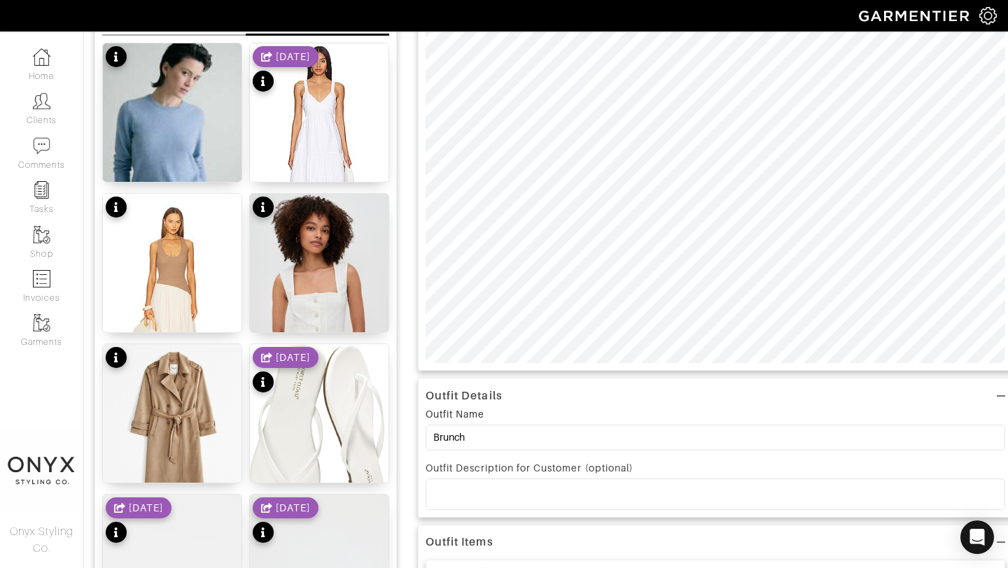
click at [596, 495] on p at bounding box center [715, 494] width 557 height 13
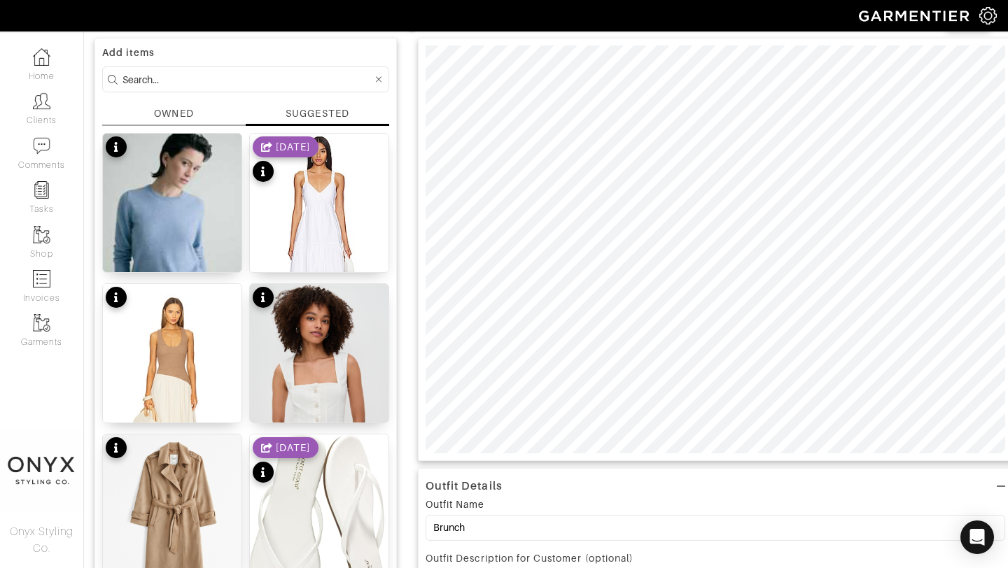
scroll to position [45, 0]
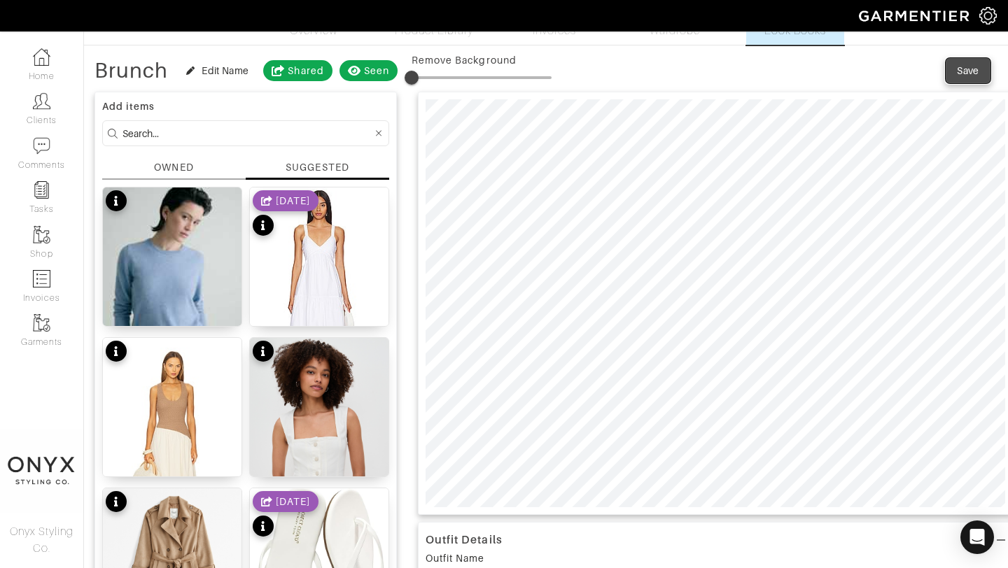
click at [960, 73] on div "Save" at bounding box center [968, 71] width 22 height 14
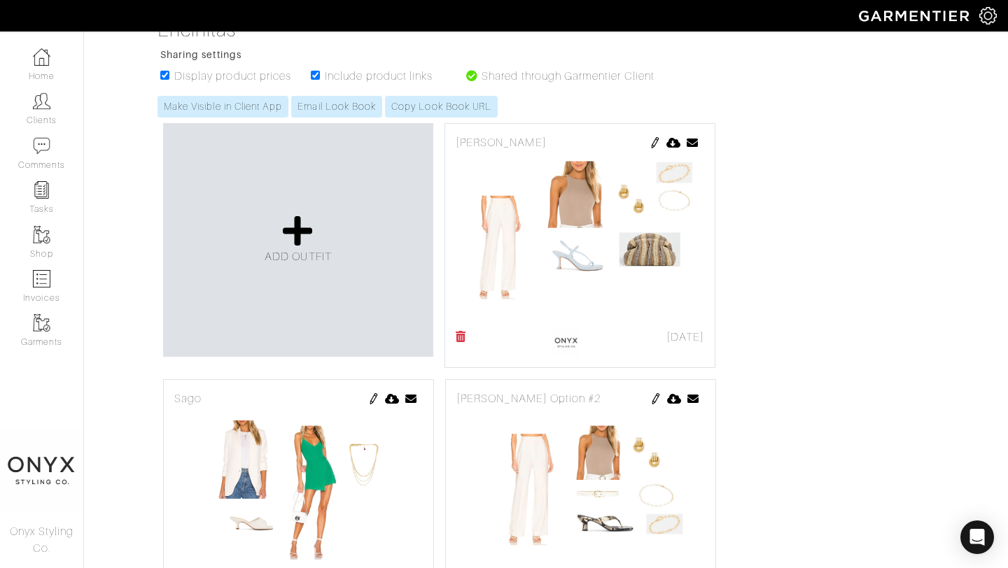
scroll to position [249, 0]
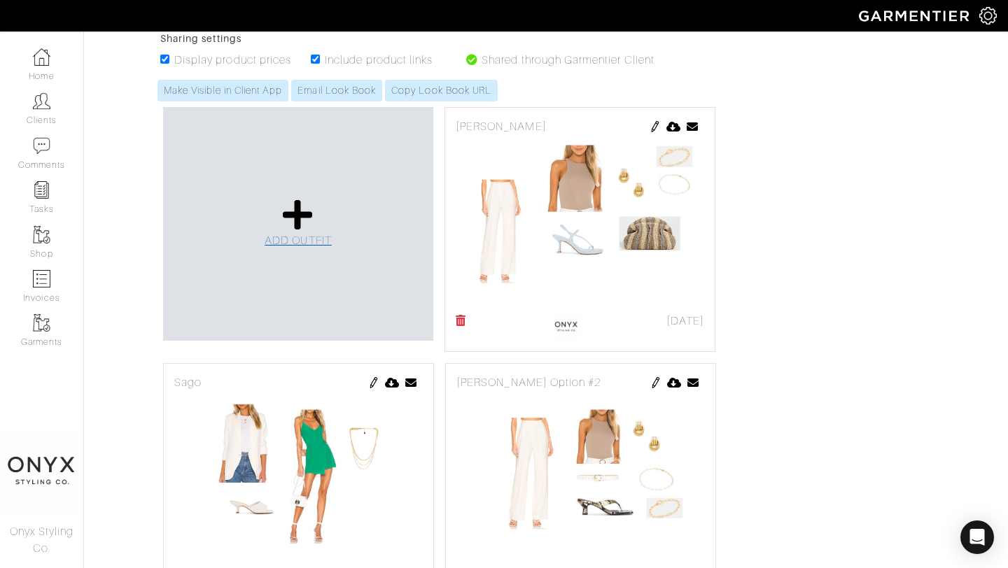
click at [300, 227] on icon at bounding box center [298, 215] width 30 height 34
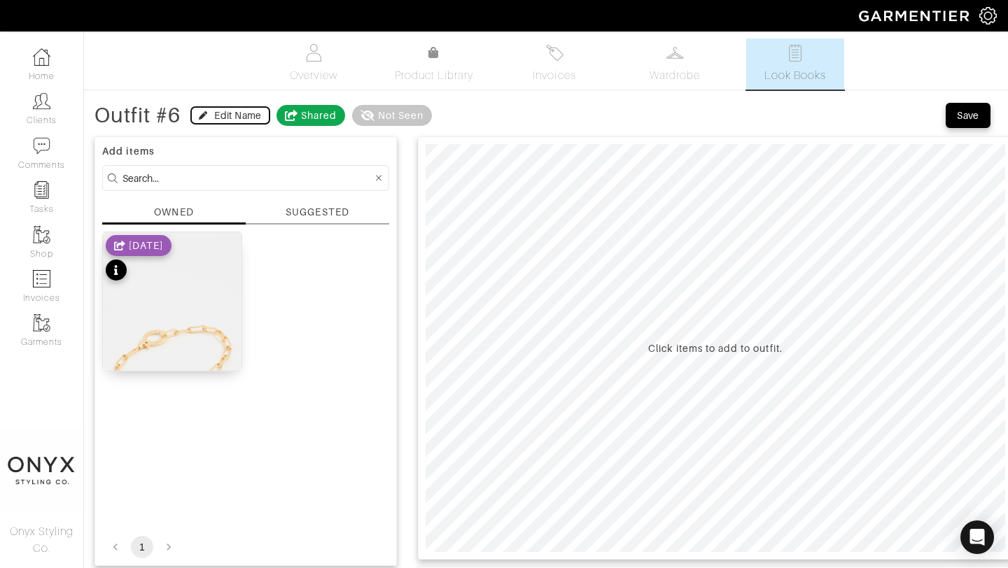
click at [237, 115] on div "Edit Name" at bounding box center [237, 115] width 47 height 14
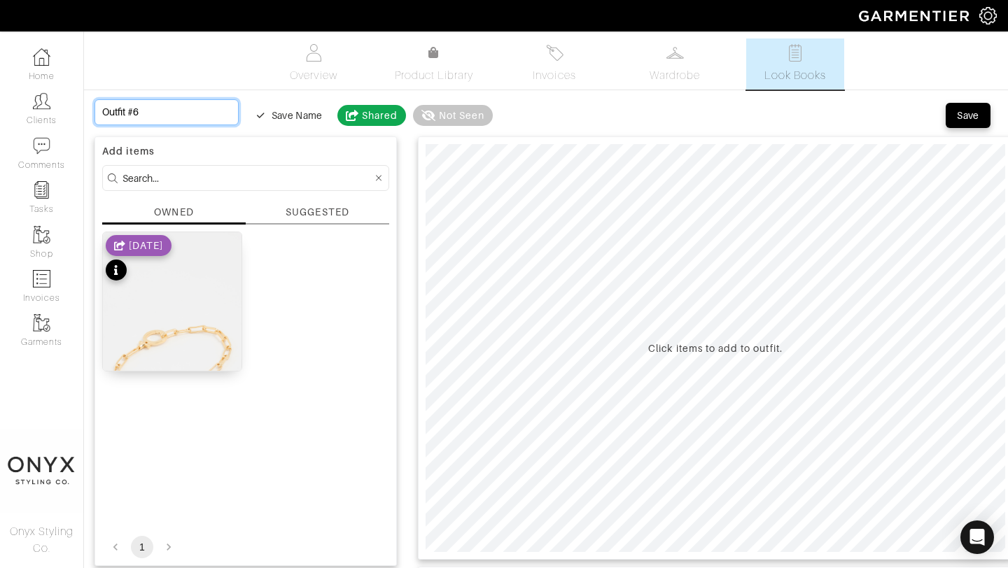
drag, startPoint x: 192, startPoint y: 111, endPoint x: 97, endPoint y: 112, distance: 95.2
click at [97, 112] on input "Outfit #6" at bounding box center [166, 112] width 144 height 26
type input "B"
type input "Bc"
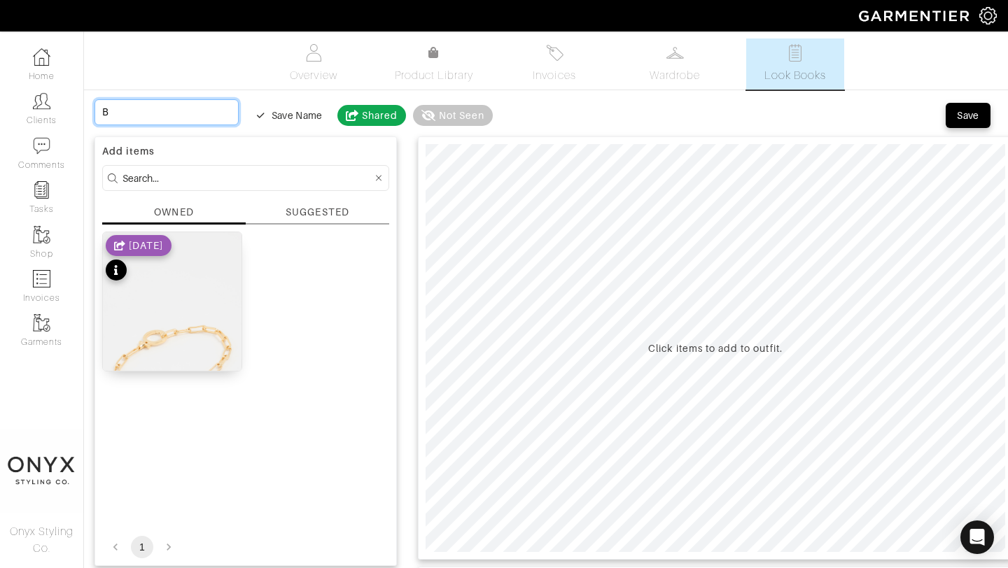
type input "Bc"
type input "B"
type input "Ba"
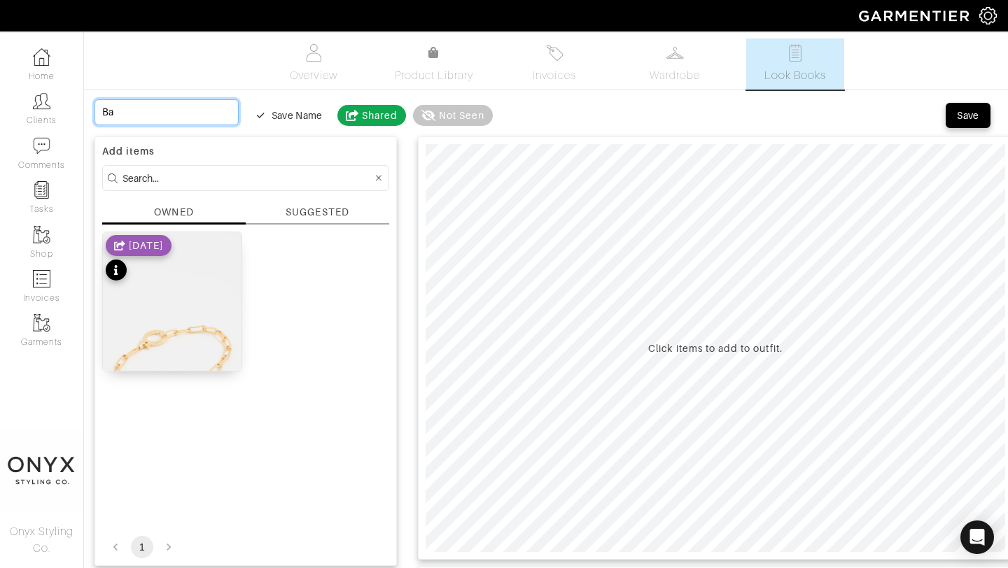
type input "Bac"
type input "Back"
type input "Backu"
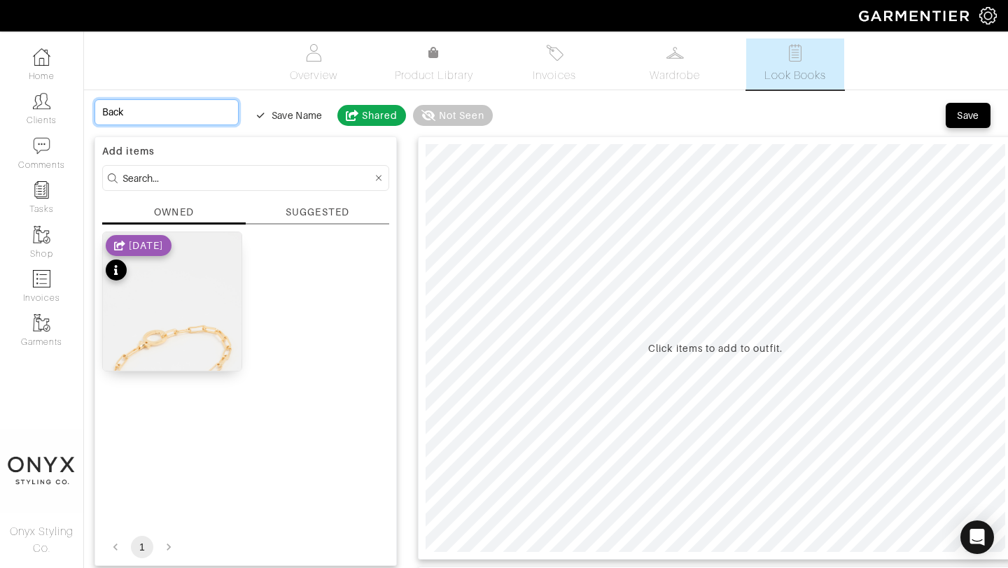
type input "Backu"
type input "Backup"
type input "Backups"
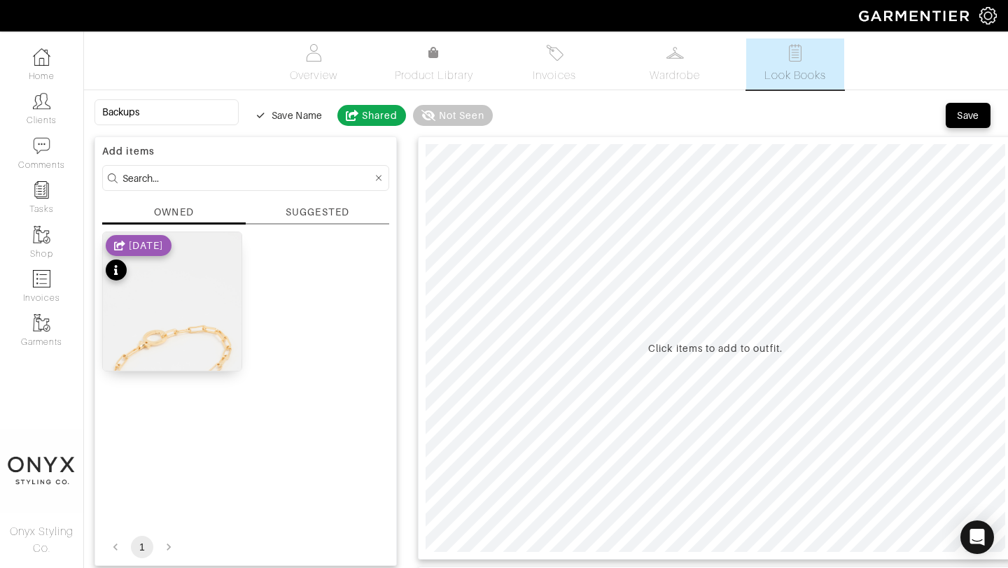
click at [334, 209] on div "SUGGESTED" at bounding box center [317, 212] width 63 height 15
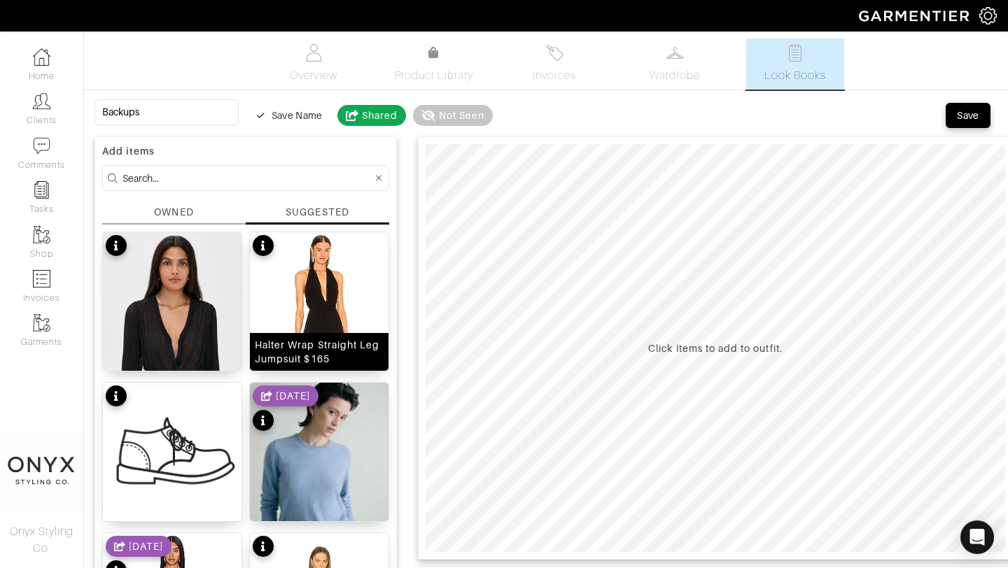
click at [318, 292] on img at bounding box center [319, 347] width 139 height 231
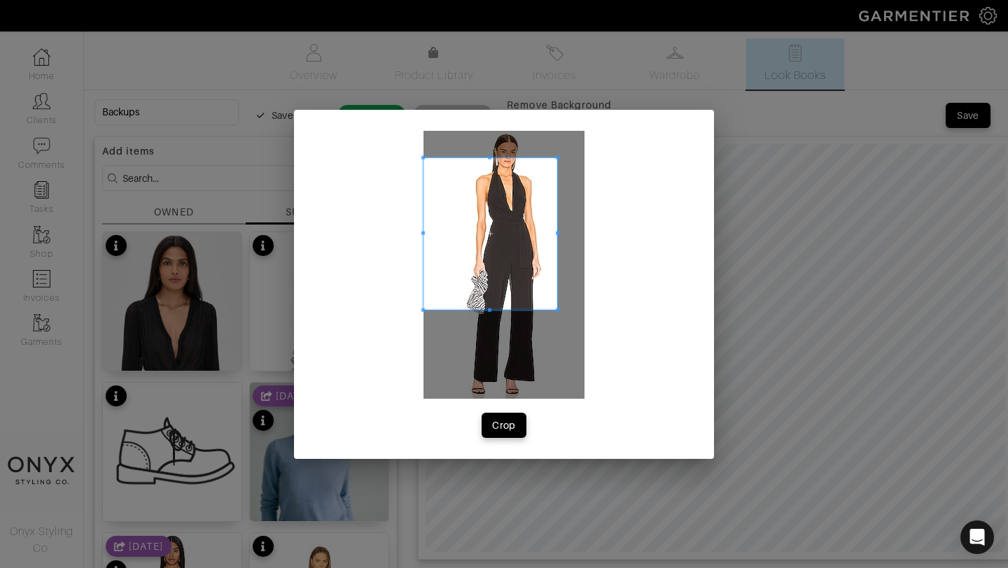
click at [558, 157] on span at bounding box center [557, 156] width 3 height 3
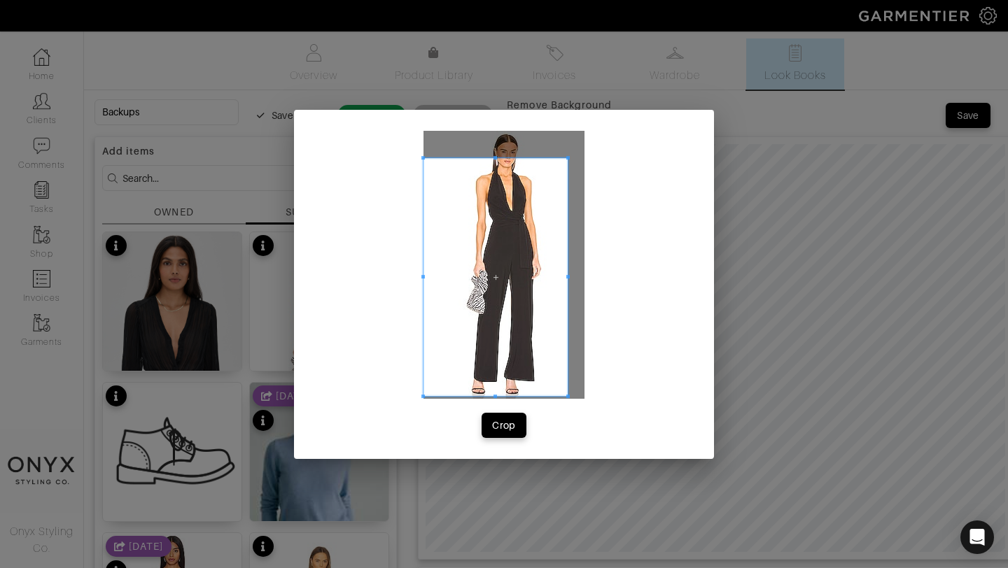
click at [568, 398] on span at bounding box center [567, 396] width 3 height 3
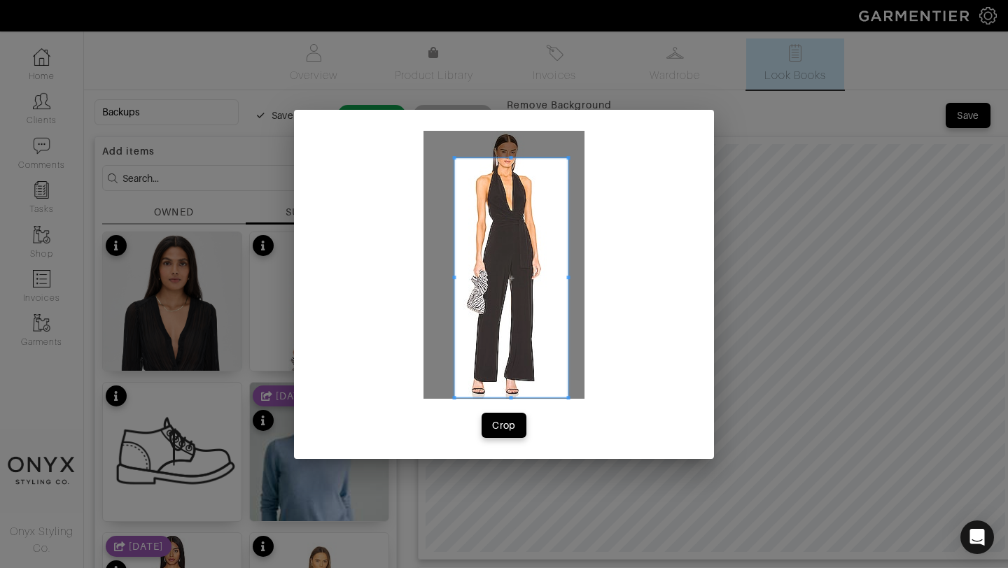
click at [455, 276] on div at bounding box center [511, 278] width 113 height 240
click at [502, 420] on div "Crop" at bounding box center [504, 426] width 24 height 14
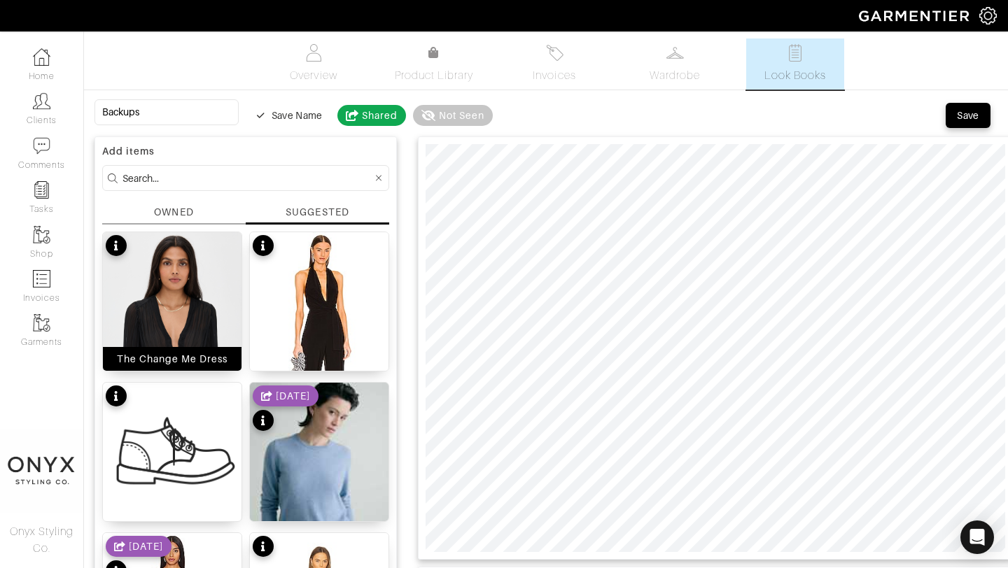
click at [213, 295] on img at bounding box center [172, 355] width 139 height 246
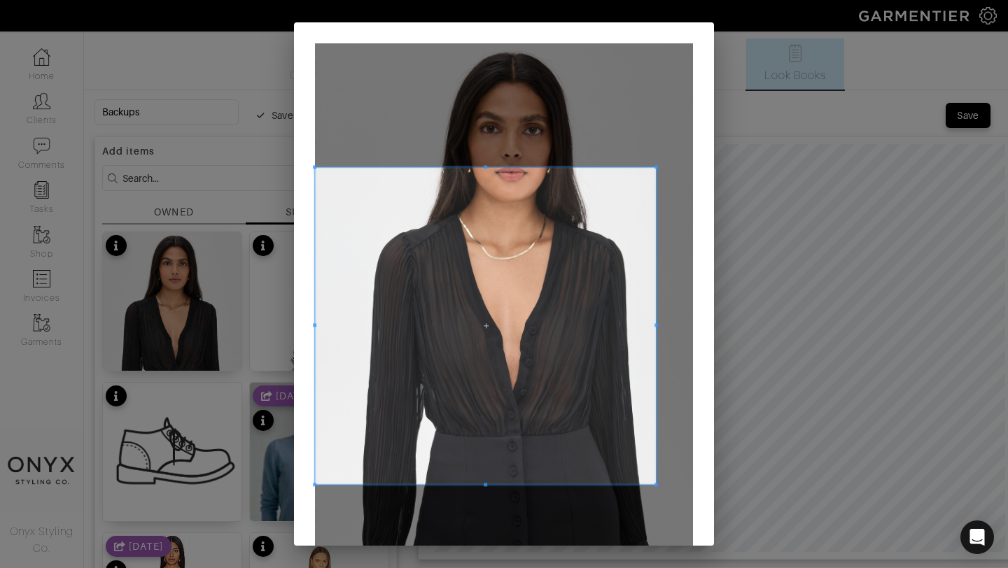
click at [655, 167] on span at bounding box center [655, 166] width 3 height 3
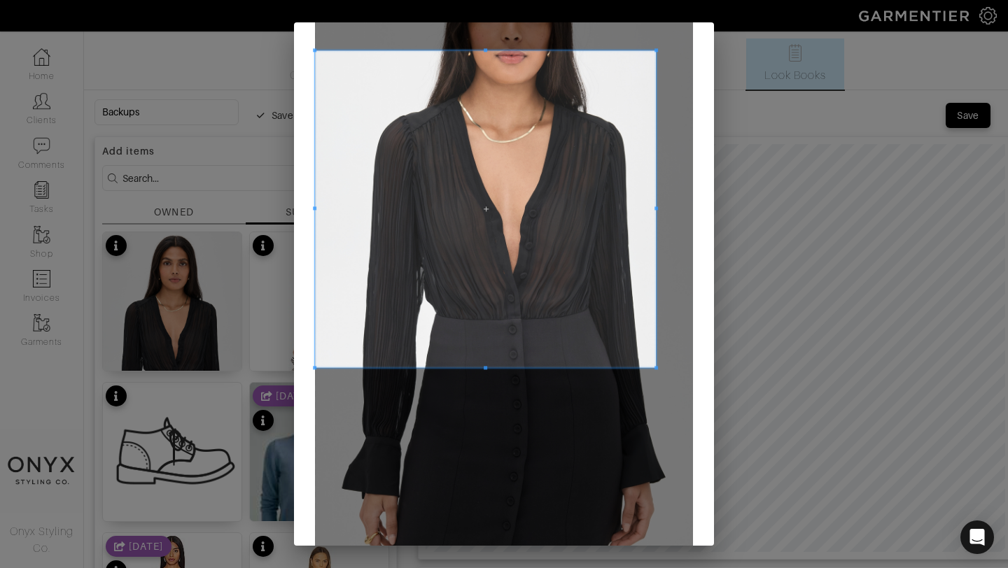
scroll to position [132, 0]
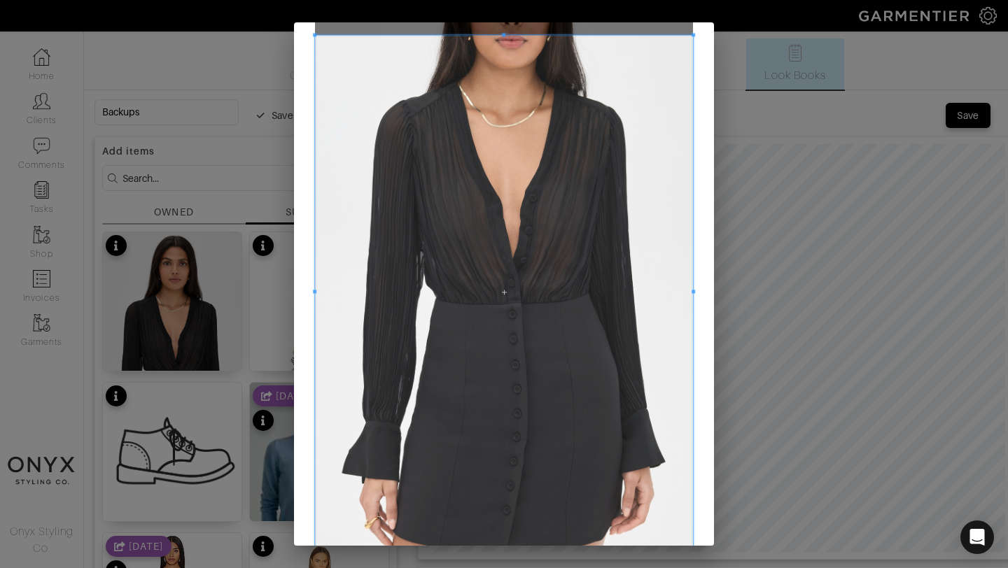
click at [694, 549] on div "Crop" at bounding box center [504, 284] width 1008 height 568
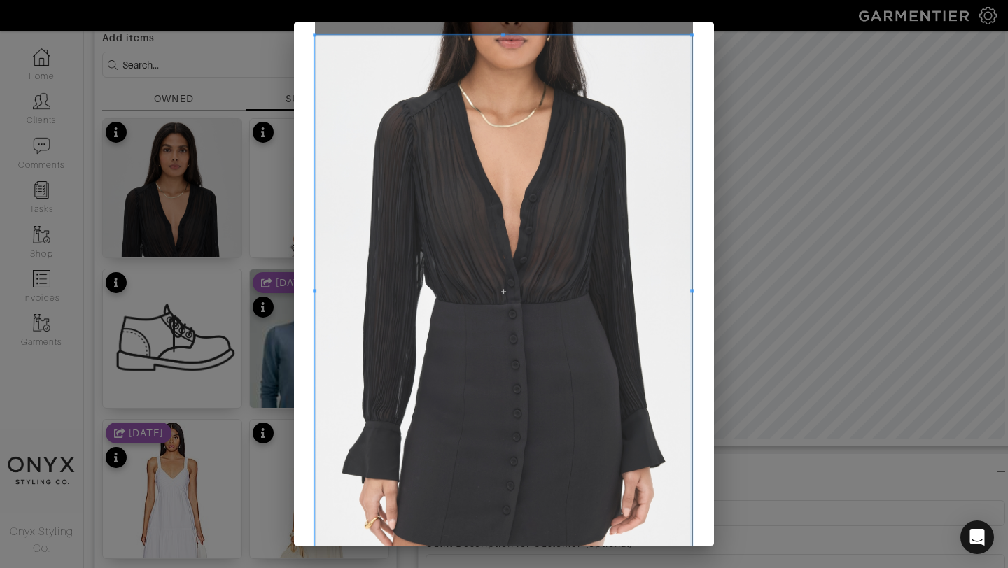
scroll to position [227, 0]
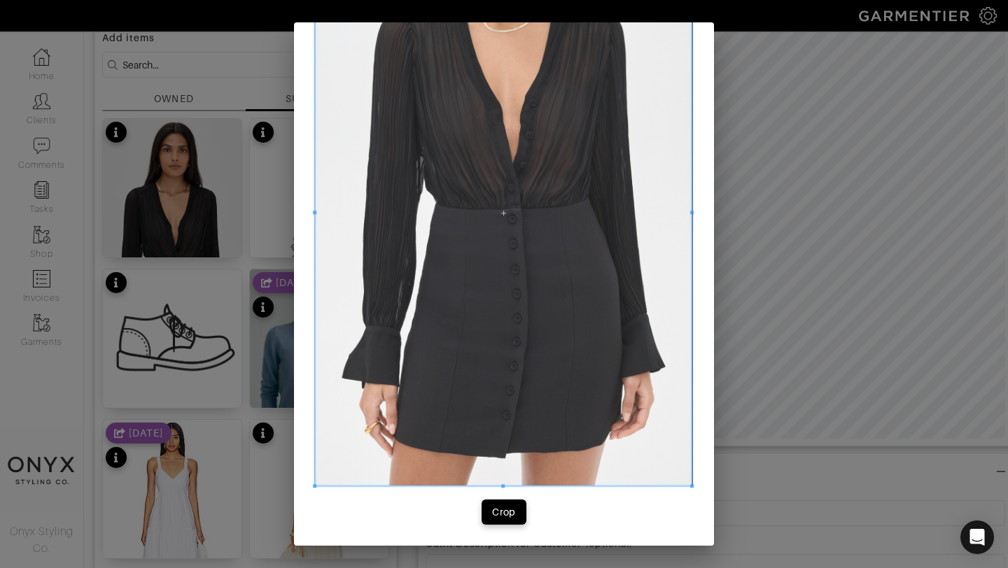
click at [509, 498] on div "Crop" at bounding box center [504, 170] width 420 height 751
click at [498, 518] on div "Crop" at bounding box center [504, 512] width 24 height 14
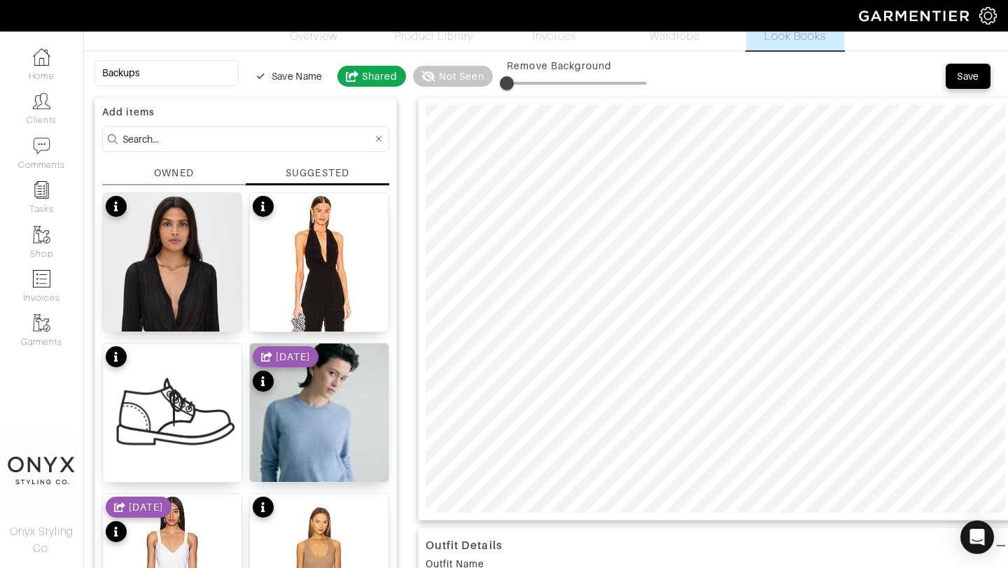
scroll to position [29, 0]
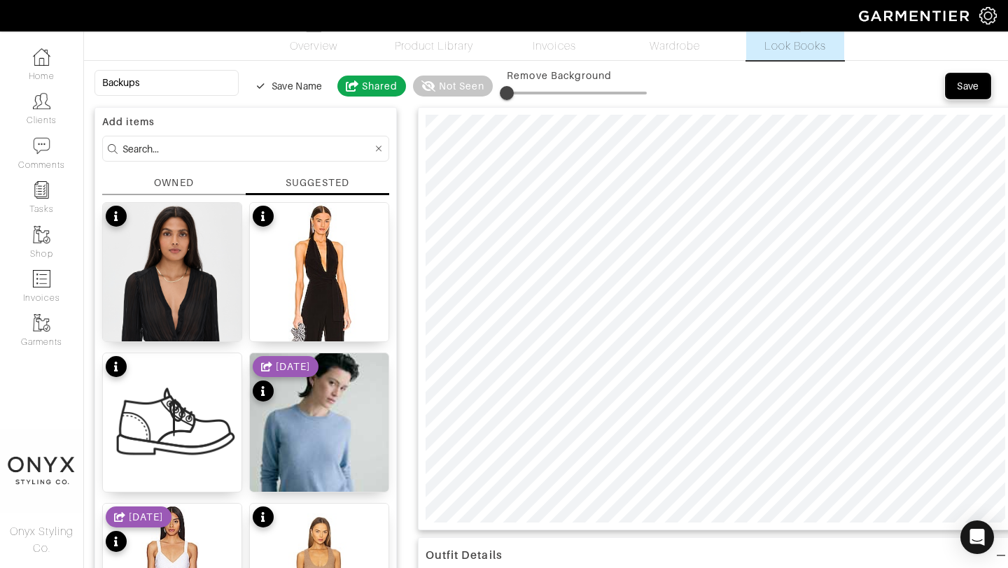
click at [978, 85] on div "Save" at bounding box center [968, 86] width 22 height 14
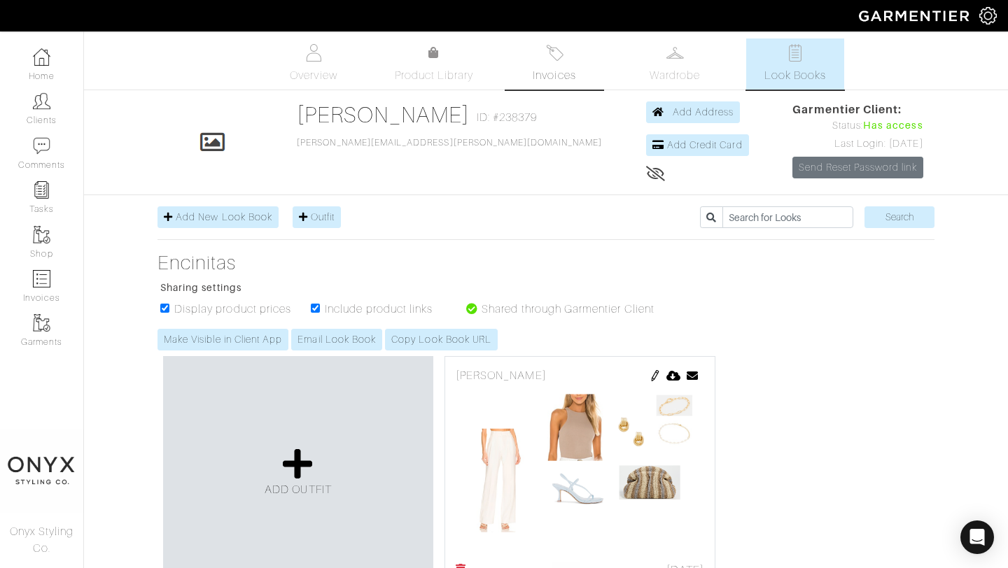
click at [556, 55] on img at bounding box center [554, 52] width 17 height 17
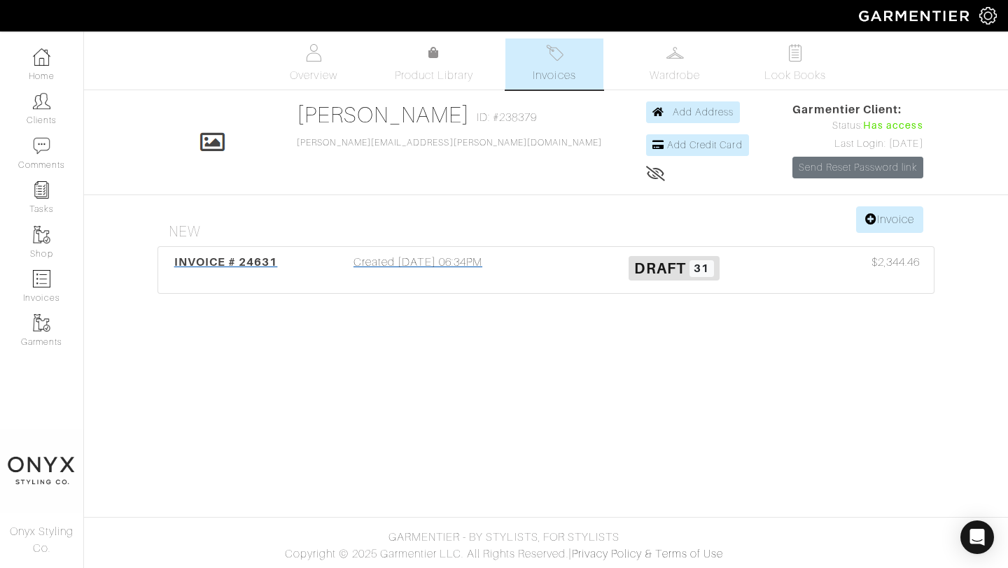
click at [233, 272] on div "INVOICE # 24631" at bounding box center [226, 270] width 128 height 32
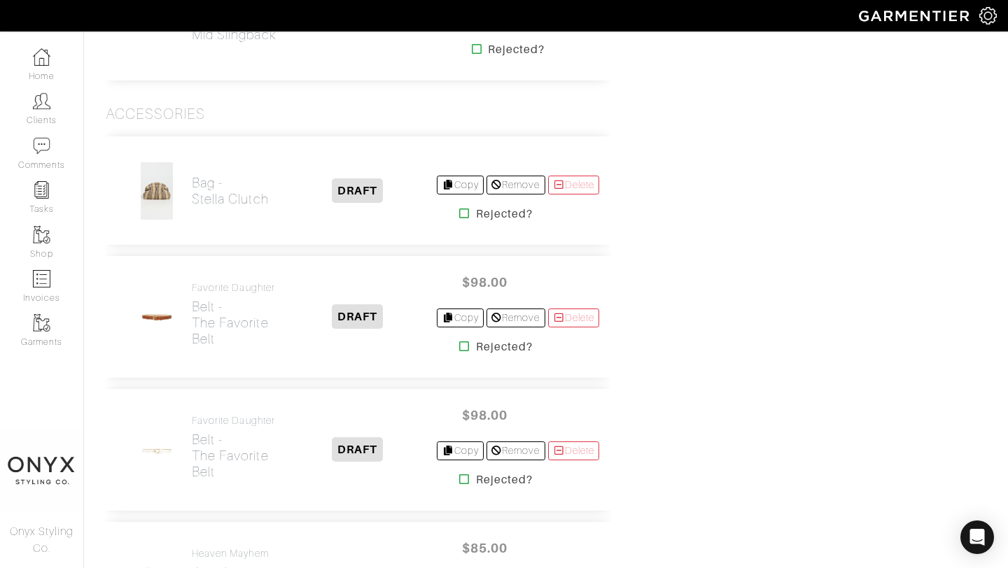
scroll to position [3487, 0]
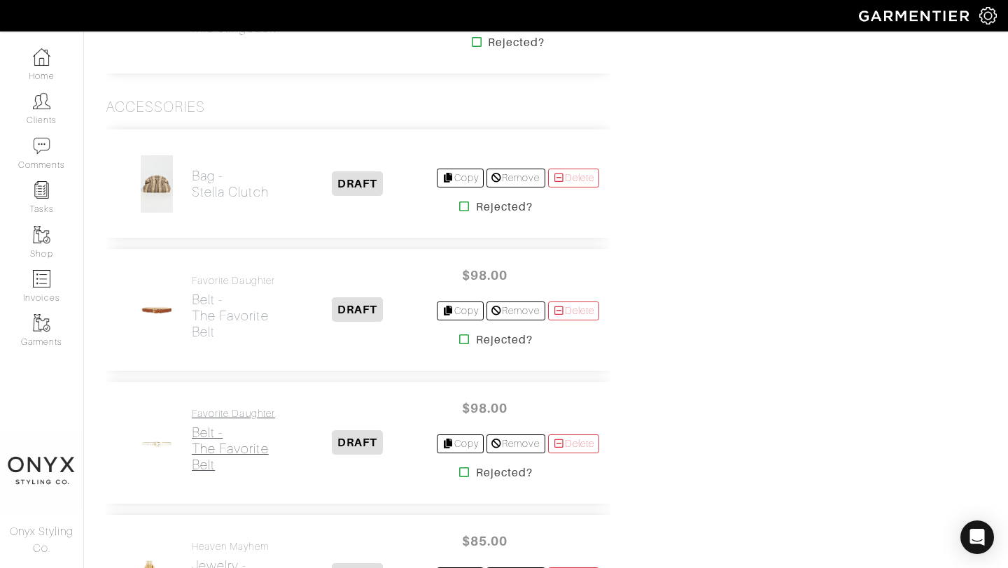
click at [236, 425] on h2 "Belt - The Favorite Belt" at bounding box center [235, 449] width 86 height 48
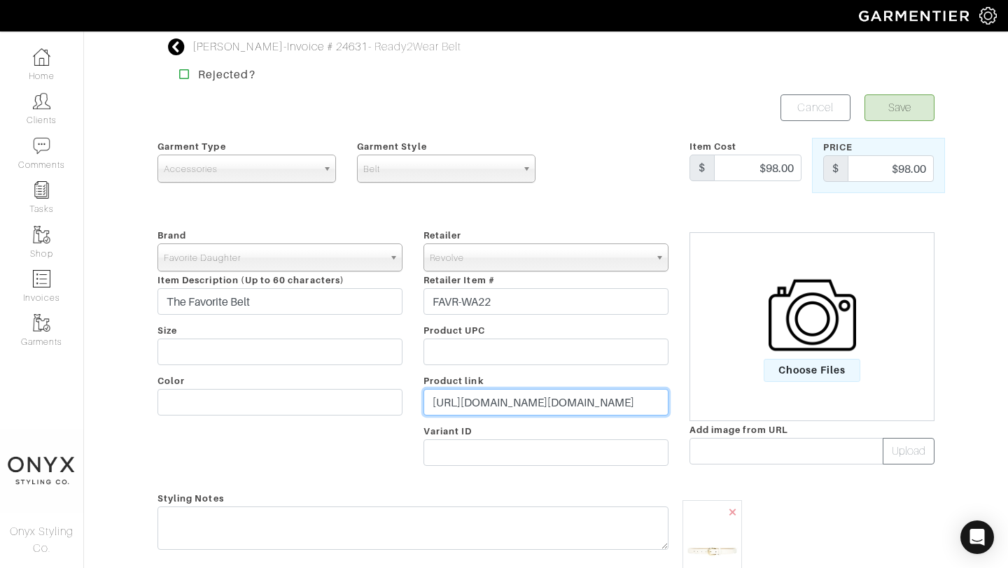
click at [519, 401] on input "[URL][DOMAIN_NAME][DOMAIN_NAME]" at bounding box center [545, 402] width 245 height 27
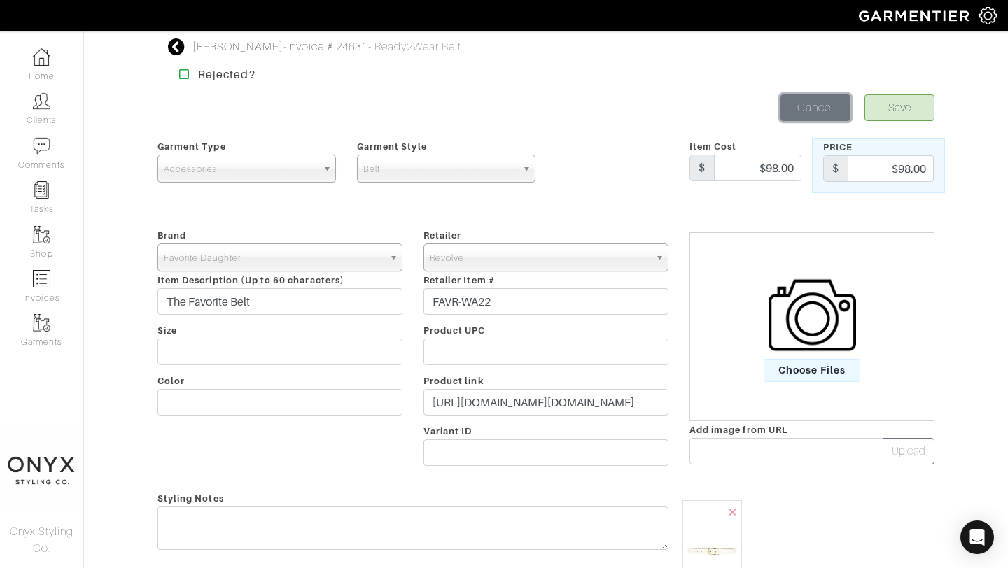
click at [805, 102] on link "Cancel" at bounding box center [815, 107] width 70 height 27
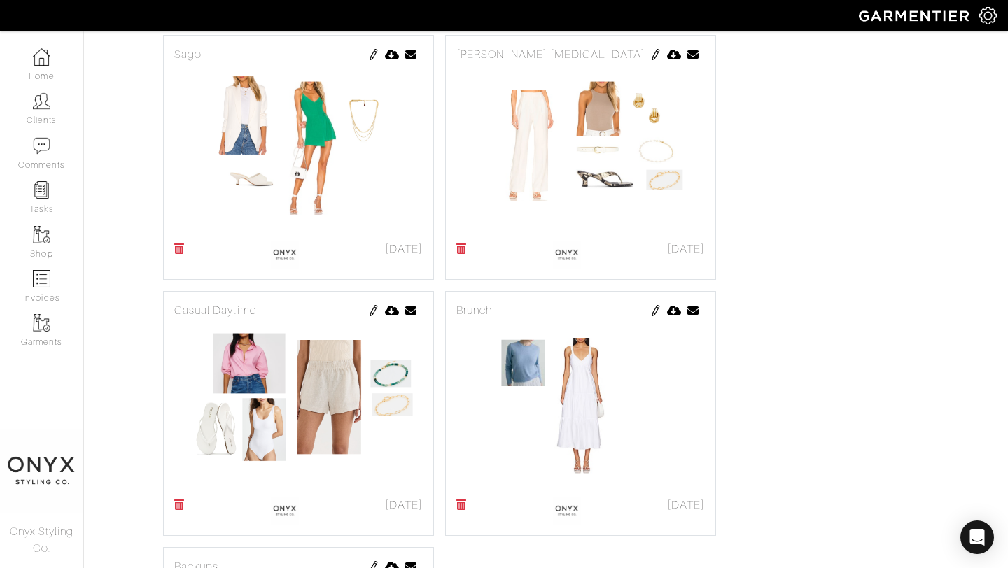
scroll to position [585, 0]
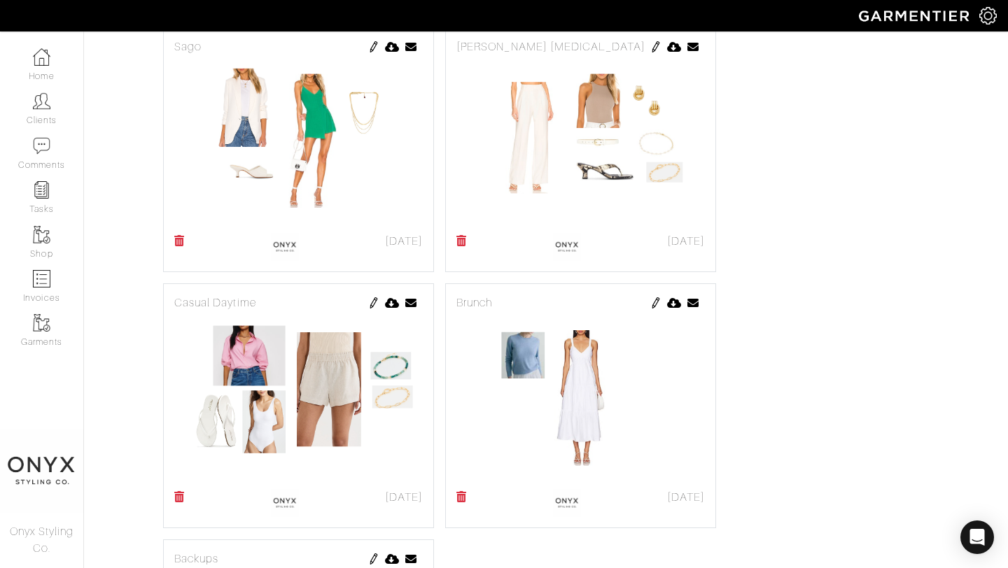
click at [374, 303] on img at bounding box center [373, 302] width 11 height 11
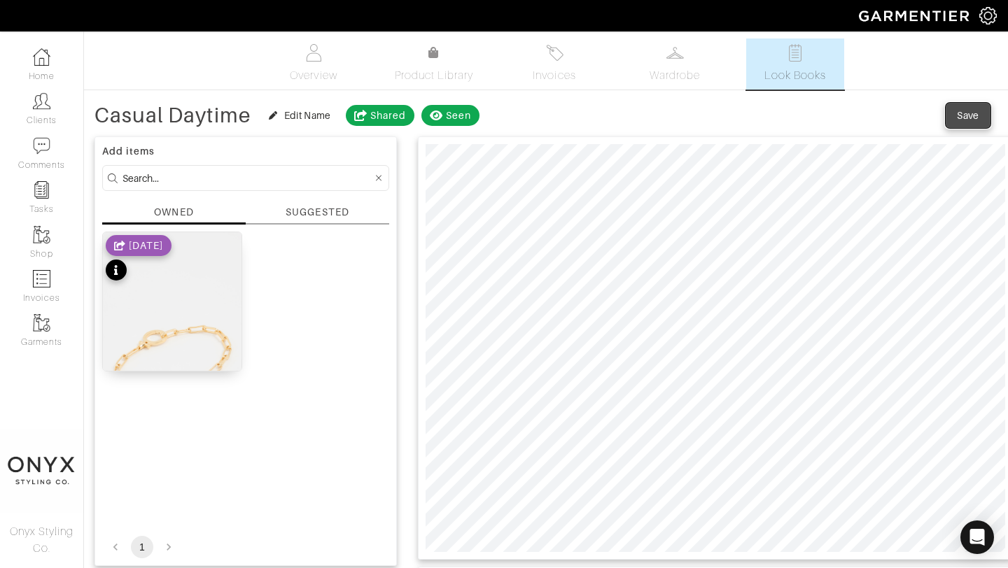
click at [959, 119] on div "Save" at bounding box center [968, 115] width 22 height 14
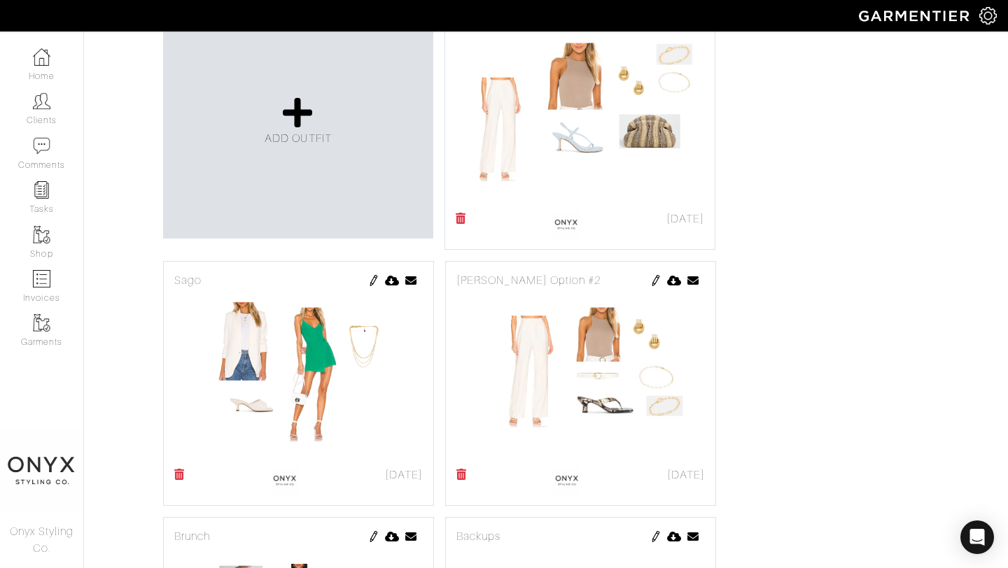
scroll to position [342, 0]
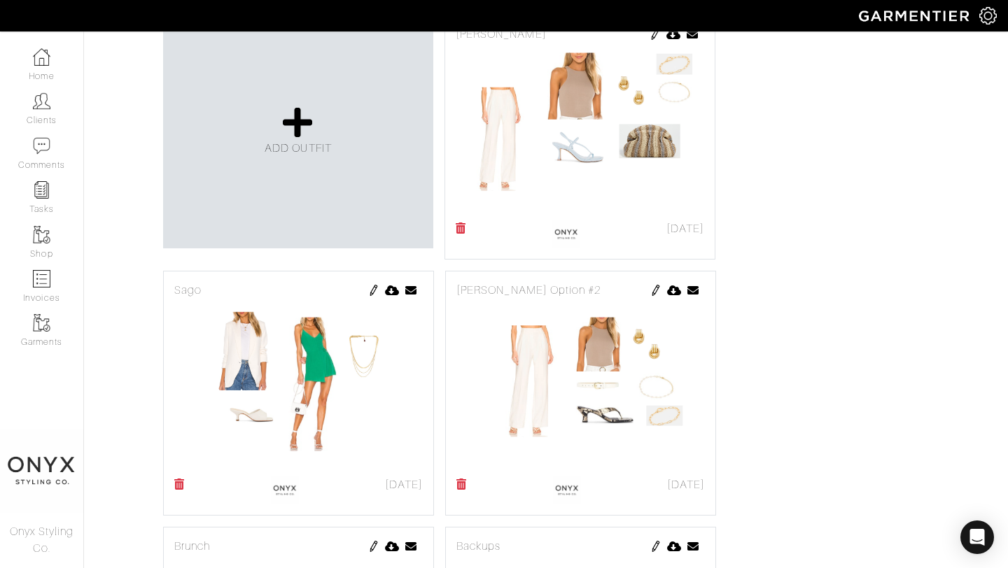
click at [372, 290] on img at bounding box center [373, 290] width 11 height 11
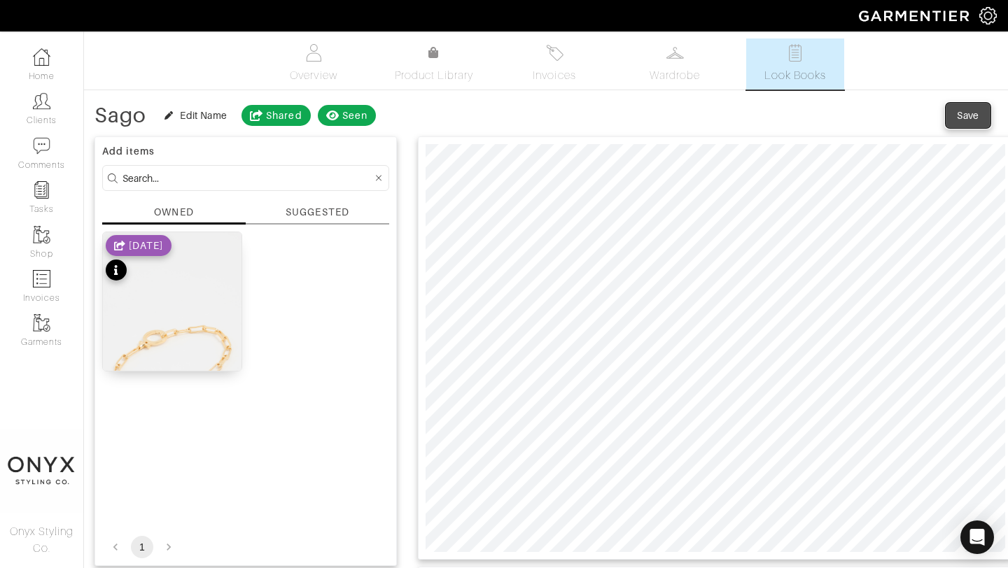
click at [963, 115] on div "Save" at bounding box center [968, 115] width 22 height 14
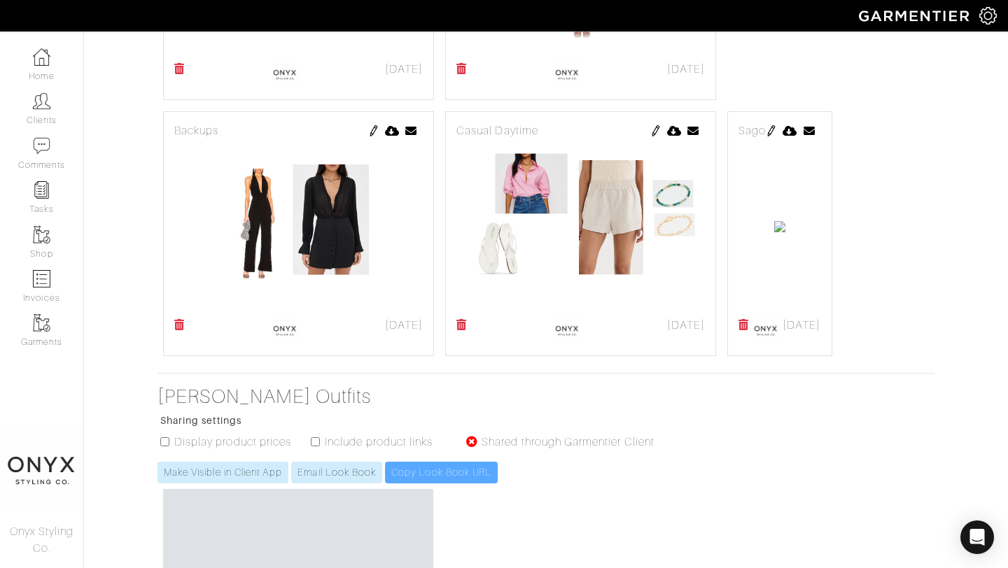
scroll to position [765, 0]
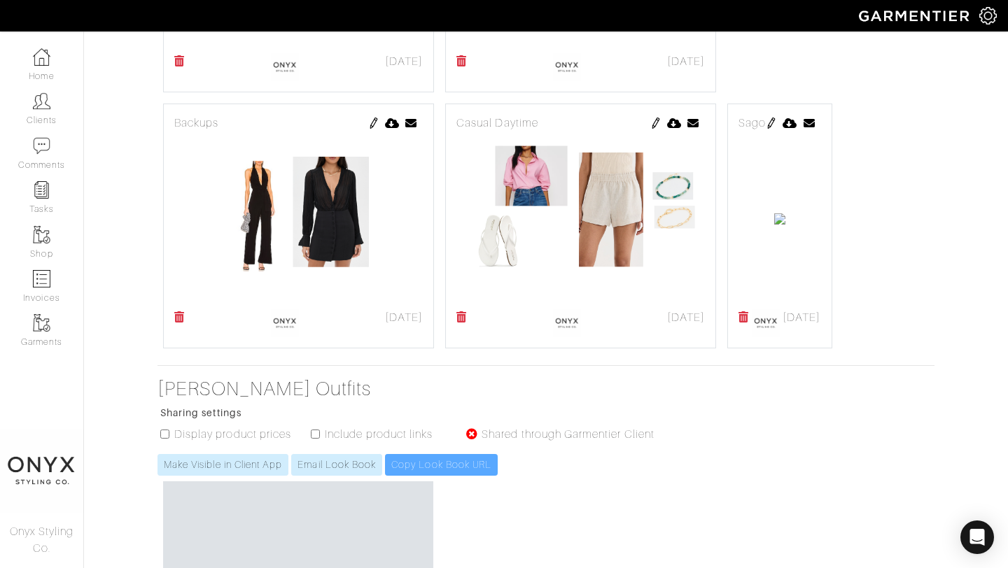
click at [766, 129] on img at bounding box center [771, 123] width 11 height 11
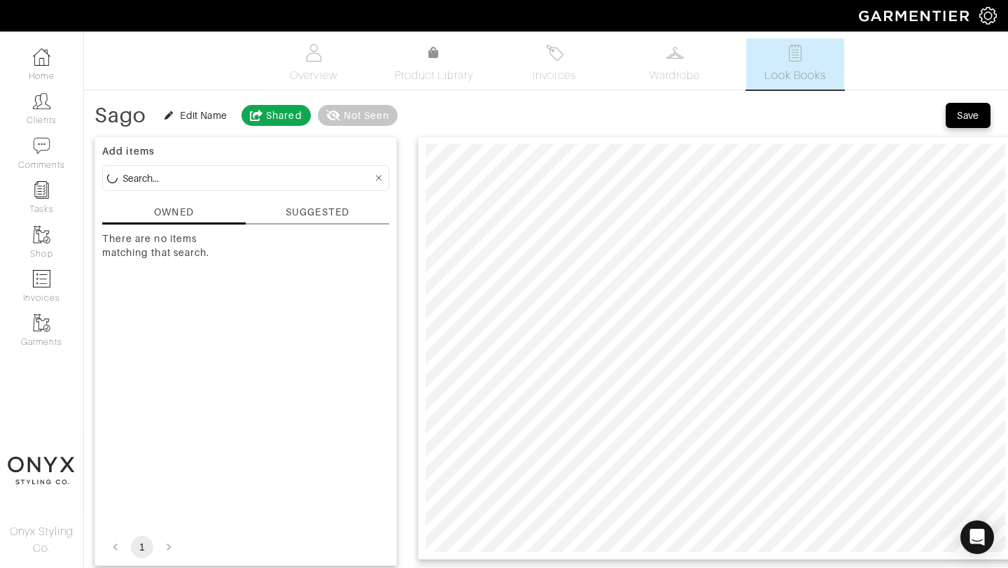
click at [323, 211] on div "SUGGESTED" at bounding box center [317, 212] width 63 height 15
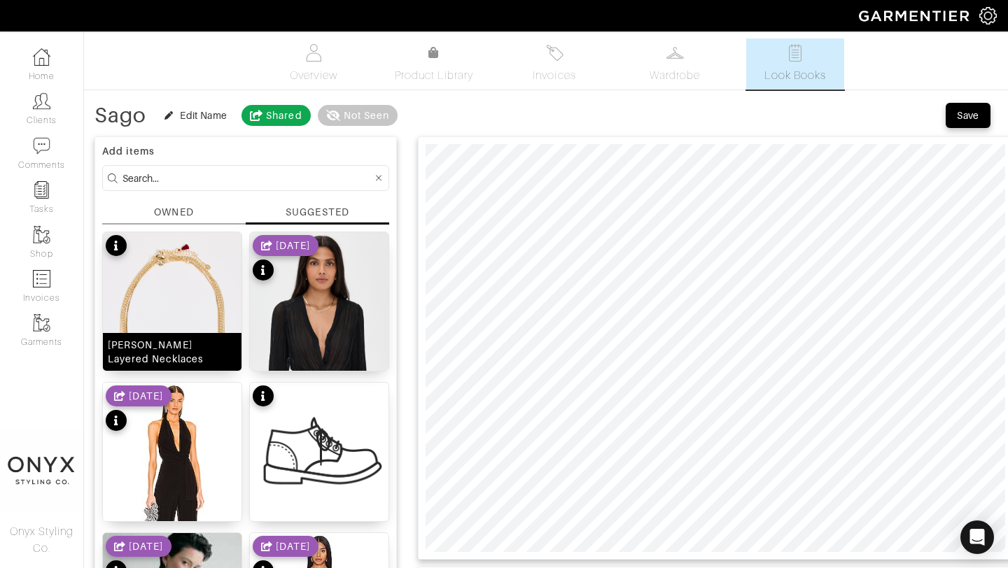
click at [191, 279] on img at bounding box center [172, 355] width 139 height 246
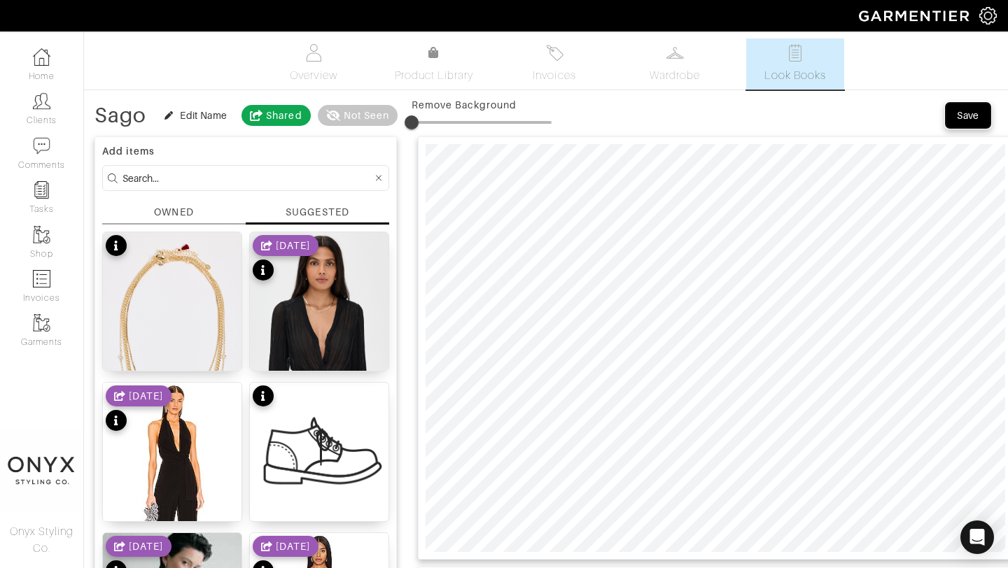
click at [964, 115] on div "Save" at bounding box center [968, 115] width 22 height 14
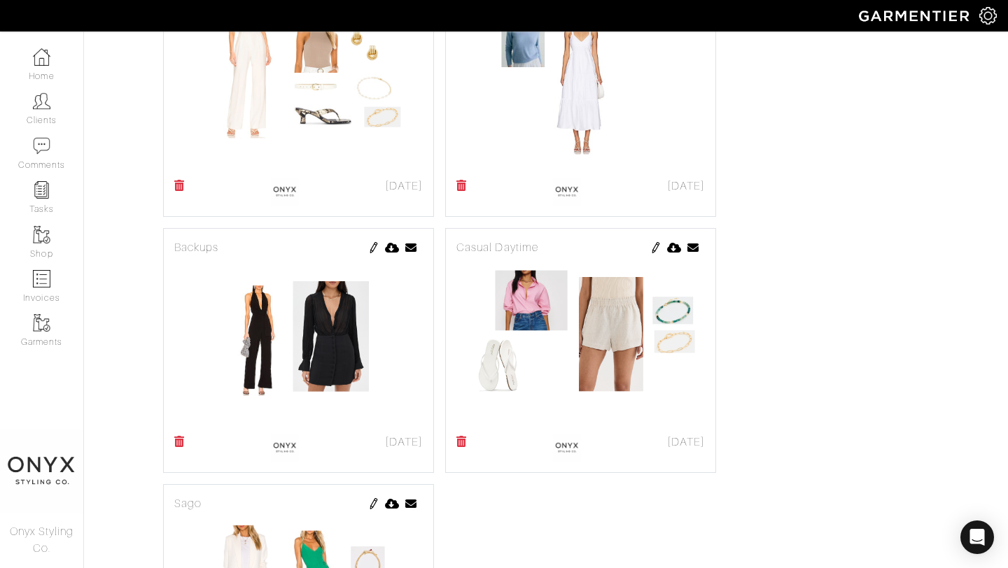
scroll to position [679, 0]
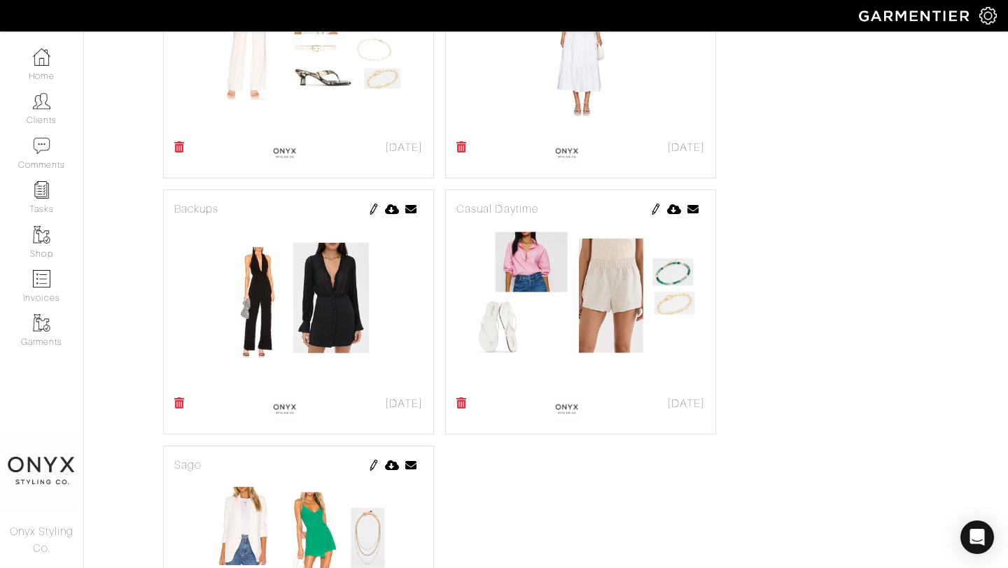
click at [655, 212] on img at bounding box center [655, 209] width 11 height 11
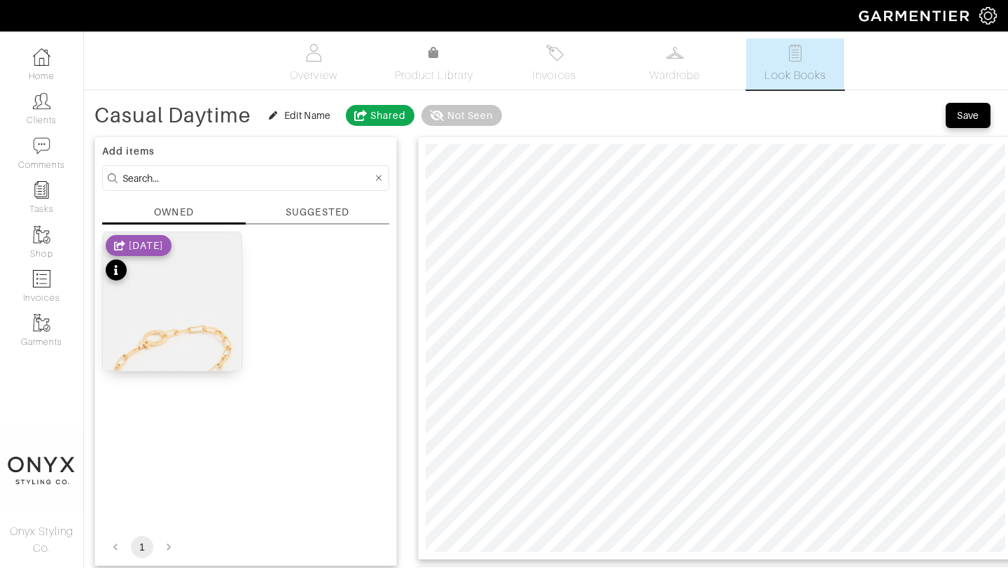
click at [305, 213] on div "SUGGESTED" at bounding box center [317, 212] width 63 height 15
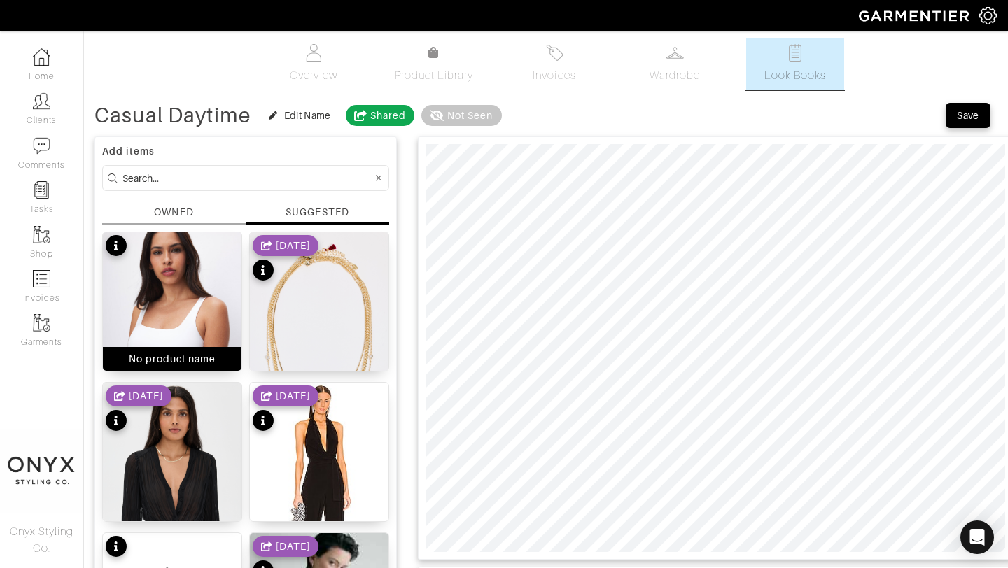
click at [162, 304] on img at bounding box center [172, 336] width 139 height 208
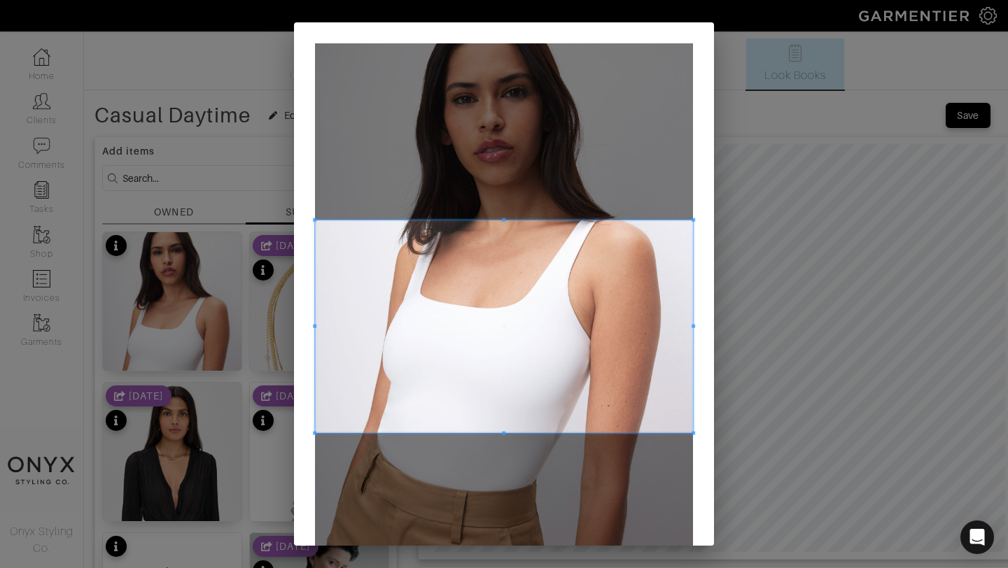
click at [693, 217] on div "Crop" at bounding box center [504, 345] width 420 height 647
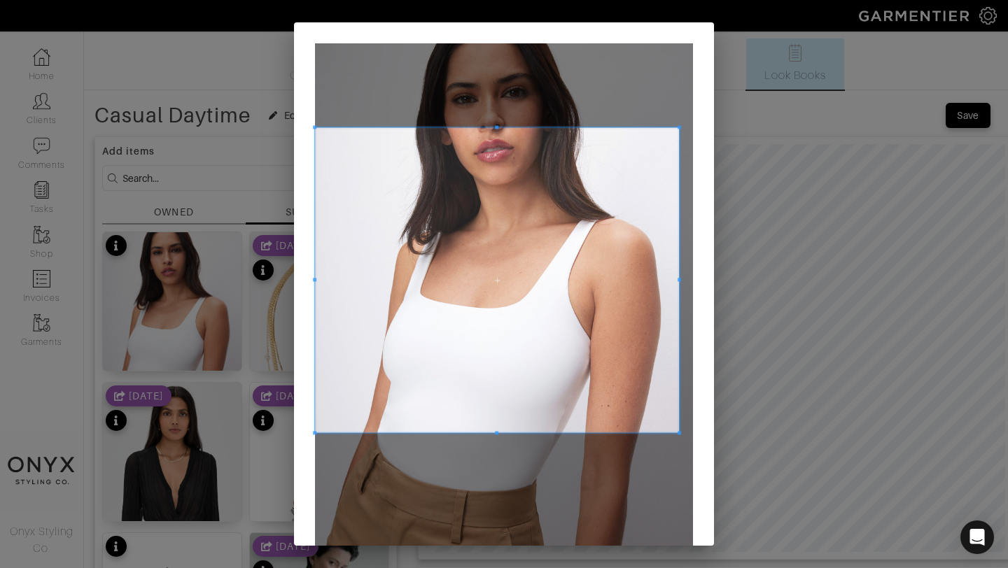
click at [679, 125] on span at bounding box center [679, 126] width 3 height 3
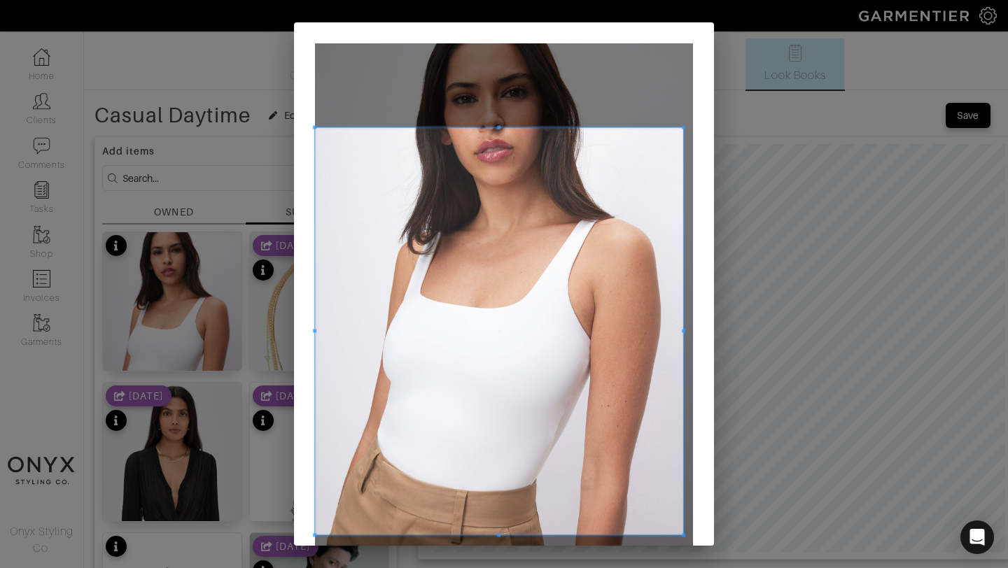
click at [682, 533] on span at bounding box center [683, 534] width 3 height 3
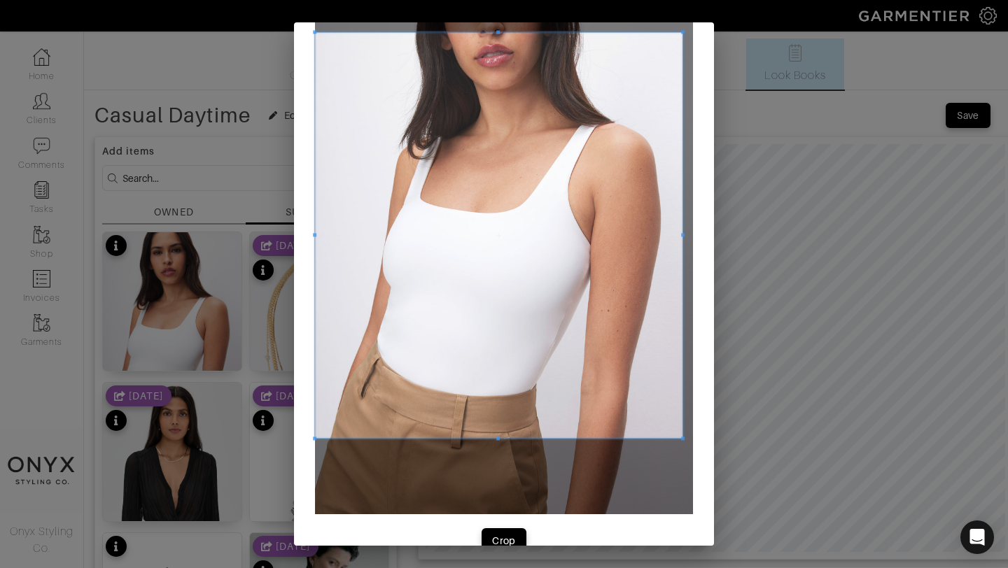
scroll to position [124, 0]
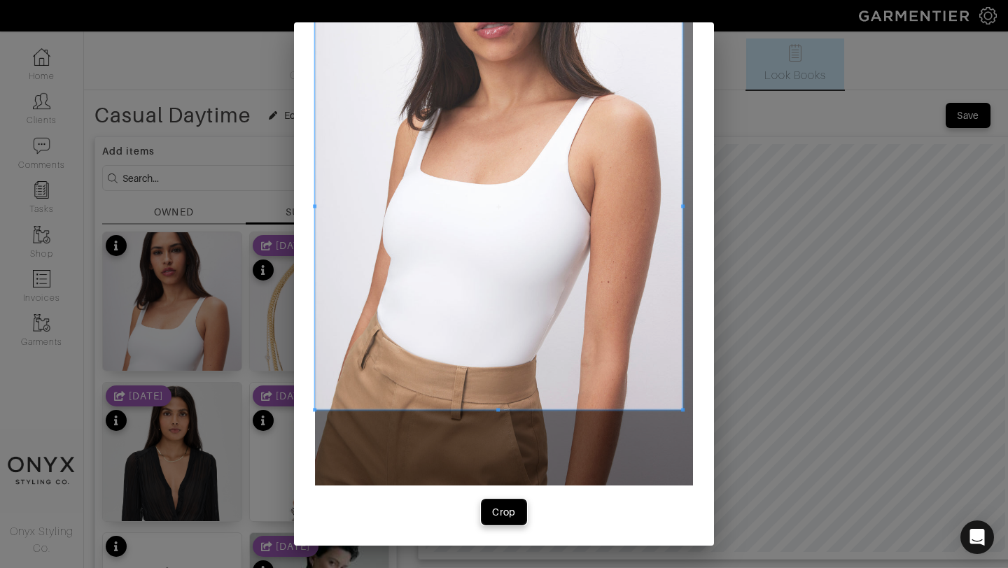
click at [499, 511] on div "Crop" at bounding box center [504, 512] width 24 height 14
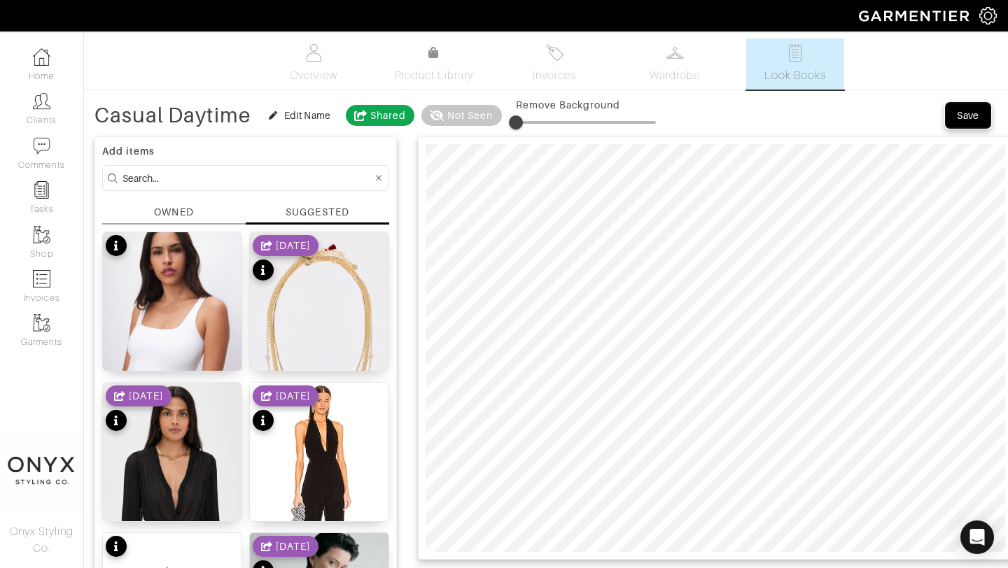
click at [973, 120] on div "Save" at bounding box center [968, 115] width 22 height 14
